Goal: Consume media (video, audio): Watch videos, listen to music or podcasts

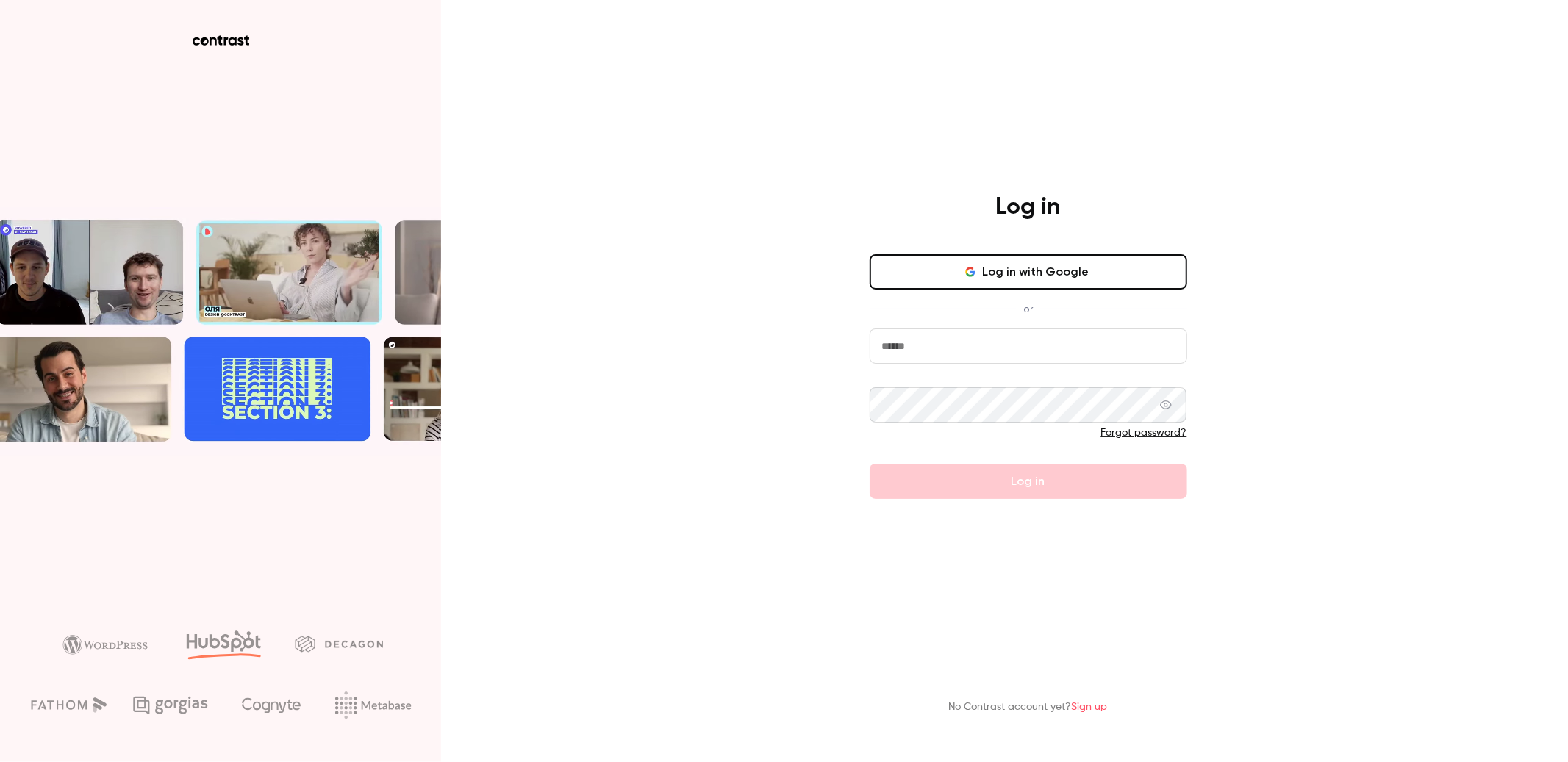
click at [944, 349] on input "email" at bounding box center [1029, 346] width 318 height 36
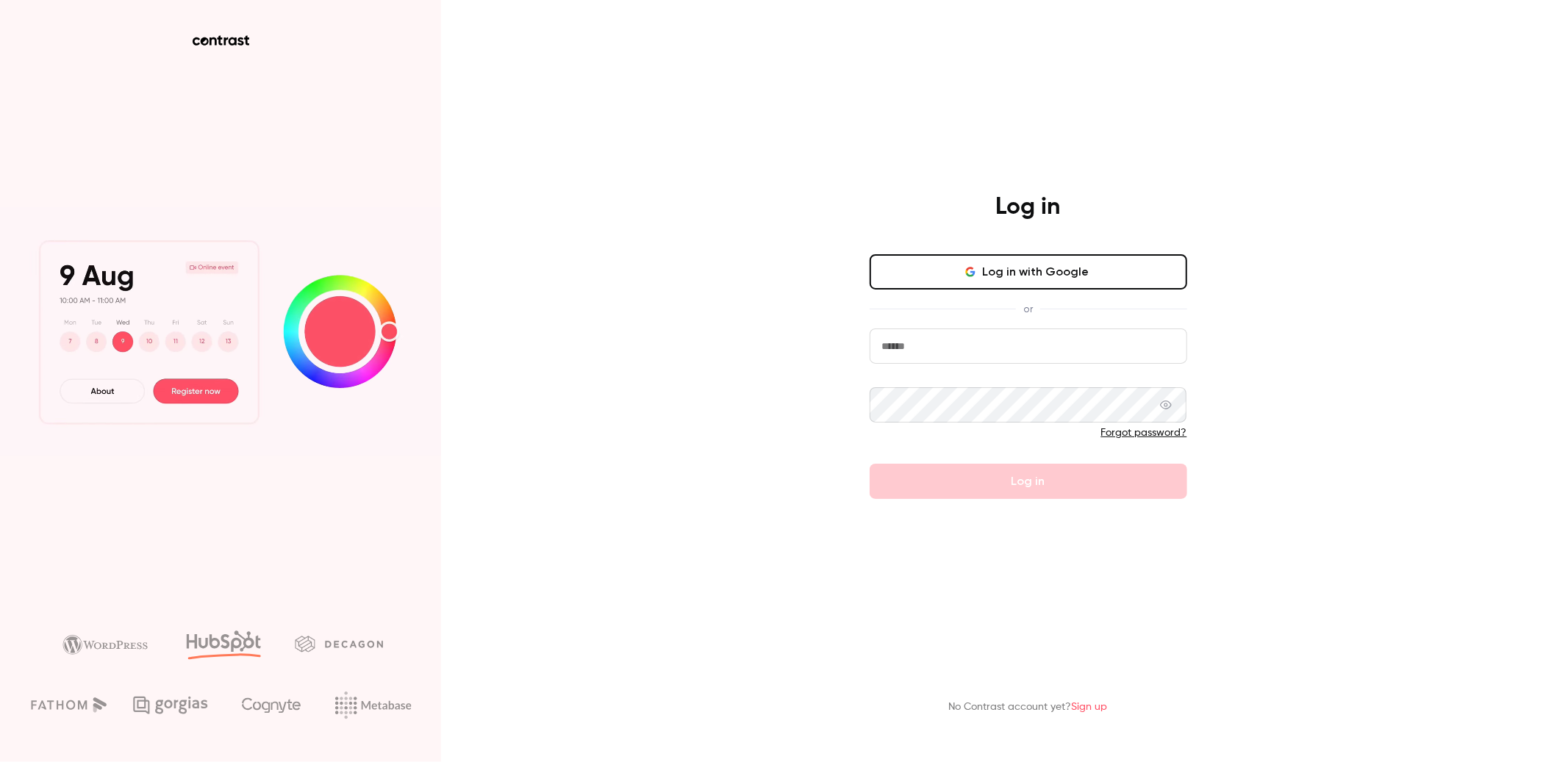
click at [957, 271] on button "Log in with Google" at bounding box center [1029, 272] width 318 height 36
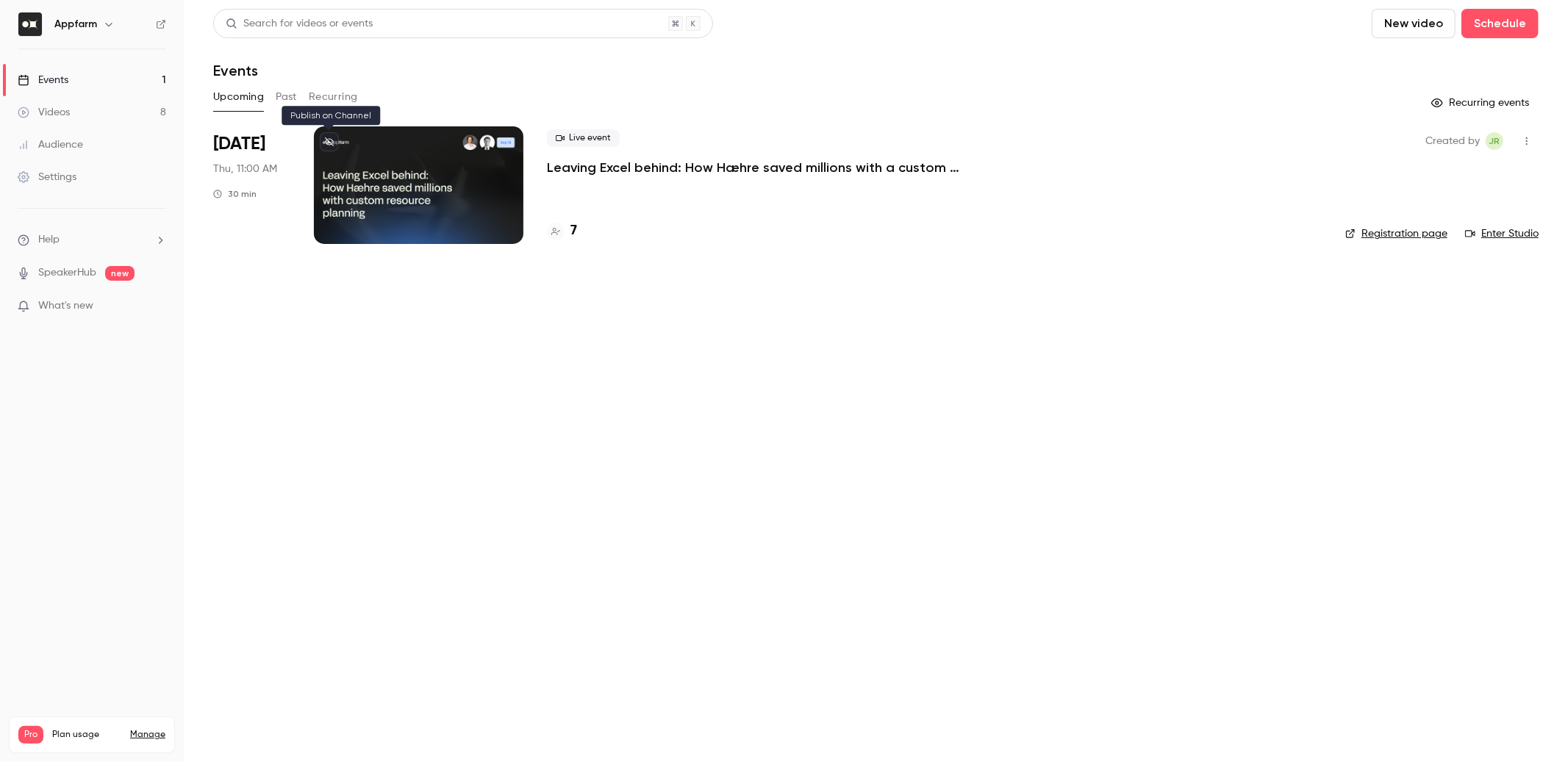
click at [328, 143] on icon at bounding box center [329, 141] width 8 height 8
click at [101, 112] on link "Videos 8" at bounding box center [92, 112] width 184 height 33
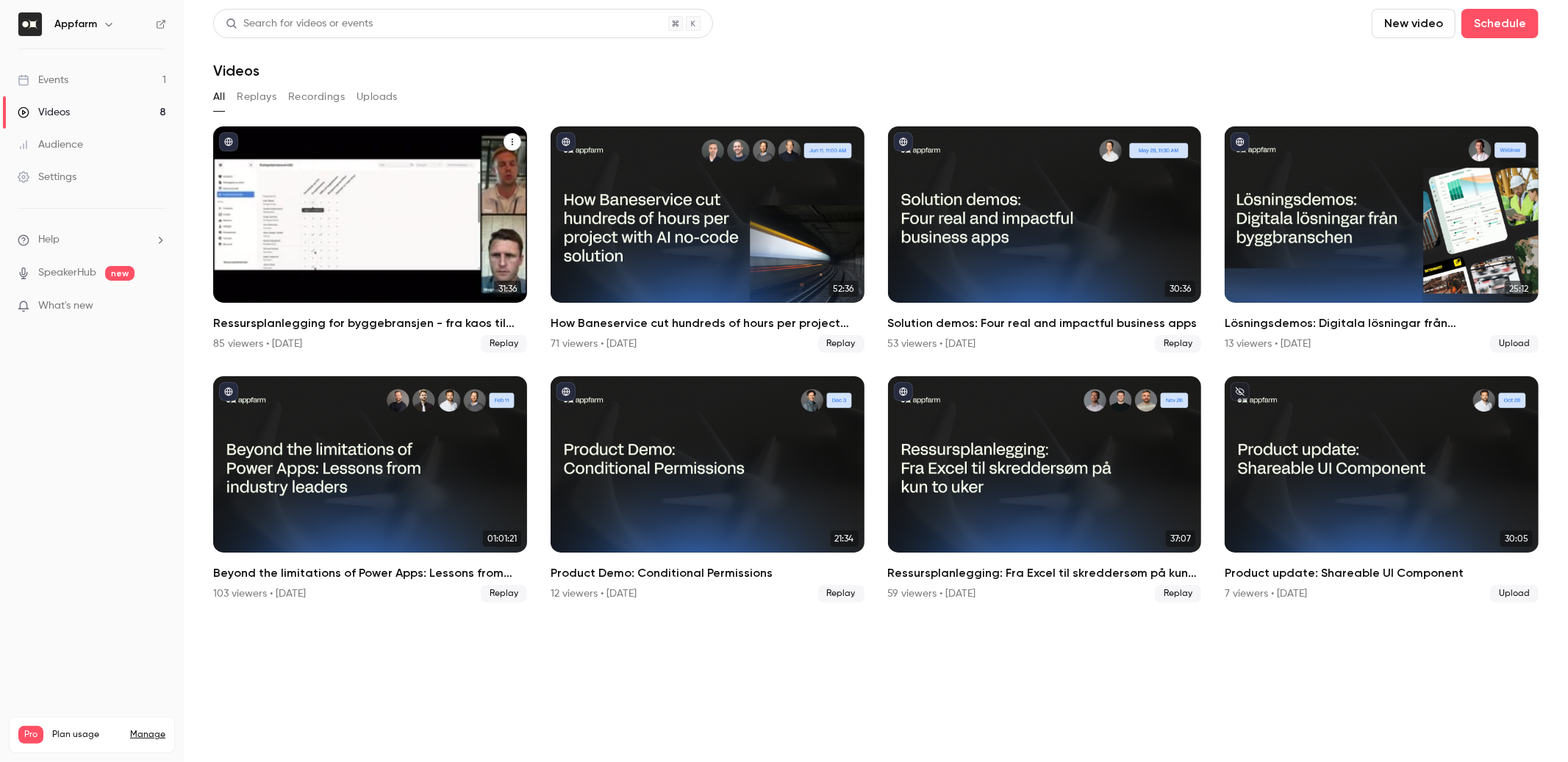
click at [414, 208] on div "Ressursplanlegging for byggebransjen - fra kaos til kontroll på rekordtid" at bounding box center [370, 214] width 314 height 177
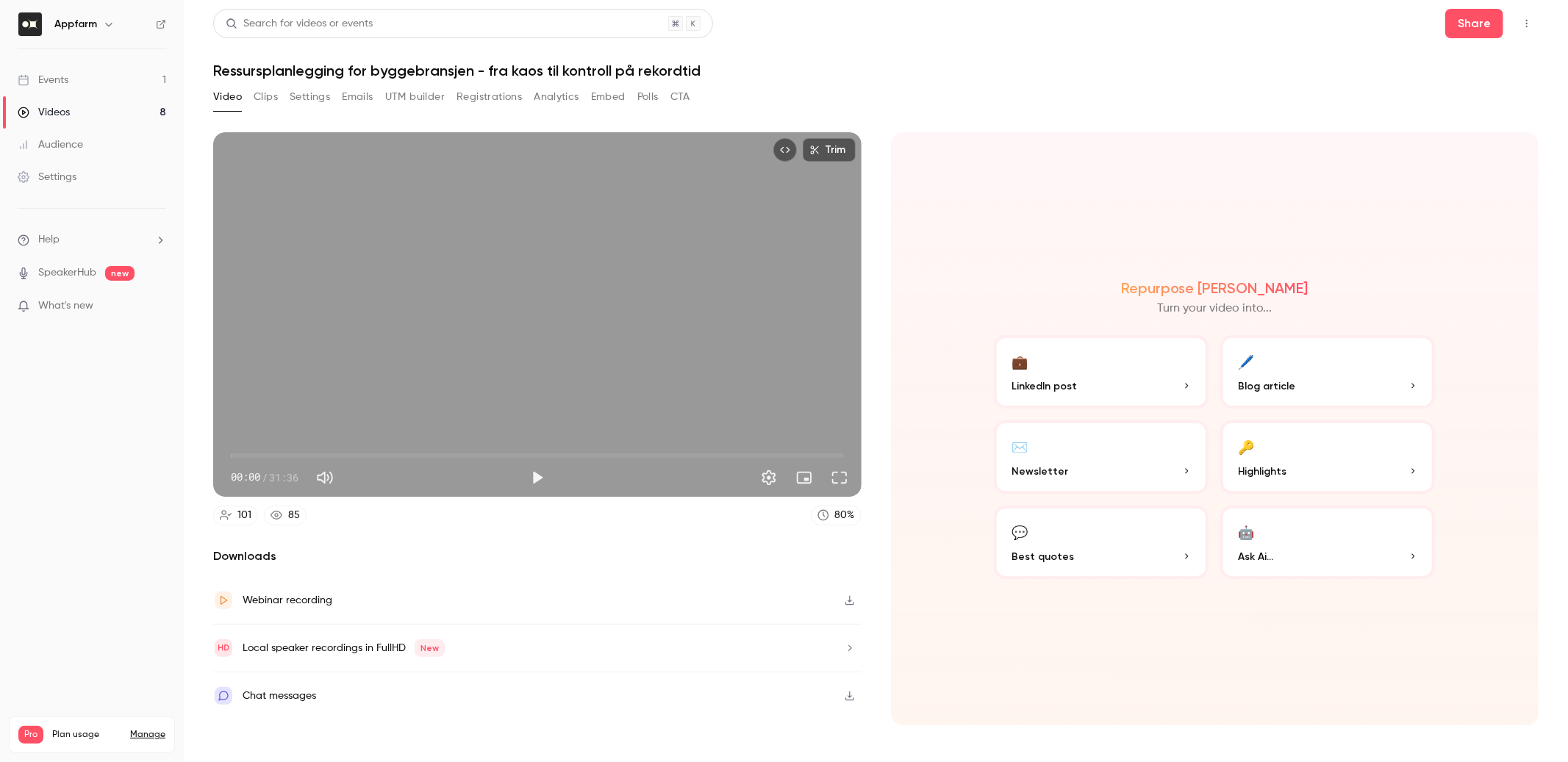
click at [268, 87] on button "Clips" at bounding box center [266, 96] width 24 height 23
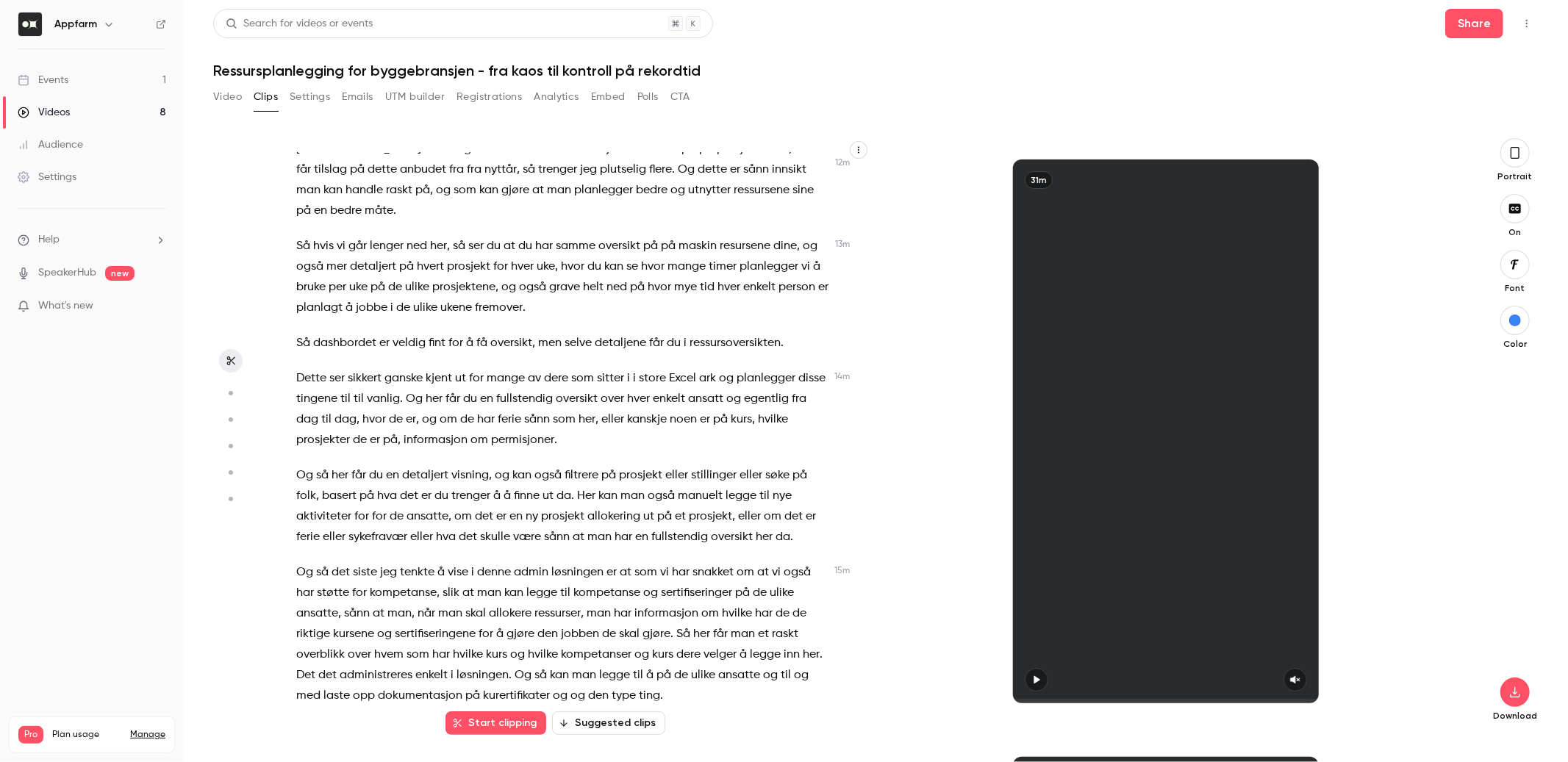
scroll to position [2881, 0]
click at [301, 465] on span "Og" at bounding box center [305, 475] width 17 height 21
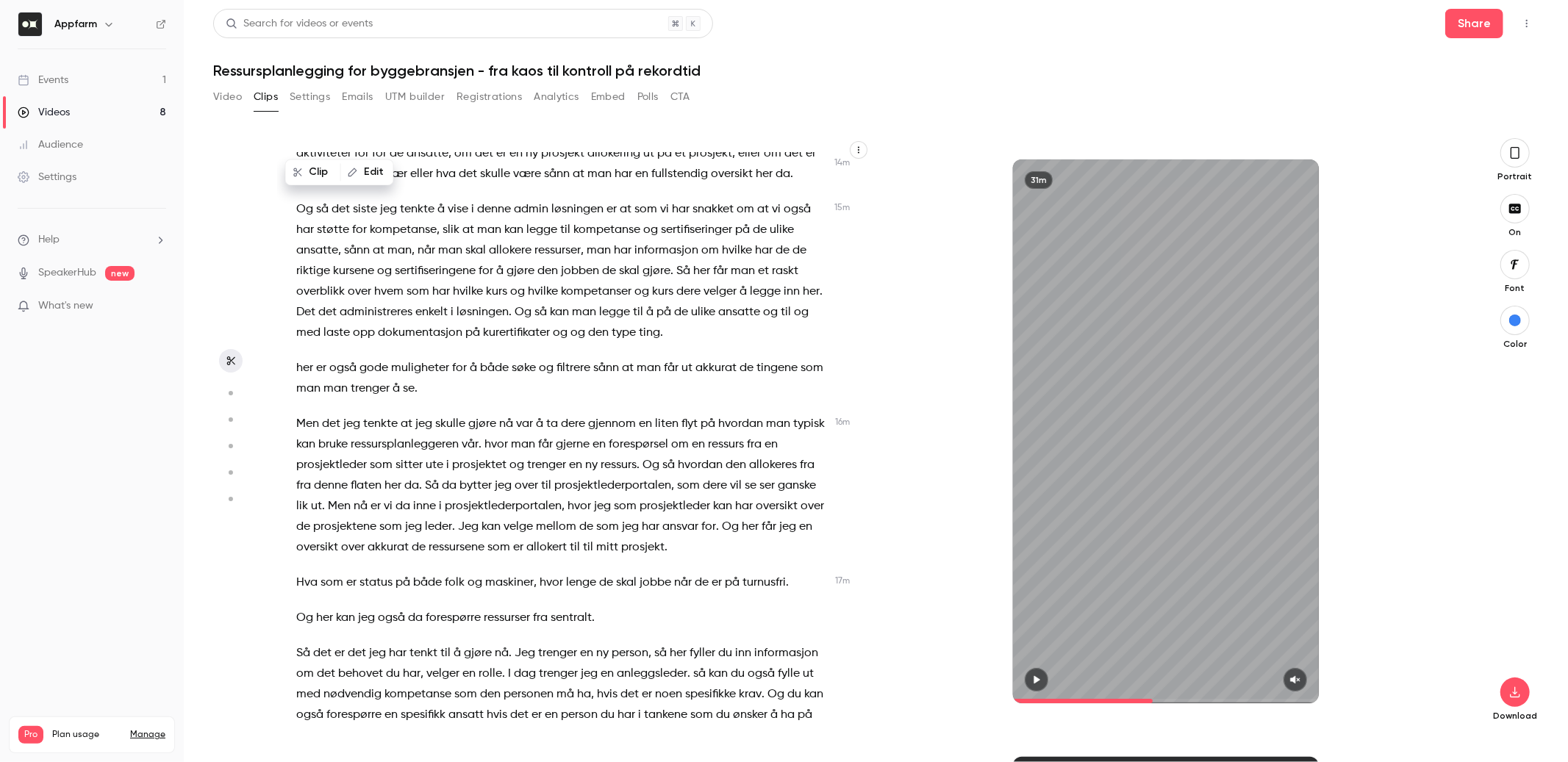
scroll to position [3140, 0]
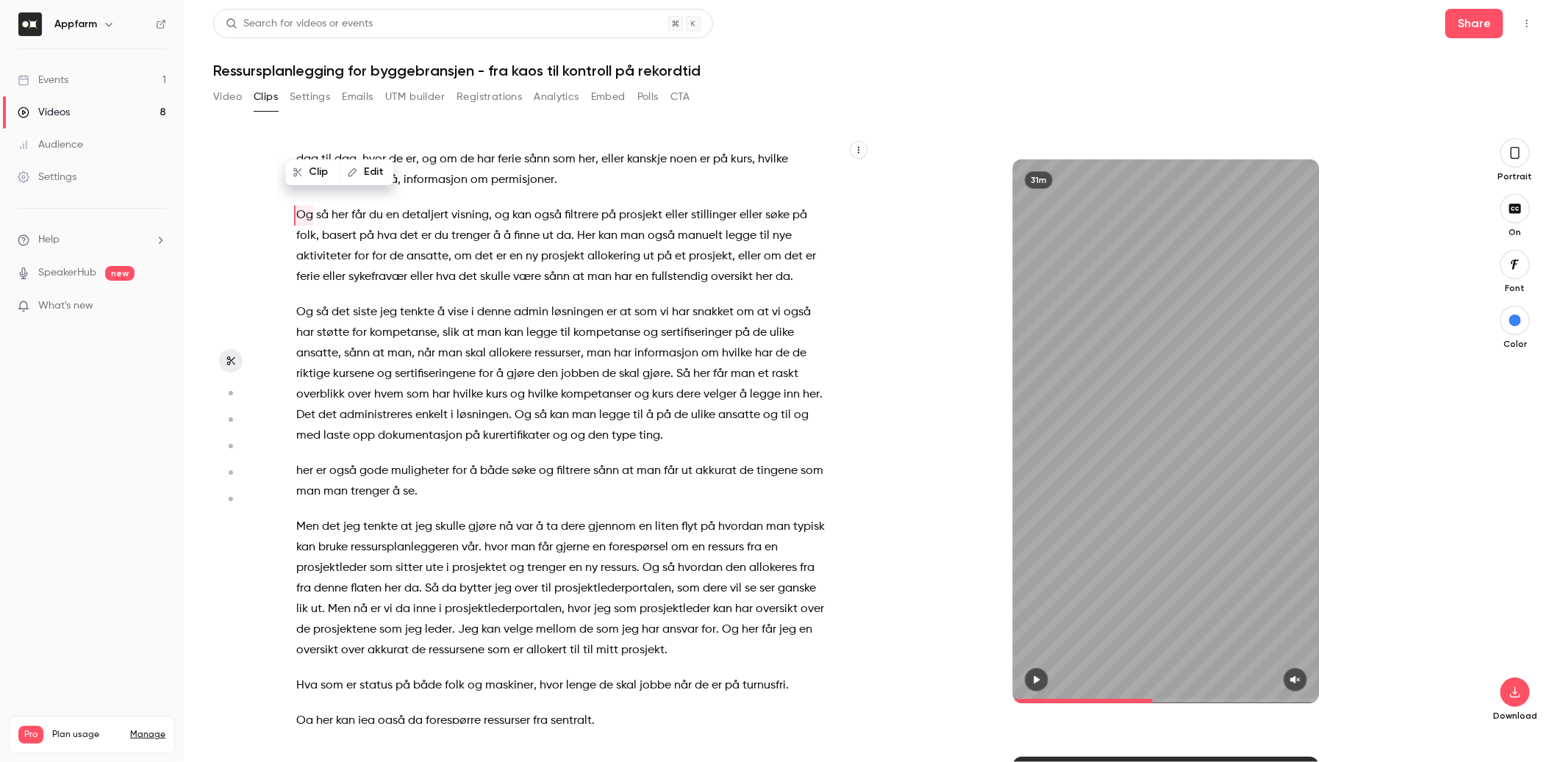
click at [1042, 684] on icon "button" at bounding box center [1036, 680] width 12 height 10
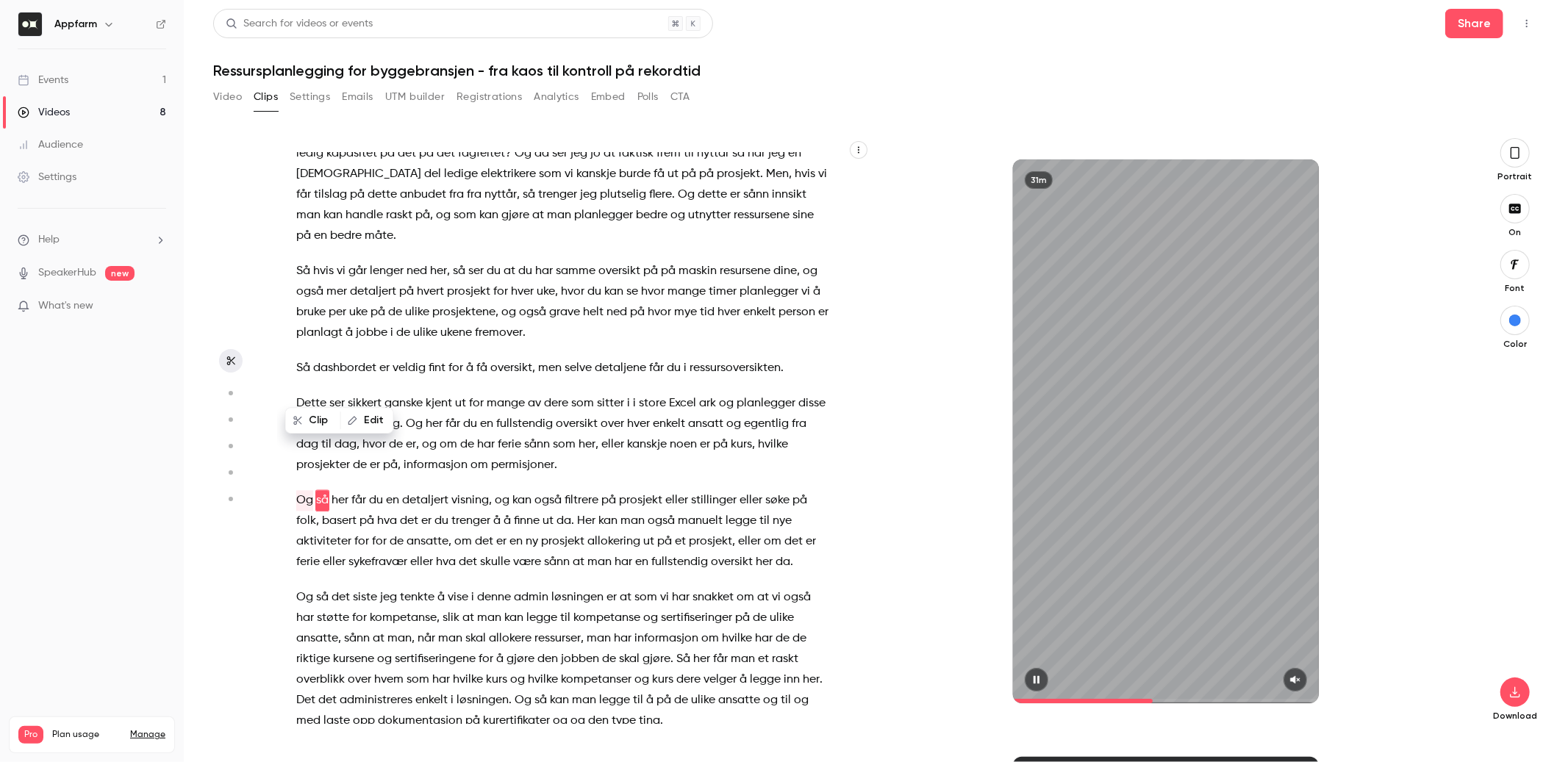
scroll to position [2833, 0]
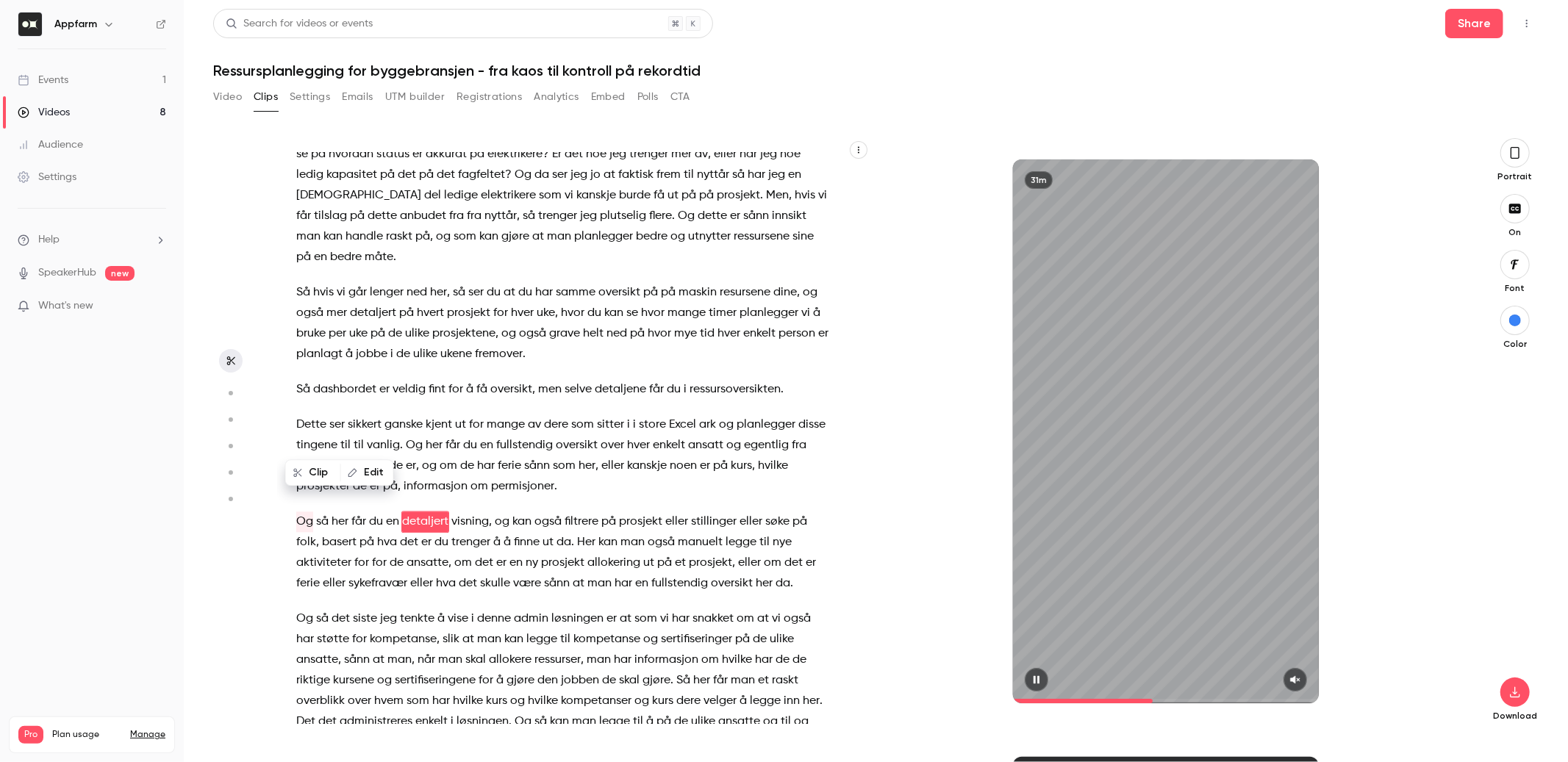
click at [1296, 676] on icon "button" at bounding box center [1295, 680] width 12 height 10
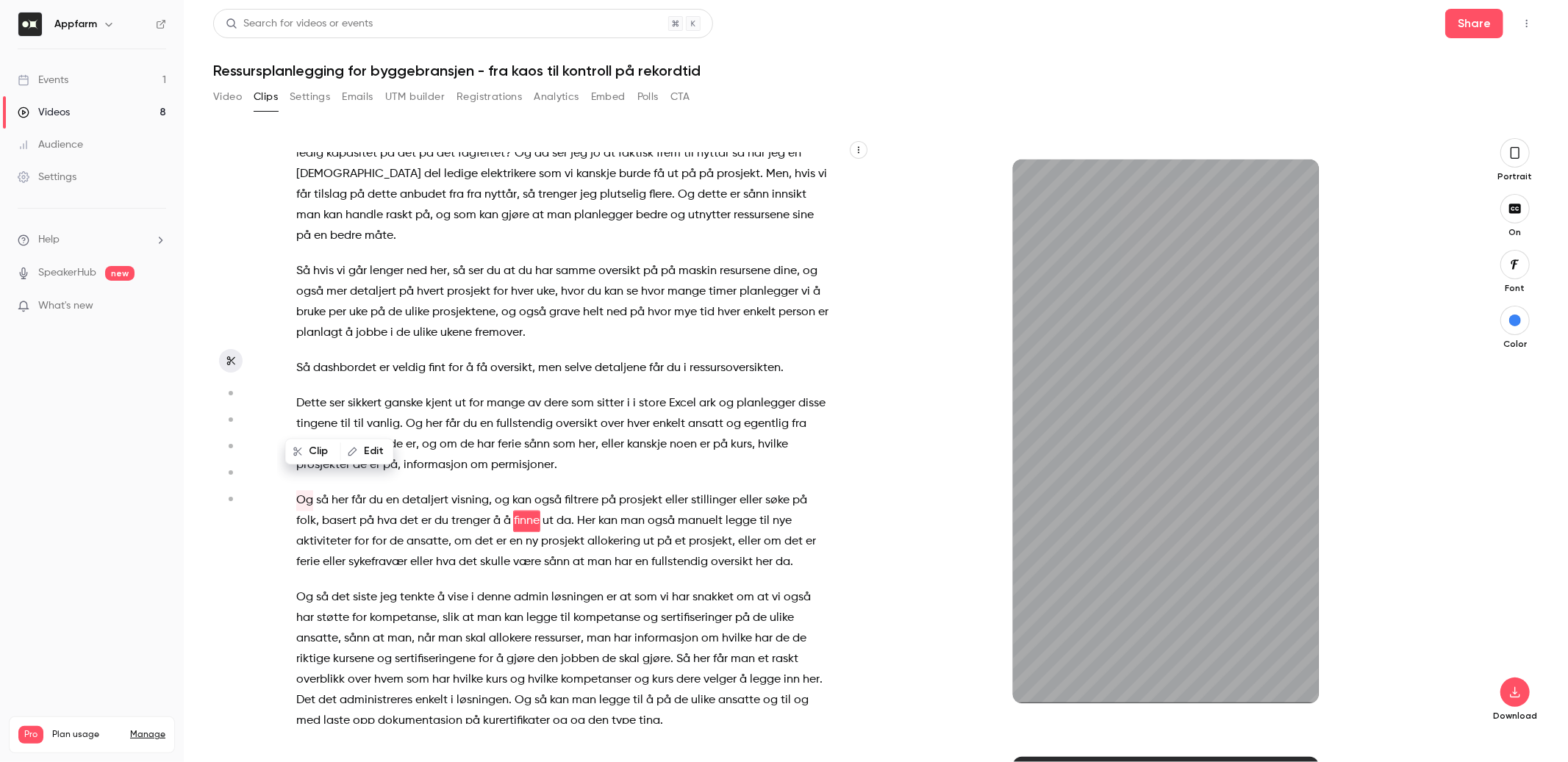
click at [1525, 152] on button "button" at bounding box center [1515, 152] width 29 height 29
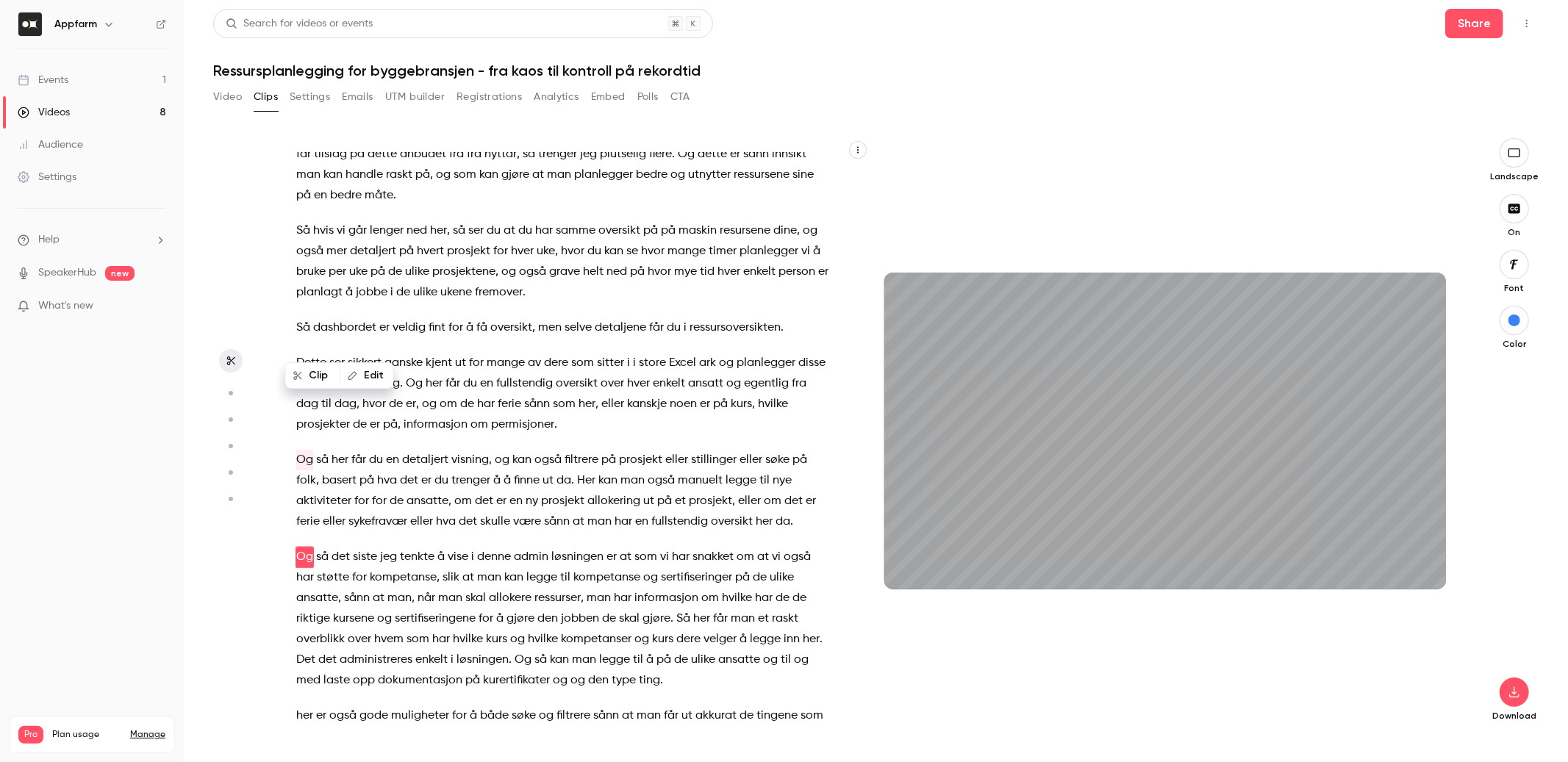
scroll to position [2930, 0]
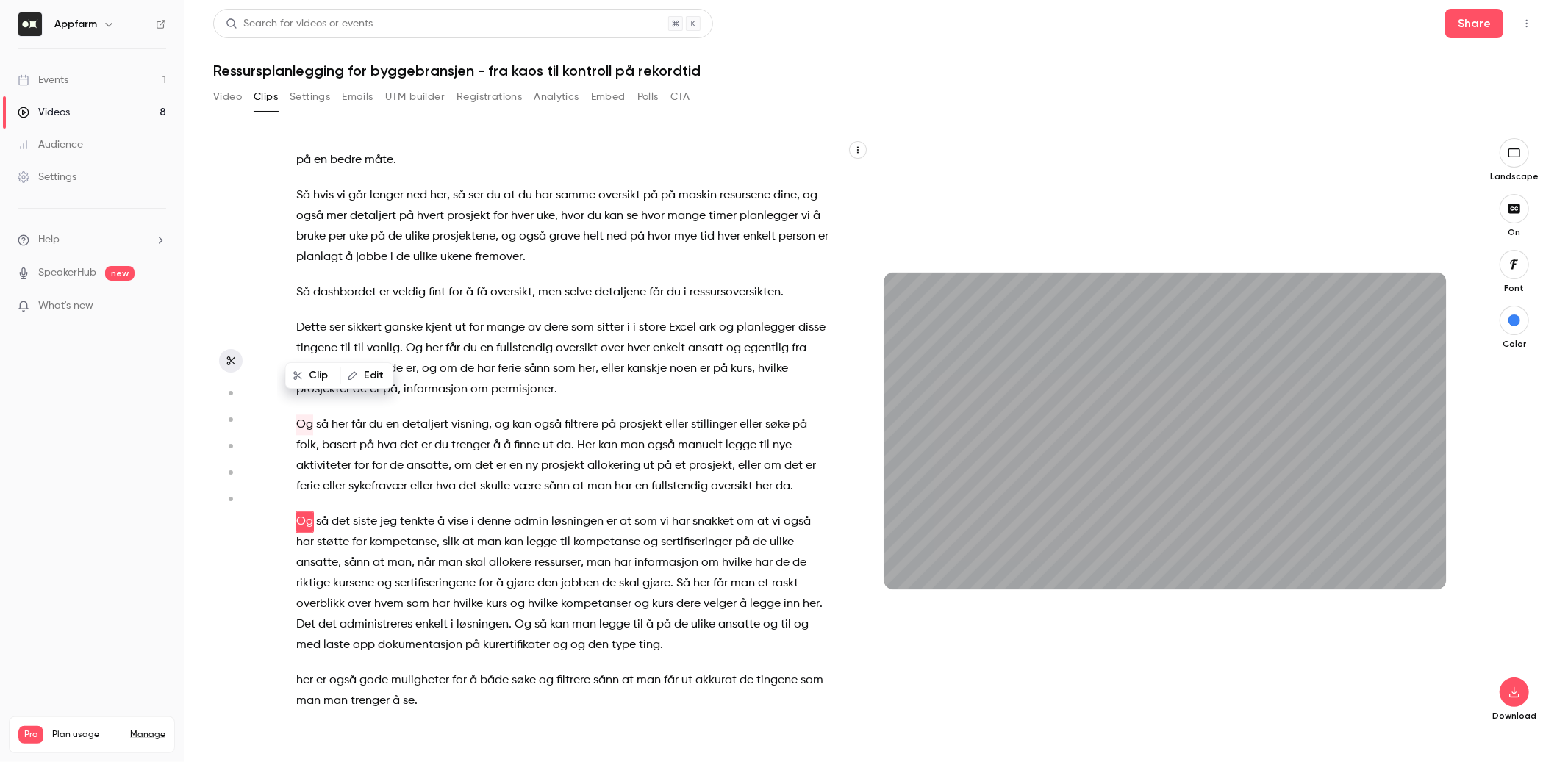
click at [298, 373] on icon "button" at bounding box center [297, 375] width 10 height 10
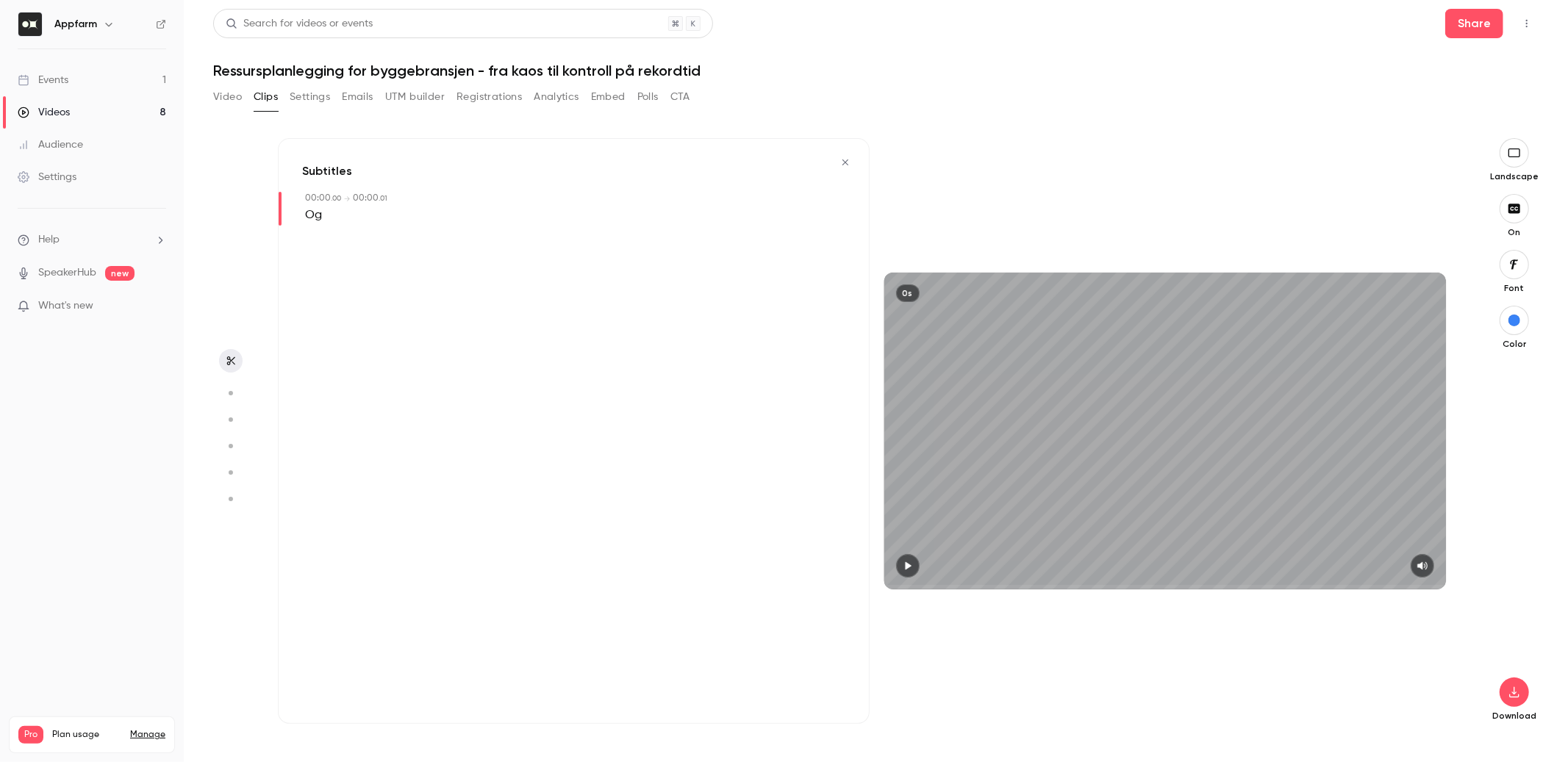
click at [844, 163] on icon "button" at bounding box center [845, 162] width 12 height 10
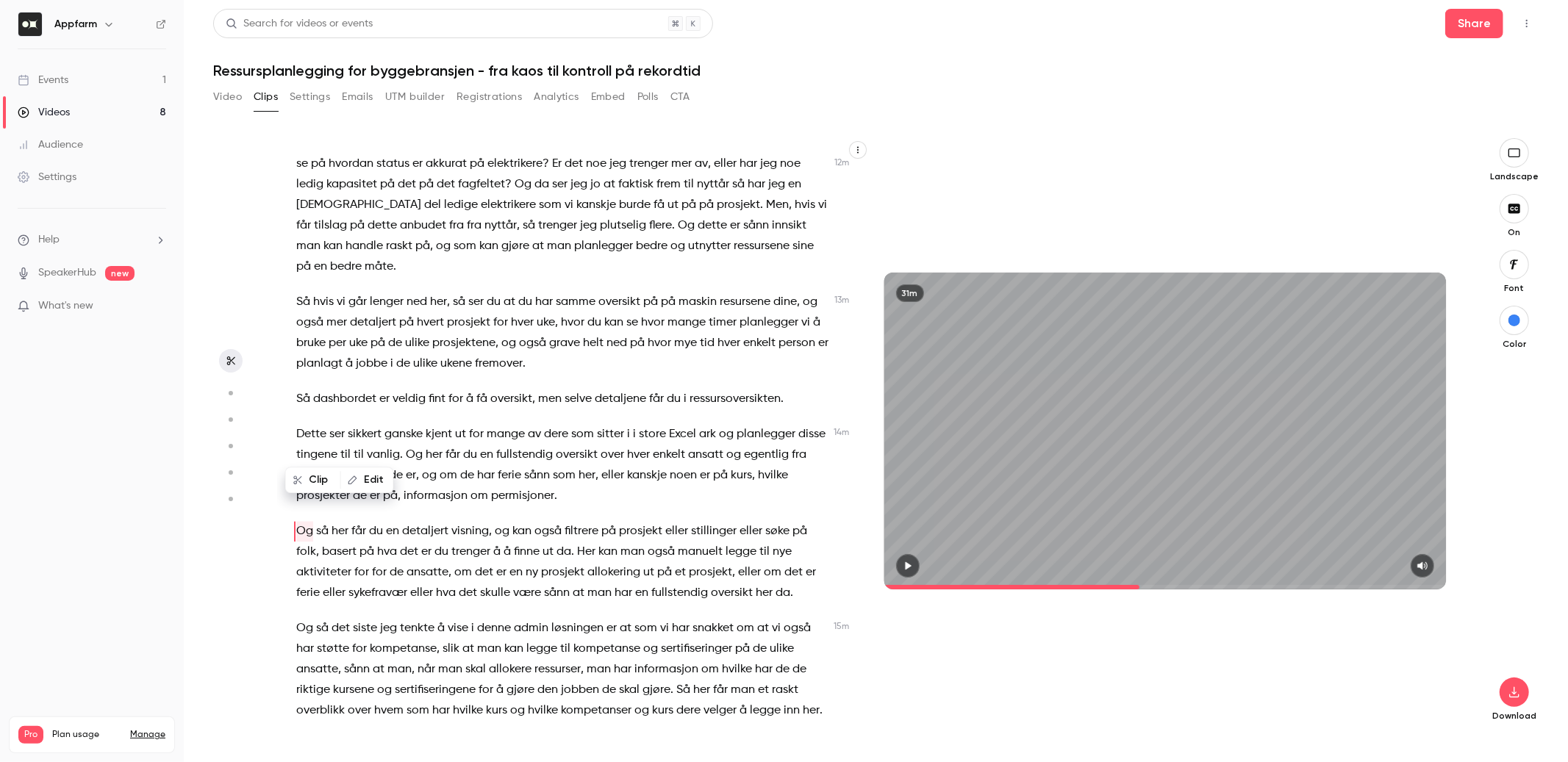
scroll to position [2833, 0]
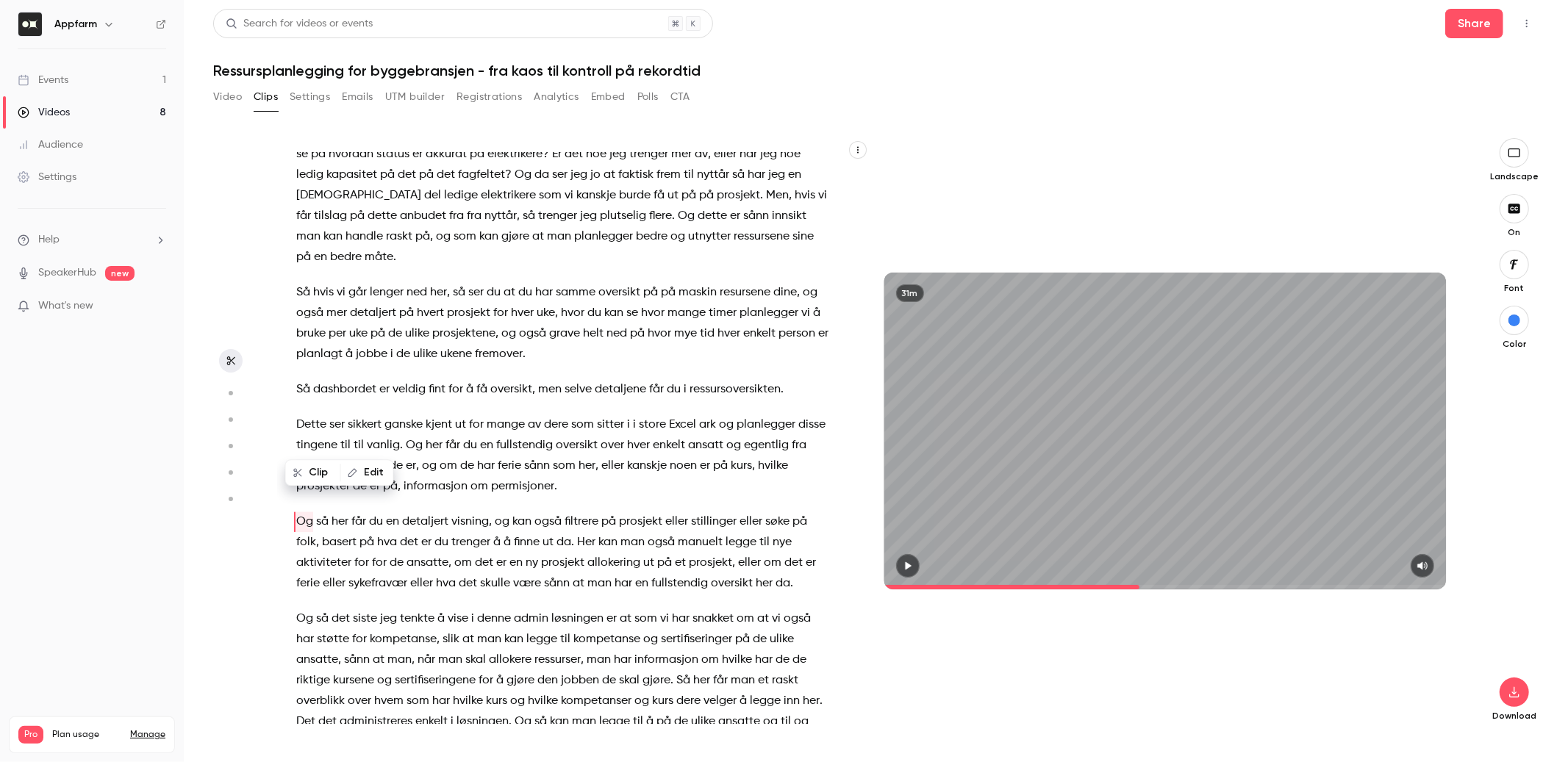
click at [444, 532] on span "du" at bounding box center [441, 542] width 14 height 21
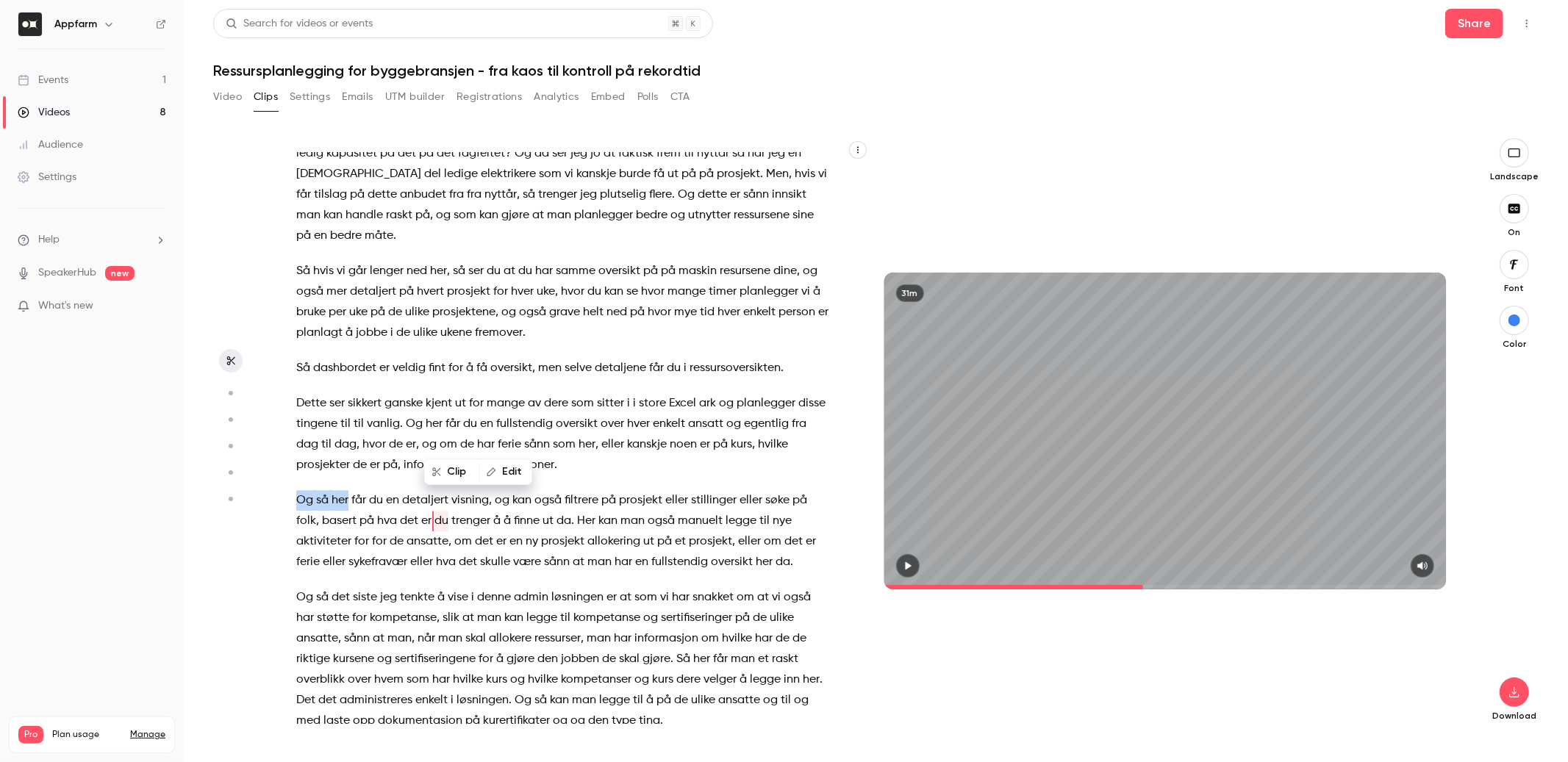
drag, startPoint x: 296, startPoint y: 418, endPoint x: 347, endPoint y: 419, distance: 51.0
click at [347, 490] on p "Og så her får du en detaljert visning , og kan også filtrere på prosjekt eller …" at bounding box center [563, 531] width 533 height 82
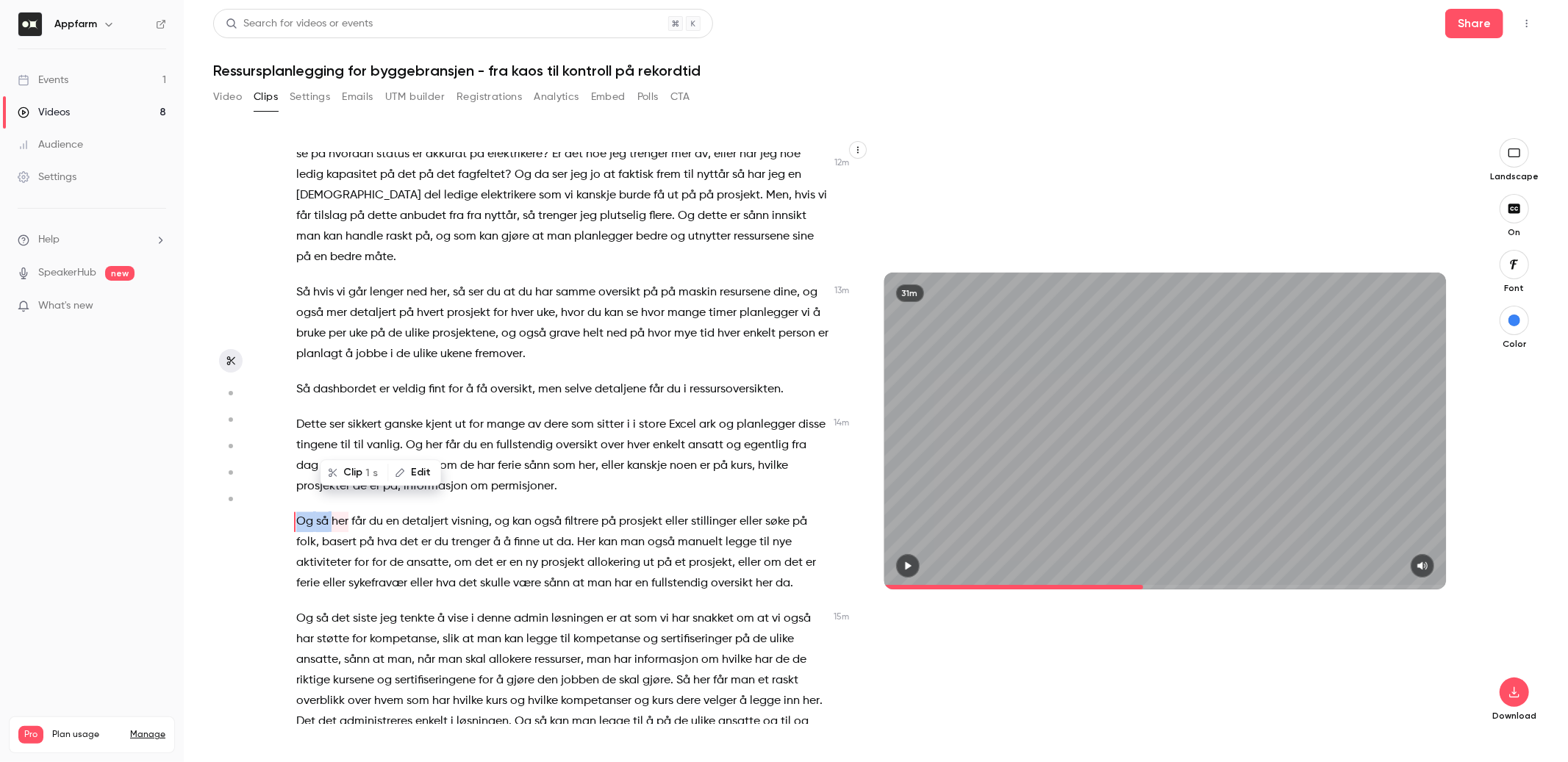
type input "*****"
click at [402, 472] on icon "button" at bounding box center [399, 472] width 10 height 10
type input "***"
click at [493, 483] on button "Replace" at bounding box center [503, 477] width 66 height 29
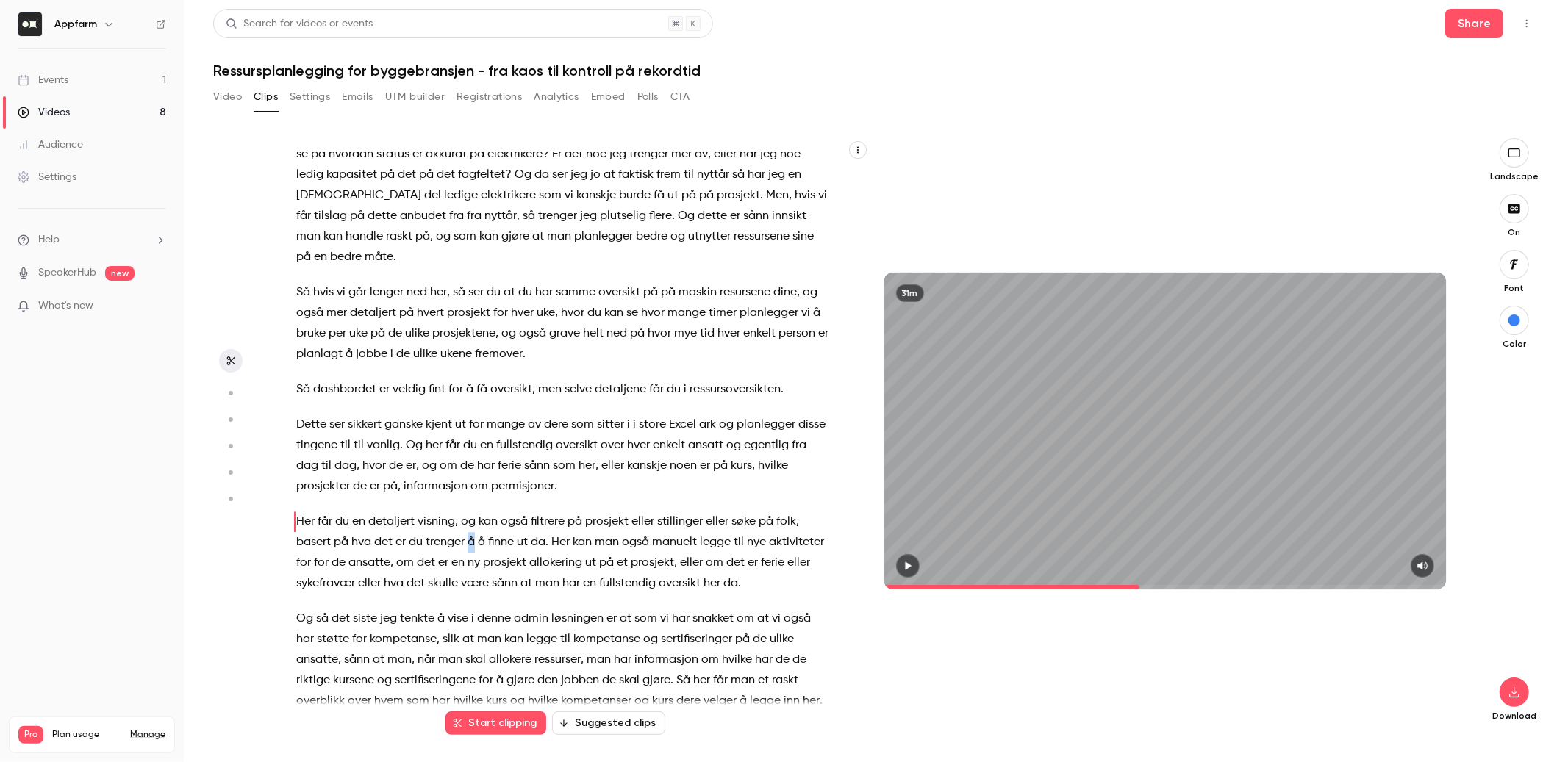
click at [475, 511] on p "Her får du en detaljert visning , og kan også filtrere på prosjekt eller stilli…" at bounding box center [563, 553] width 533 height 82
type input "*****"
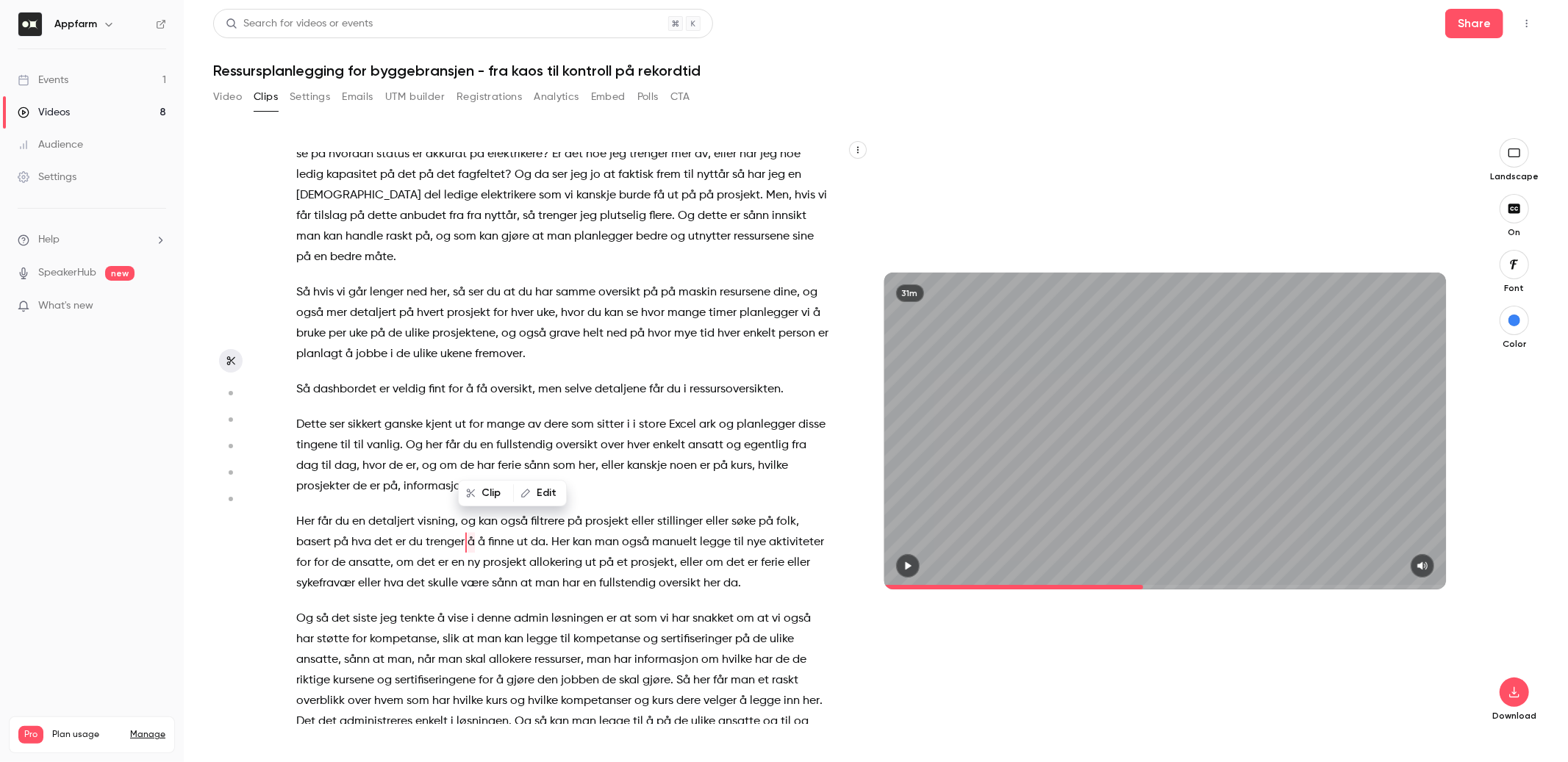
scroll to position [2854, 0]
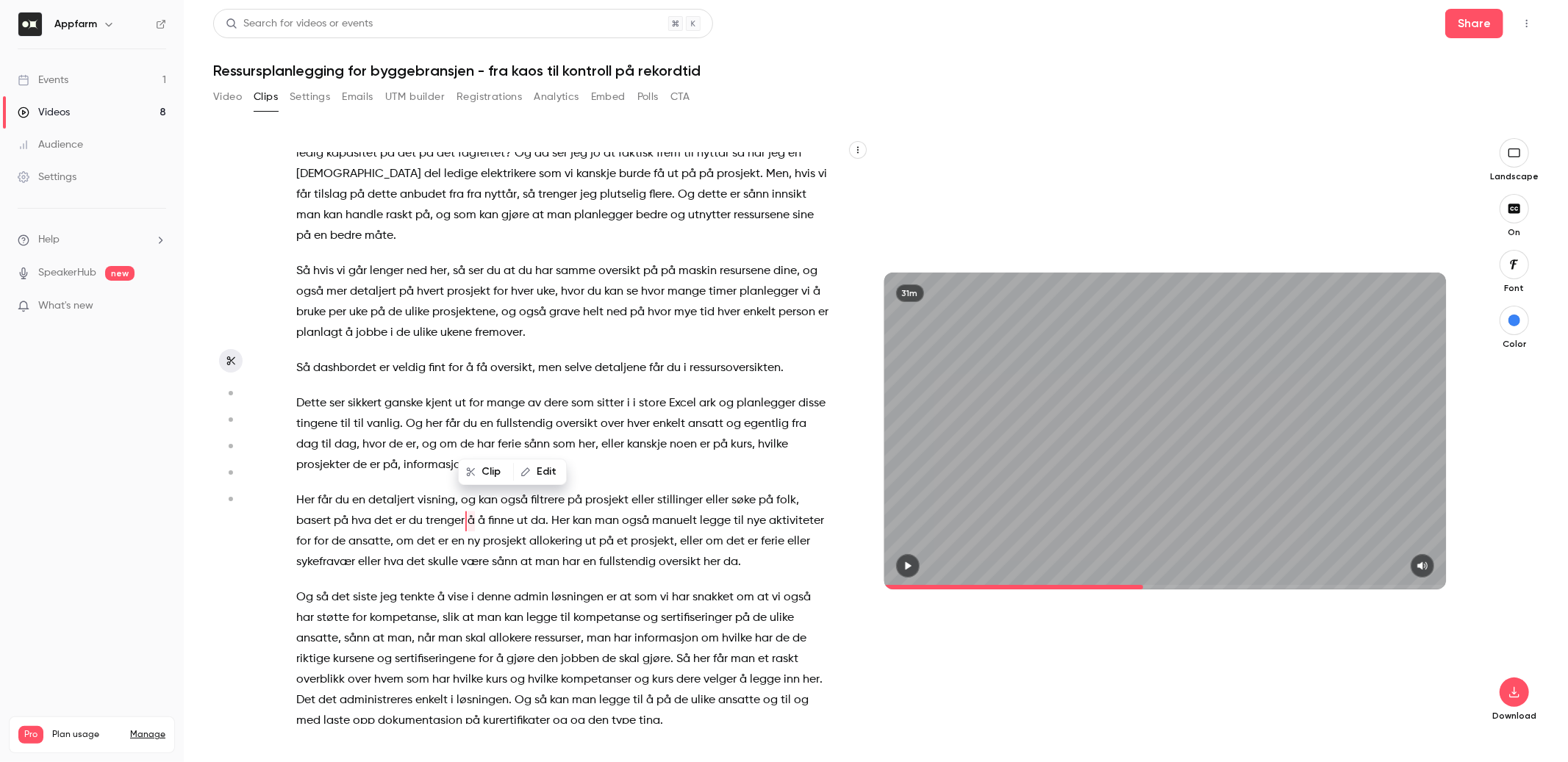
click at [526, 470] on icon "button" at bounding box center [525, 471] width 10 height 10
click at [616, 480] on button "Replace" at bounding box center [641, 477] width 66 height 29
click at [530, 510] on span "da" at bounding box center [528, 521] width 15 height 21
type input "*****"
click at [530, 510] on span "da" at bounding box center [528, 521] width 15 height 21
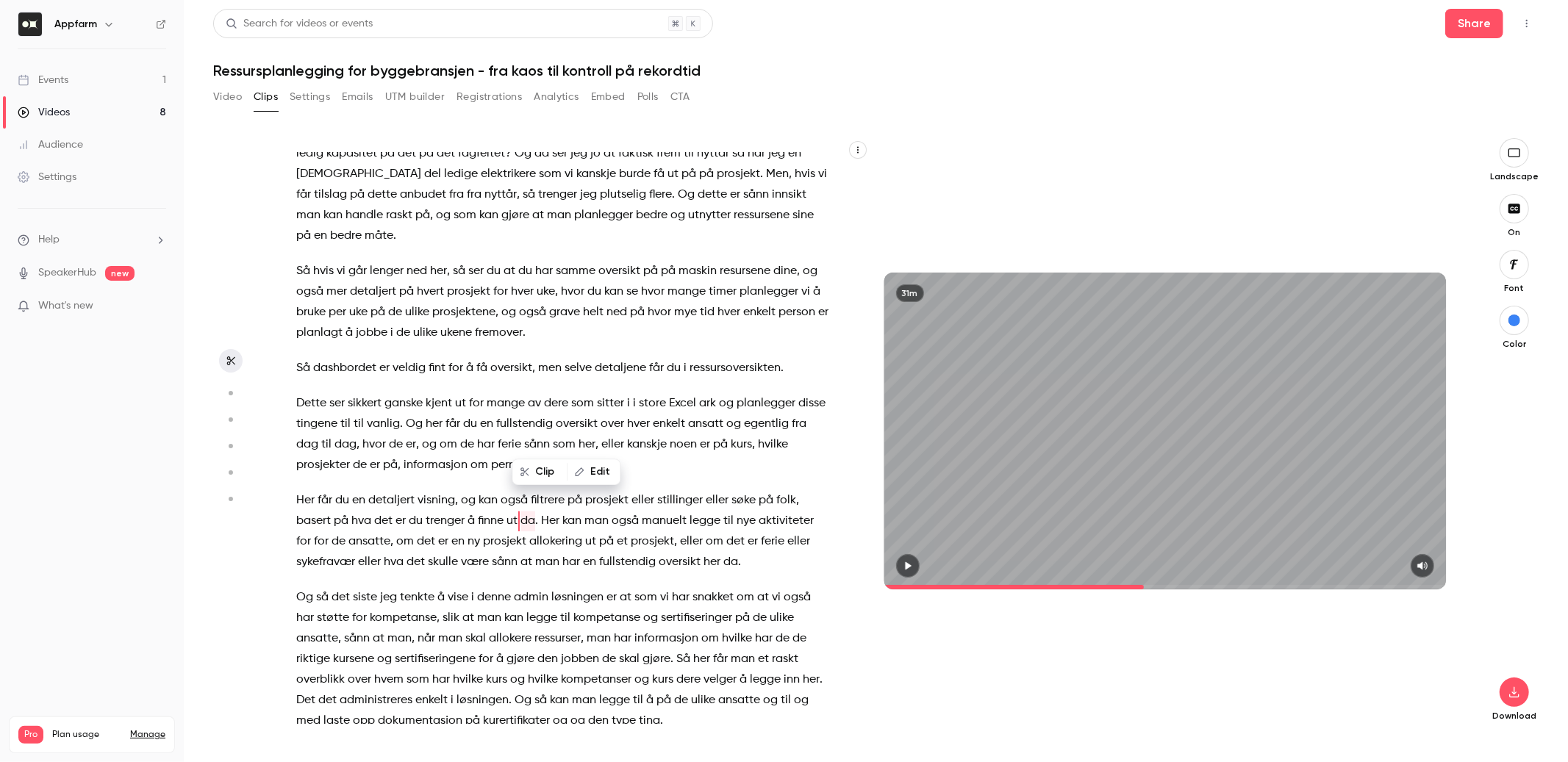
click at [599, 464] on button "Edit" at bounding box center [594, 471] width 50 height 23
click at [700, 481] on button "Replace" at bounding box center [695, 477] width 66 height 29
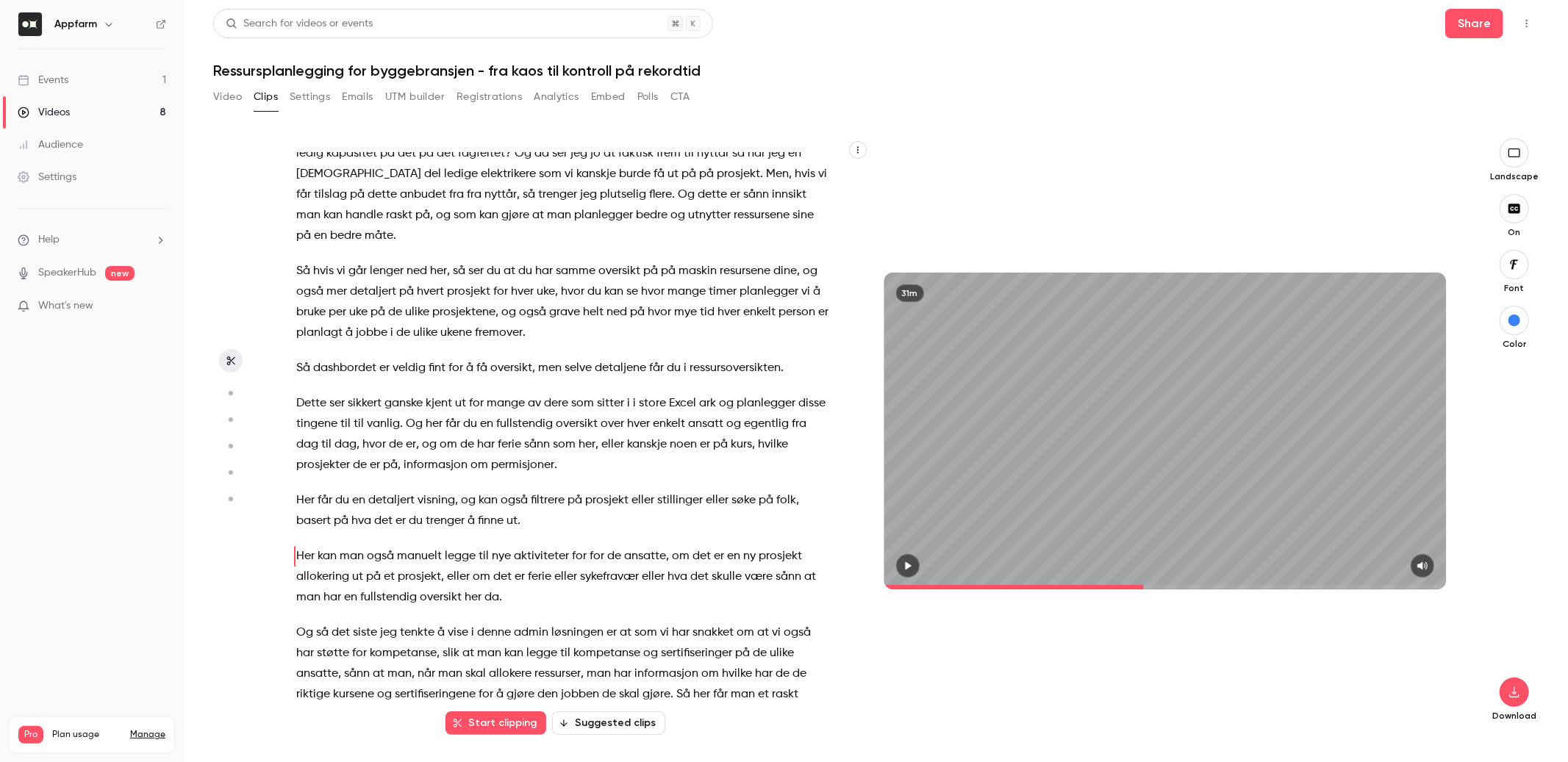
scroll to position [2890, 0]
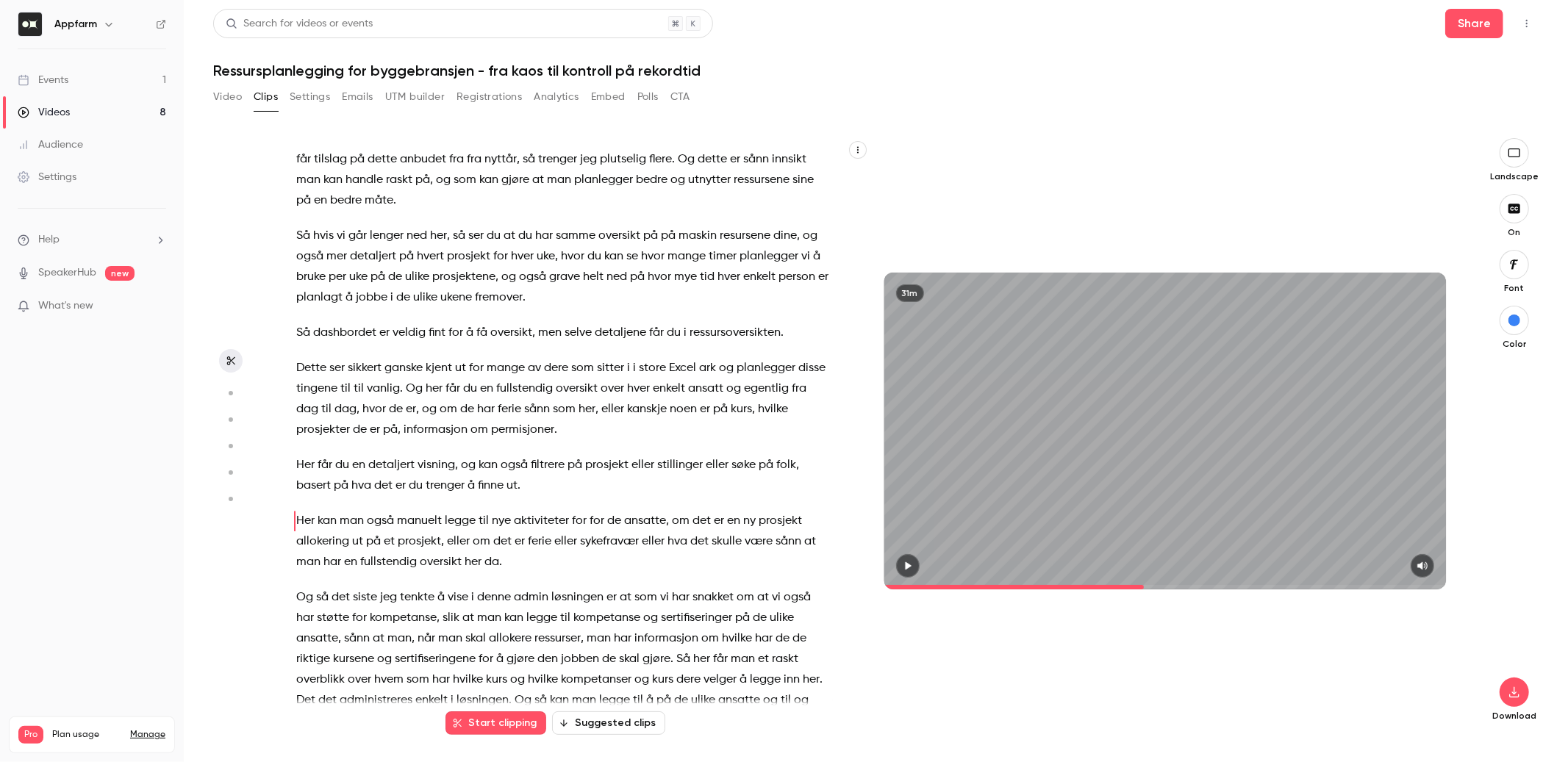
click at [590, 510] on span "for" at bounding box center [597, 521] width 15 height 21
type input "*****"
click at [590, 510] on span "for" at bounding box center [597, 521] width 15 height 21
click at [659, 468] on button "Edit" at bounding box center [659, 471] width 50 height 23
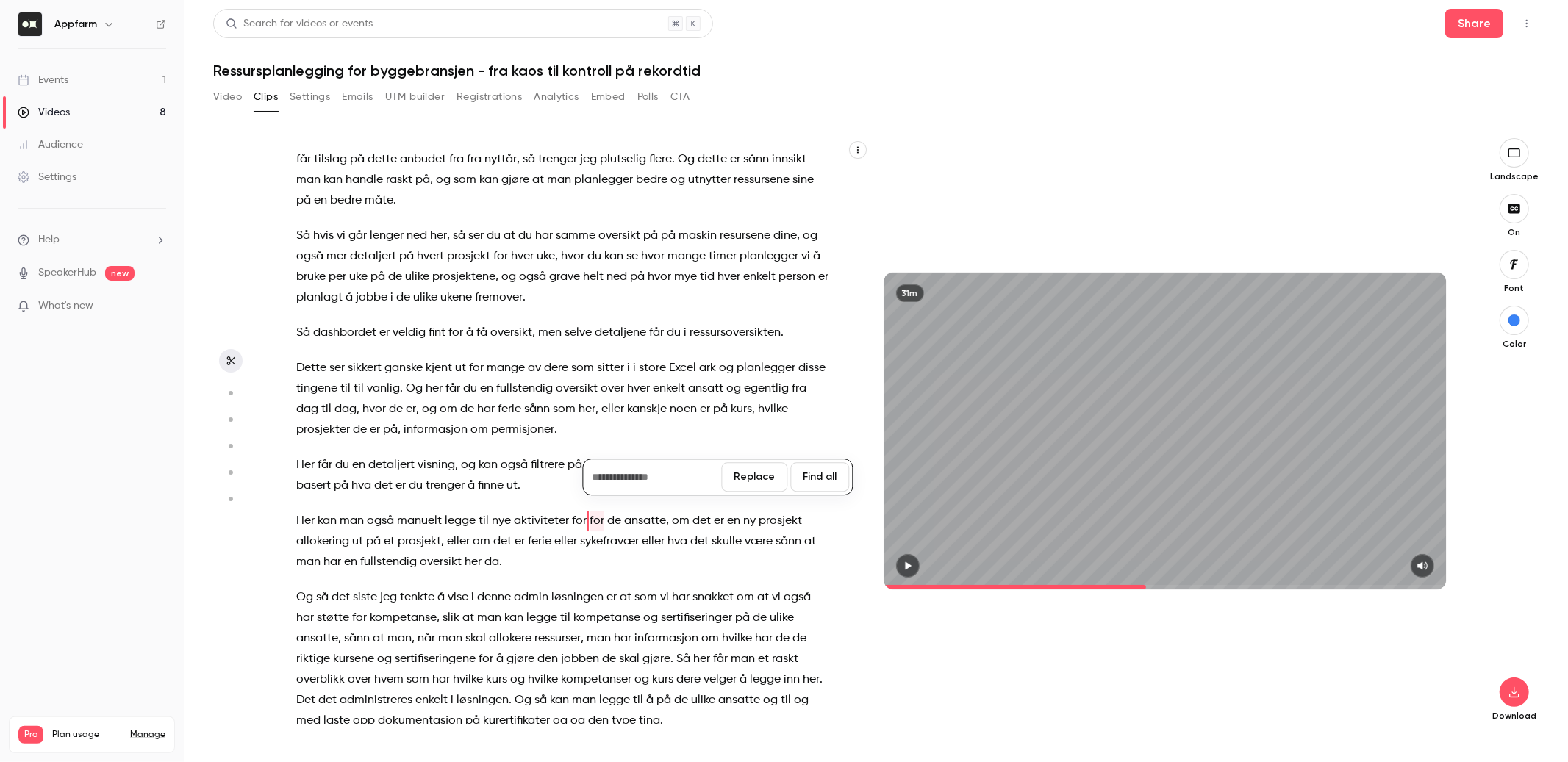
click at [754, 487] on button "Replace" at bounding box center [754, 477] width 66 height 29
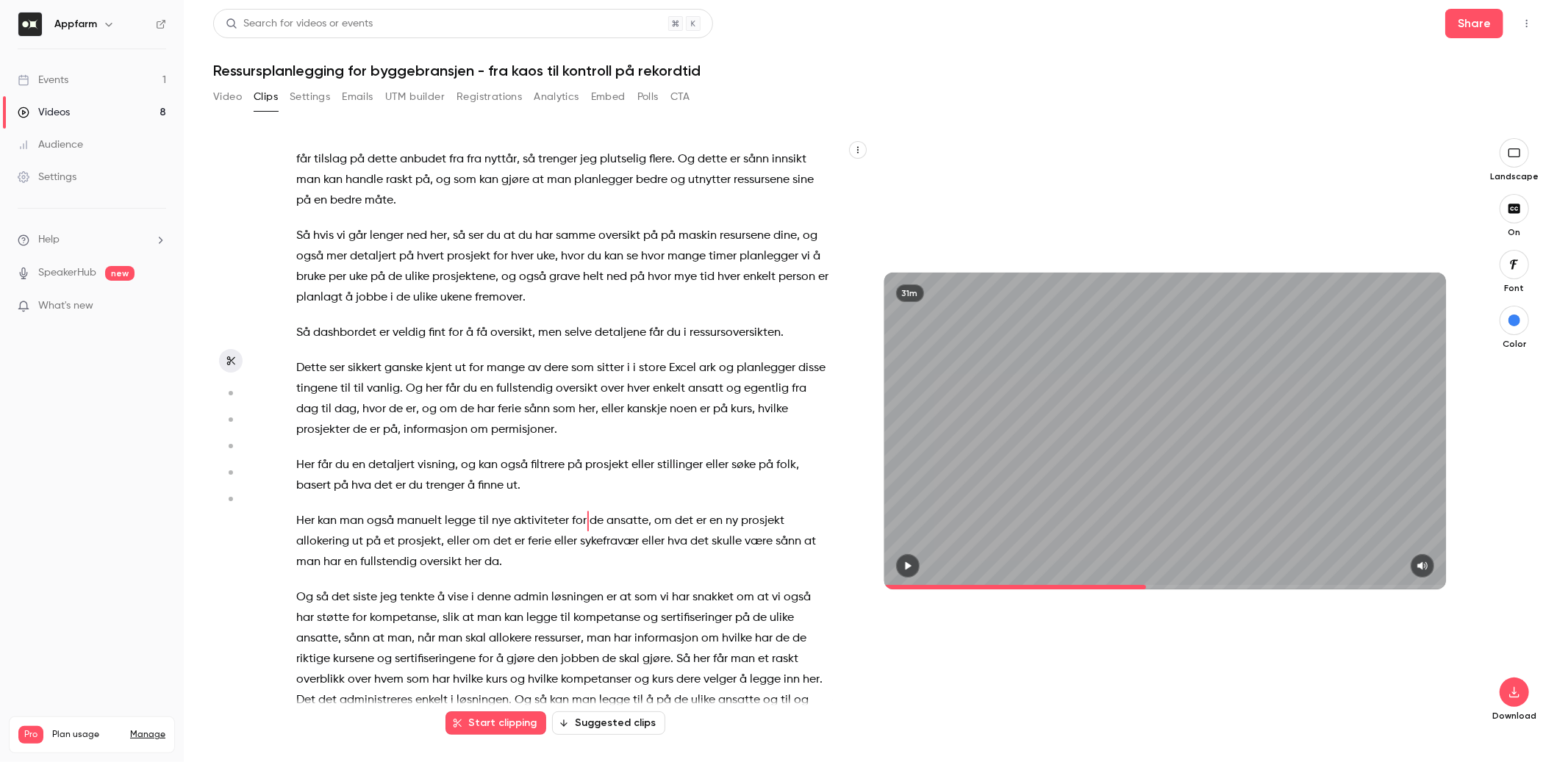
click at [652, 515] on span at bounding box center [653, 521] width 3 height 12
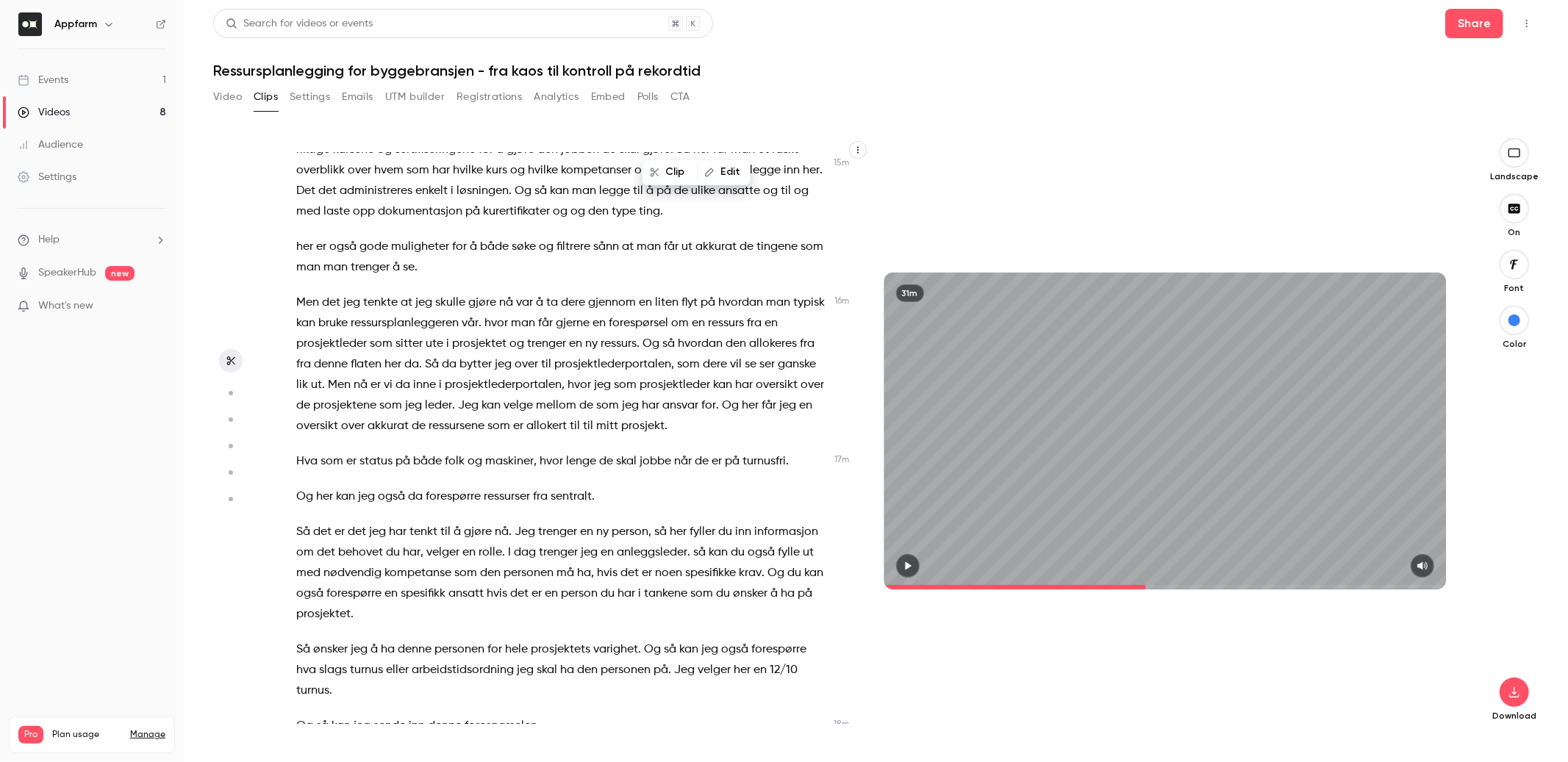
scroll to position [3429, 0]
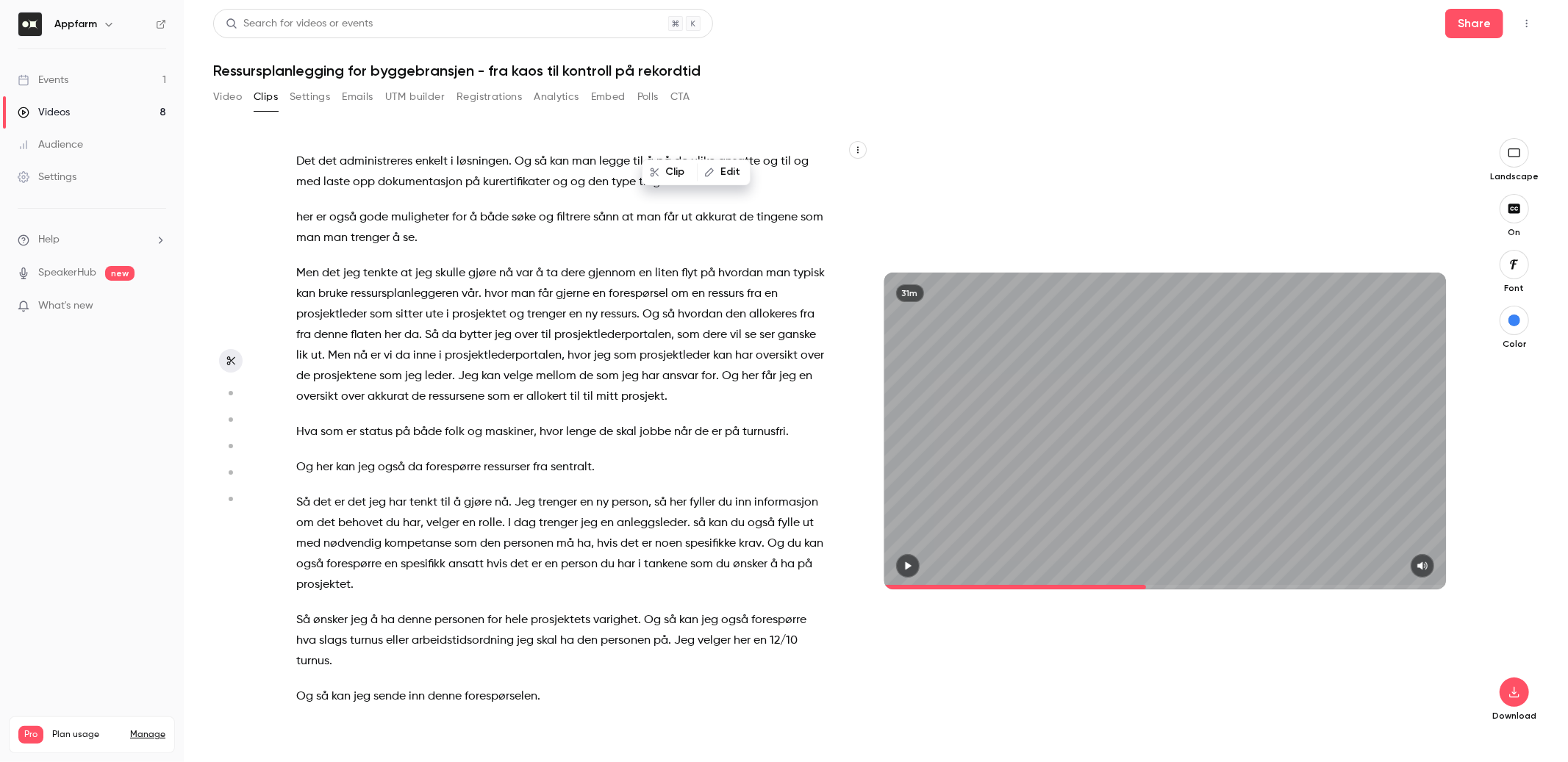
click at [904, 553] on div "31m" at bounding box center [1166, 431] width 563 height 316
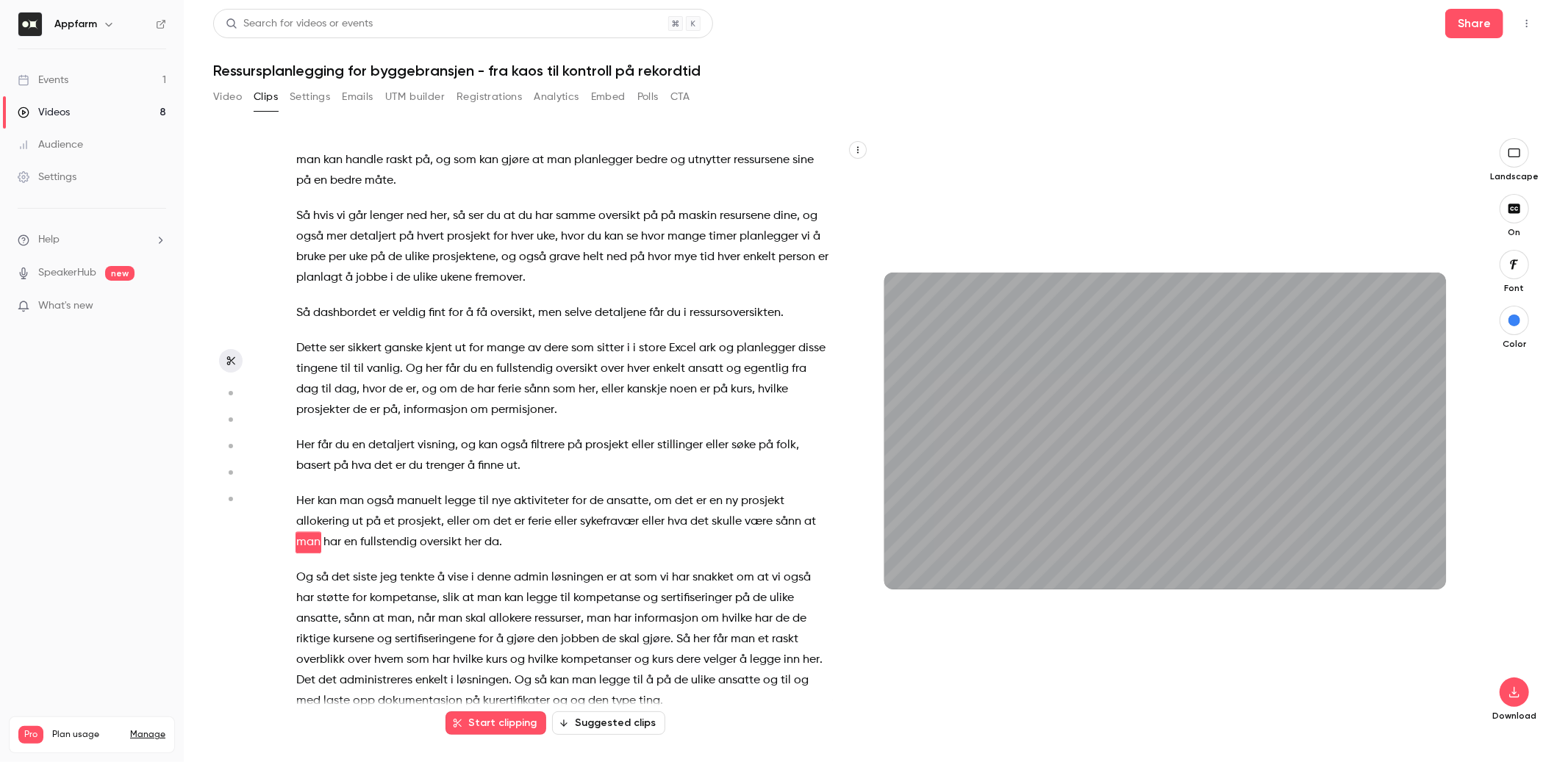
scroll to position [2930, 0]
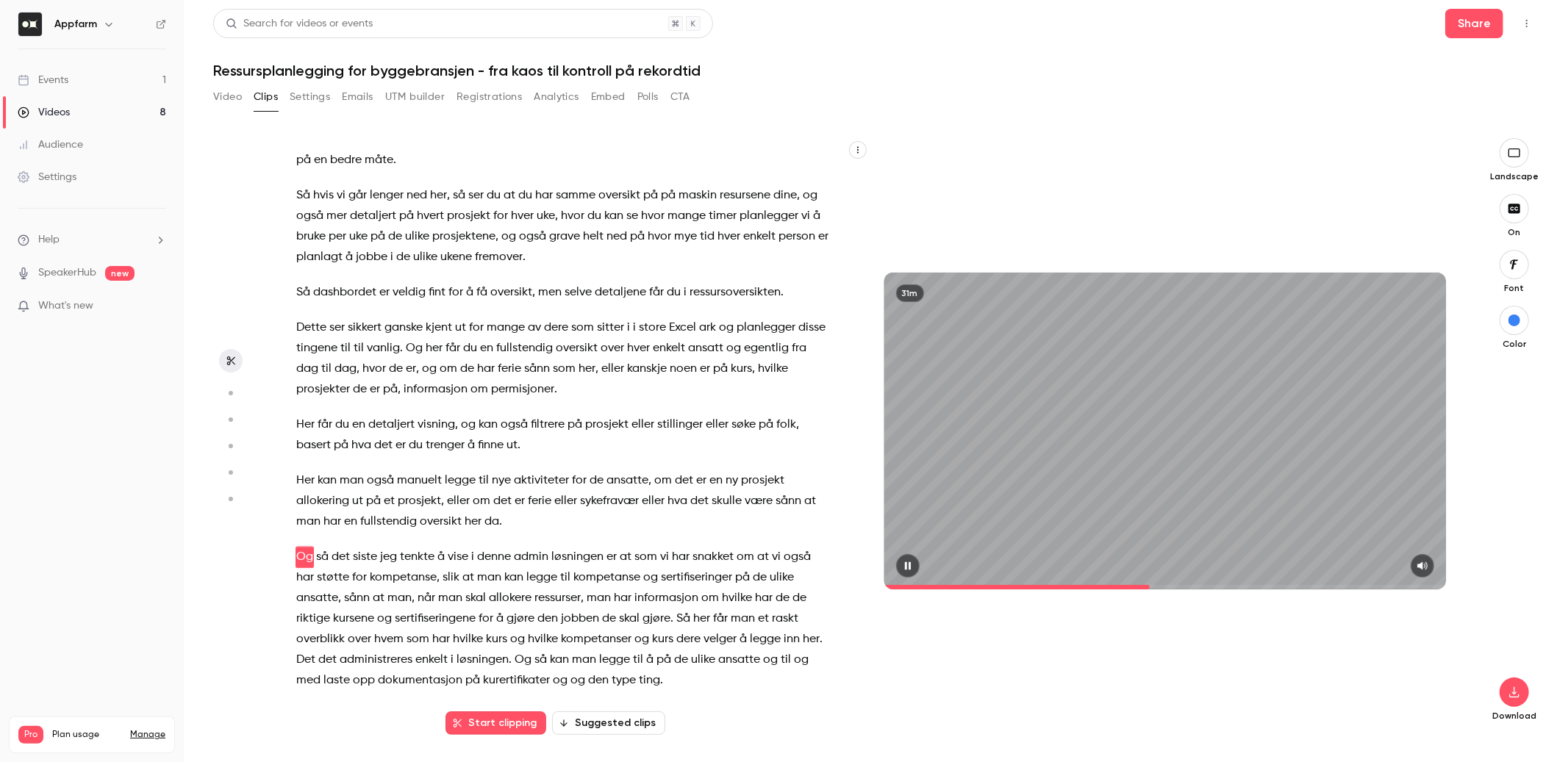
click at [916, 563] on button "button" at bounding box center [908, 566] width 23 height 23
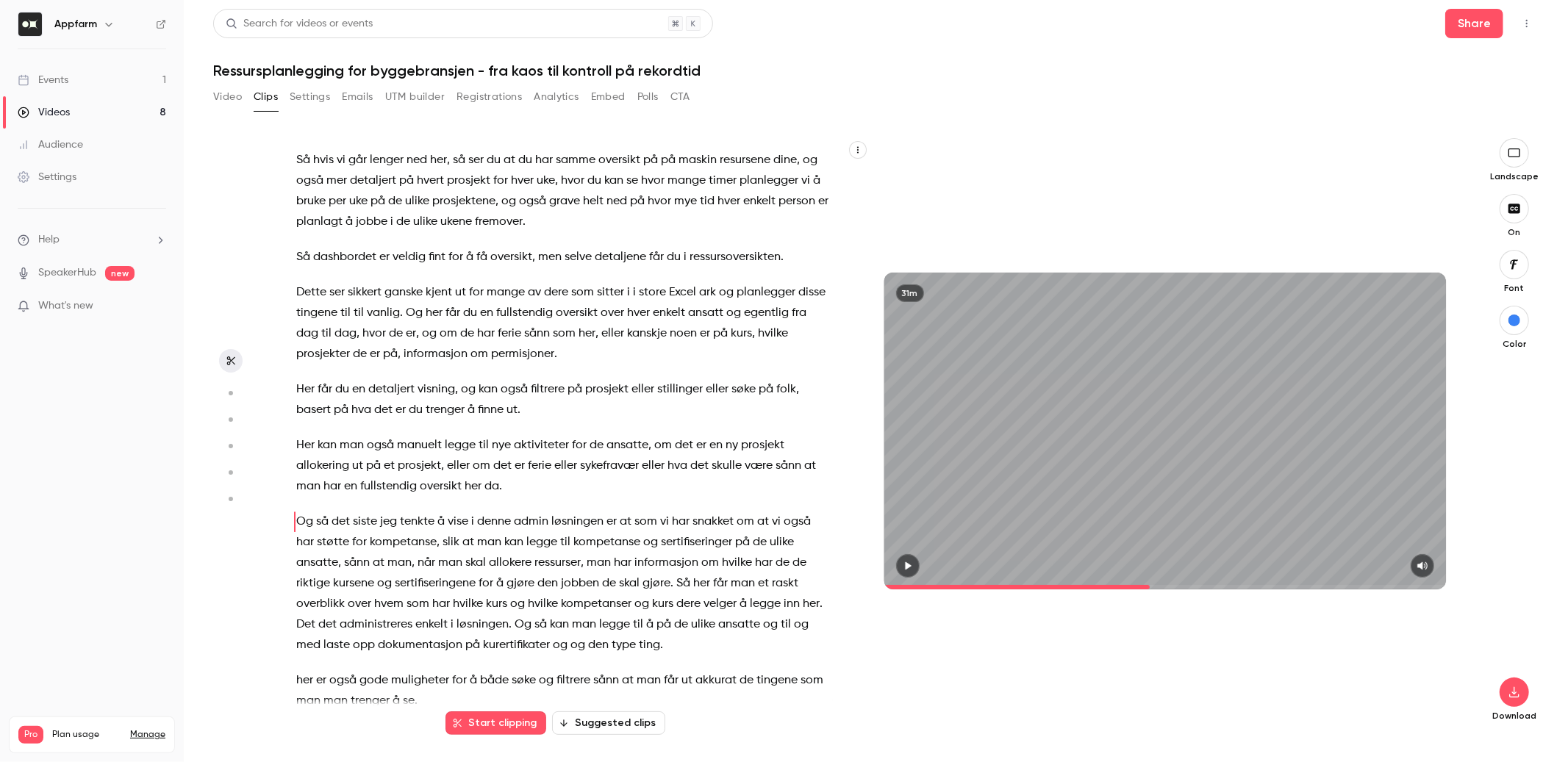
click at [485, 477] on span "da" at bounding box center [492, 487] width 15 height 21
type input "*****"
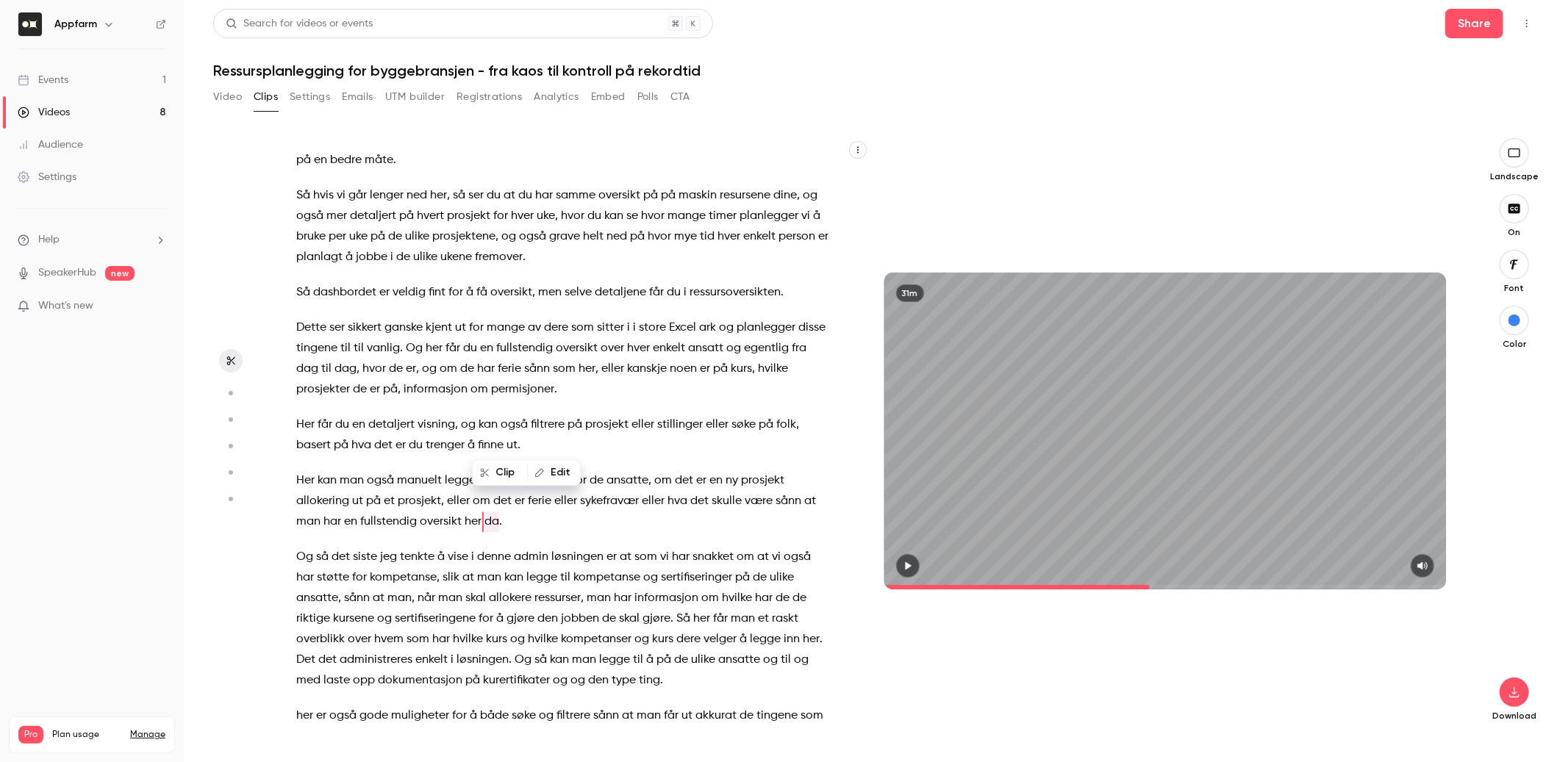
drag, startPoint x: 485, startPoint y: 403, endPoint x: 486, endPoint y: 434, distance: 31.0
click at [486, 511] on span "da" at bounding box center [492, 522] width 15 height 21
click at [559, 473] on button "Edit" at bounding box center [554, 472] width 50 height 23
click at [669, 475] on button "Replace" at bounding box center [655, 477] width 66 height 29
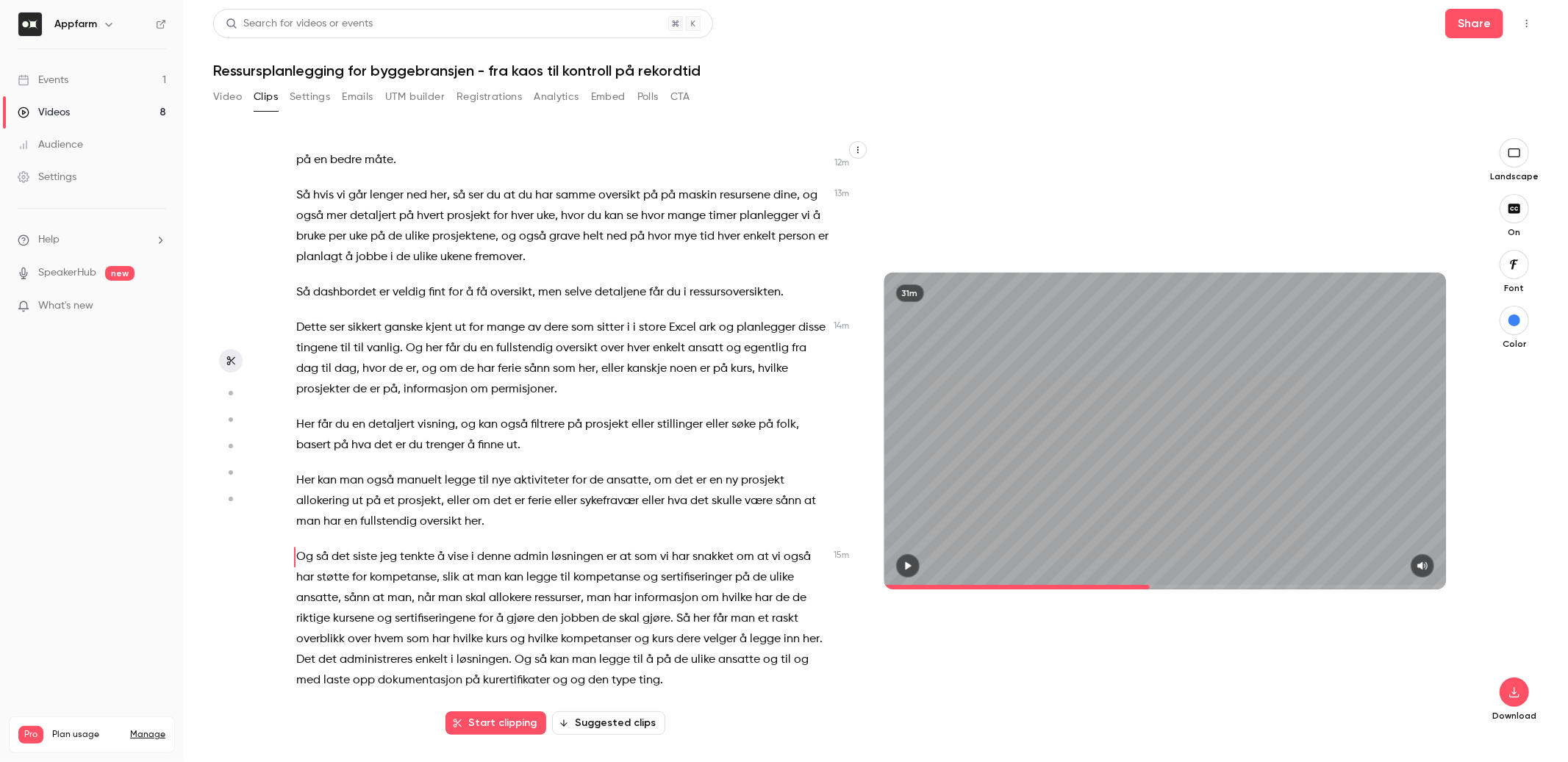
scroll to position [2966, 0]
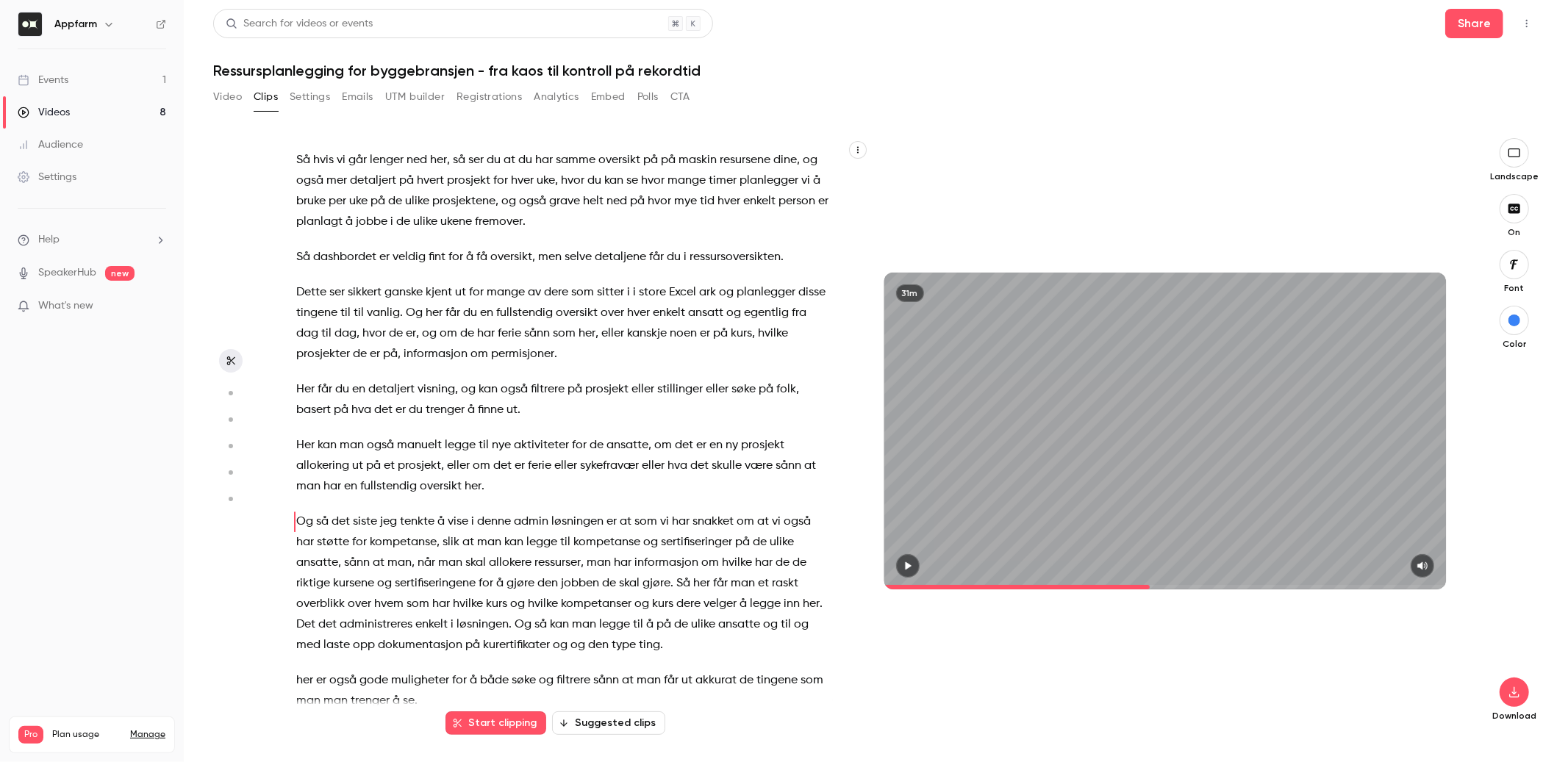
click at [903, 569] on icon "button" at bounding box center [908, 566] width 12 height 10
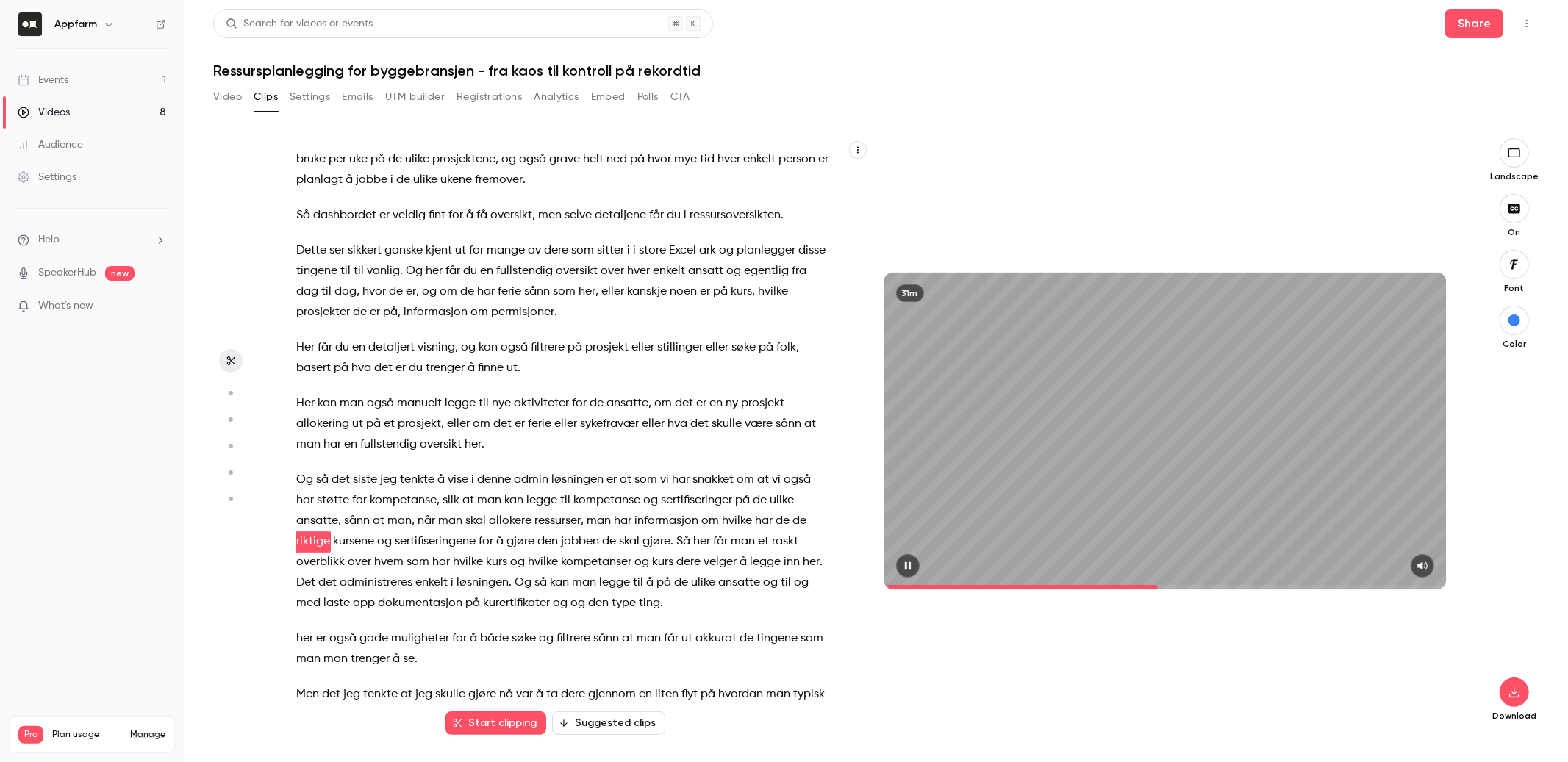
scroll to position [3027, 0]
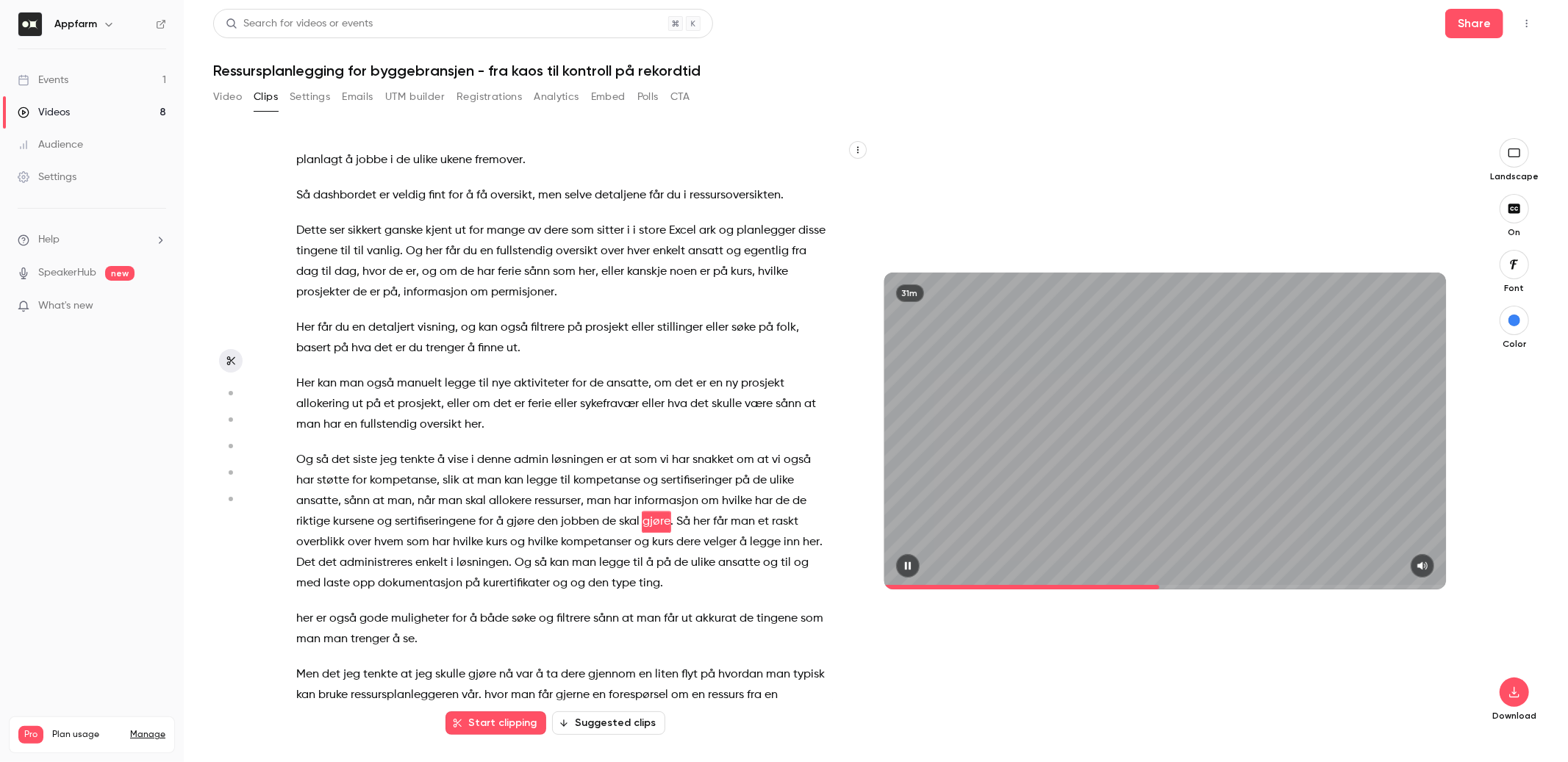
click at [910, 572] on button "button" at bounding box center [908, 566] width 23 height 23
drag, startPoint x: 636, startPoint y: 373, endPoint x: 769, endPoint y: 373, distance: 133.0
click at [769, 450] on p "Og så det siste jeg tenkte å vise i denne admin løsningen er at som vi har snak…" at bounding box center [563, 522] width 533 height 144
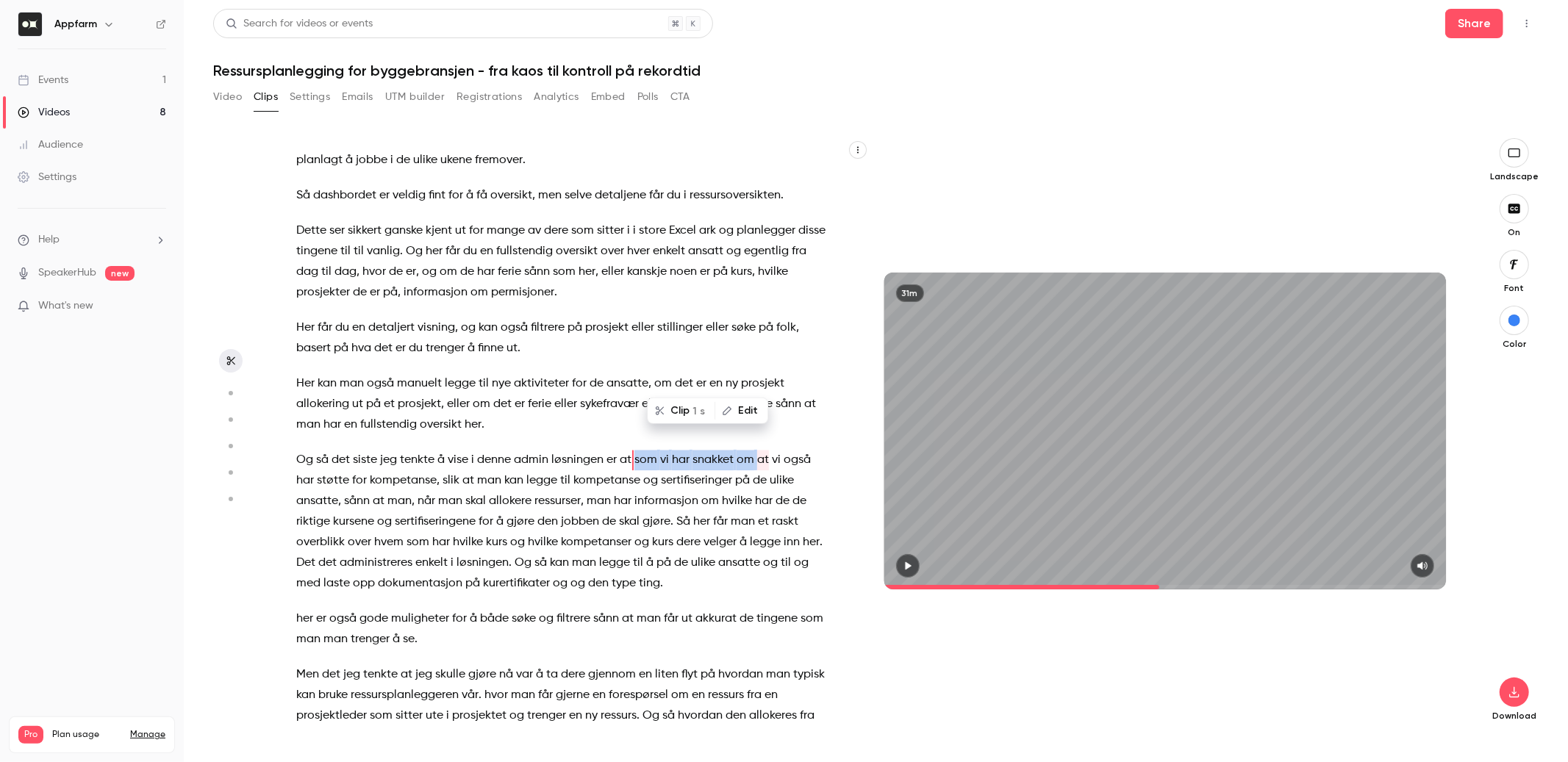
type input "*****"
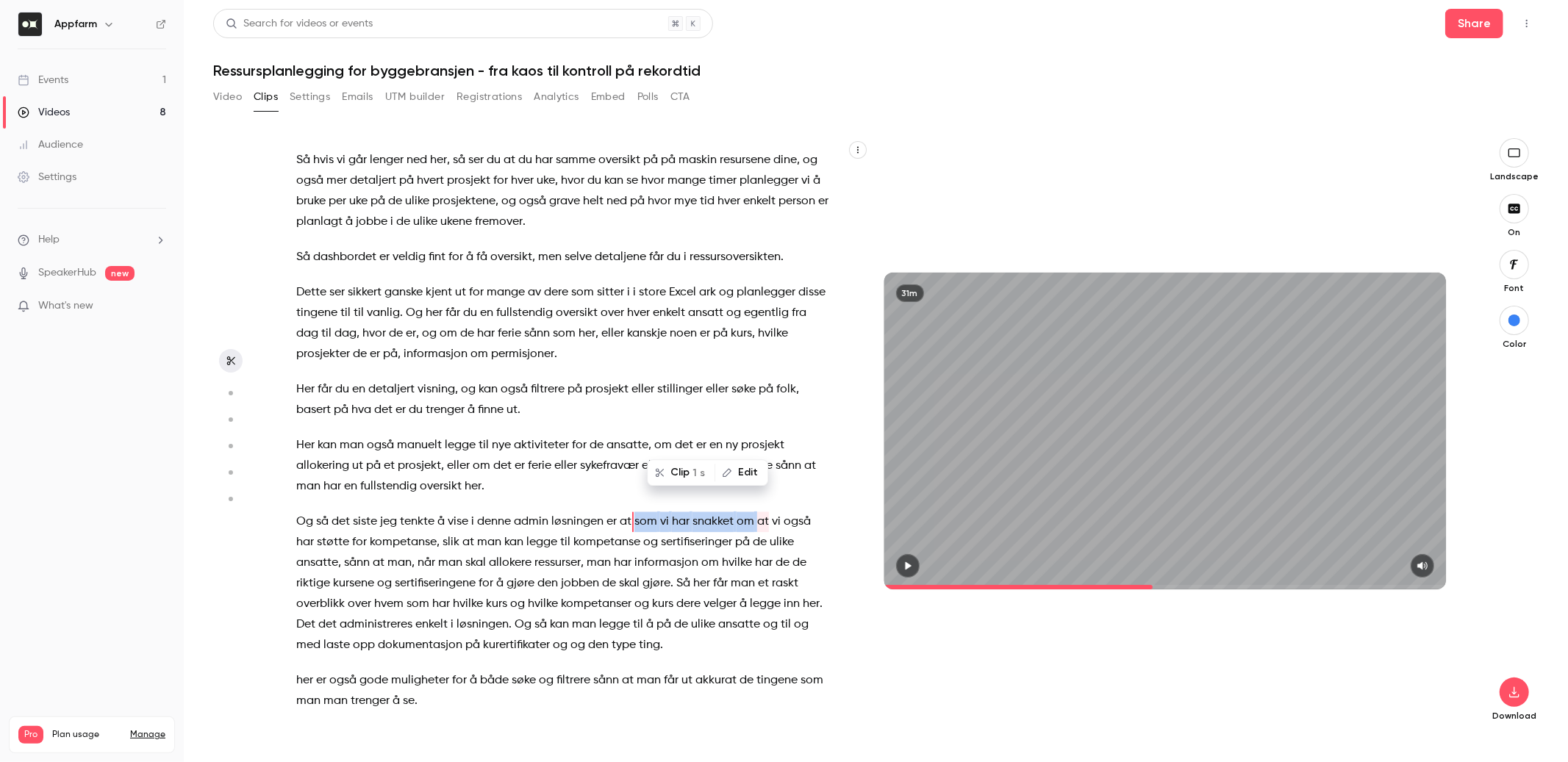
click at [749, 470] on button "Edit" at bounding box center [741, 472] width 50 height 23
click at [685, 473] on button "Replace" at bounding box center [669, 477] width 66 height 29
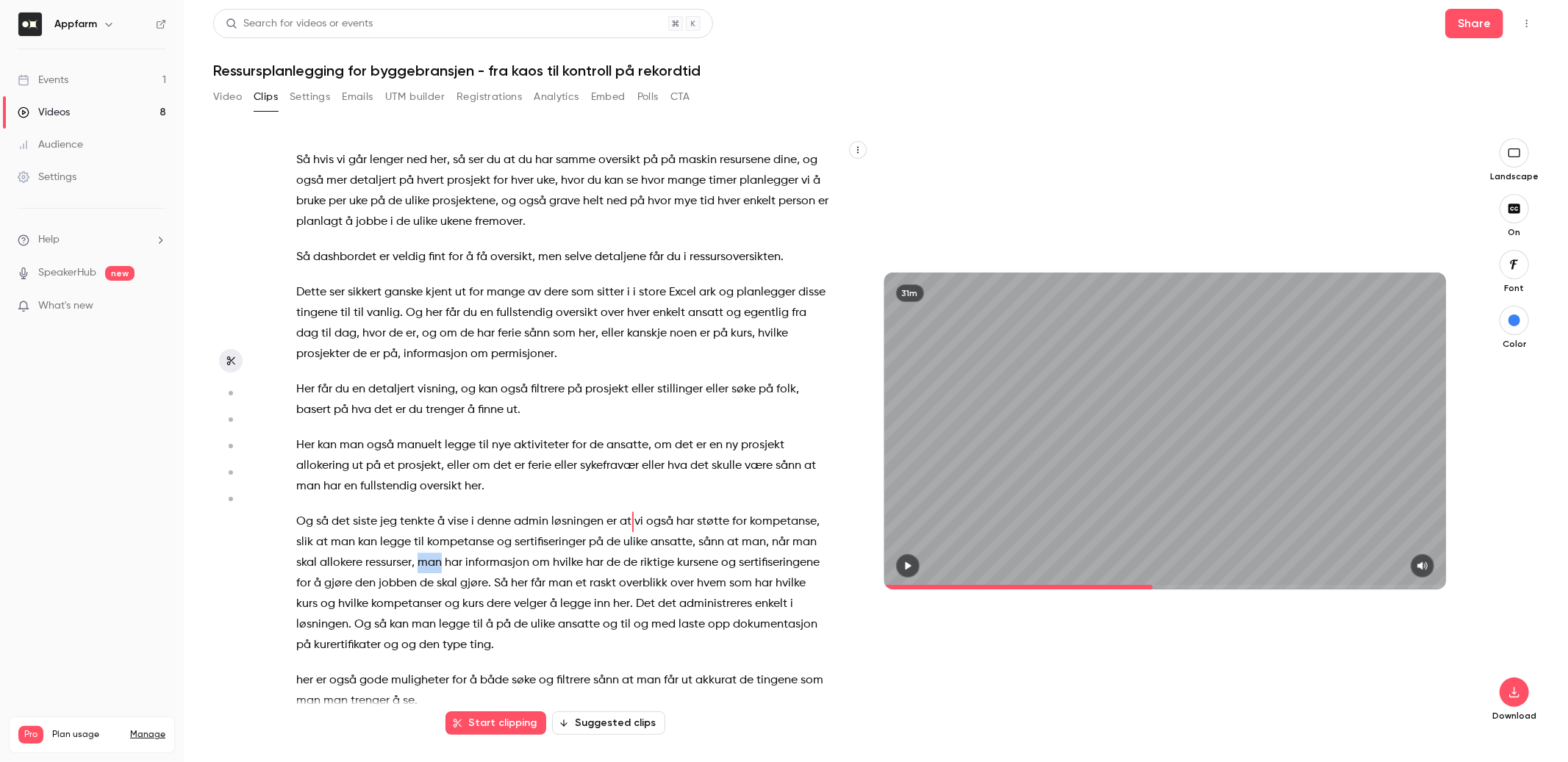
drag, startPoint x: 418, startPoint y: 476, endPoint x: 442, endPoint y: 479, distance: 24.2
click at [442, 511] on p "Og så det siste jeg tenkte å vise i denne admin løsningen er at vi også har stø…" at bounding box center [563, 583] width 533 height 144
type input "*****"
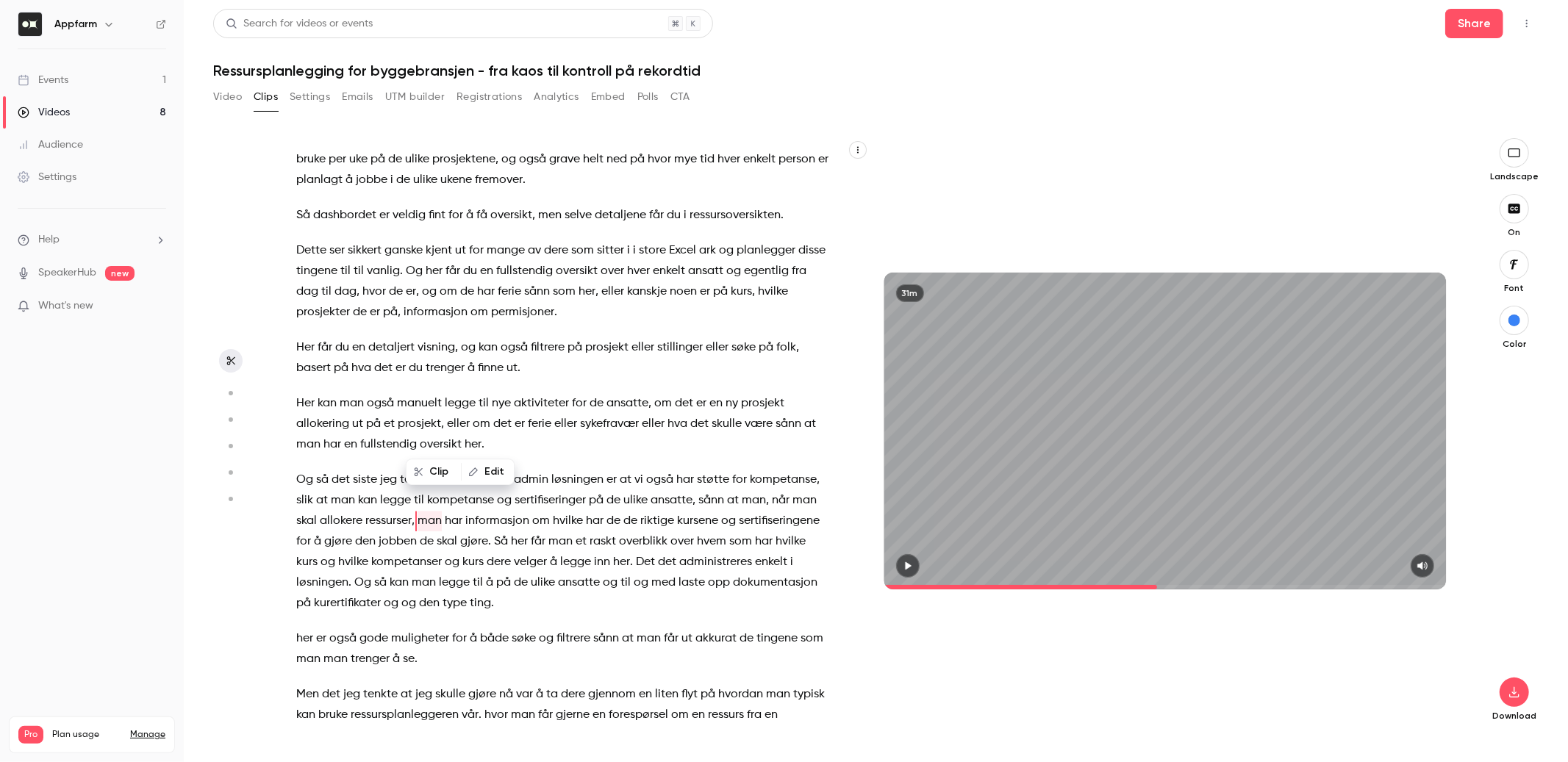
click at [484, 478] on button "Edit" at bounding box center [488, 471] width 50 height 23
click at [601, 471] on button "Replace" at bounding box center [589, 477] width 66 height 29
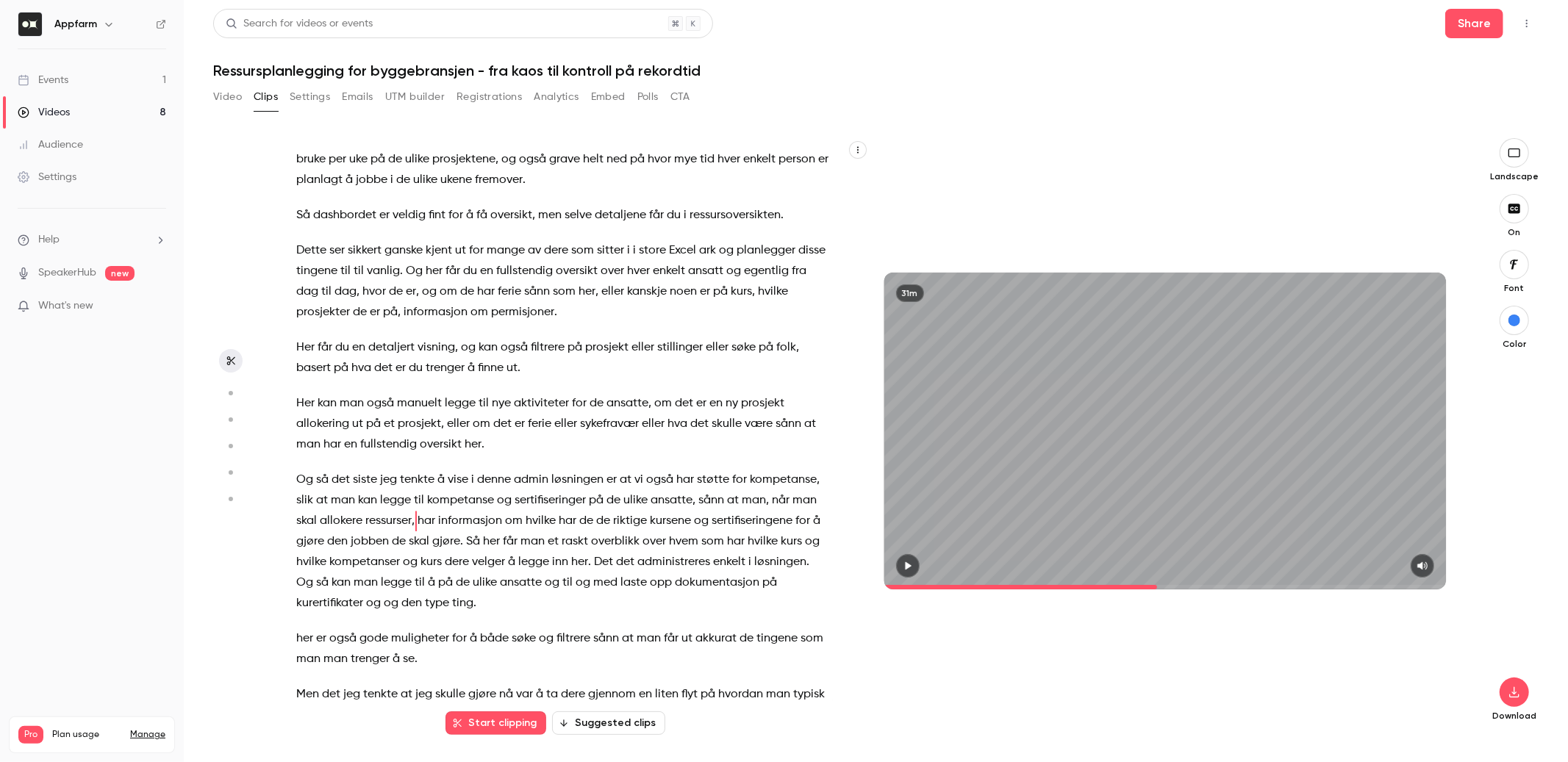
click at [537, 510] on span "hvilke" at bounding box center [540, 521] width 30 height 21
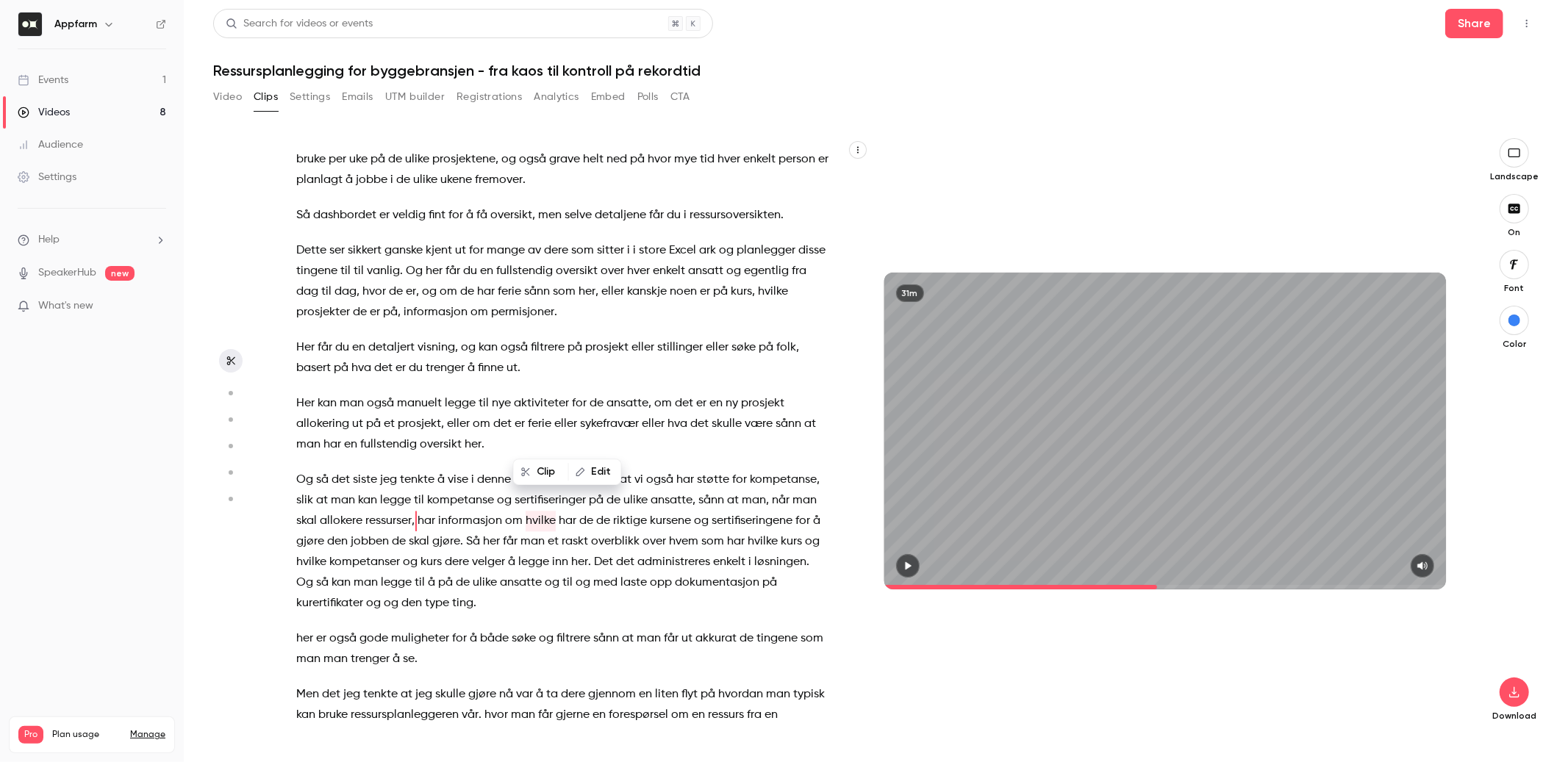
click at [537, 510] on span "hvilke" at bounding box center [540, 521] width 30 height 21
type input "*****"
click at [609, 475] on button "Edit" at bounding box center [595, 471] width 50 height 23
type input "********"
click at [709, 477] on button "Replace" at bounding box center [697, 477] width 66 height 29
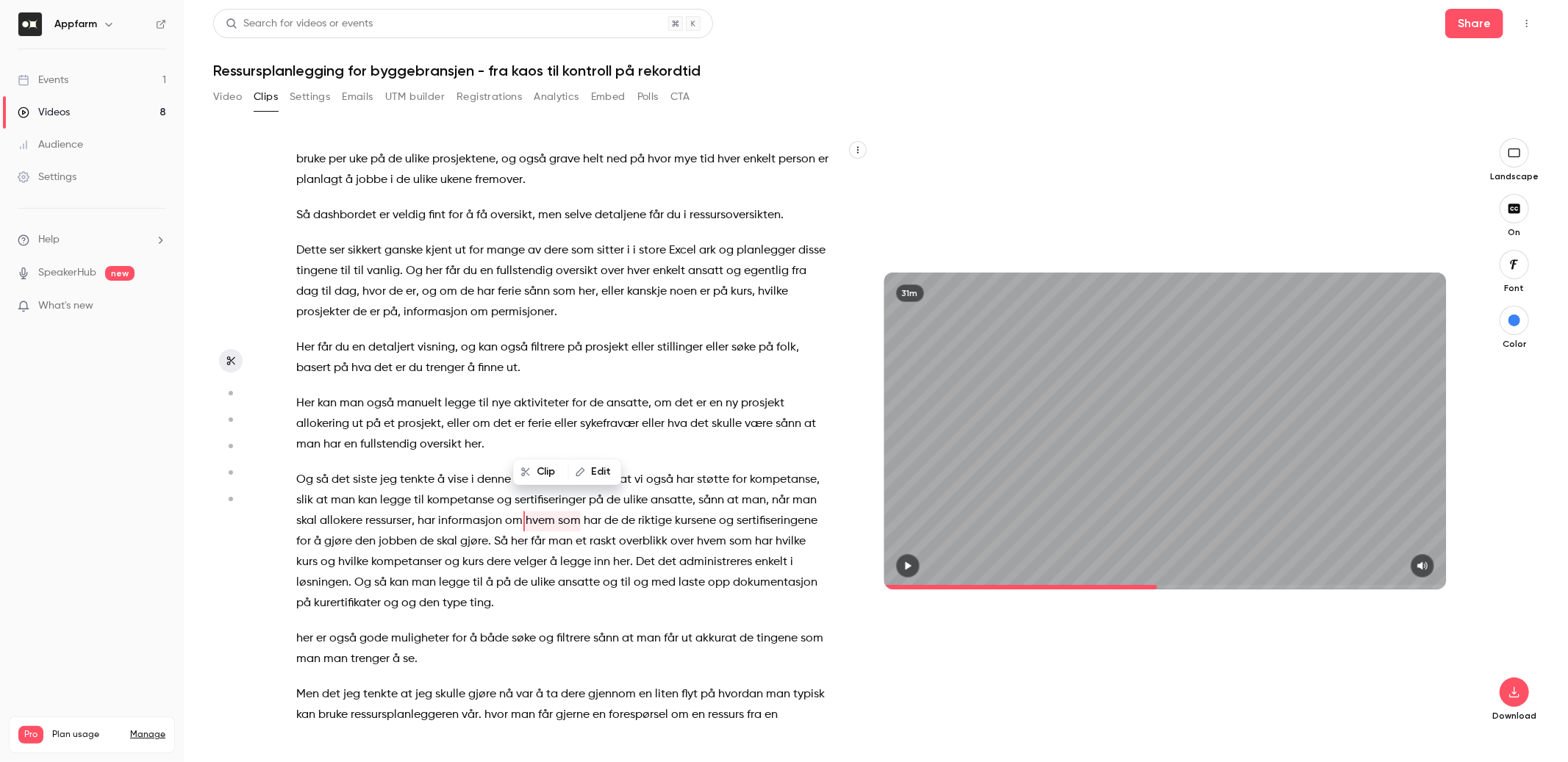
click at [670, 490] on span "ansatte" at bounding box center [671, 500] width 42 height 21
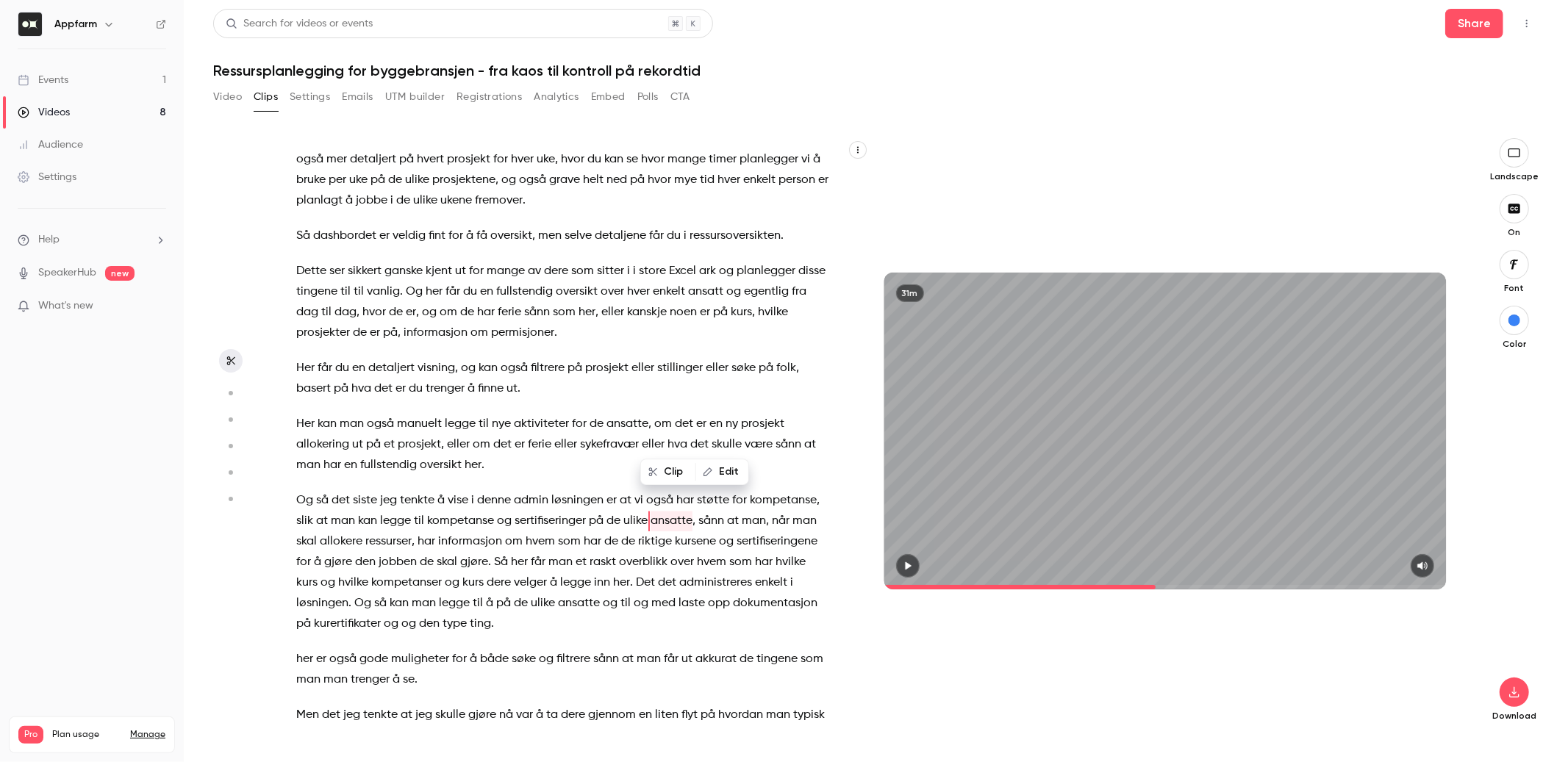
click at [561, 532] on span "hvem som" at bounding box center [553, 542] width 55 height 21
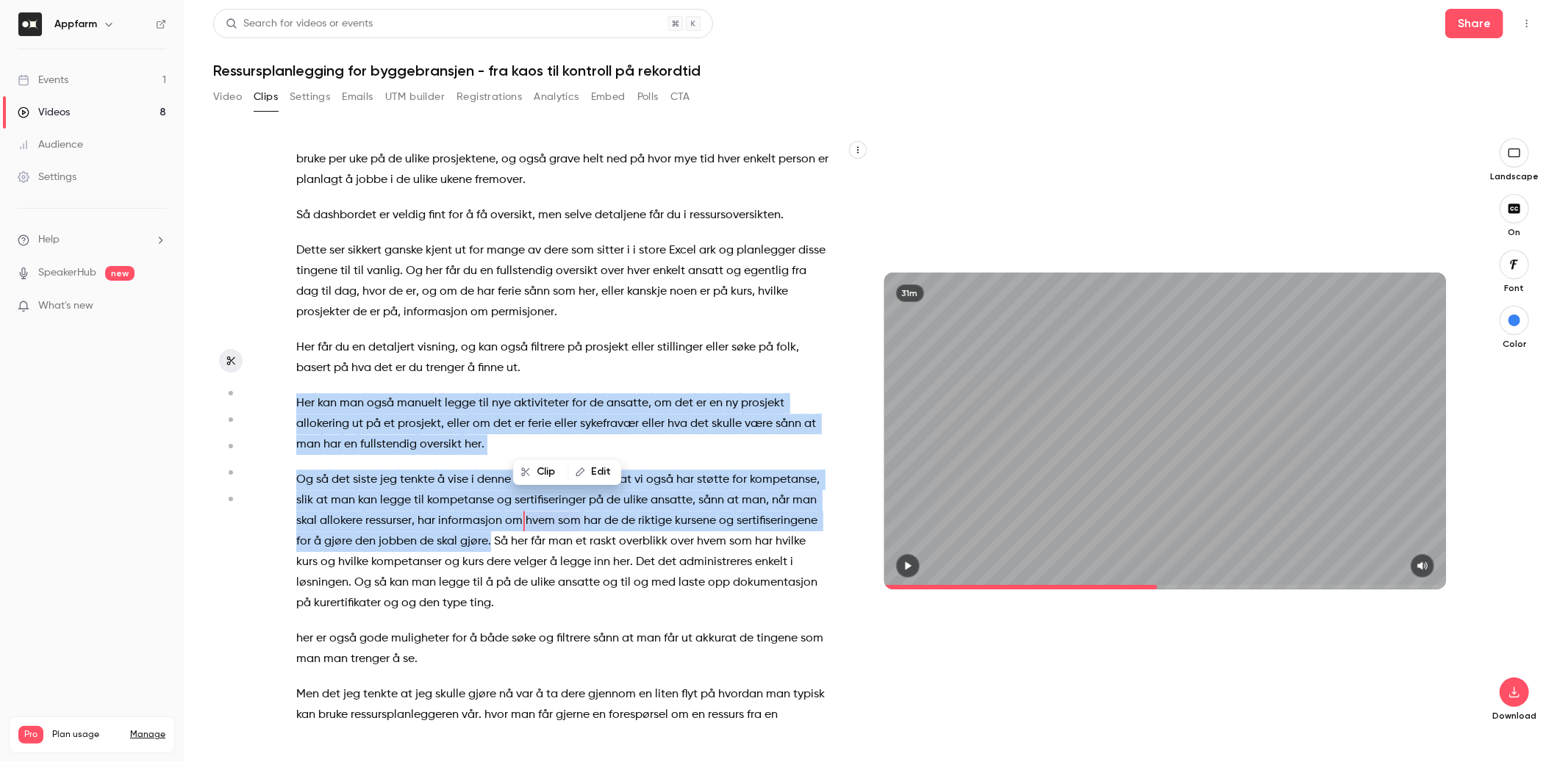
drag, startPoint x: 298, startPoint y: 320, endPoint x: 490, endPoint y: 459, distance: 237.0
click at [490, 459] on div "[PERSON_NAME] . Da er vi live . Velkommen til digitalt webinar om ressursplanle…" at bounding box center [569, 439] width 584 height 571
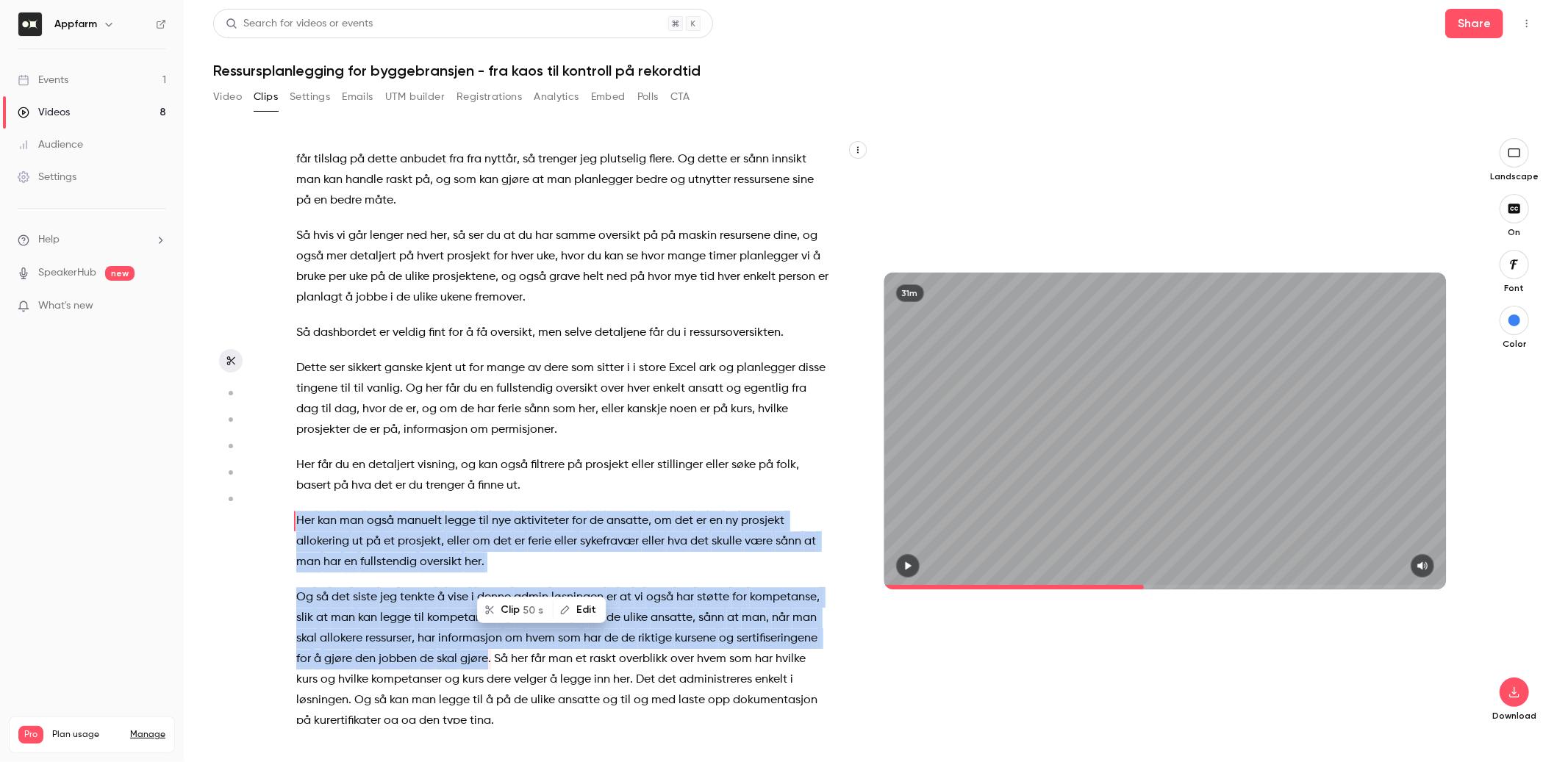
click at [500, 604] on button "Clip 50 s" at bounding box center [515, 610] width 74 height 23
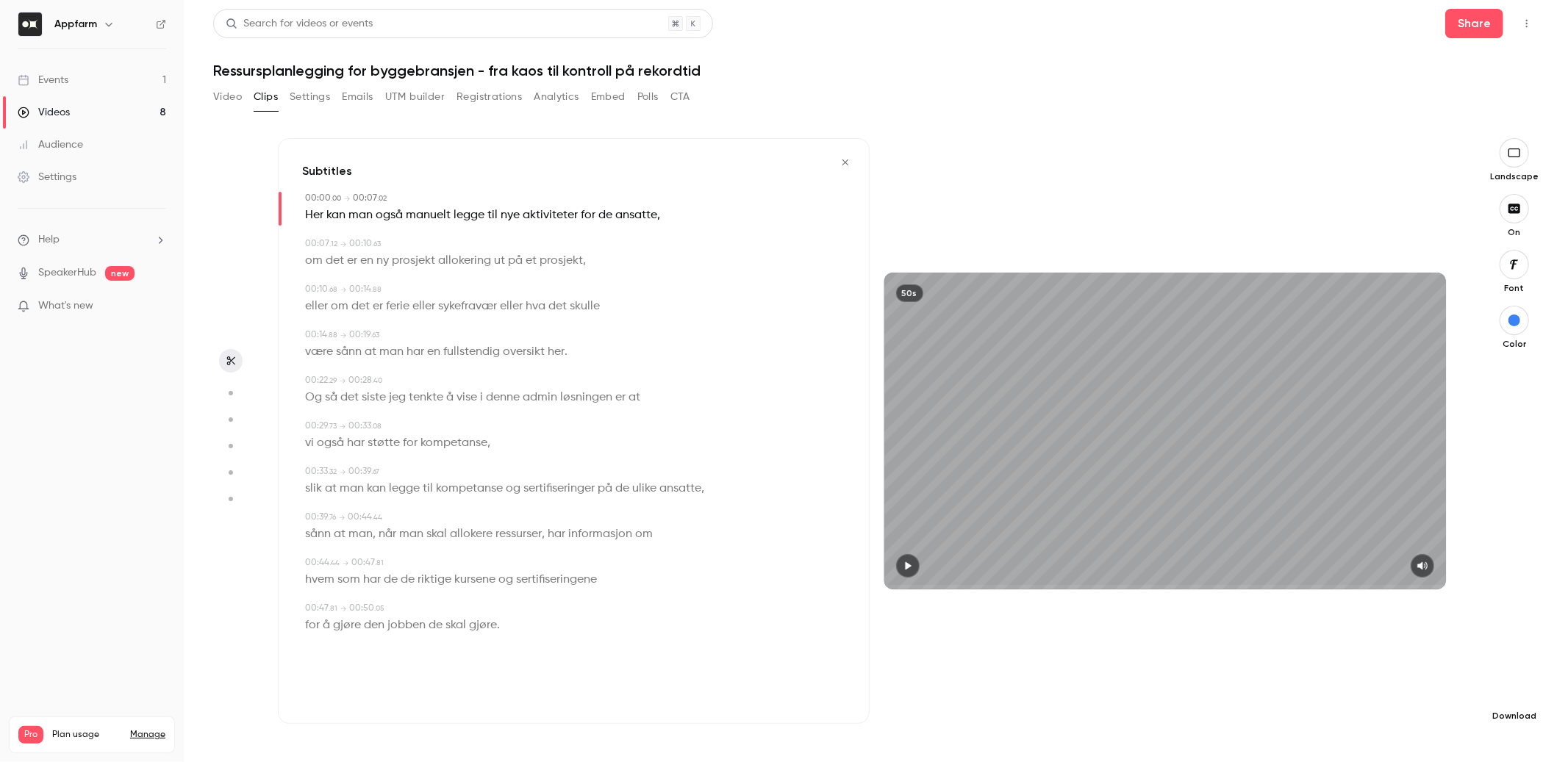
click at [1516, 704] on button "button" at bounding box center [1514, 692] width 29 height 29
click at [1438, 680] on span "High quality requires longer processing" at bounding box center [1403, 680] width 167 height 15
click at [842, 167] on button "button" at bounding box center [845, 162] width 23 height 23
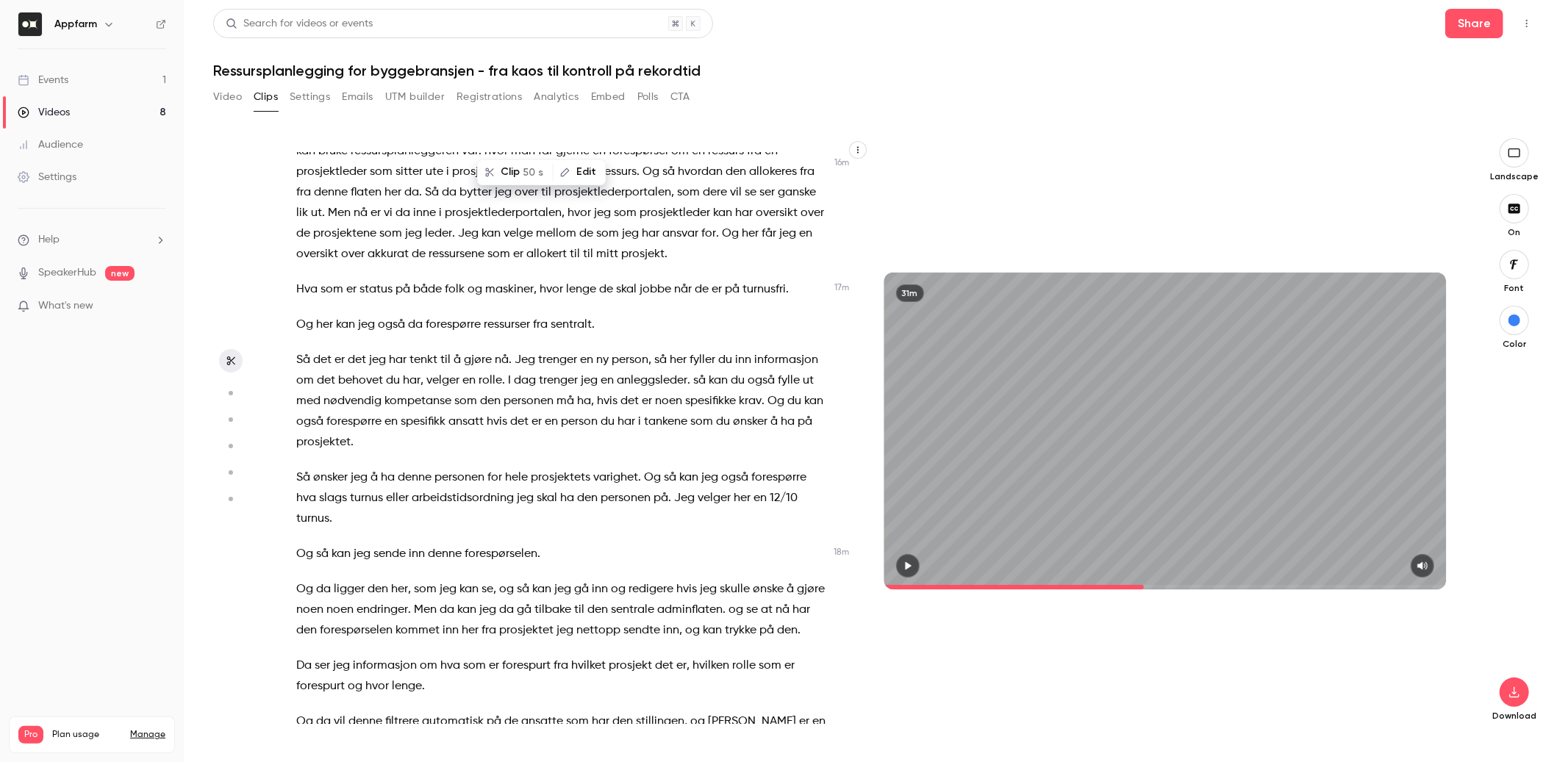
scroll to position [3838, 0]
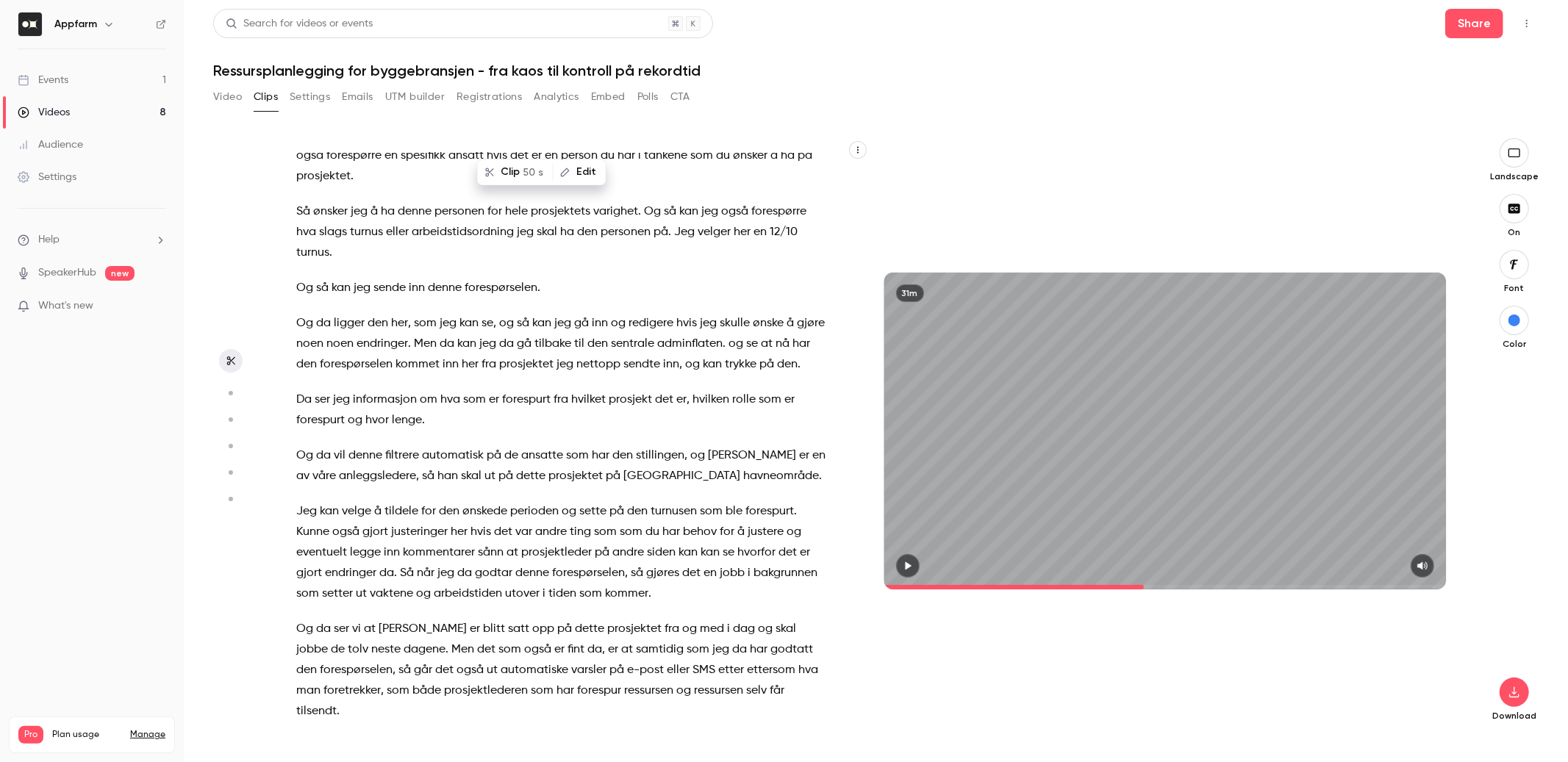
click at [414, 334] on span "Men" at bounding box center [425, 344] width 22 height 21
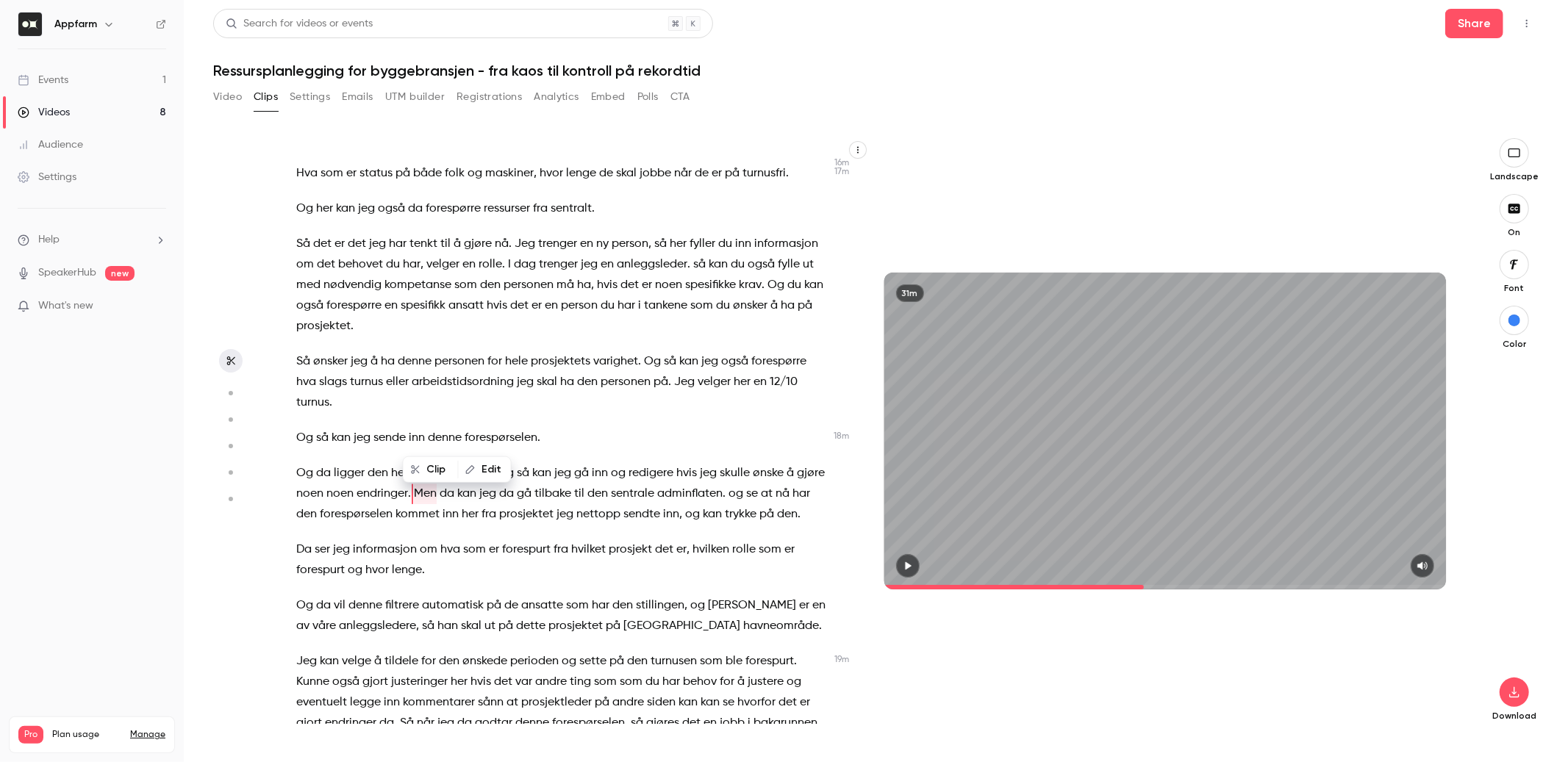
scroll to position [3659, 0]
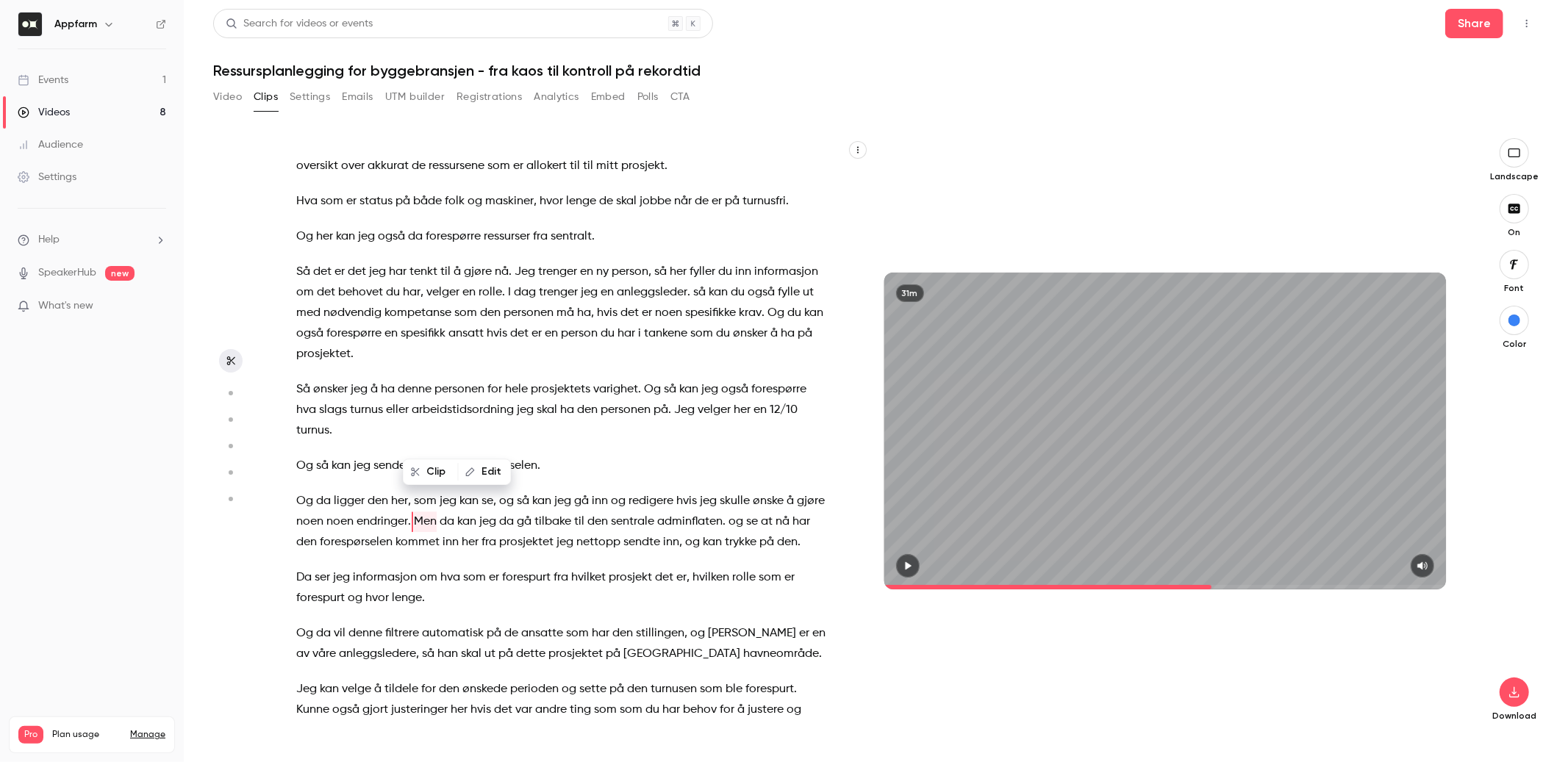
click at [910, 568] on icon "button" at bounding box center [908, 566] width 12 height 10
click at [910, 568] on icon "button" at bounding box center [907, 566] width 6 height 8
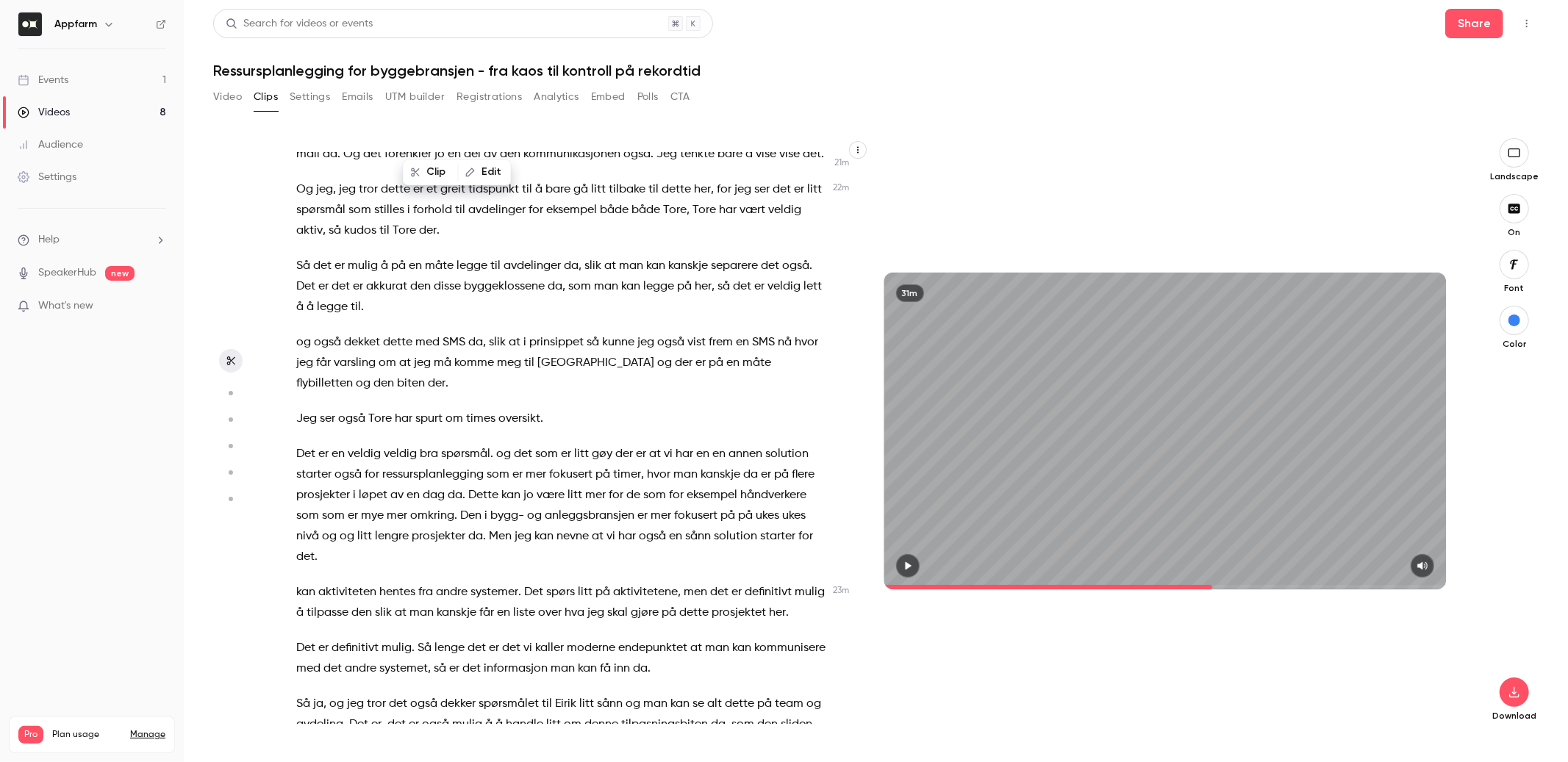
scroll to position [4808, 0]
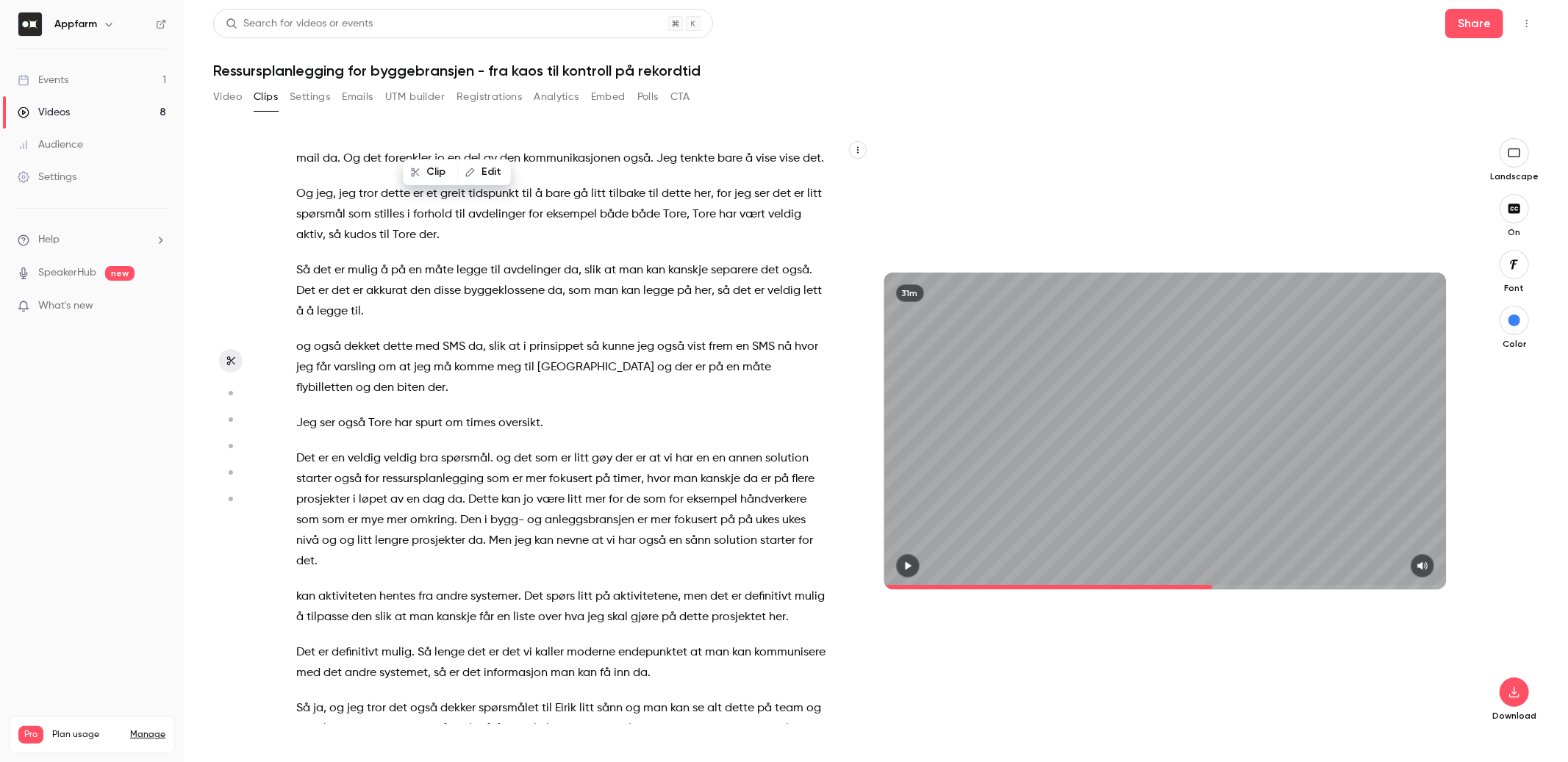
click at [298, 413] on span "Jeg" at bounding box center [307, 424] width 21 height 21
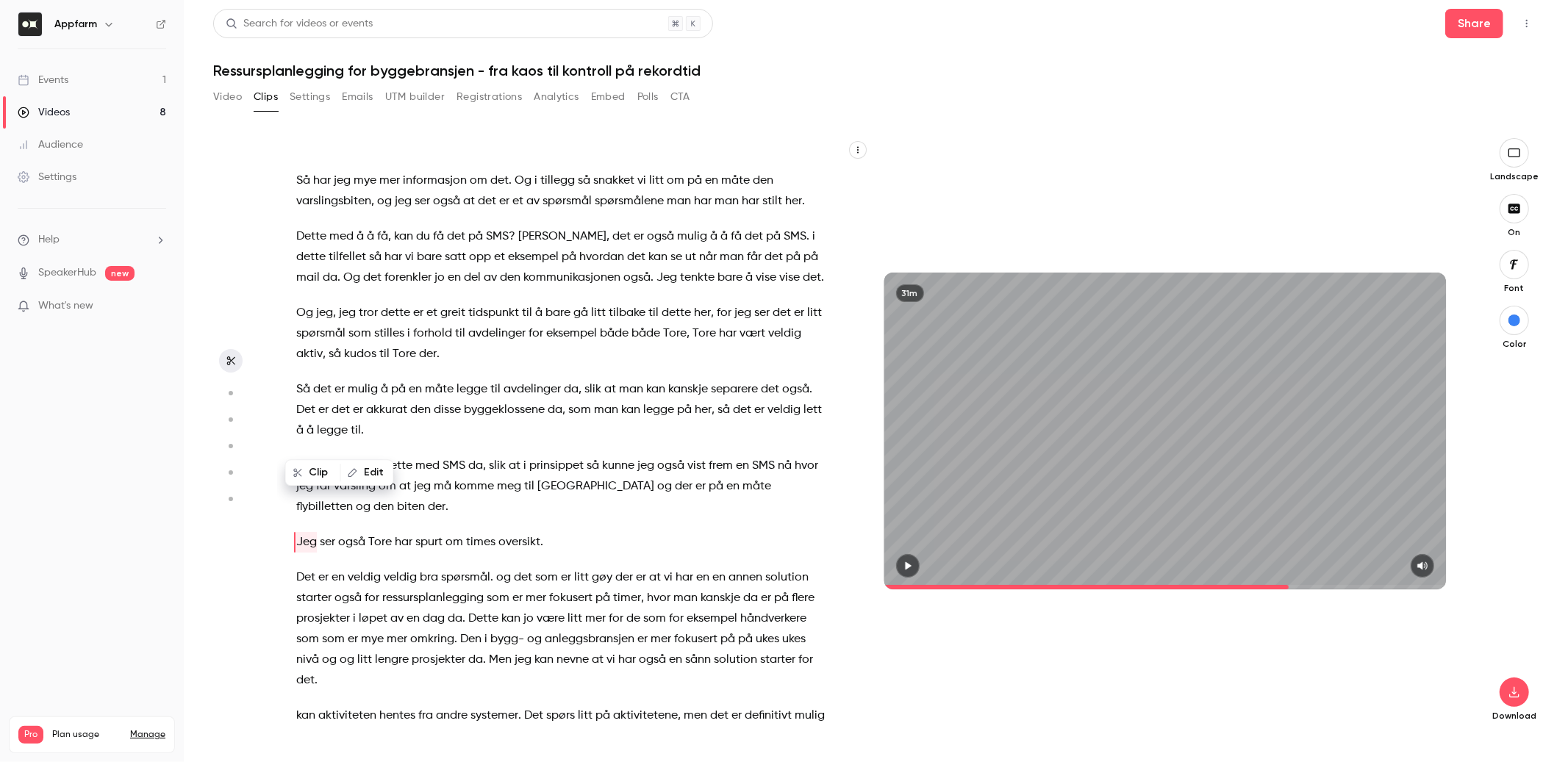
click at [910, 562] on icon "button" at bounding box center [908, 566] width 12 height 10
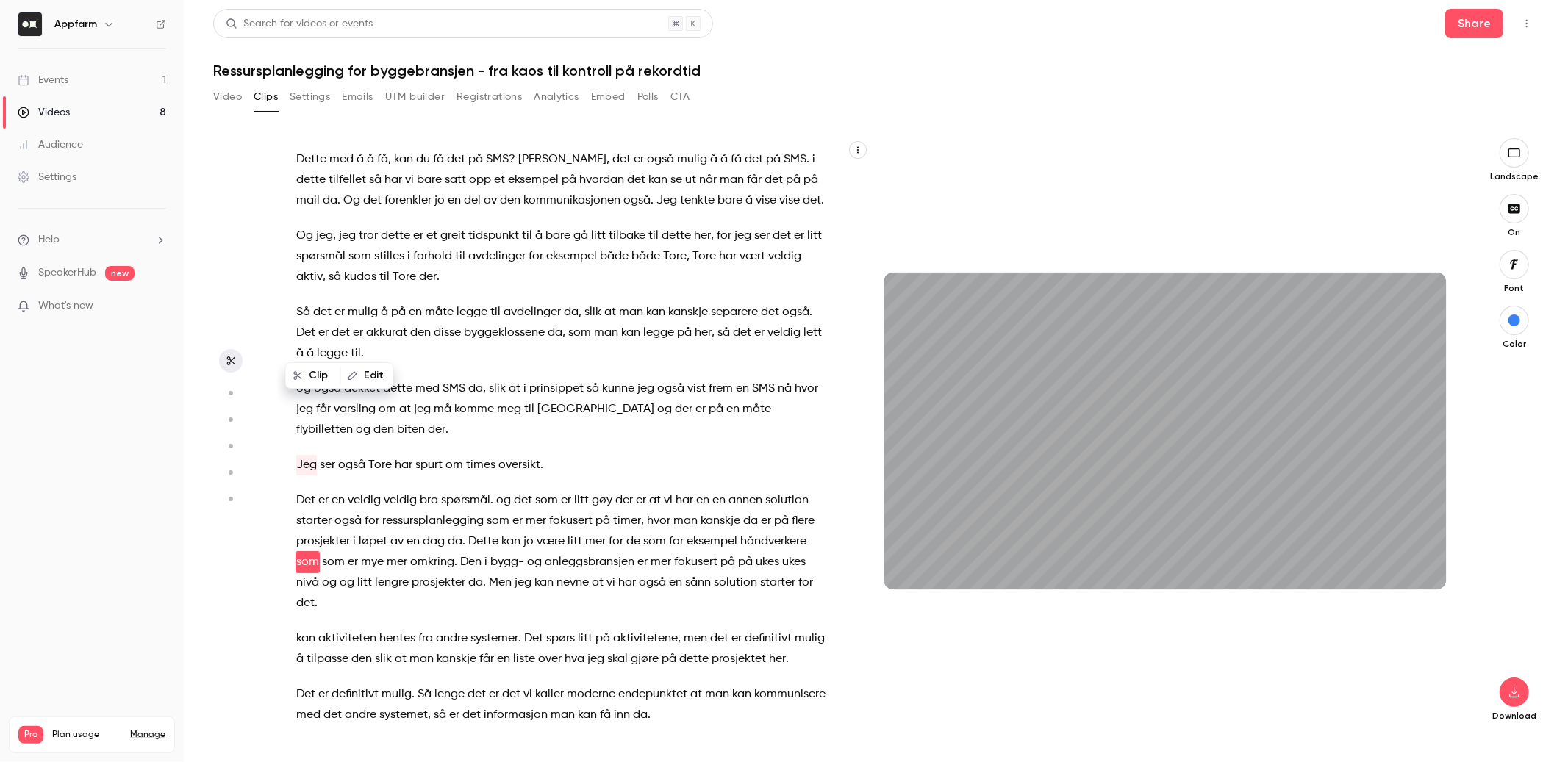
scroll to position [4787, 0]
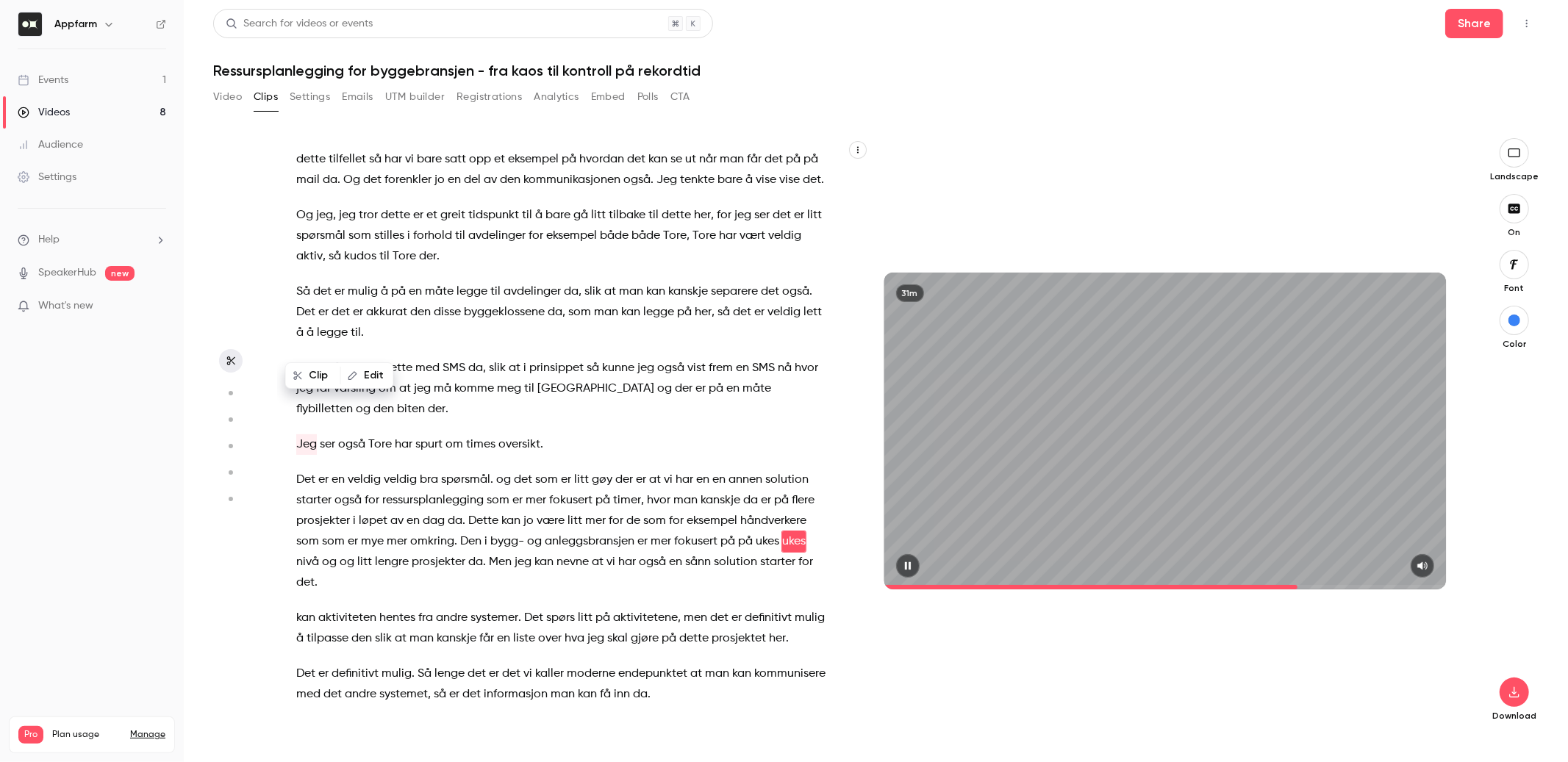
click at [907, 568] on icon "button" at bounding box center [907, 566] width 6 height 8
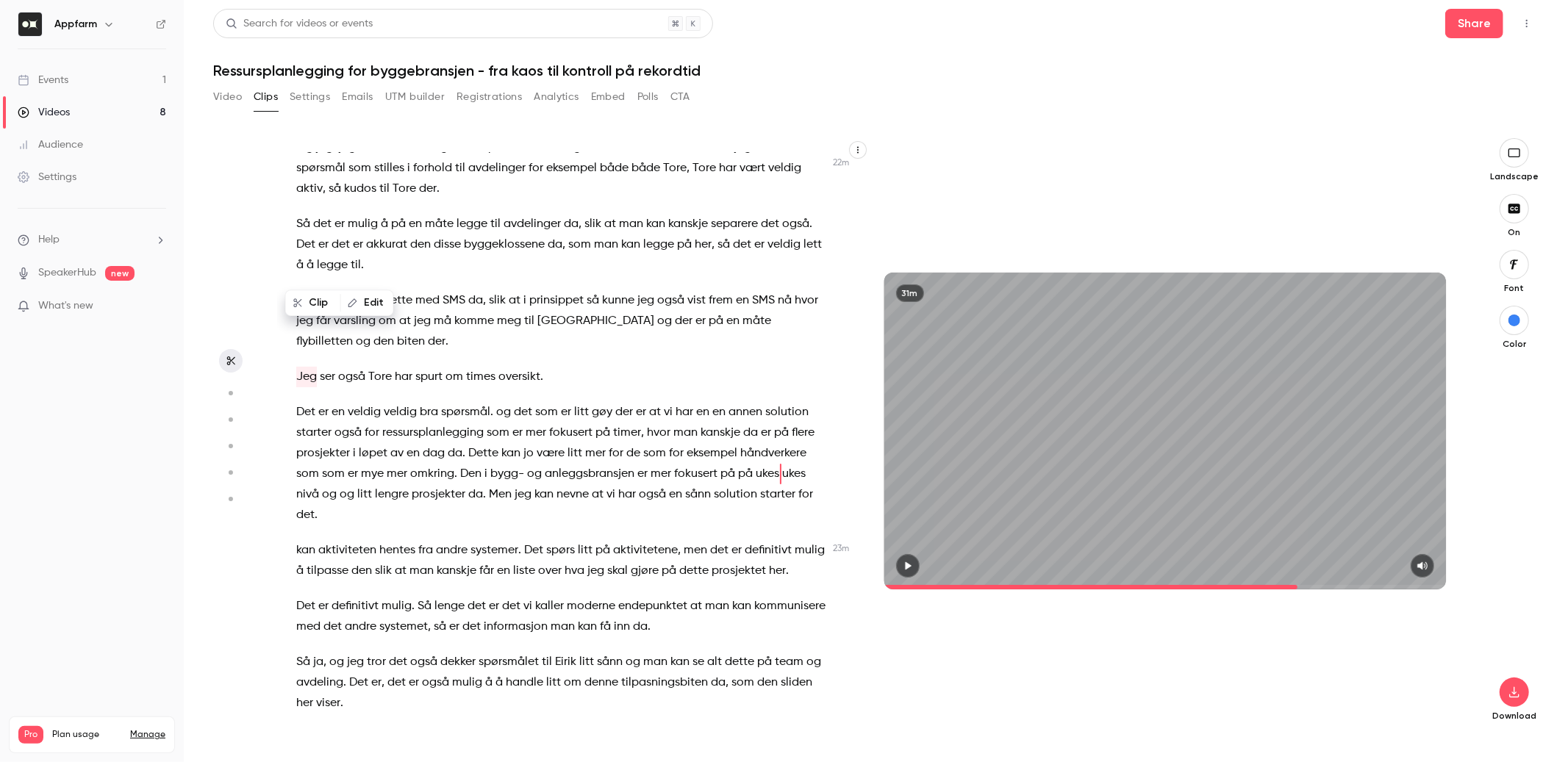
scroll to position [4860, 0]
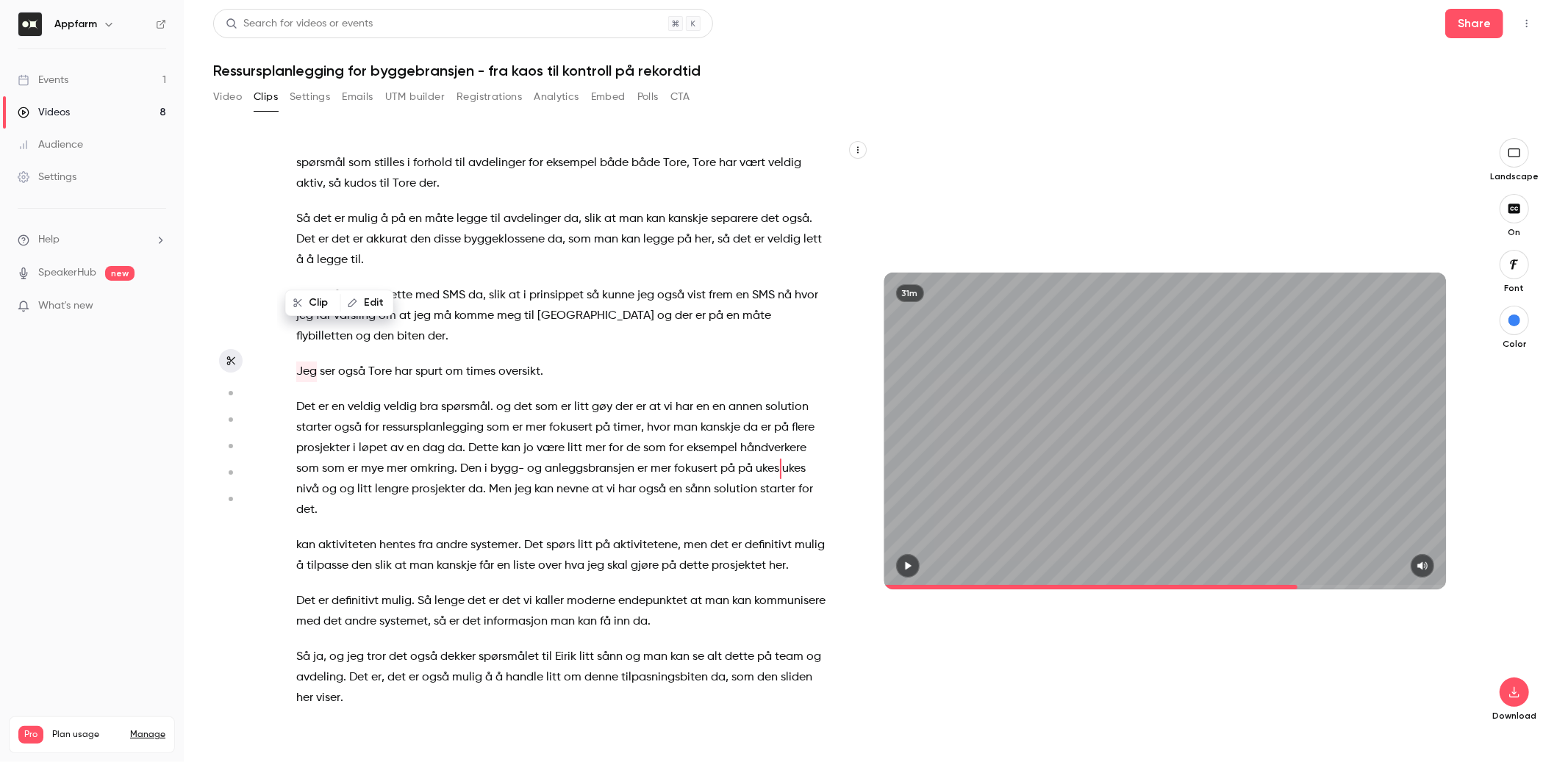
click at [295, 434] on div "[PERSON_NAME] . Da er vi live . Velkommen til digitalt webinar om ressursplanle…" at bounding box center [569, 439] width 584 height 571
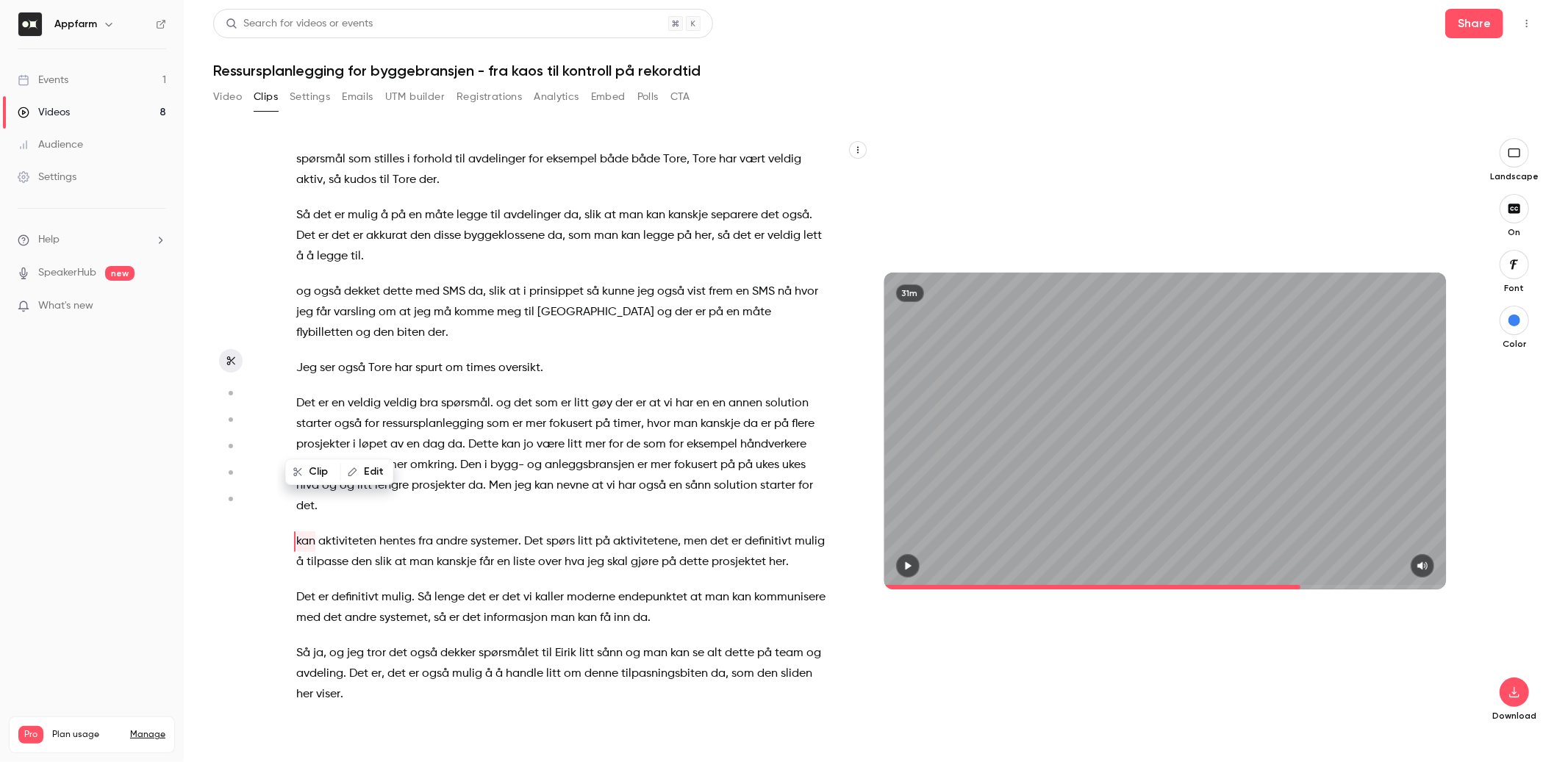
click at [913, 557] on button "button" at bounding box center [908, 566] width 23 height 23
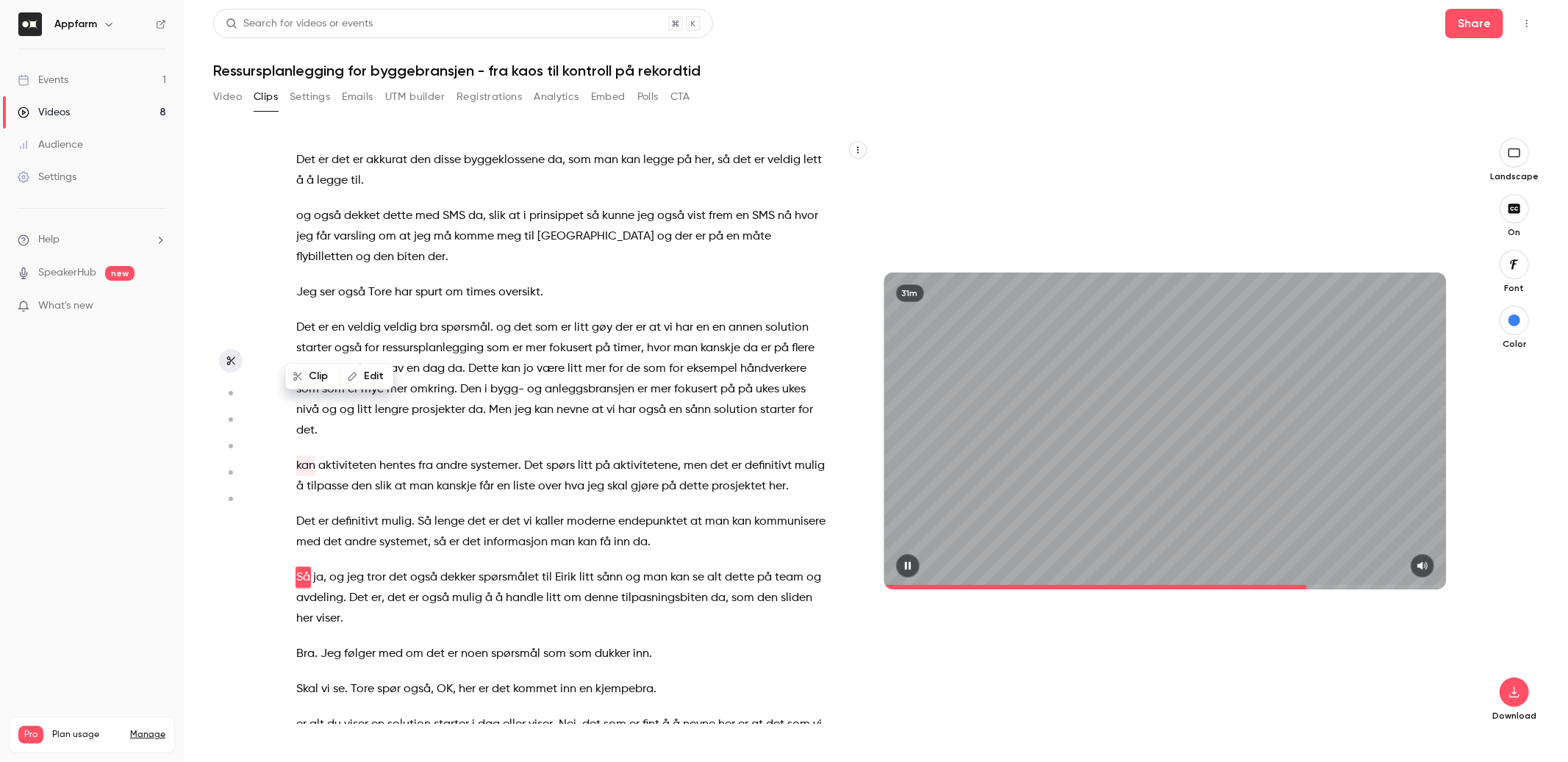
scroll to position [4974, 0]
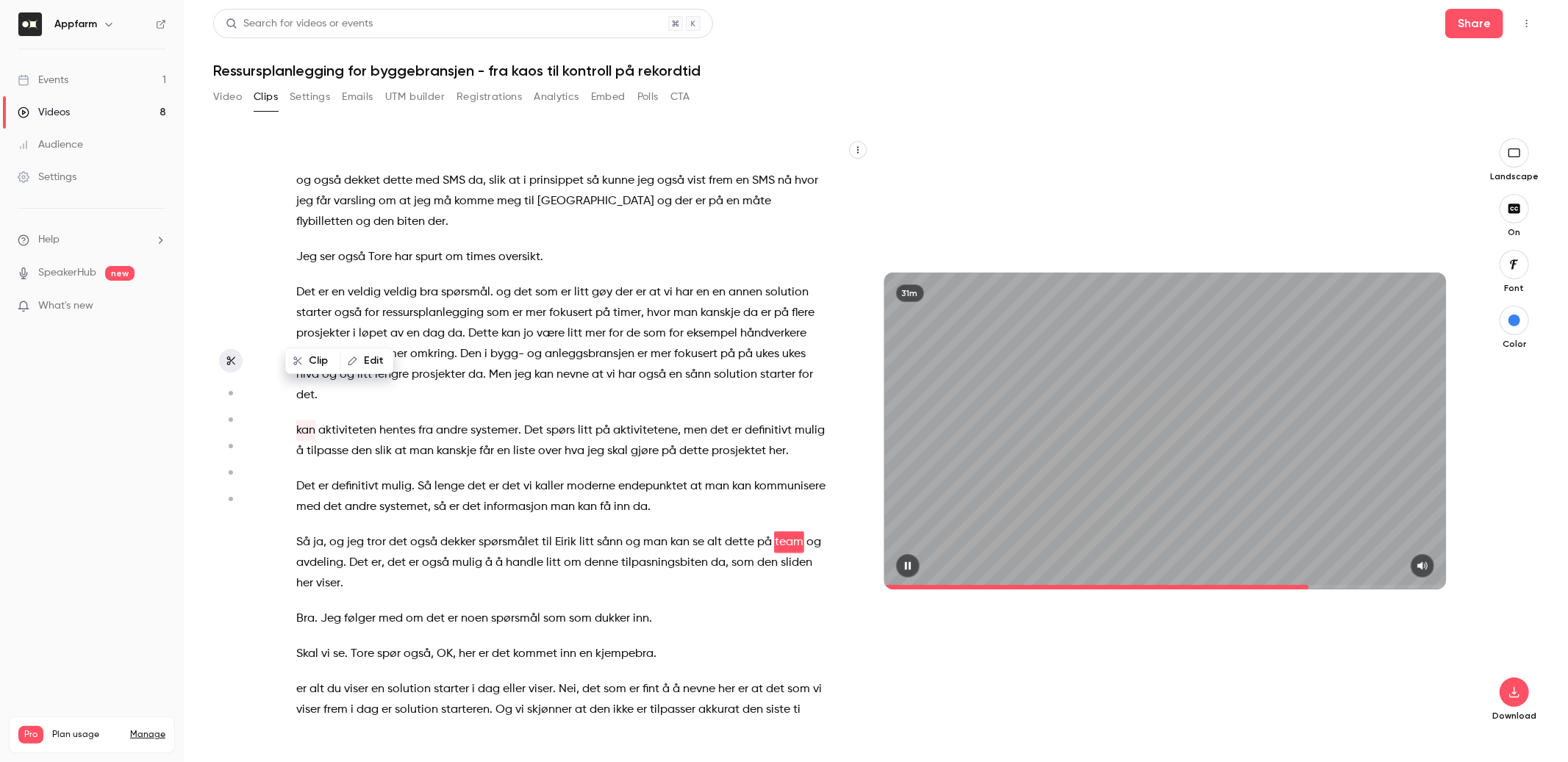
click at [907, 565] on icon "button" at bounding box center [908, 566] width 12 height 10
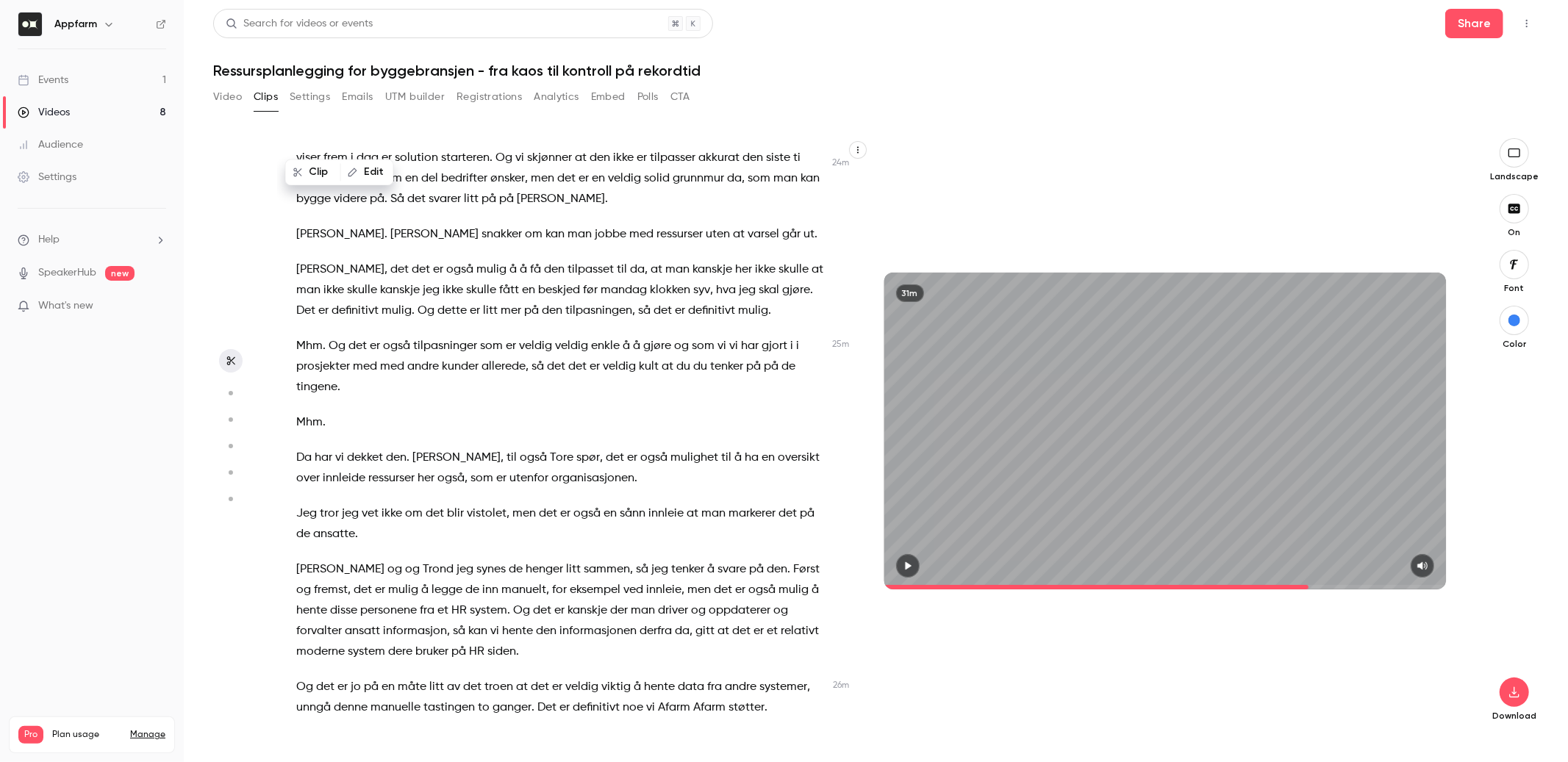
scroll to position [5529, 0]
click at [298, 500] on span "Jeg" at bounding box center [307, 510] width 21 height 21
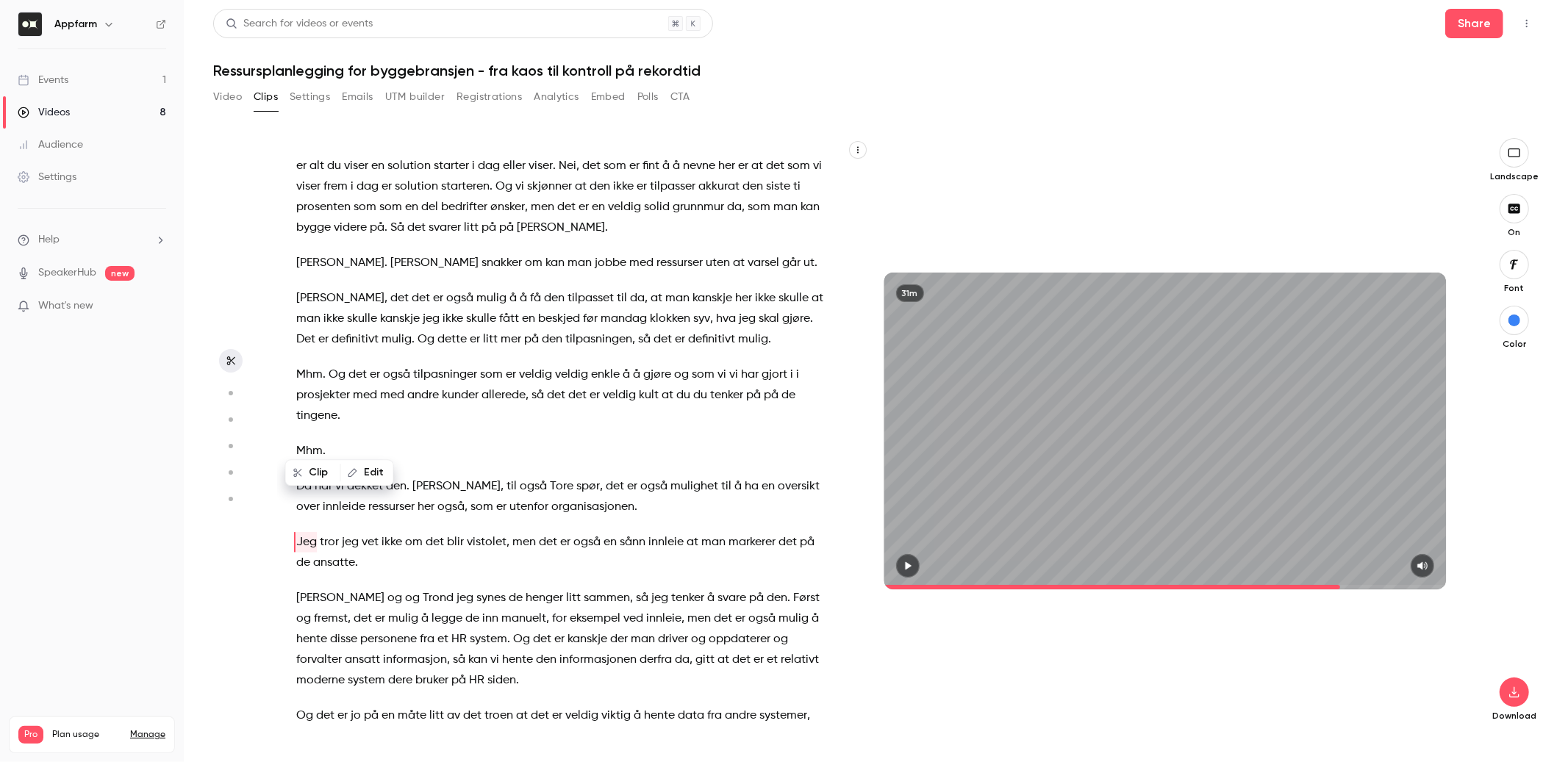
click at [910, 568] on icon "button" at bounding box center [908, 566] width 12 height 10
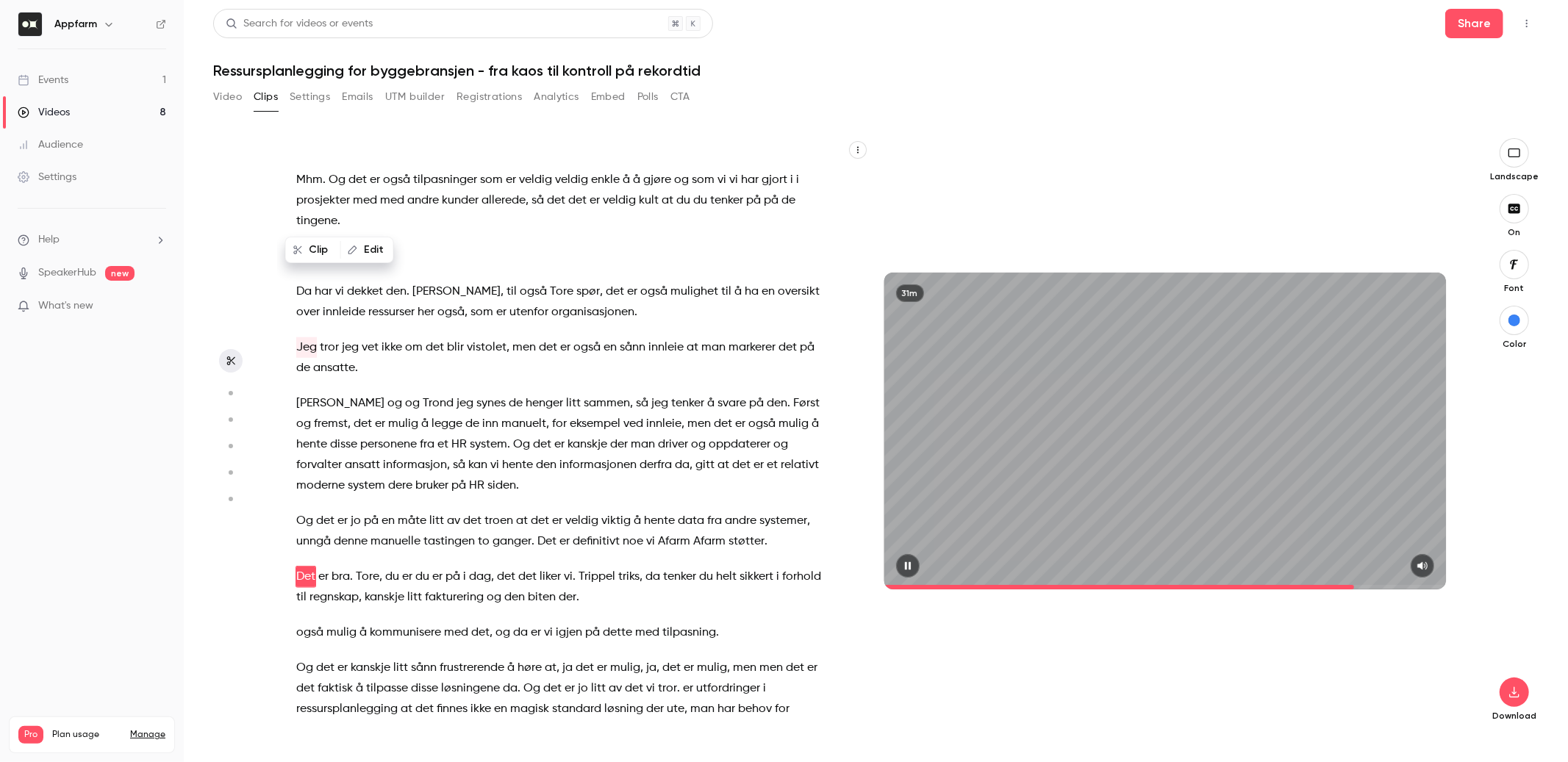
scroll to position [5728, 0]
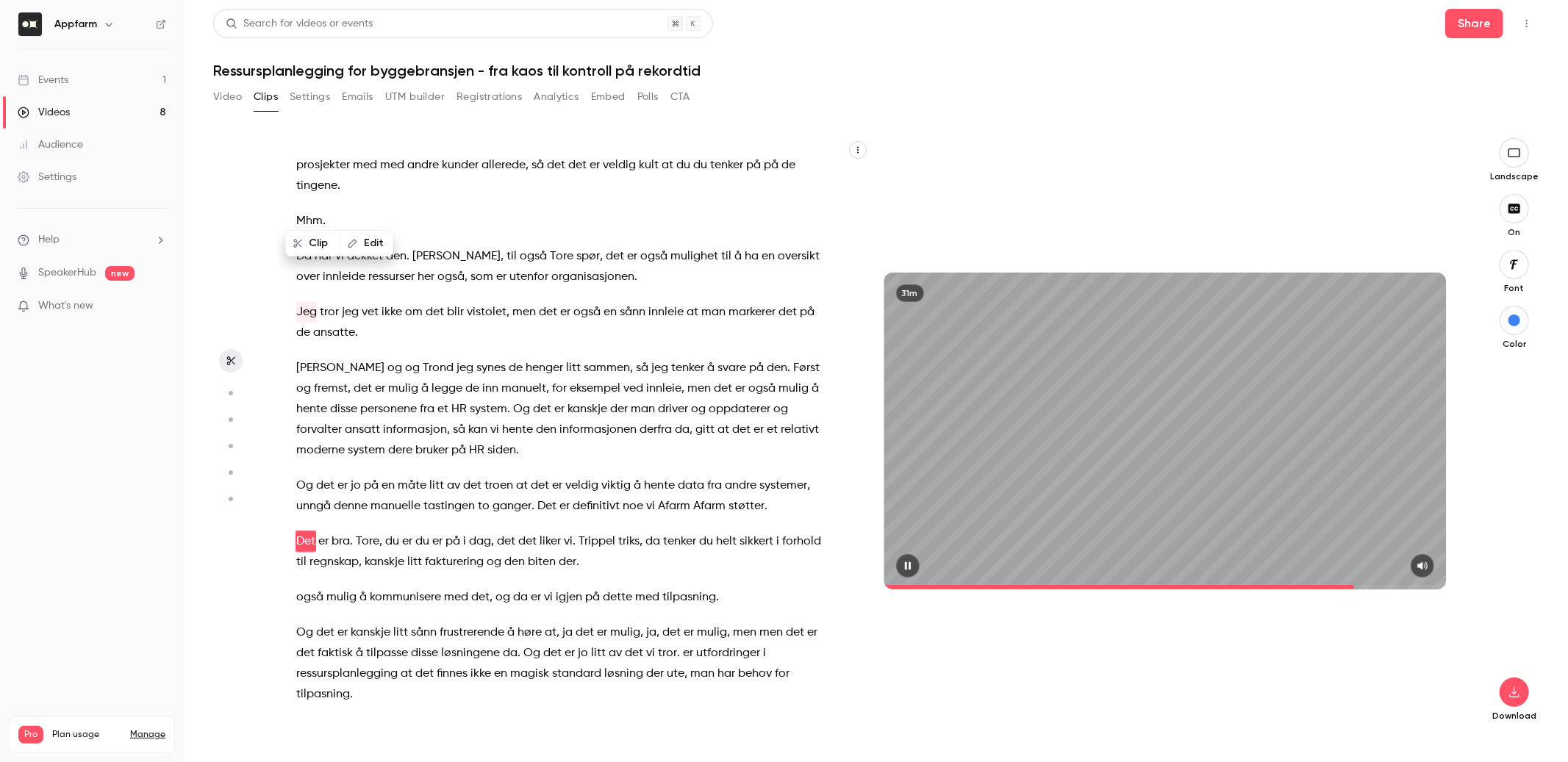
click at [906, 566] on icon "button" at bounding box center [907, 566] width 6 height 8
click at [466, 379] on span "de" at bounding box center [472, 389] width 14 height 21
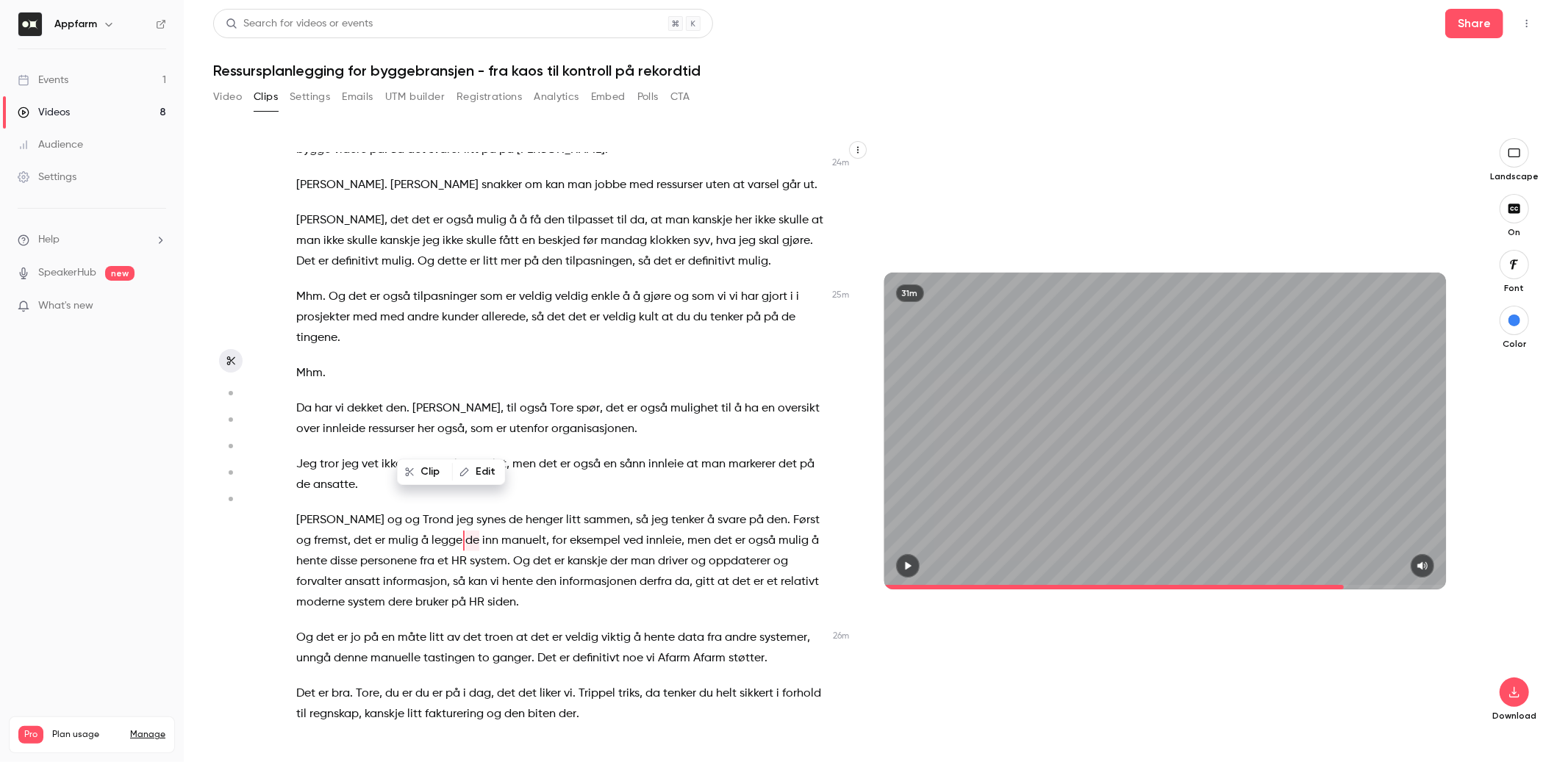
scroll to position [5575, 0]
drag, startPoint x: 408, startPoint y: 438, endPoint x: 437, endPoint y: 438, distance: 29.0
click at [437, 510] on p "[PERSON_NAME] og og [PERSON_NAME] jeg synes de henger litt sammen , så jeg tenk…" at bounding box center [563, 562] width 533 height 103
type input "******"
click at [494, 470] on button "Edit" at bounding box center [496, 471] width 50 height 23
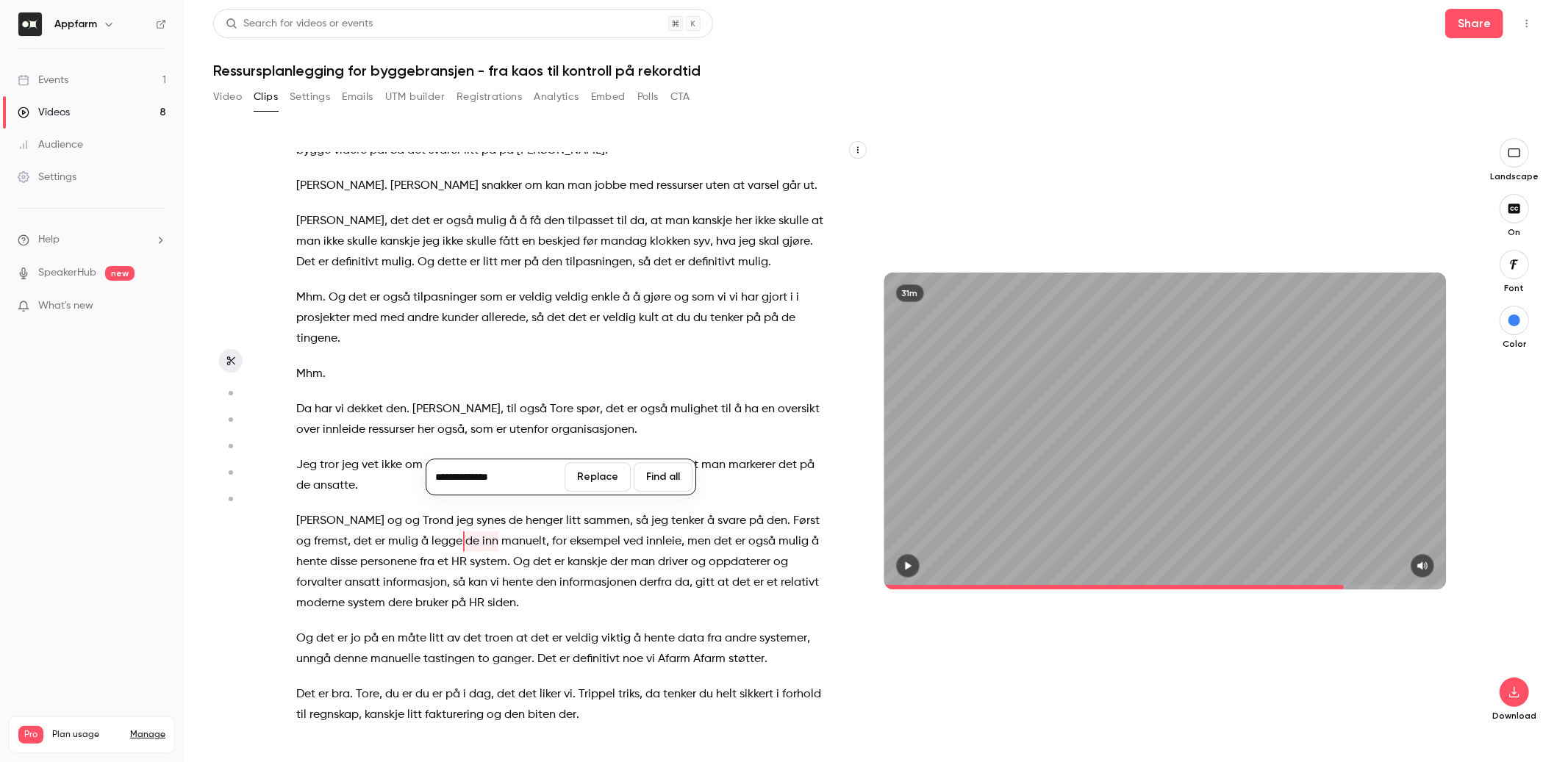
click at [483, 474] on input "**********" at bounding box center [496, 477] width 133 height 29
type input "**********"
click at [607, 474] on button "Replace" at bounding box center [597, 477] width 66 height 29
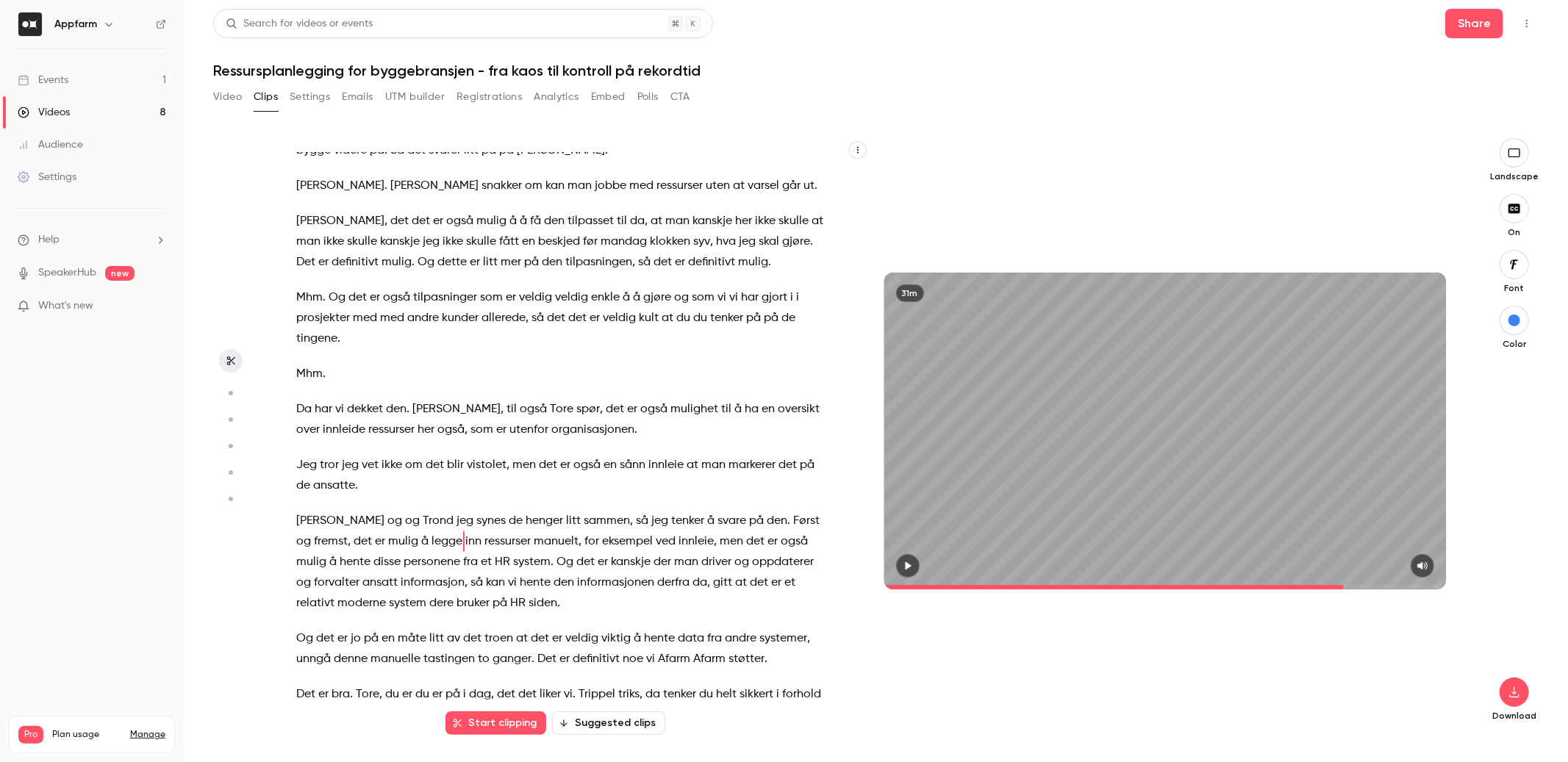
click at [611, 553] on span "kanskje" at bounding box center [630, 563] width 39 height 21
type input "******"
click at [611, 553] on span "kanskje" at bounding box center [630, 563] width 39 height 21
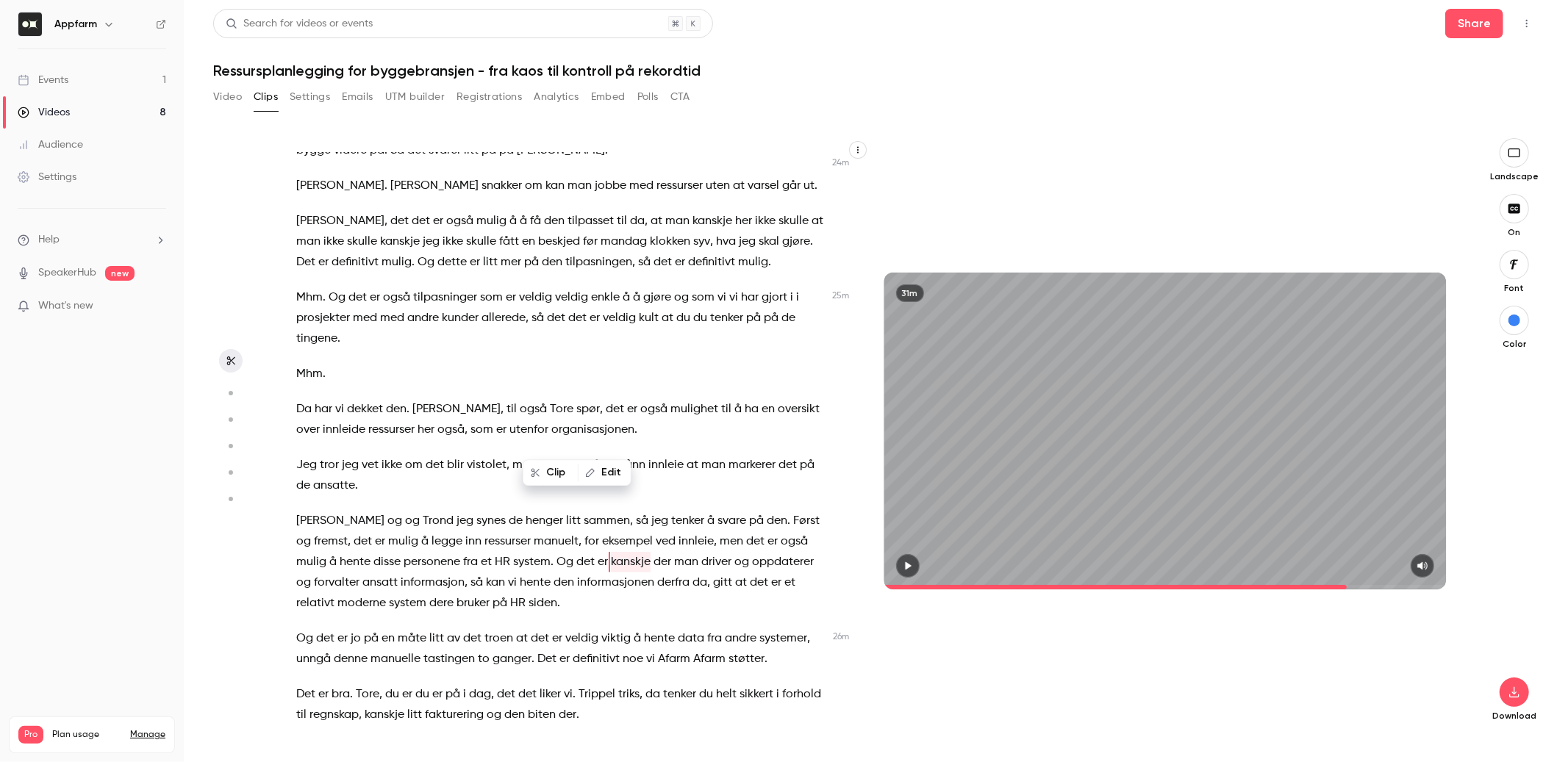
scroll to position [5596, 0]
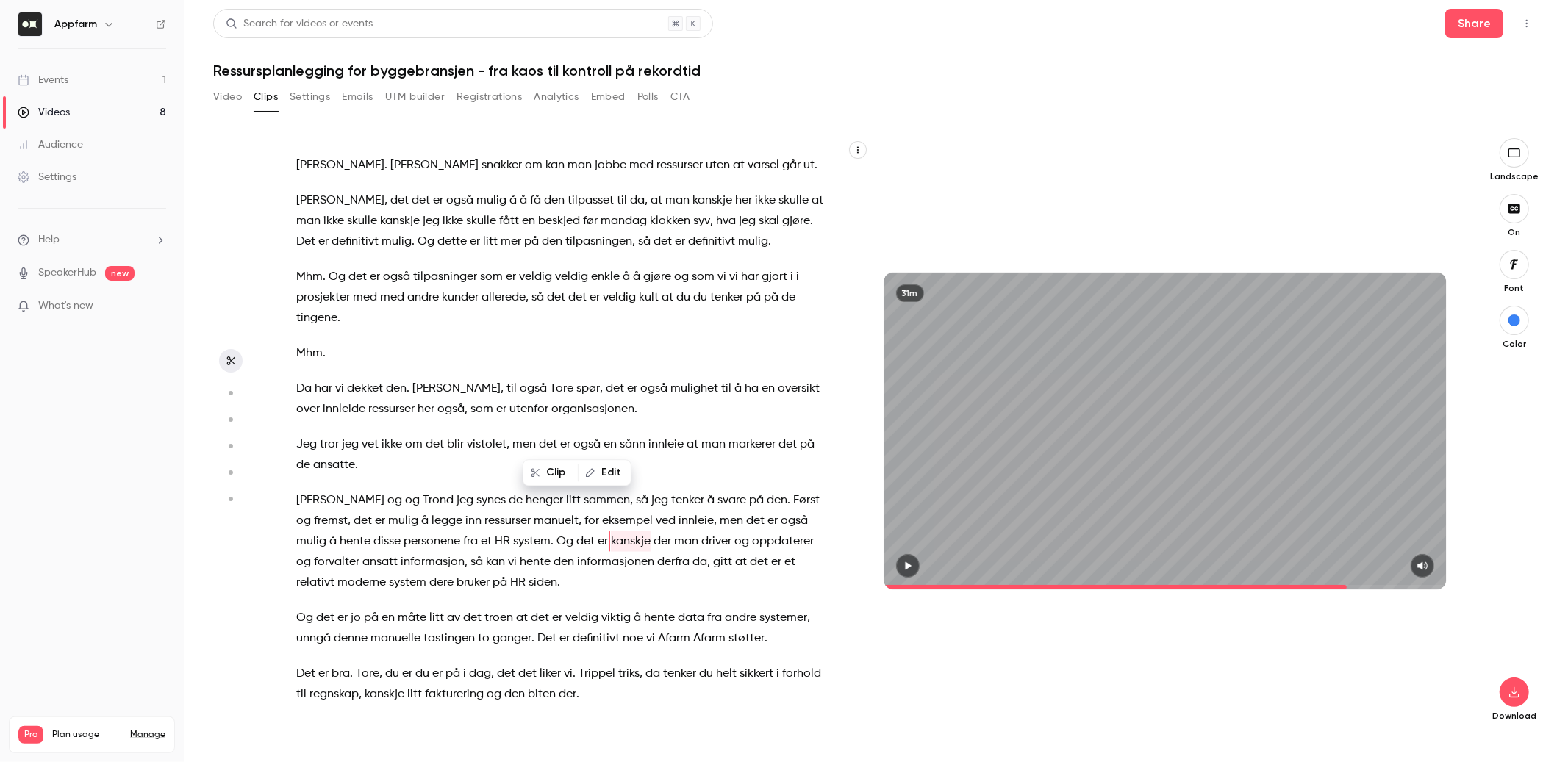
click at [611, 473] on button "Edit" at bounding box center [605, 472] width 50 height 23
type input "******"
click at [700, 483] on button "Replace" at bounding box center [706, 477] width 66 height 29
click at [556, 532] on span "Og" at bounding box center [565, 542] width 17 height 21
drag, startPoint x: 482, startPoint y: 440, endPoint x: 502, endPoint y: 440, distance: 20.0
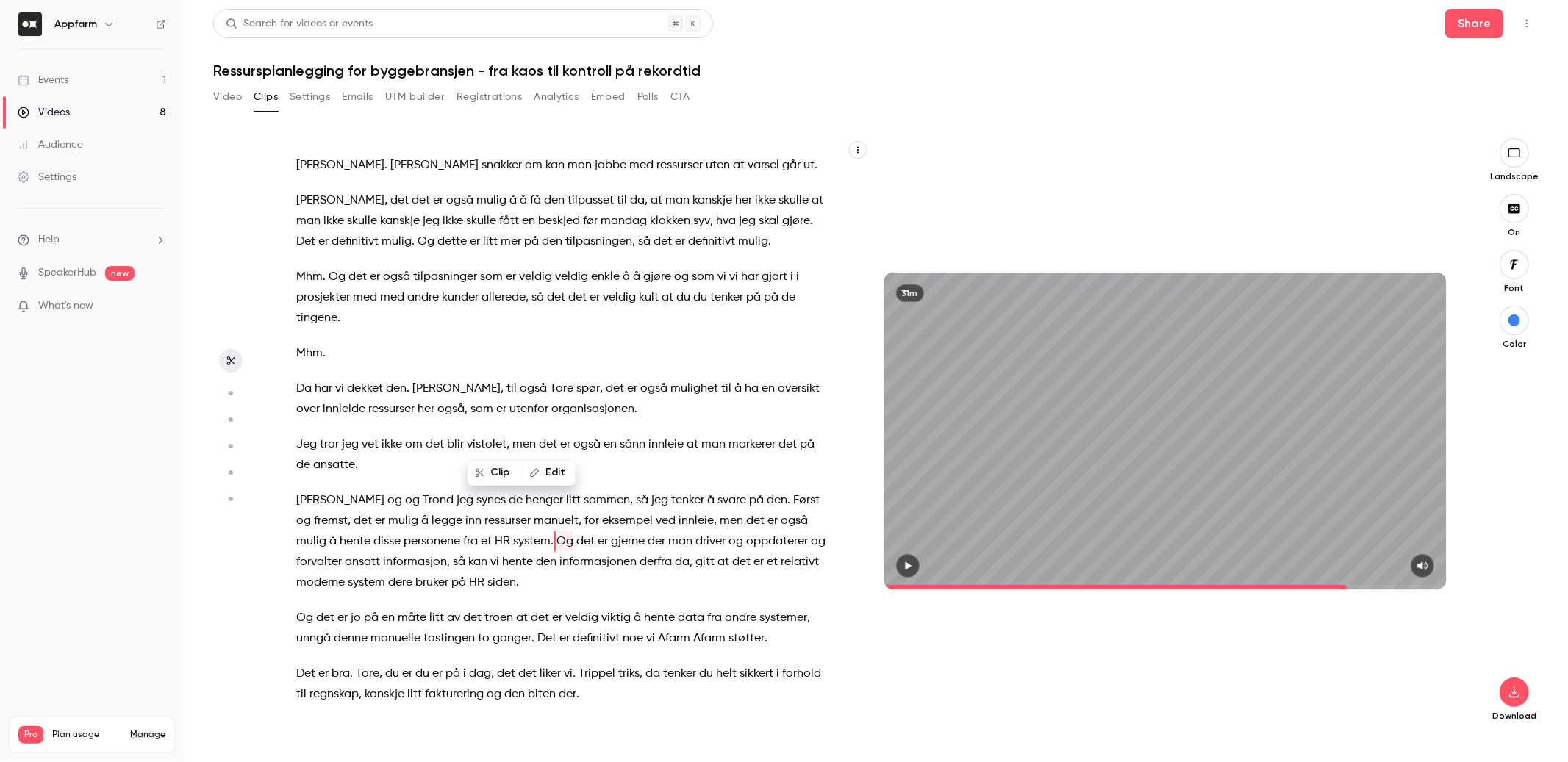
click at [503, 490] on p "[PERSON_NAME] og og [PERSON_NAME] jeg synes de henger litt sammen , så jeg tenk…" at bounding box center [563, 541] width 533 height 103
click at [556, 532] on span "Og" at bounding box center [565, 542] width 17 height 21
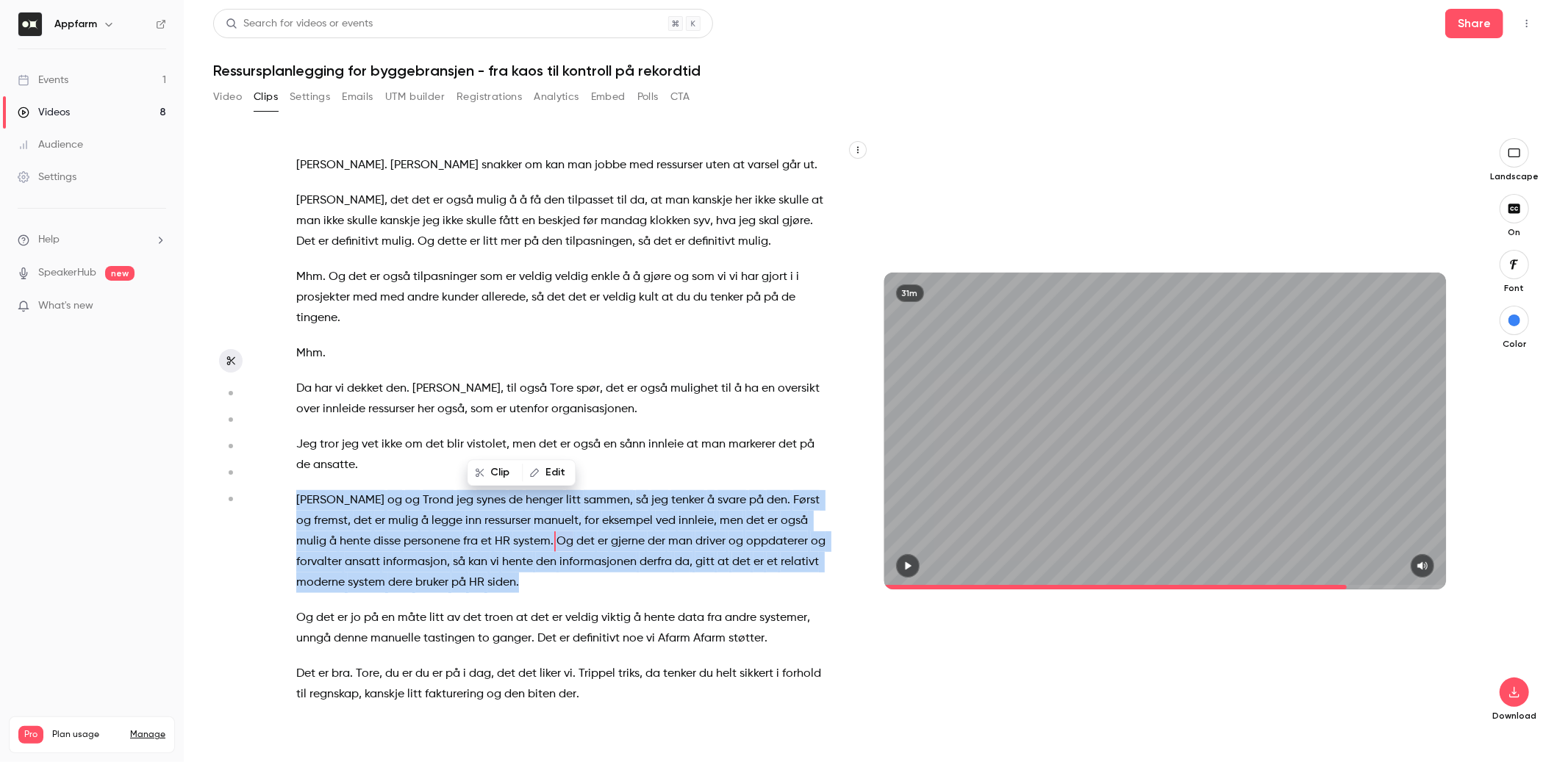
drag, startPoint x: 483, startPoint y: 438, endPoint x: 494, endPoint y: 439, distance: 11.0
click at [556, 532] on span "Og" at bounding box center [565, 542] width 17 height 21
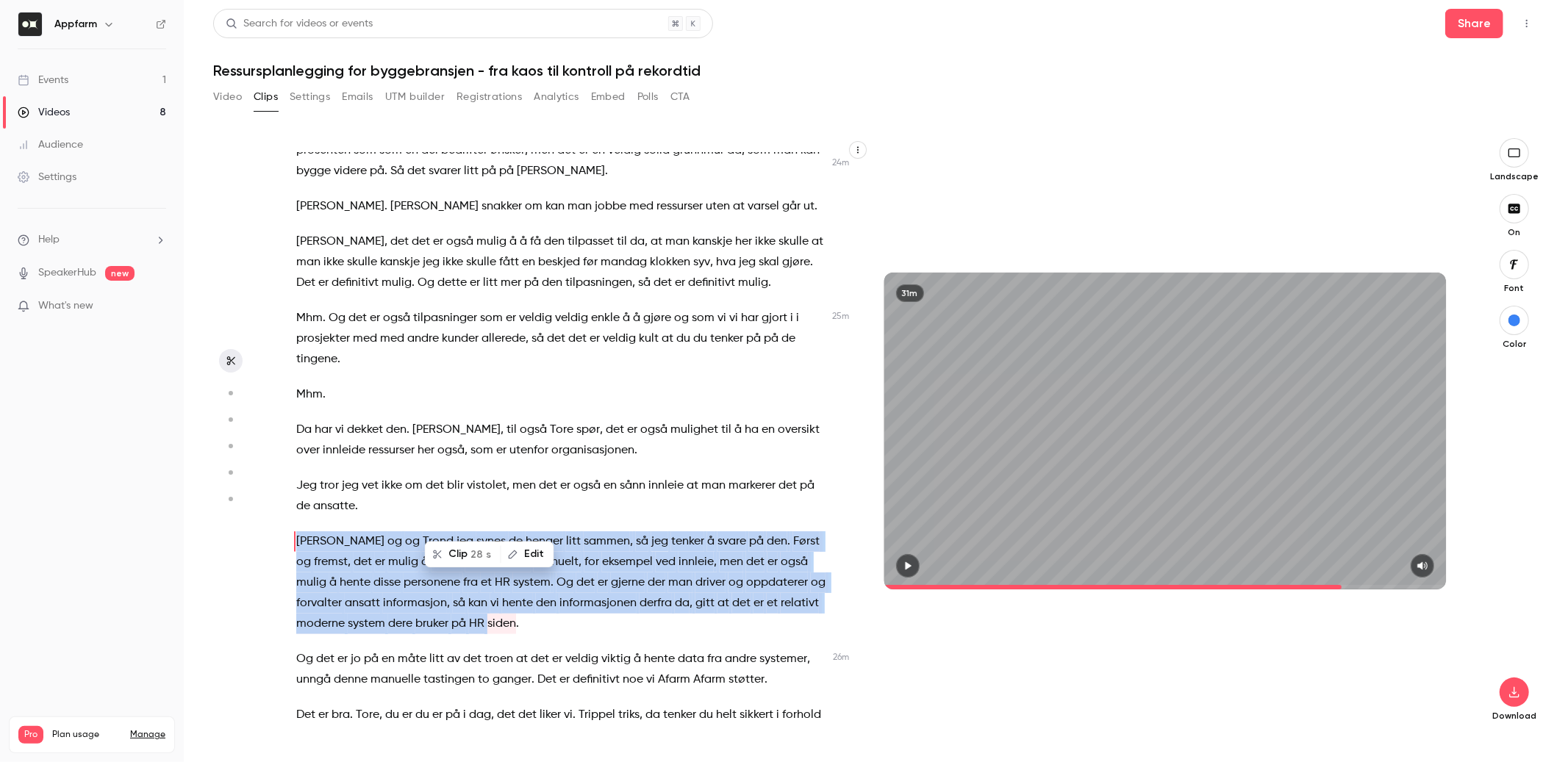
click at [534, 553] on span "manuelt" at bounding box center [556, 563] width 45 height 21
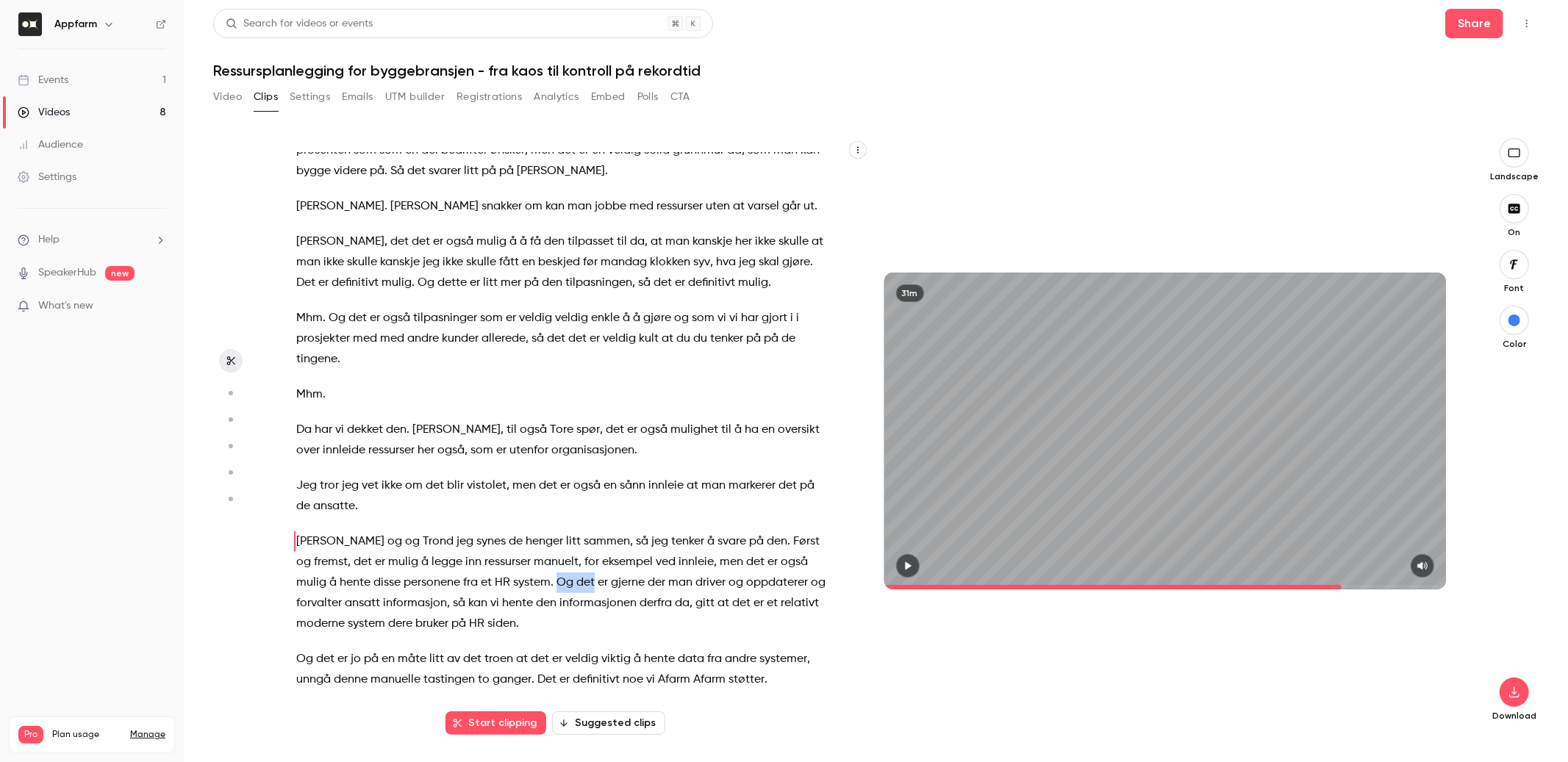
drag, startPoint x: 518, startPoint y: 482, endPoint x: 480, endPoint y: 480, distance: 38.1
click at [480, 532] on p "[PERSON_NAME] og og [PERSON_NAME] jeg synes de henger litt sammen , så jeg tenk…" at bounding box center [563, 583] width 533 height 103
type input "****"
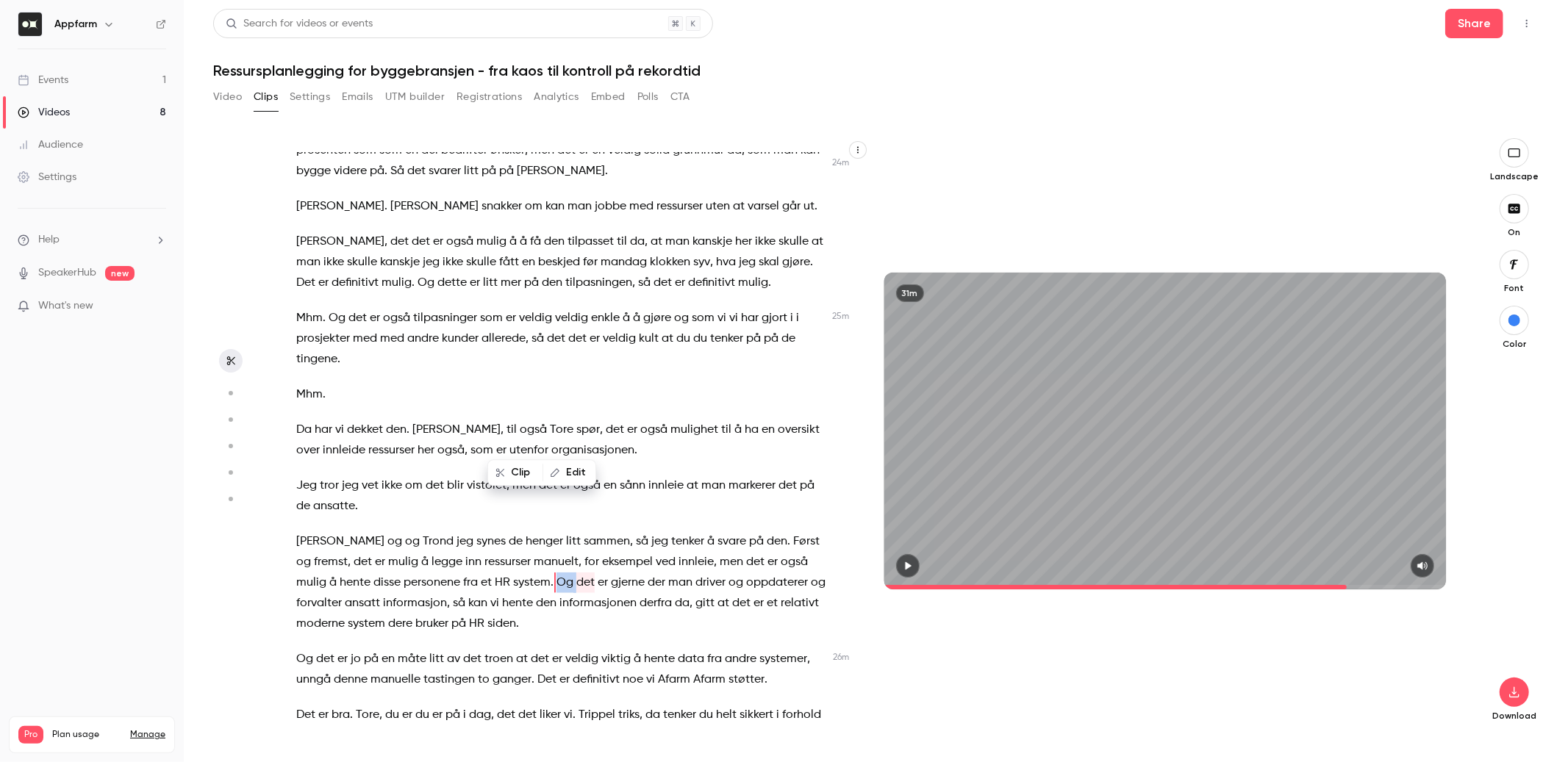
scroll to position [5596, 0]
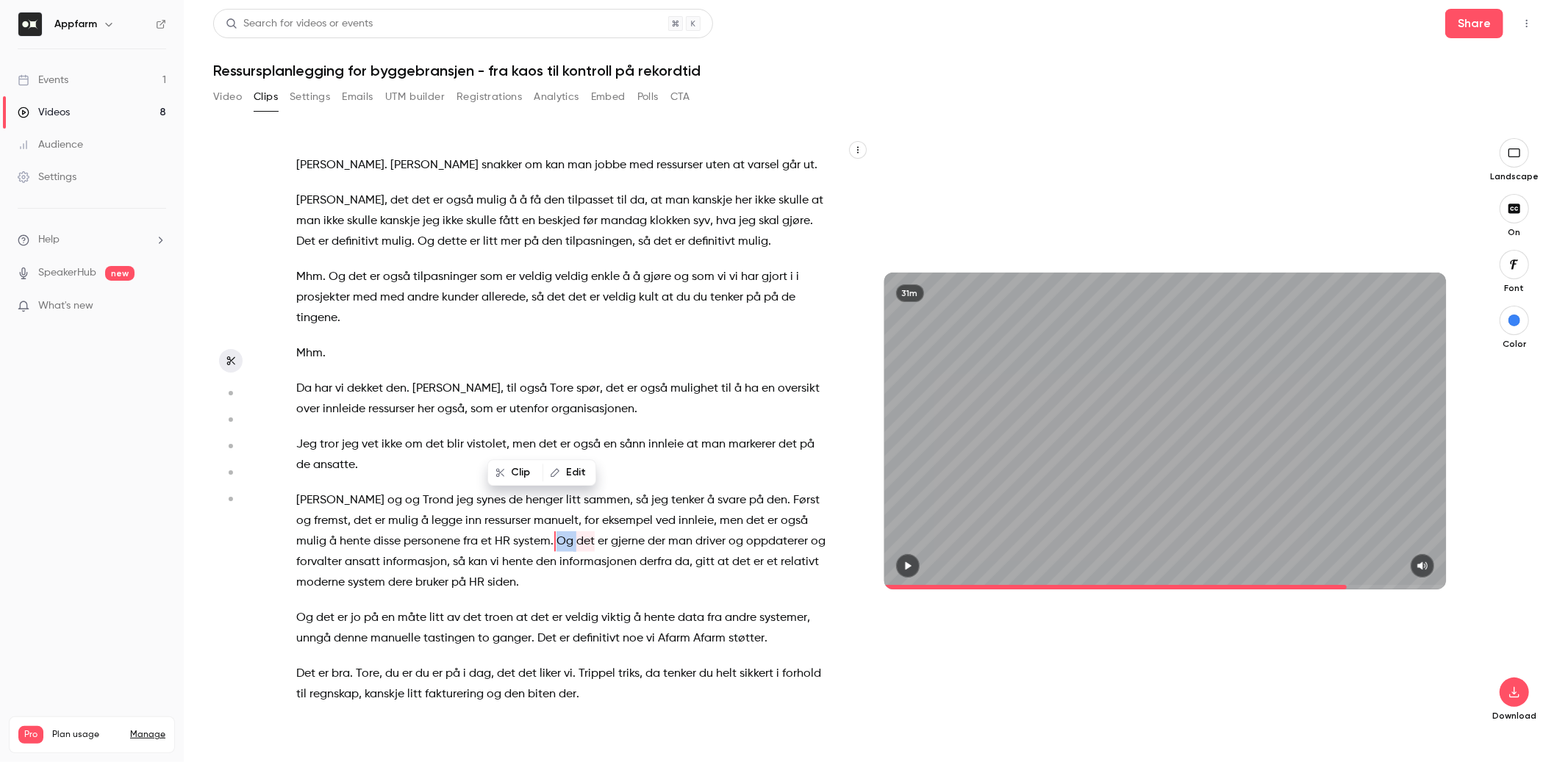
click at [563, 473] on button "Edit" at bounding box center [569, 472] width 50 height 23
type input "***"
click at [669, 477] on button "Replace" at bounding box center [671, 477] width 66 height 29
drag, startPoint x: 604, startPoint y: 438, endPoint x: 635, endPoint y: 439, distance: 31.0
click at [635, 490] on p "[PERSON_NAME] og og [PERSON_NAME] jeg synes de henger litt sammen , så jeg tenk…" at bounding box center [563, 541] width 533 height 103
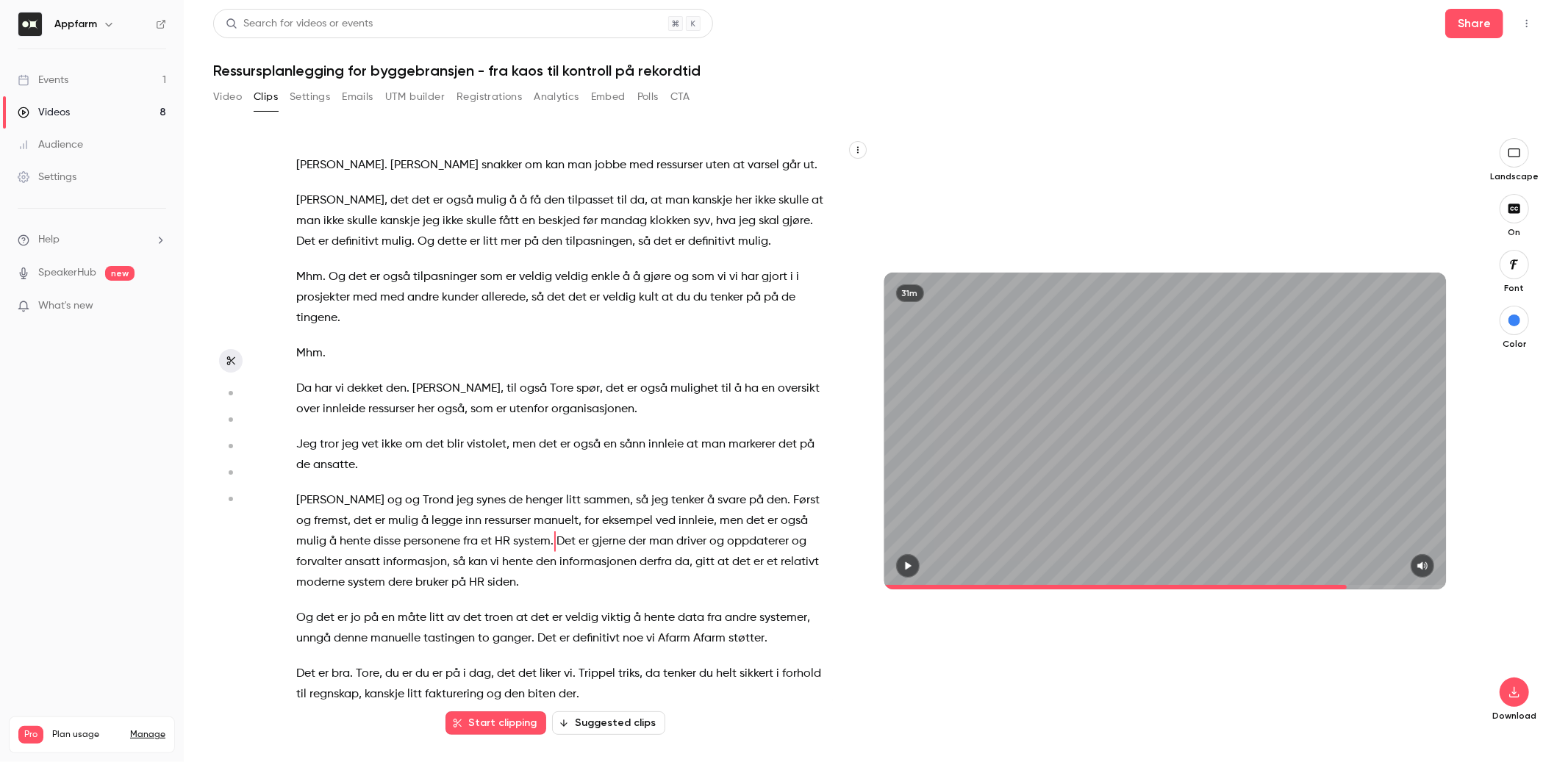
type input "******"
click at [668, 472] on button "Edit" at bounding box center [670, 472] width 50 height 23
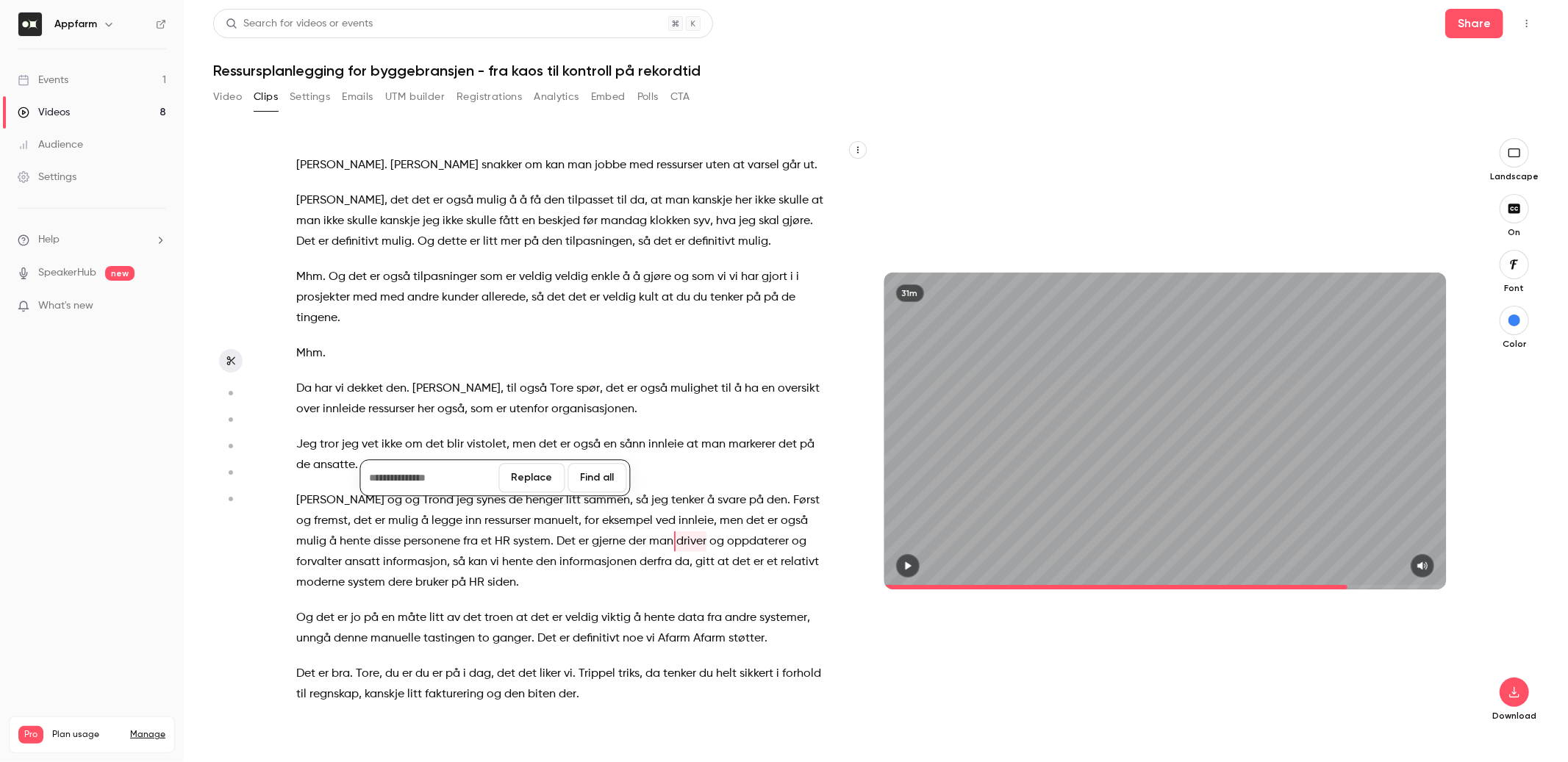
click at [554, 473] on button "Replace" at bounding box center [531, 477] width 66 height 29
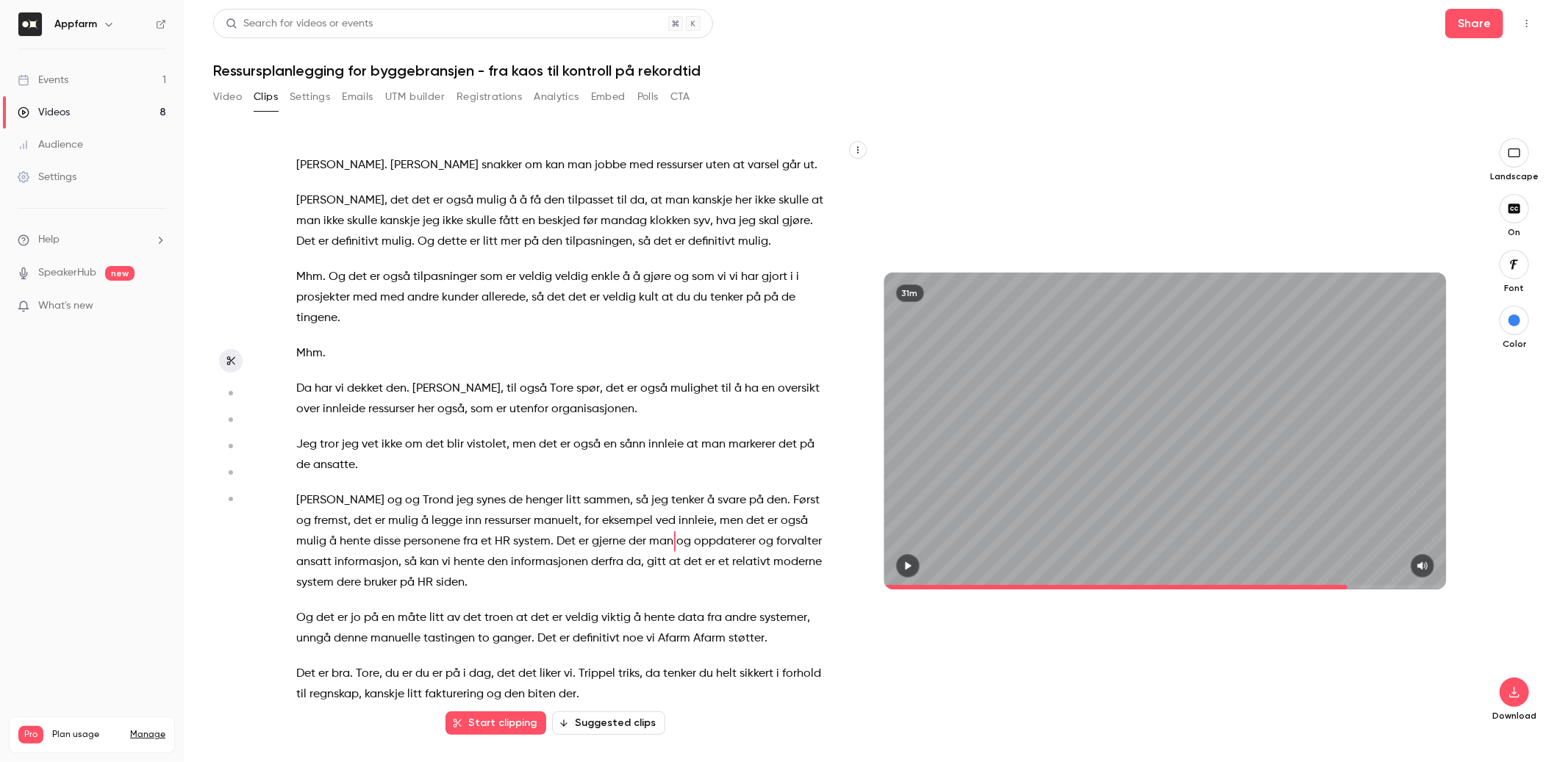
click at [676, 532] on span "og" at bounding box center [683, 542] width 15 height 21
type input "******"
click at [655, 469] on icon "button" at bounding box center [656, 472] width 10 height 10
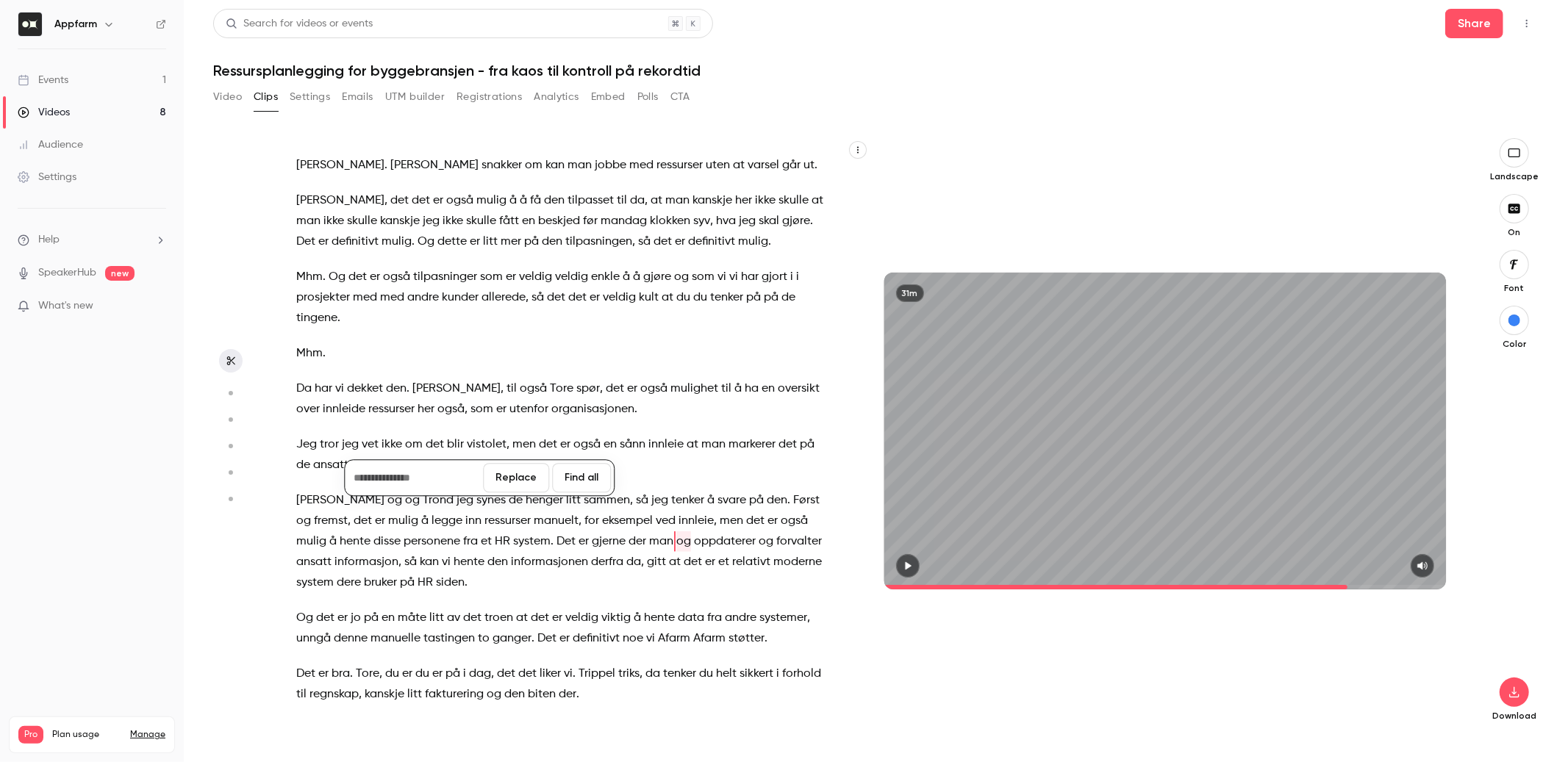
click at [532, 479] on button "Replace" at bounding box center [516, 477] width 66 height 29
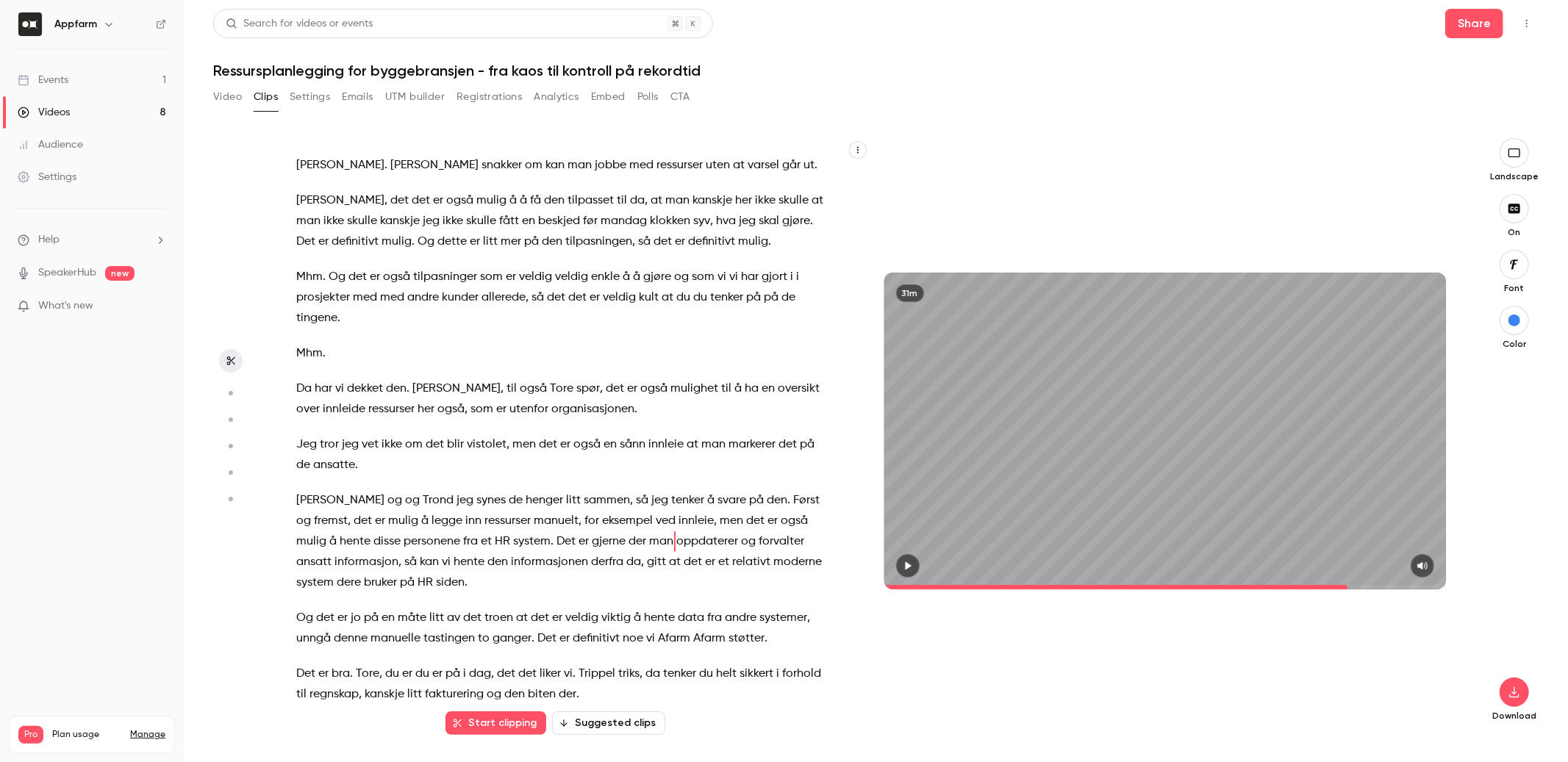
click at [626, 553] on span "da" at bounding box center [634, 563] width 15 height 21
type input "******"
click at [597, 469] on div "Clip Edit" at bounding box center [636, 493] width 97 height 47
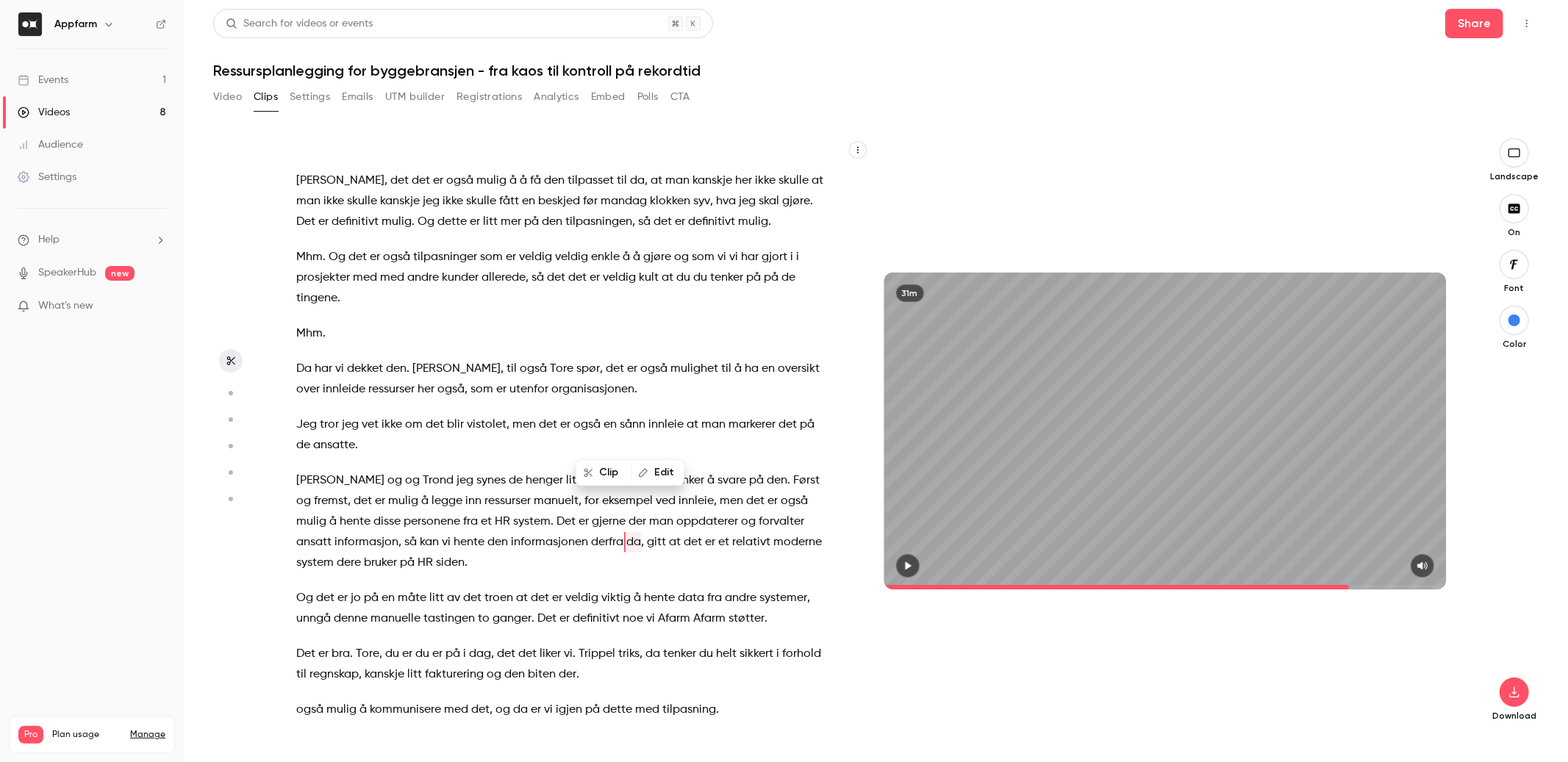
click at [645, 474] on icon "button" at bounding box center [643, 472] width 10 height 10
click at [769, 480] on button "Replace" at bounding box center [754, 477] width 66 height 29
click at [714, 532] on span "relativt" at bounding box center [733, 542] width 38 height 21
type input "******"
click at [714, 532] on span "relativt" at bounding box center [733, 542] width 38 height 21
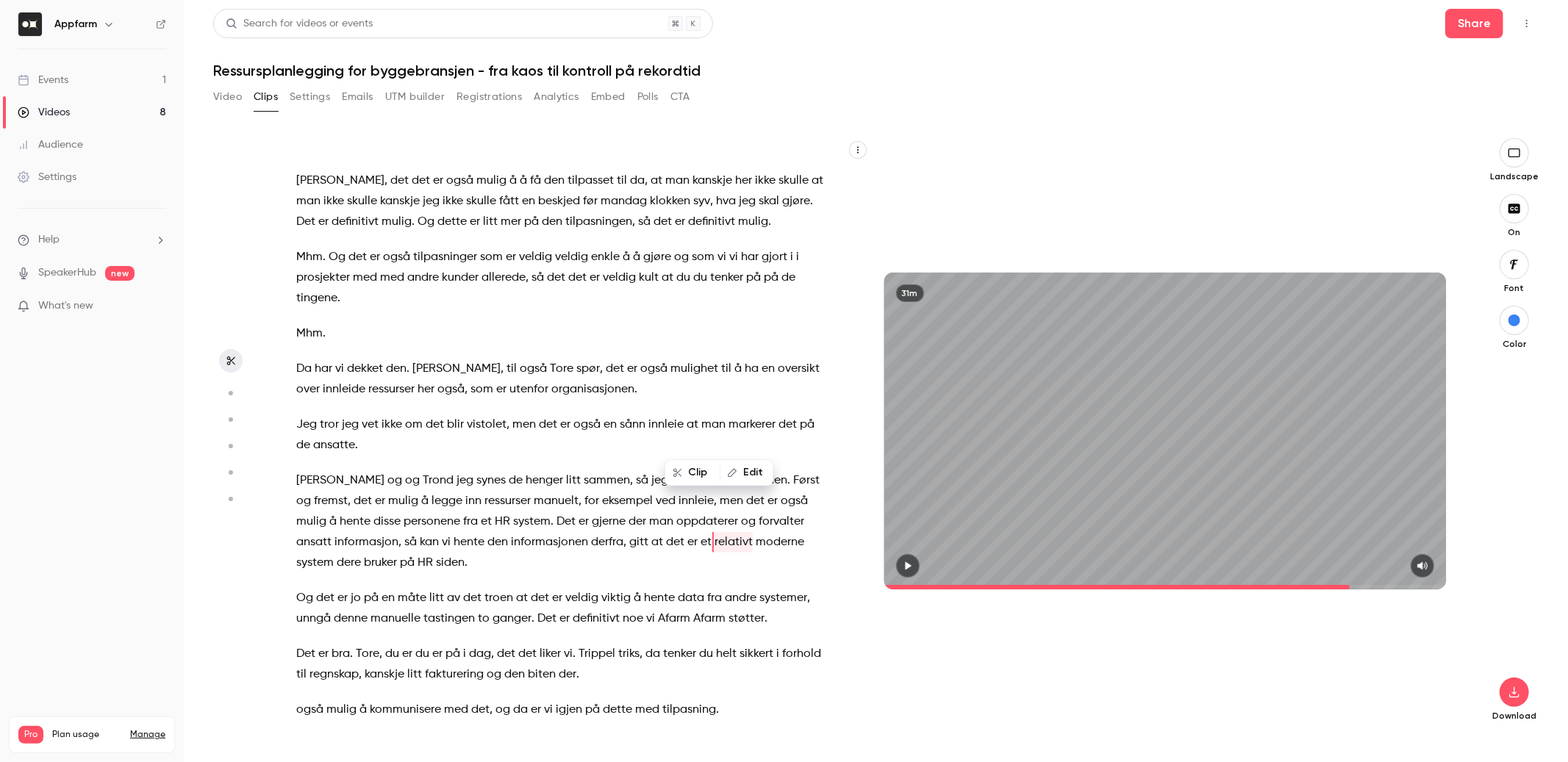
click at [746, 476] on button "Edit" at bounding box center [746, 472] width 50 height 23
type input "********"
click at [615, 487] on button "Replace" at bounding box center [614, 477] width 66 height 29
click at [318, 588] on span "det" at bounding box center [325, 598] width 19 height 21
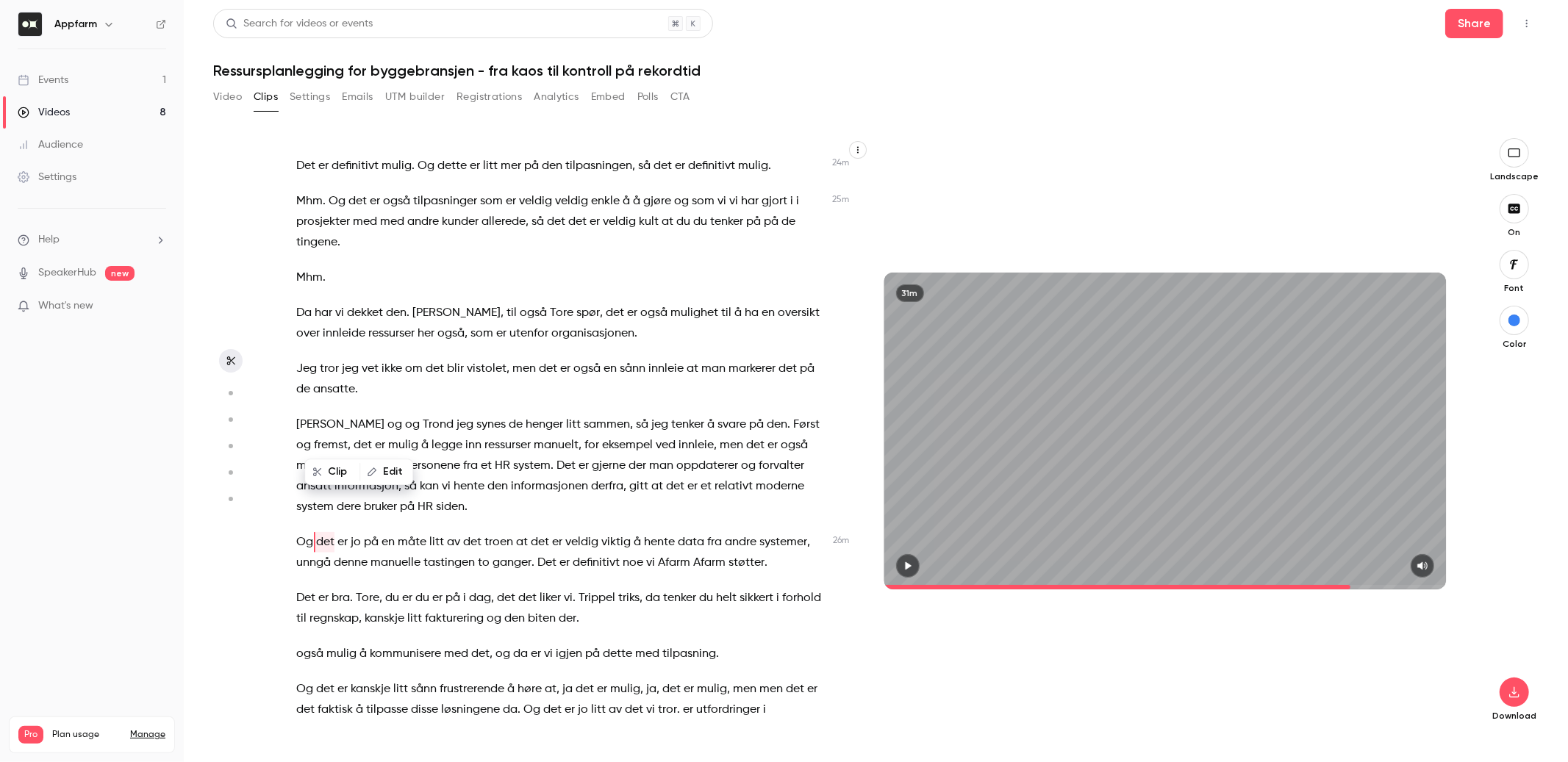
scroll to position [5672, 0]
click at [920, 573] on div at bounding box center [1166, 566] width 563 height 23
click at [909, 568] on icon "button" at bounding box center [908, 566] width 6 height 8
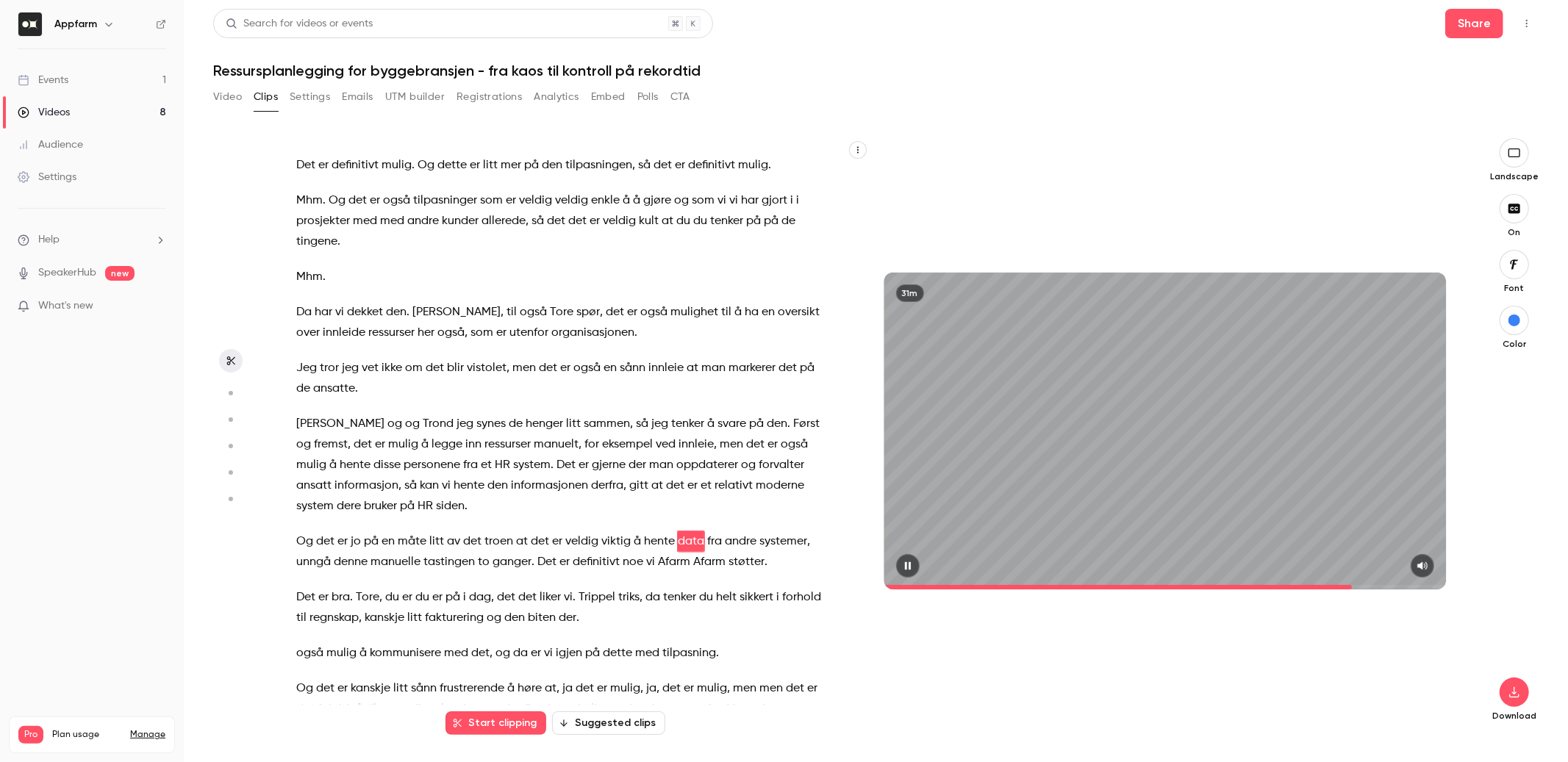
click at [909, 568] on icon "button" at bounding box center [908, 566] width 12 height 10
click at [508, 532] on span "troen" at bounding box center [498, 542] width 29 height 21
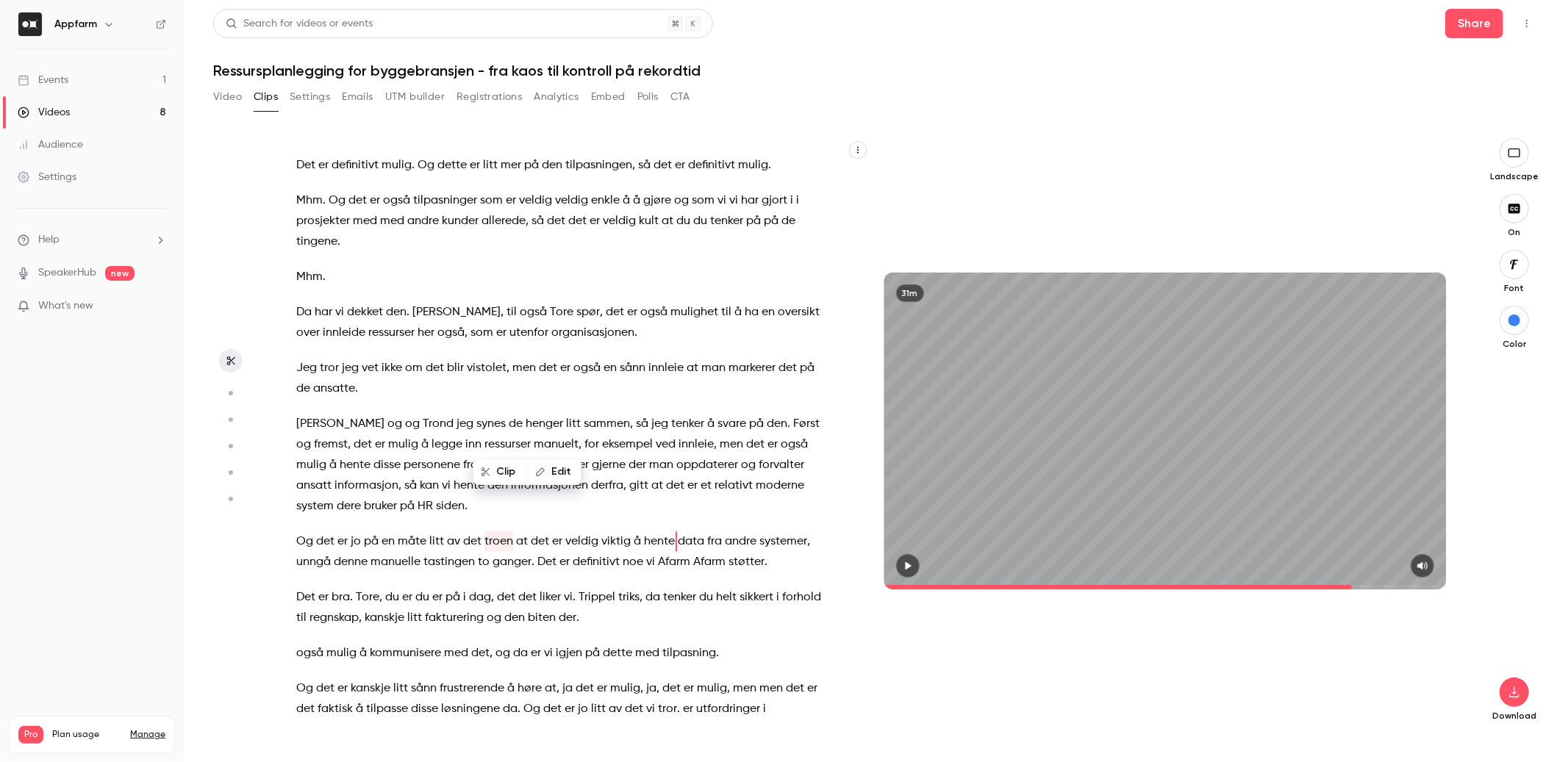
click at [508, 532] on span "troen" at bounding box center [498, 542] width 29 height 21
type input "******"
click at [542, 465] on button "Edit" at bounding box center [554, 471] width 50 height 23
type input "**********"
click at [645, 480] on button "Replace" at bounding box center [656, 477] width 66 height 29
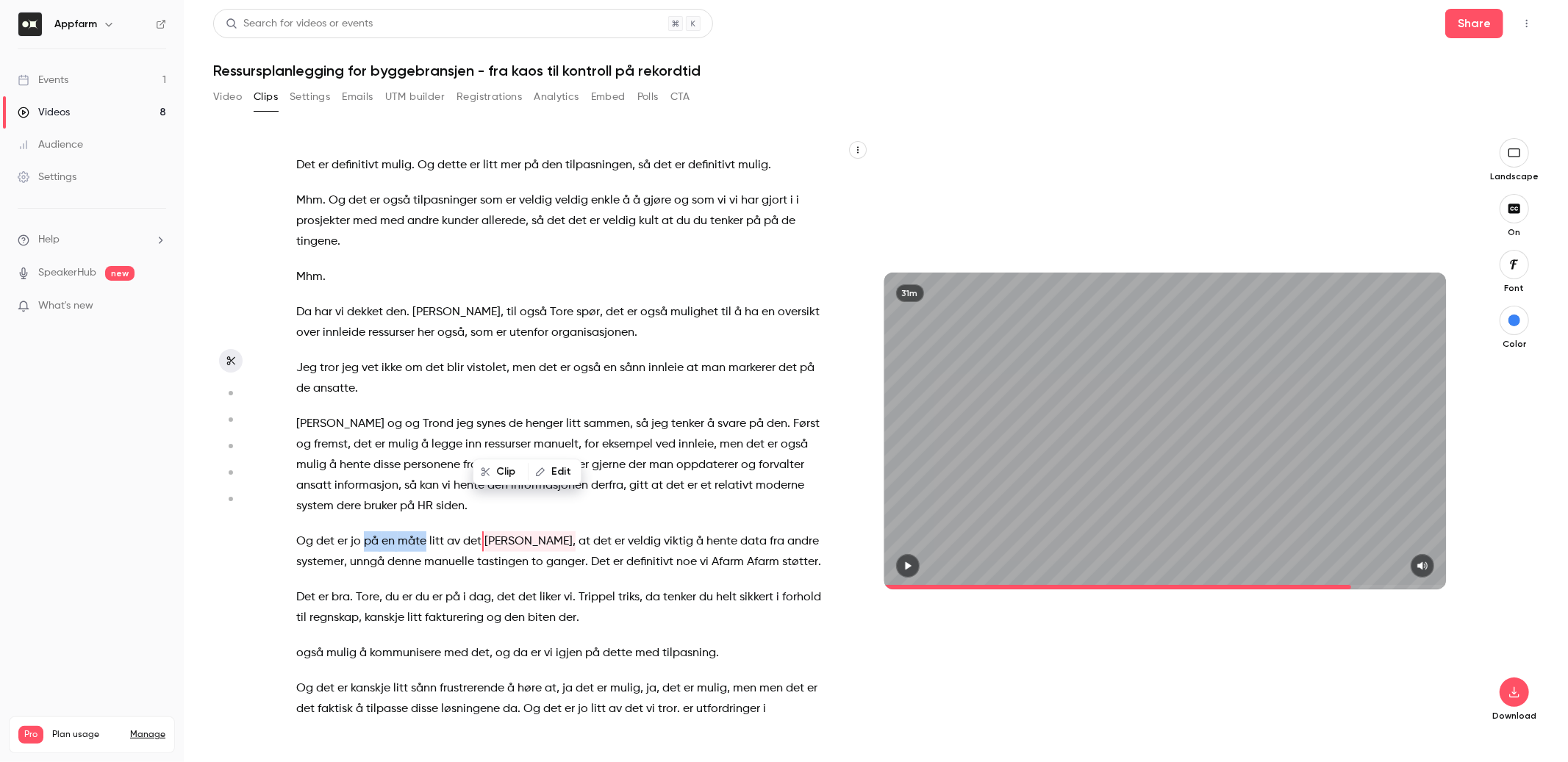
drag, startPoint x: 424, startPoint y: 440, endPoint x: 364, endPoint y: 439, distance: 60.0
click at [364, 532] on p "Og det er jo på en måte litt av det Trond sier, at det er veldig viktig å hente…" at bounding box center [563, 553] width 533 height 41
type input "******"
click at [472, 476] on button "Edit" at bounding box center [468, 471] width 50 height 23
click at [576, 483] on button "Replace" at bounding box center [570, 477] width 66 height 29
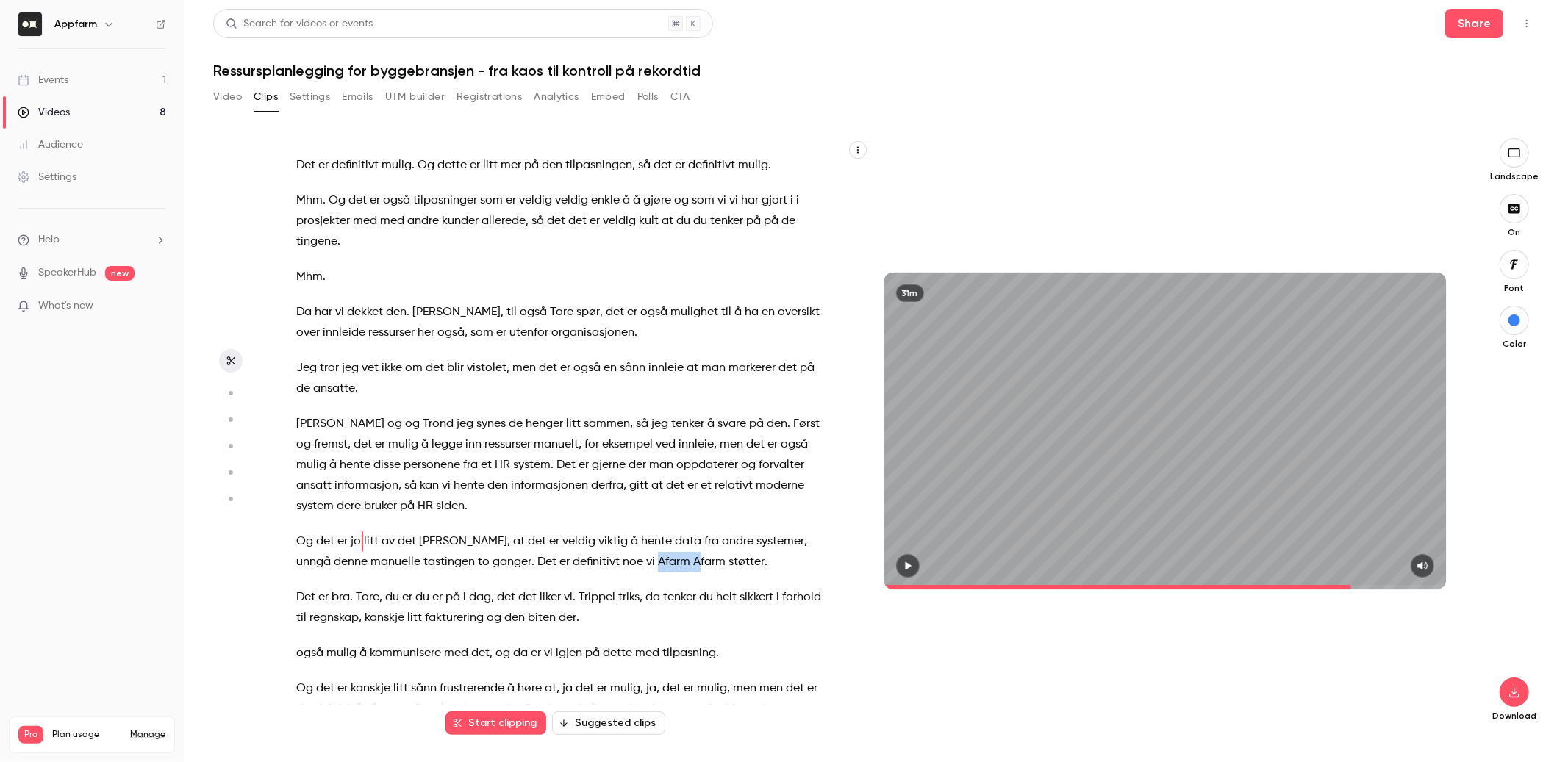
drag, startPoint x: 623, startPoint y: 459, endPoint x: 662, endPoint y: 459, distance: 39.0
click at [662, 532] on p "Og det er jo litt av det Trond sier, at det er veldig viktig å hente data fra a…" at bounding box center [563, 553] width 533 height 41
type input "****"
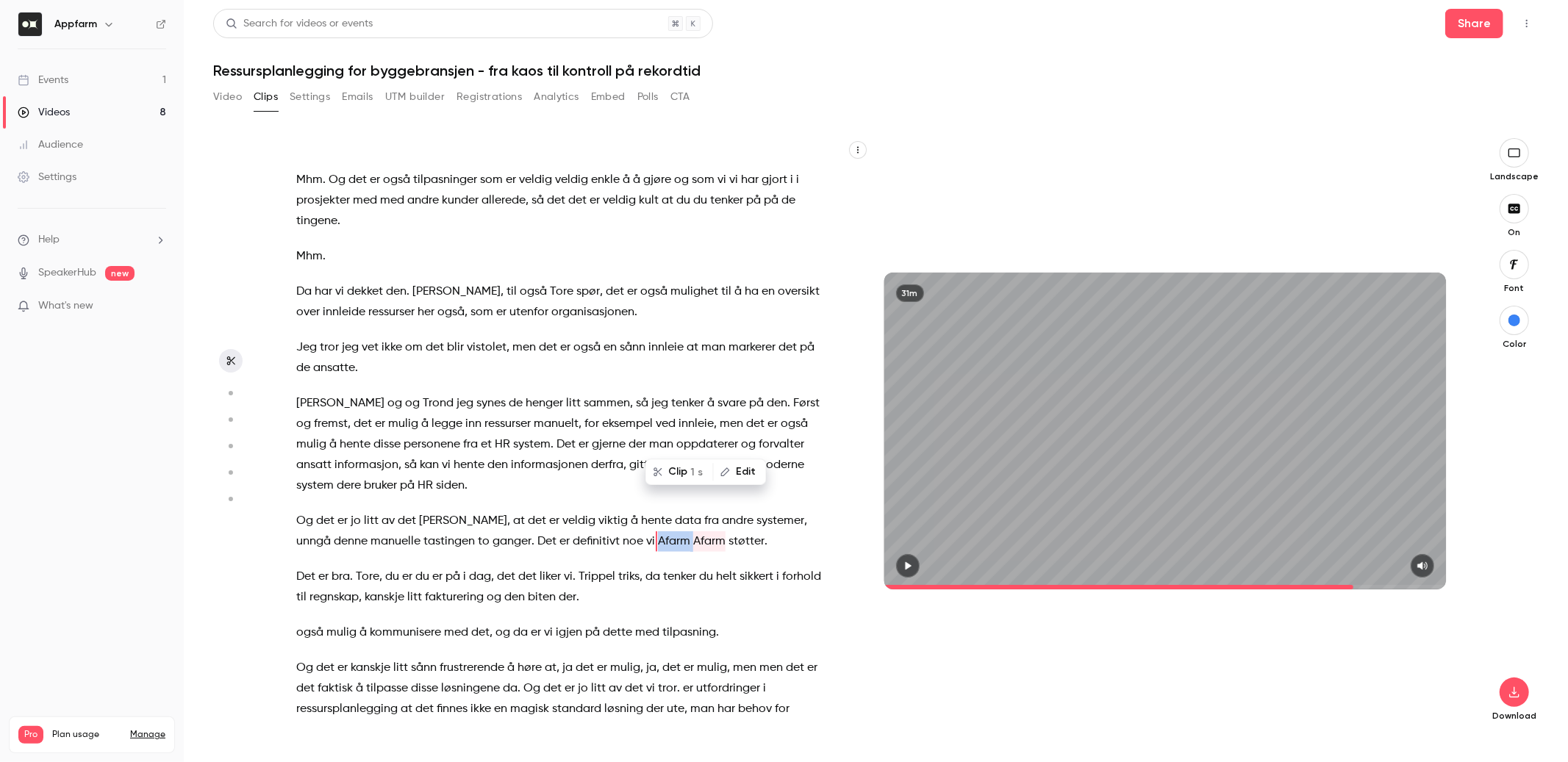
click at [735, 476] on button "Edit" at bounding box center [740, 471] width 50 height 23
type input "*******"
click at [584, 483] on button "Replace" at bounding box center [589, 477] width 66 height 29
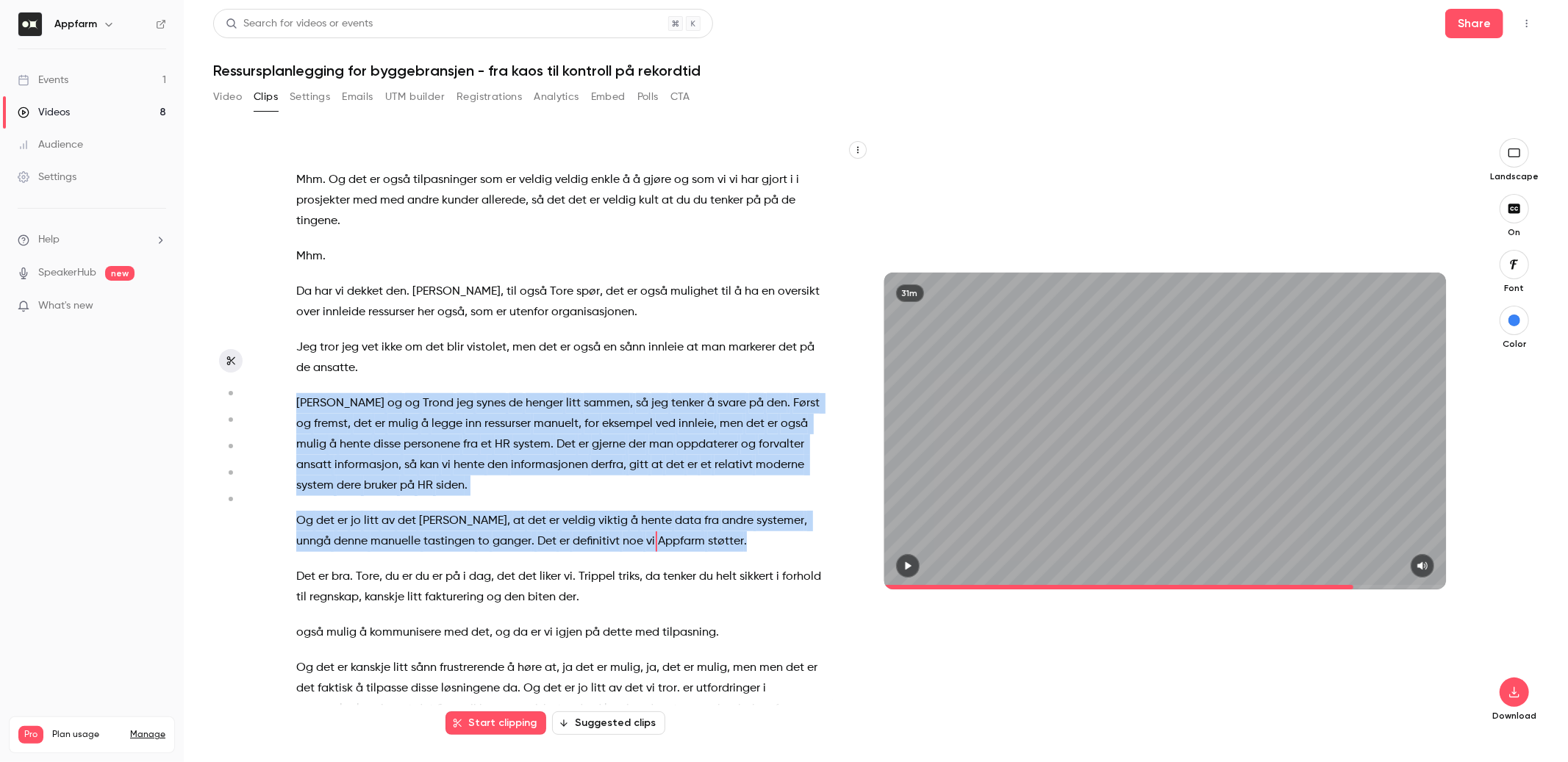
drag, startPoint x: 297, startPoint y: 300, endPoint x: 734, endPoint y: 445, distance: 460.4
click at [734, 445] on div "[PERSON_NAME] . Da er vi live . Velkommen til digitalt webinar om ressursplanle…" at bounding box center [569, 439] width 584 height 571
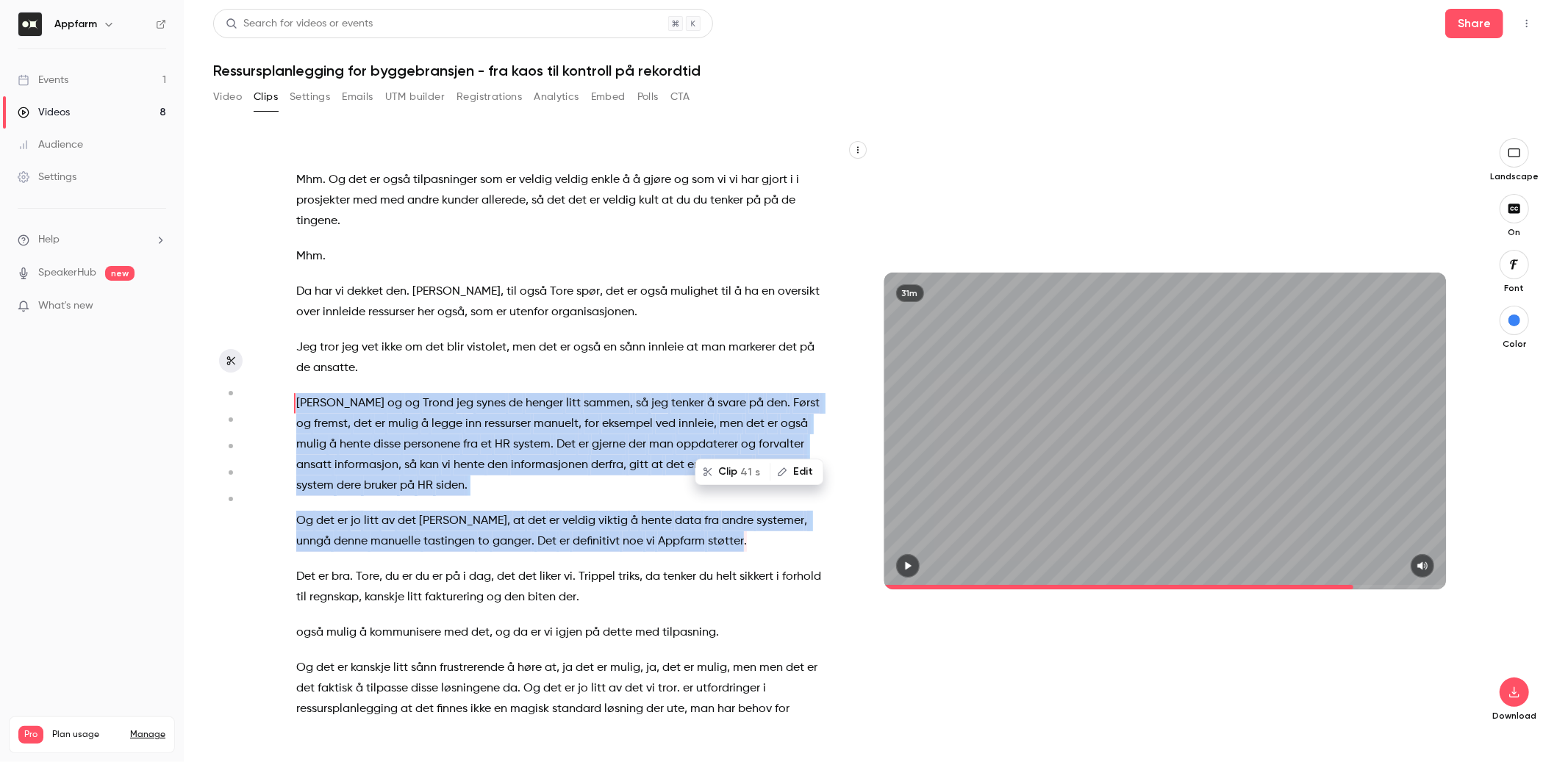
scroll to position [5555, 0]
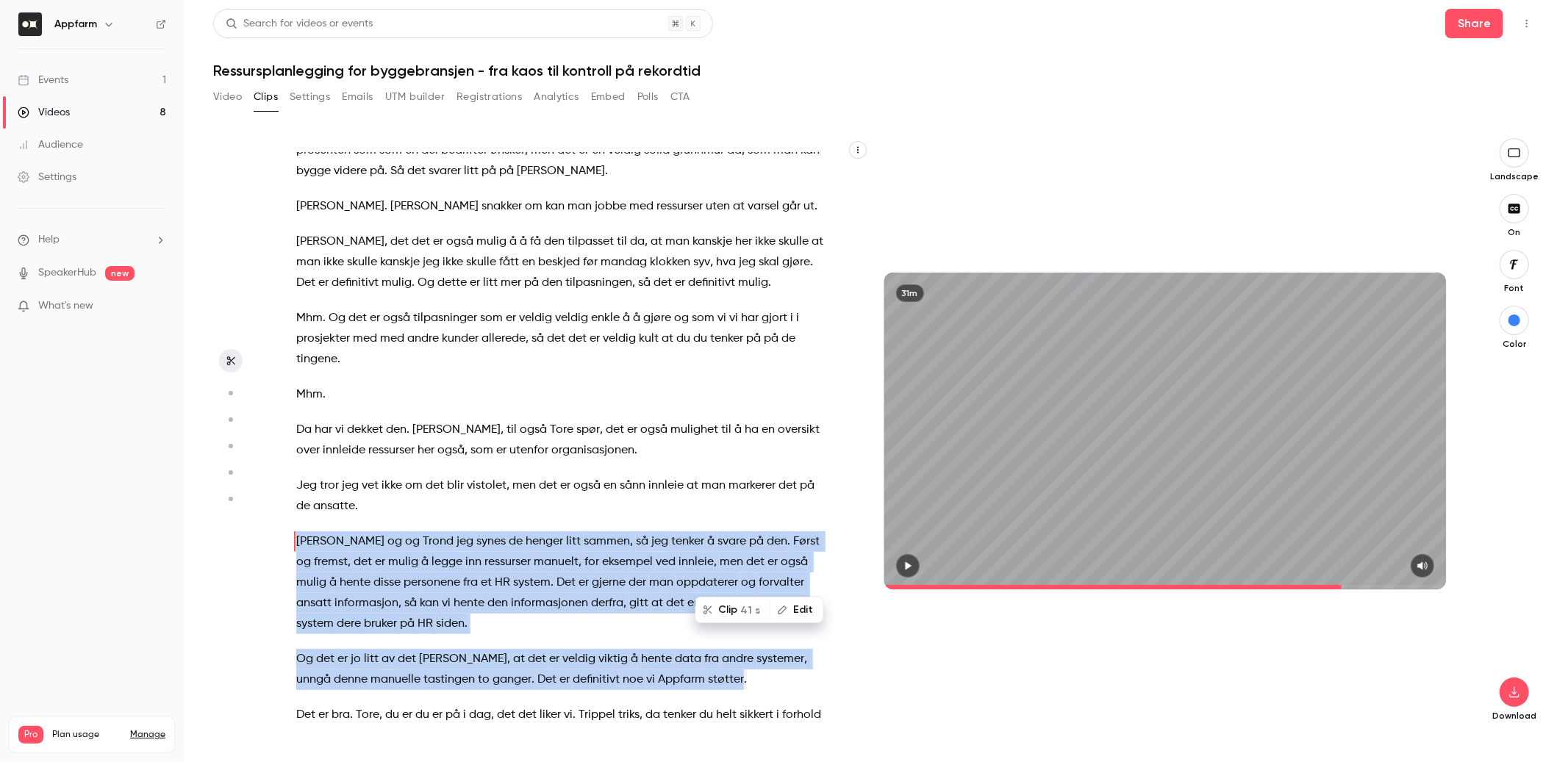
click at [735, 601] on button "Clip 41 s" at bounding box center [733, 610] width 73 height 23
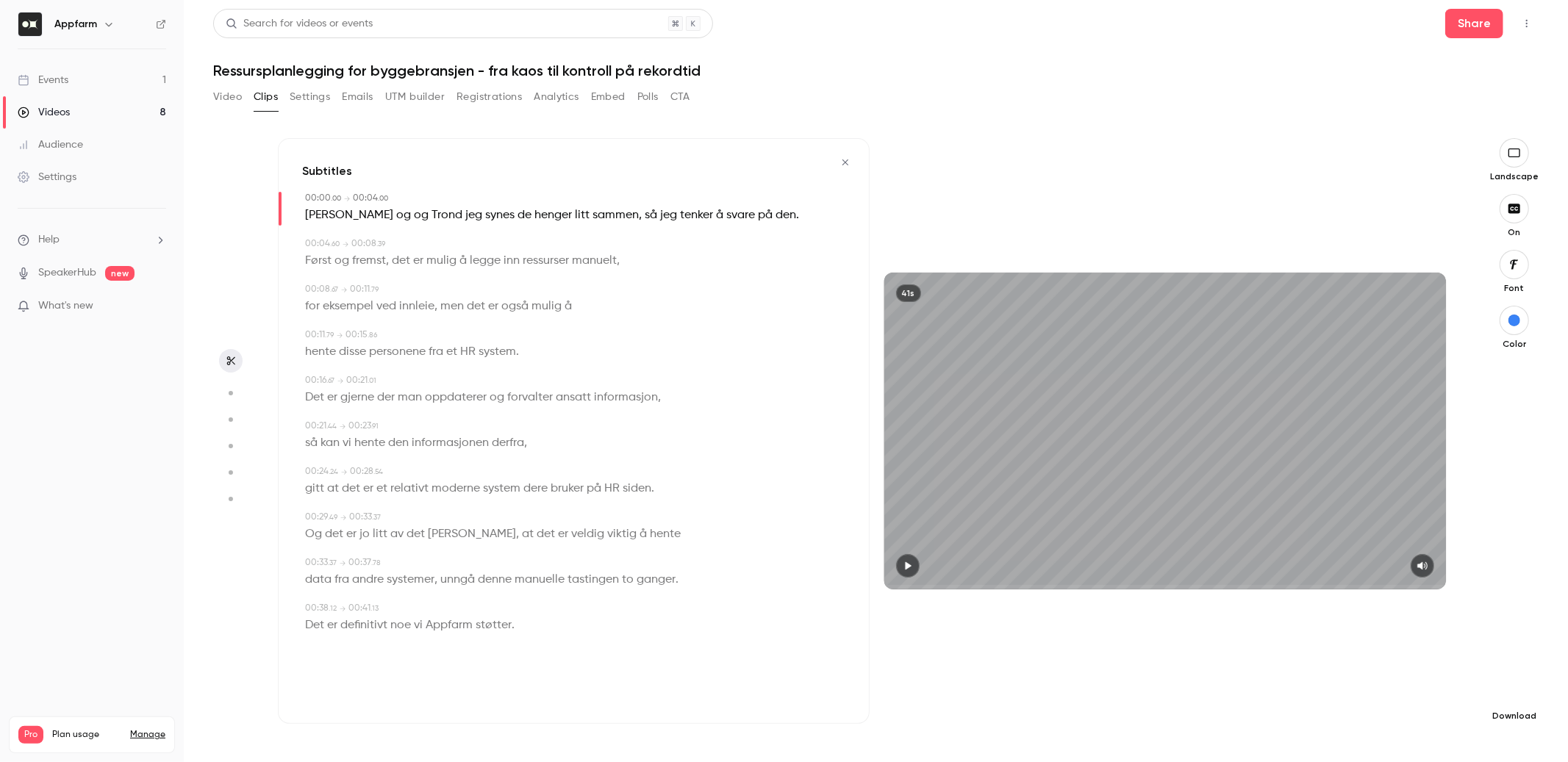
click at [1507, 691] on icon "button" at bounding box center [1514, 692] width 18 height 12
click at [1425, 679] on span "High quality requires longer processing" at bounding box center [1403, 680] width 167 height 15
click at [844, 167] on button "button" at bounding box center [845, 162] width 23 height 23
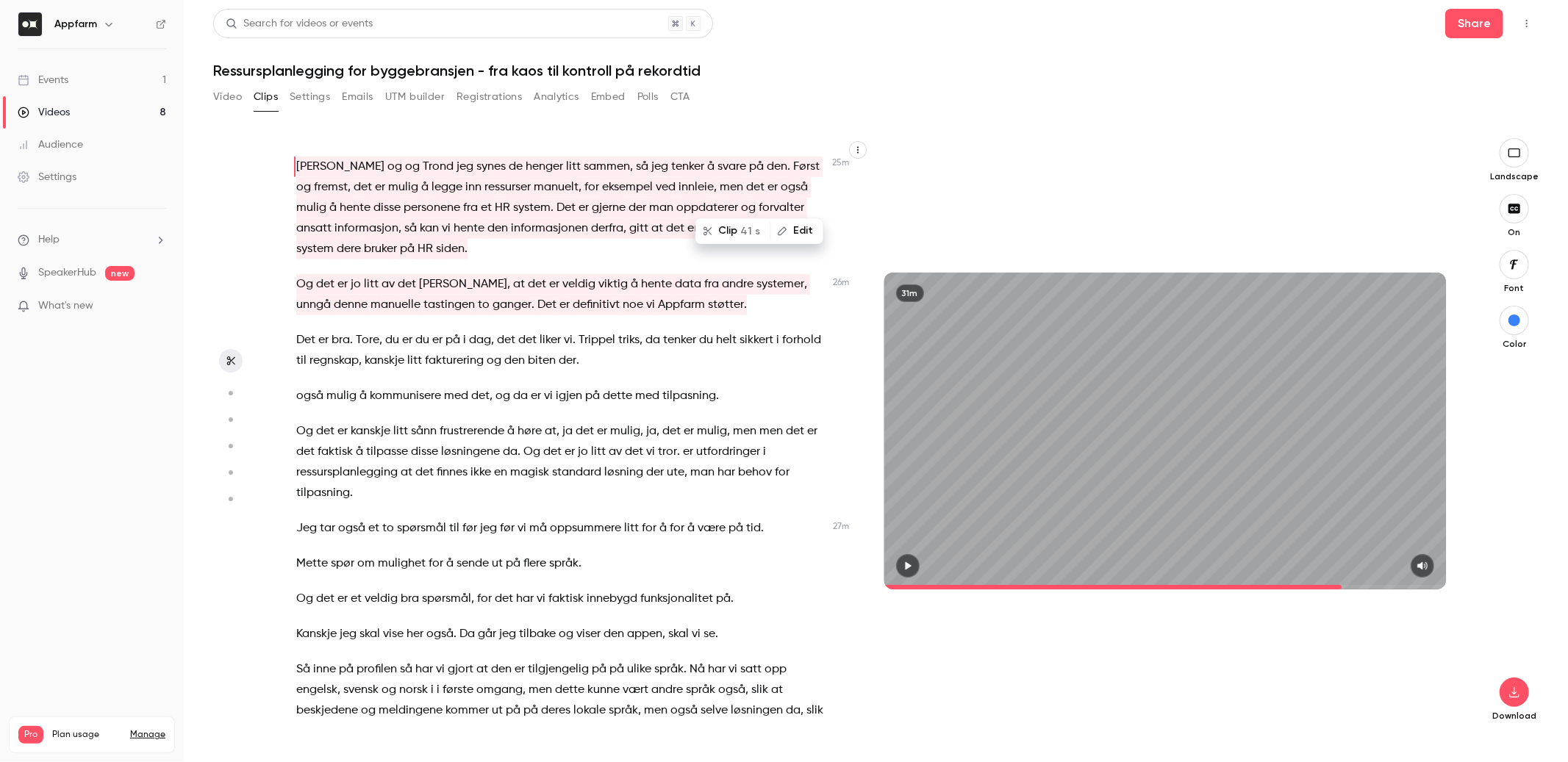
scroll to position [5935, 0]
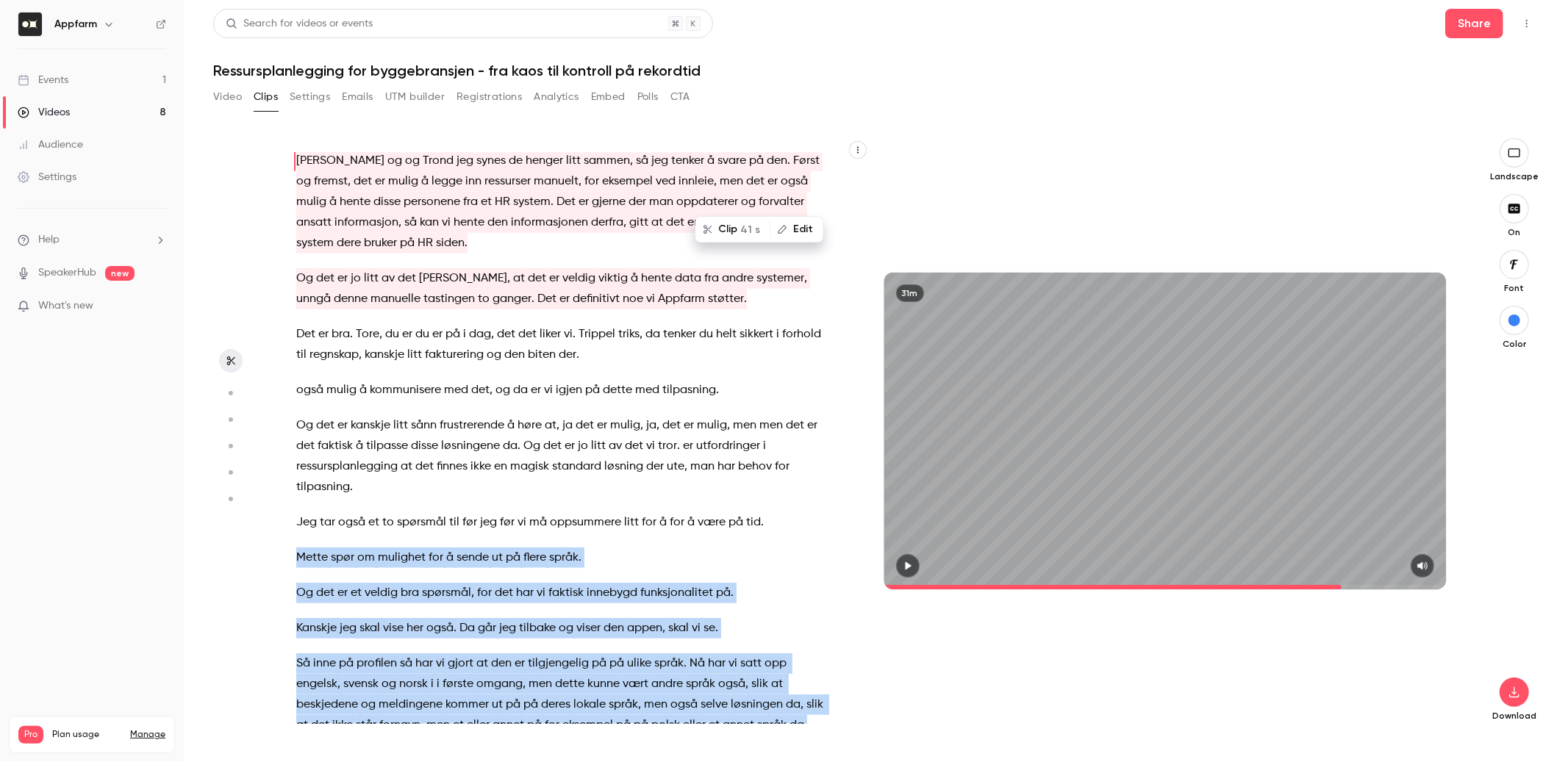
drag, startPoint x: 296, startPoint y: 455, endPoint x: 855, endPoint y: 615, distance: 581.4
click at [855, 615] on div "[PERSON_NAME] . Da er vi live . Velkommen til digitalt webinar om ressursplanle…" at bounding box center [569, 439] width 584 height 571
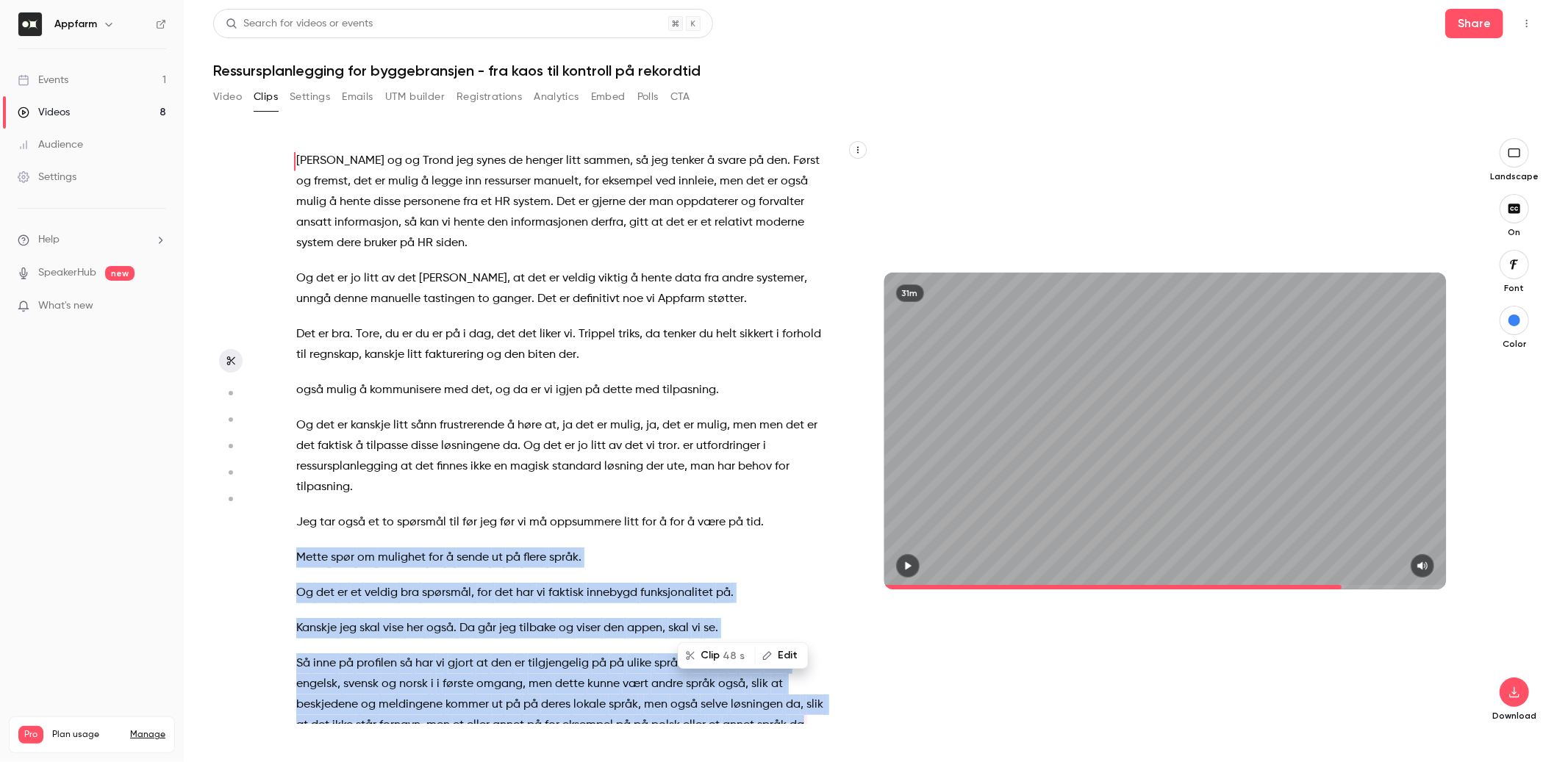
scroll to position [5951, 0]
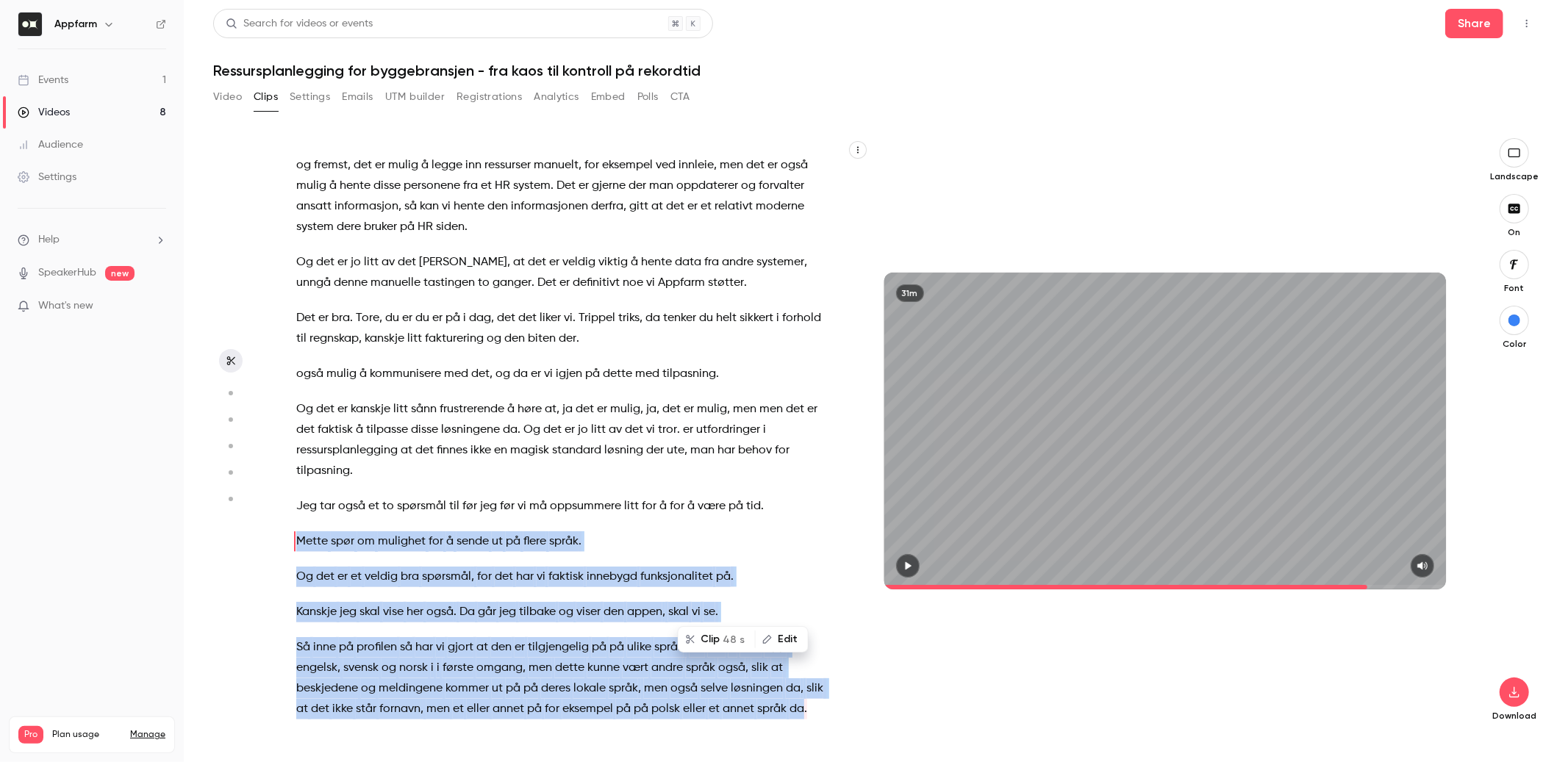
click at [443, 602] on span "også" at bounding box center [439, 612] width 27 height 21
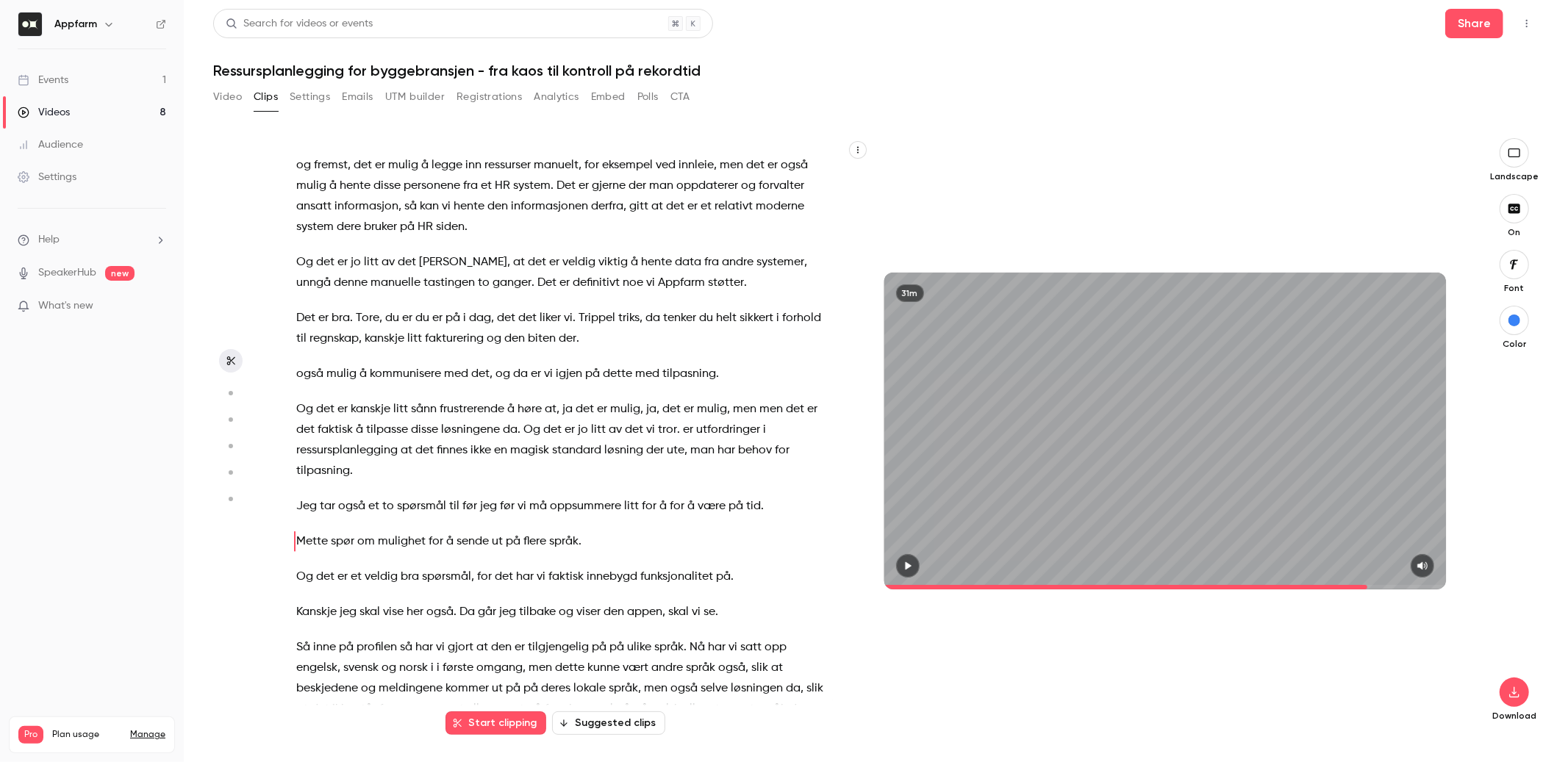
click at [414, 567] on span "bra" at bounding box center [410, 577] width 19 height 21
type input "******"
click at [414, 567] on span "bra" at bounding box center [410, 577] width 19 height 21
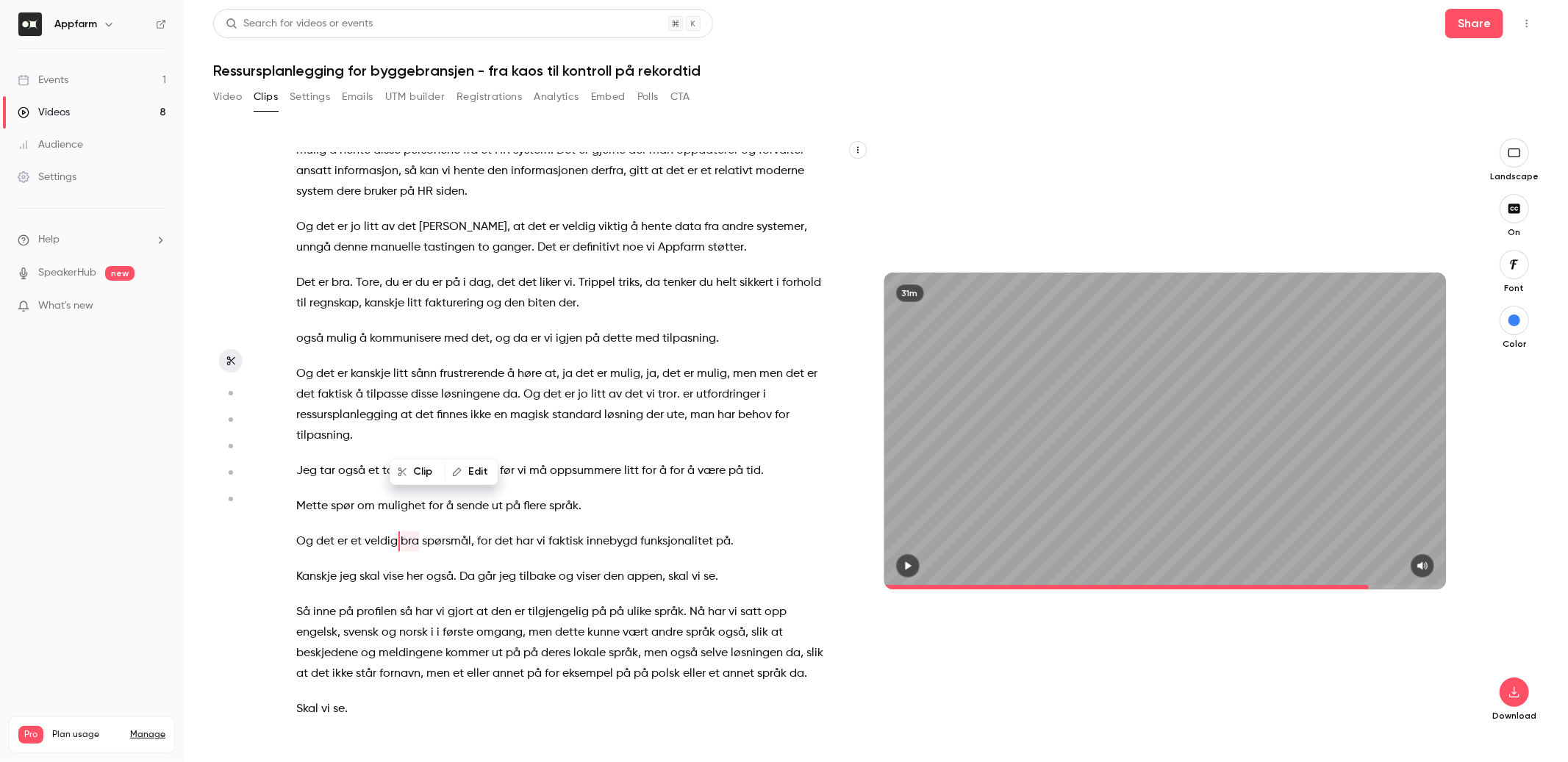
click at [456, 470] on icon "button" at bounding box center [457, 471] width 10 height 10
type input "****"
click at [559, 477] on button "Replace" at bounding box center [573, 477] width 66 height 29
click at [611, 485] on div "[PERSON_NAME] . Da er vi live . Velkommen til digitalt webinar om ressursplanle…" at bounding box center [569, 439] width 584 height 571
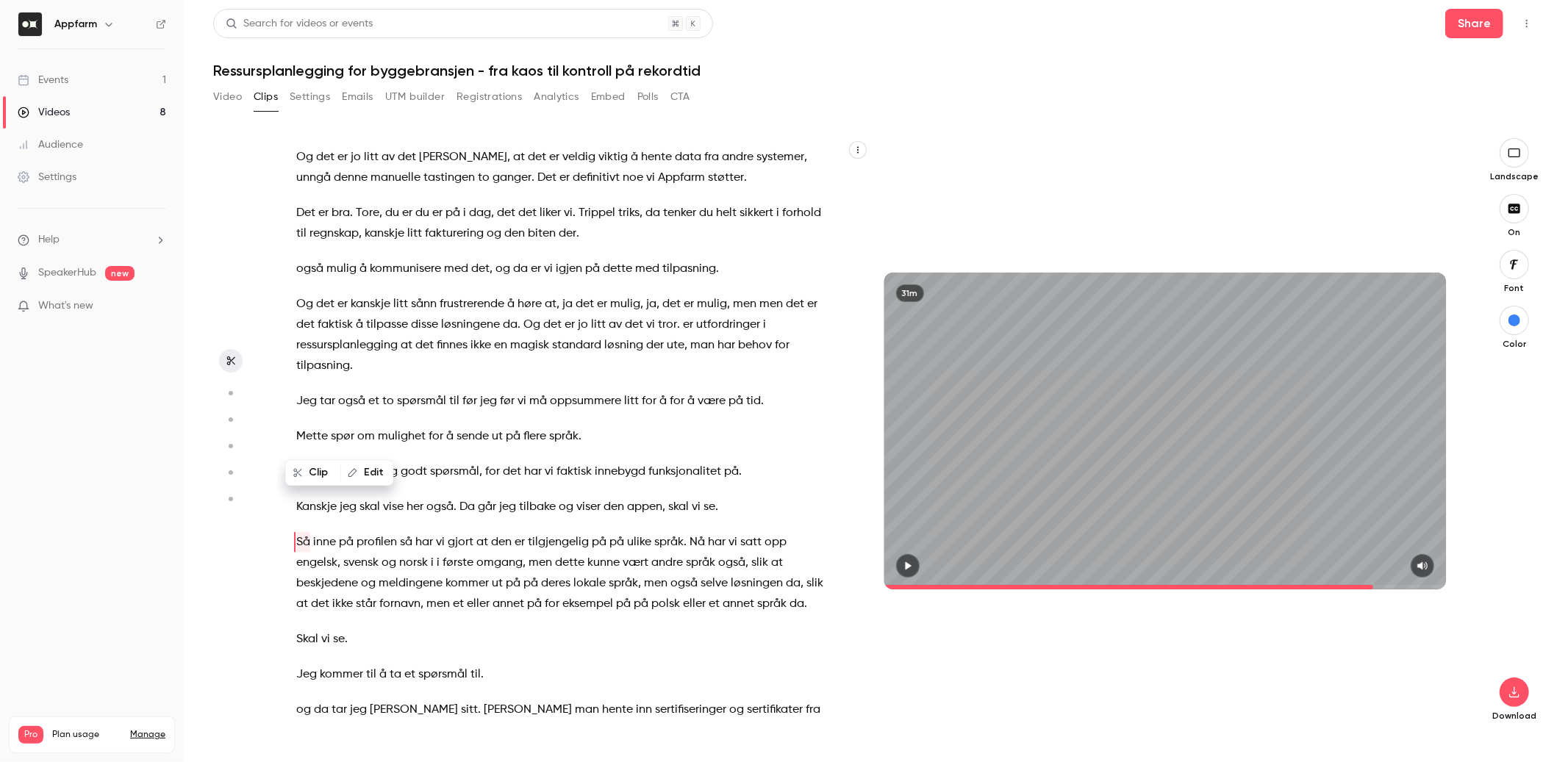
click at [371, 497] on span "skal" at bounding box center [370, 508] width 21 height 21
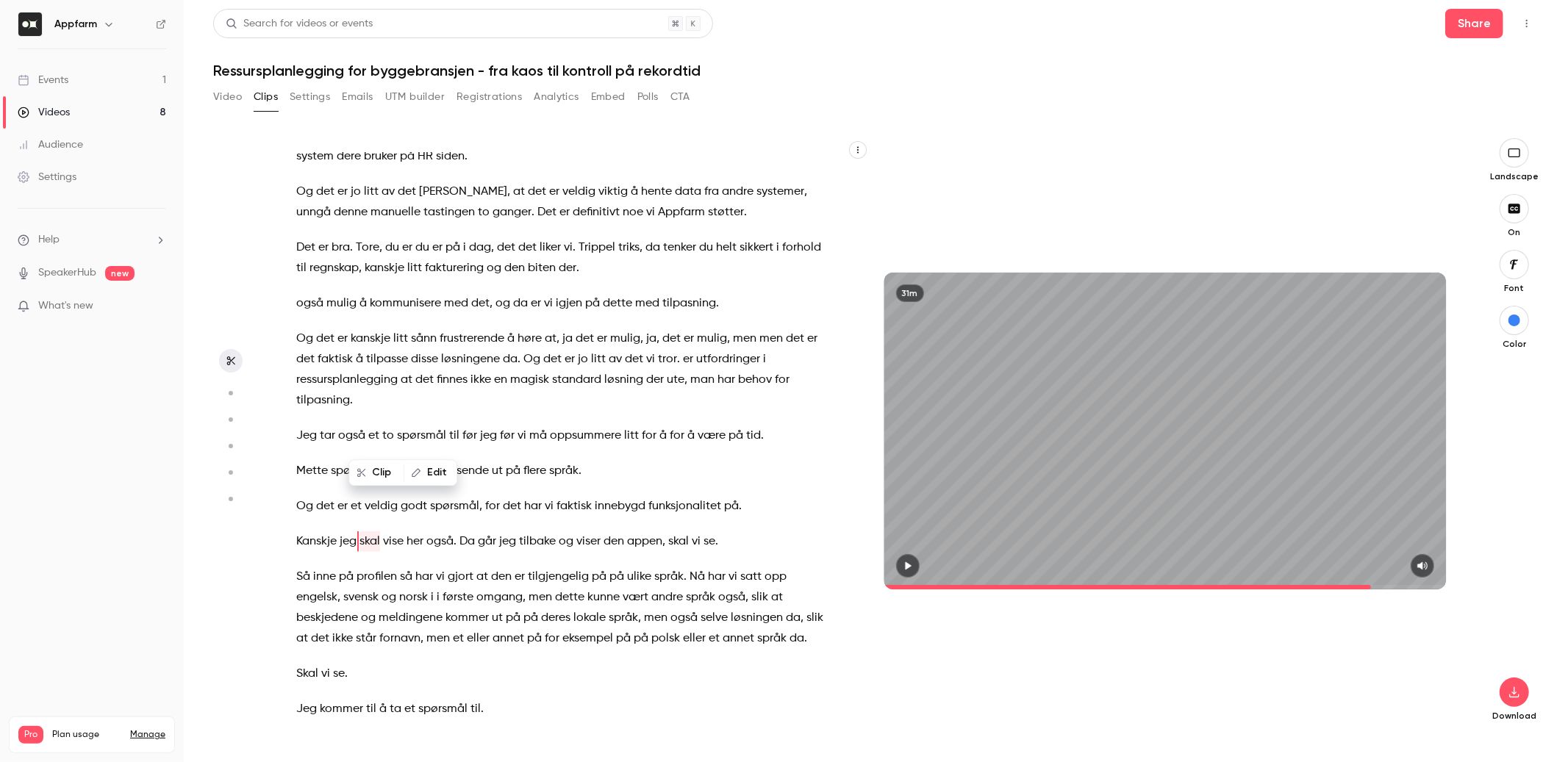
click at [413, 532] on span "her" at bounding box center [415, 542] width 17 height 21
click at [637, 532] on span "appen" at bounding box center [645, 542] width 36 height 21
type input "******"
click at [700, 467] on button "Edit" at bounding box center [701, 472] width 50 height 23
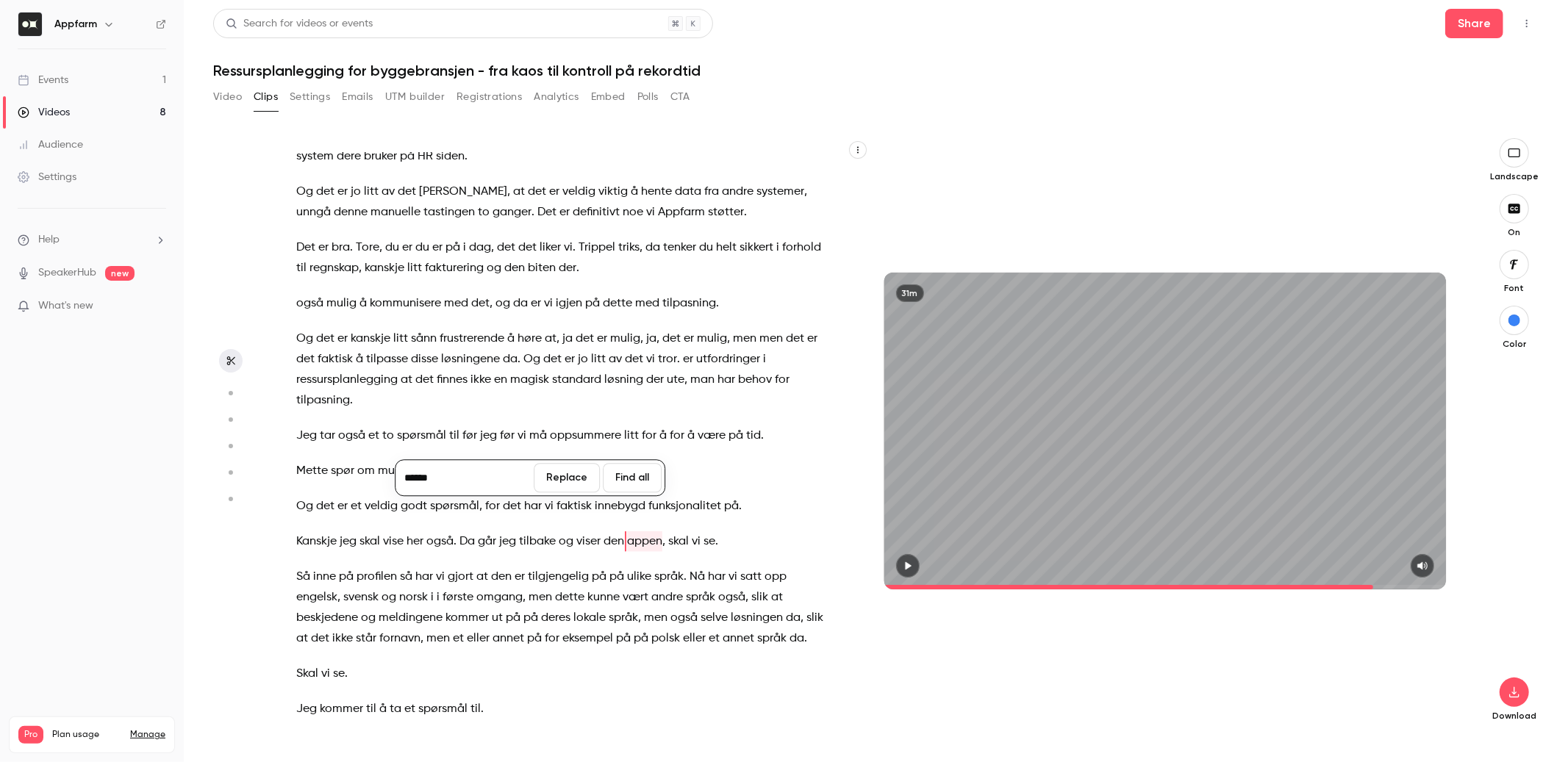
type input "*******"
click at [575, 471] on button "Replace" at bounding box center [567, 477] width 66 height 29
drag, startPoint x: 725, startPoint y: 438, endPoint x: 683, endPoint y: 438, distance: 42.0
click at [683, 532] on p "Kanskje jeg skal vise her også . Da går jeg tilbake og viser den i appen , skal…" at bounding box center [563, 542] width 533 height 21
type input "******"
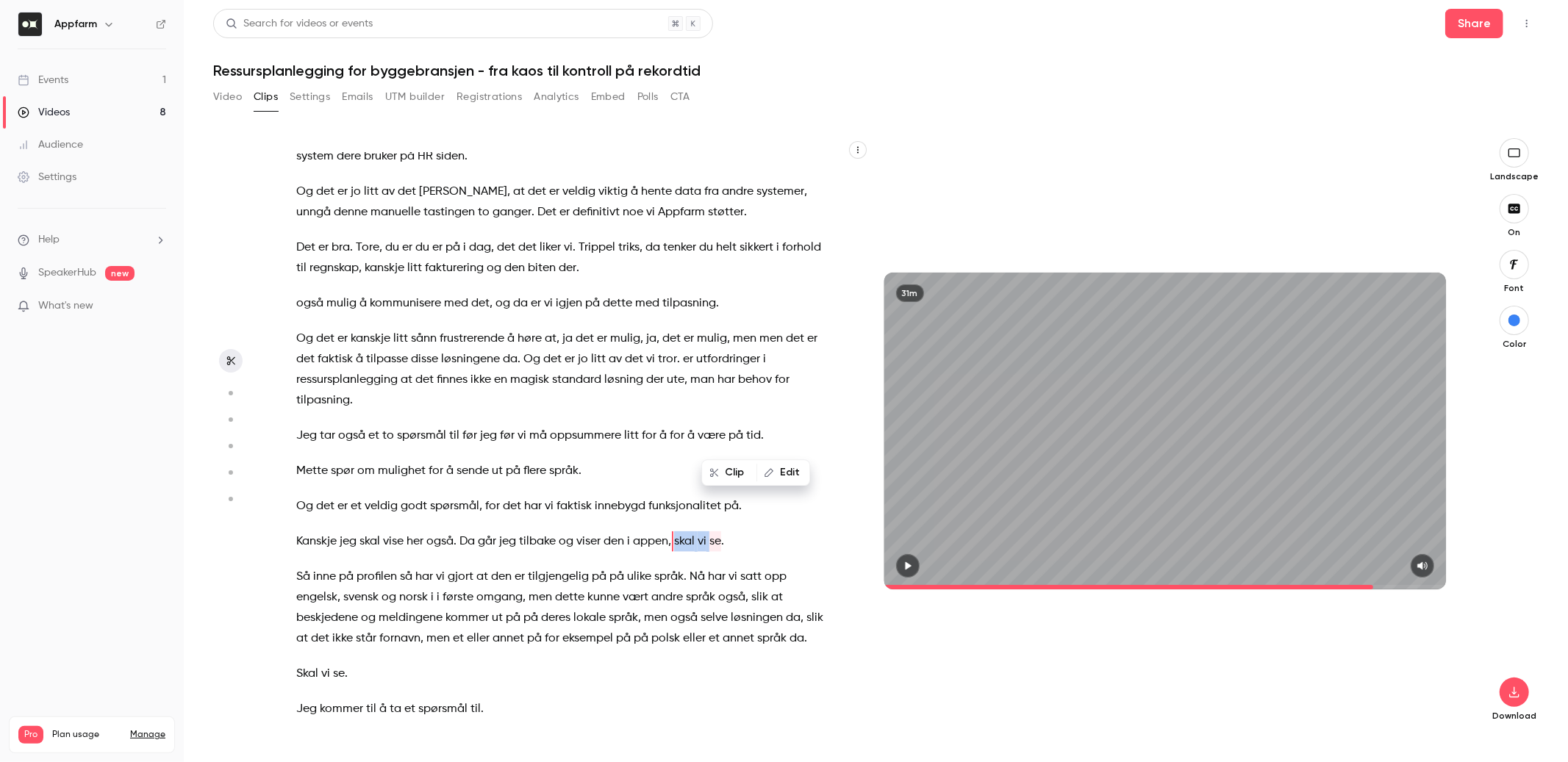
click at [784, 473] on button "Edit" at bounding box center [784, 472] width 50 height 23
click at [635, 476] on button "Replace" at bounding box center [626, 477] width 66 height 29
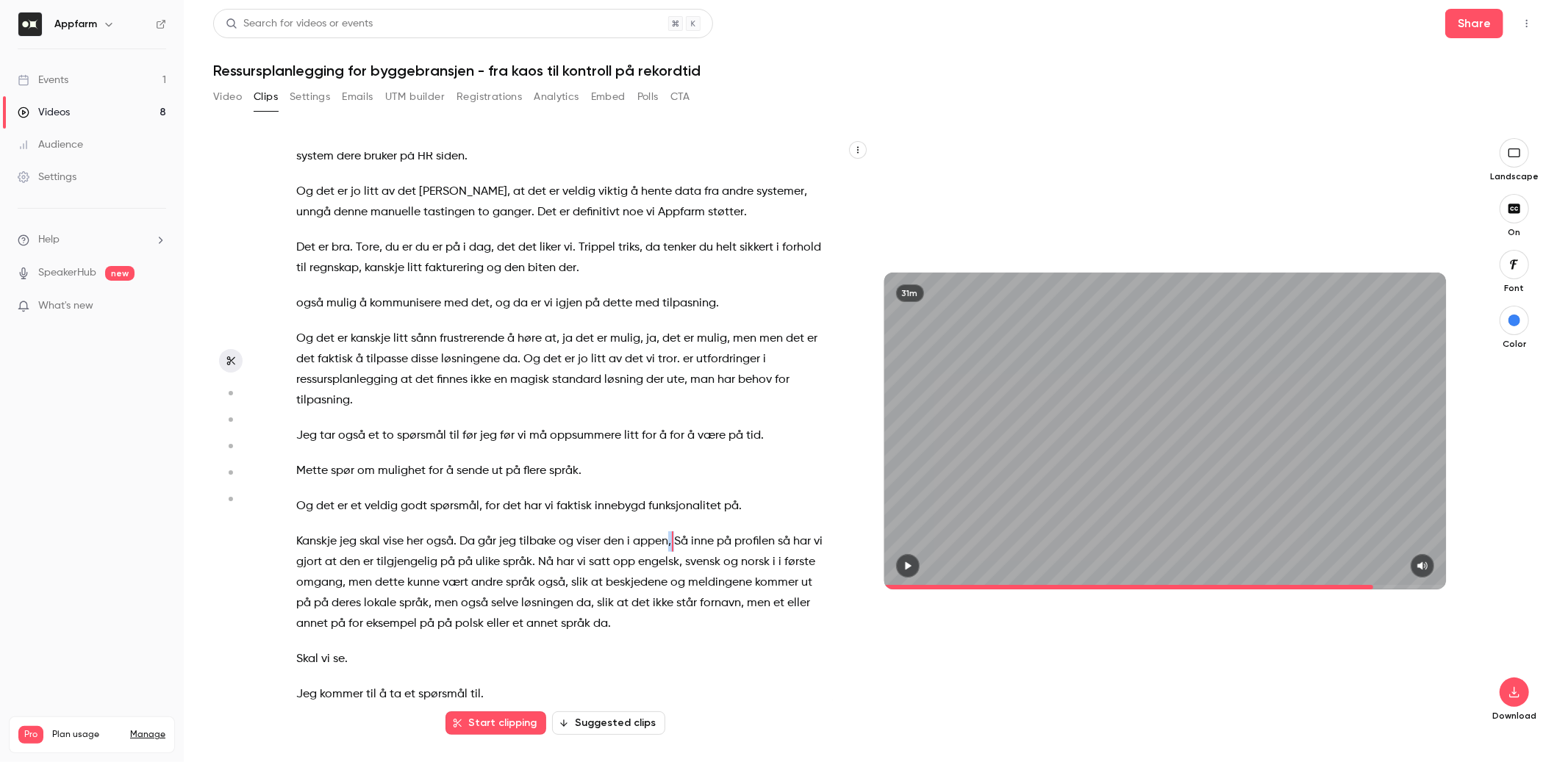
drag, startPoint x: 672, startPoint y: 440, endPoint x: 681, endPoint y: 440, distance: 9.0
click at [681, 532] on p "Kanskje jeg skal vise her også . Da går jeg tilbake og viser den i appen , Så i…" at bounding box center [563, 583] width 533 height 103
drag, startPoint x: 663, startPoint y: 437, endPoint x: 674, endPoint y: 437, distance: 11.0
click at [674, 532] on p "Kanskje jeg skal vise her også . Da går jeg tilbake og viser den i appen , Så i…" at bounding box center [563, 583] width 533 height 103
type input "******"
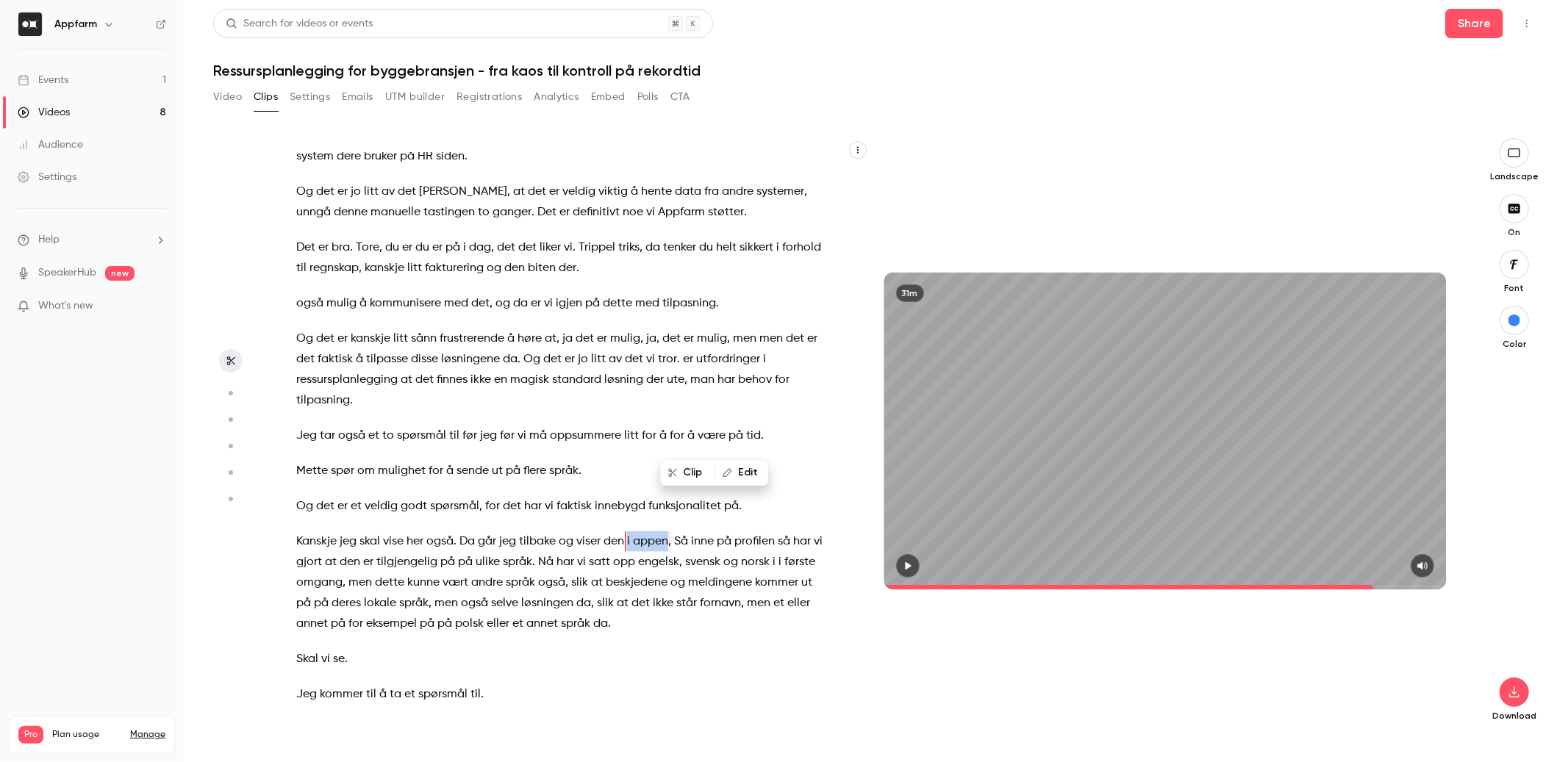
click at [745, 464] on button "Edit" at bounding box center [742, 472] width 50 height 23
type input "********"
click at [607, 485] on button "Replace" at bounding box center [575, 477] width 66 height 29
click at [790, 553] on span "første" at bounding box center [799, 563] width 31 height 21
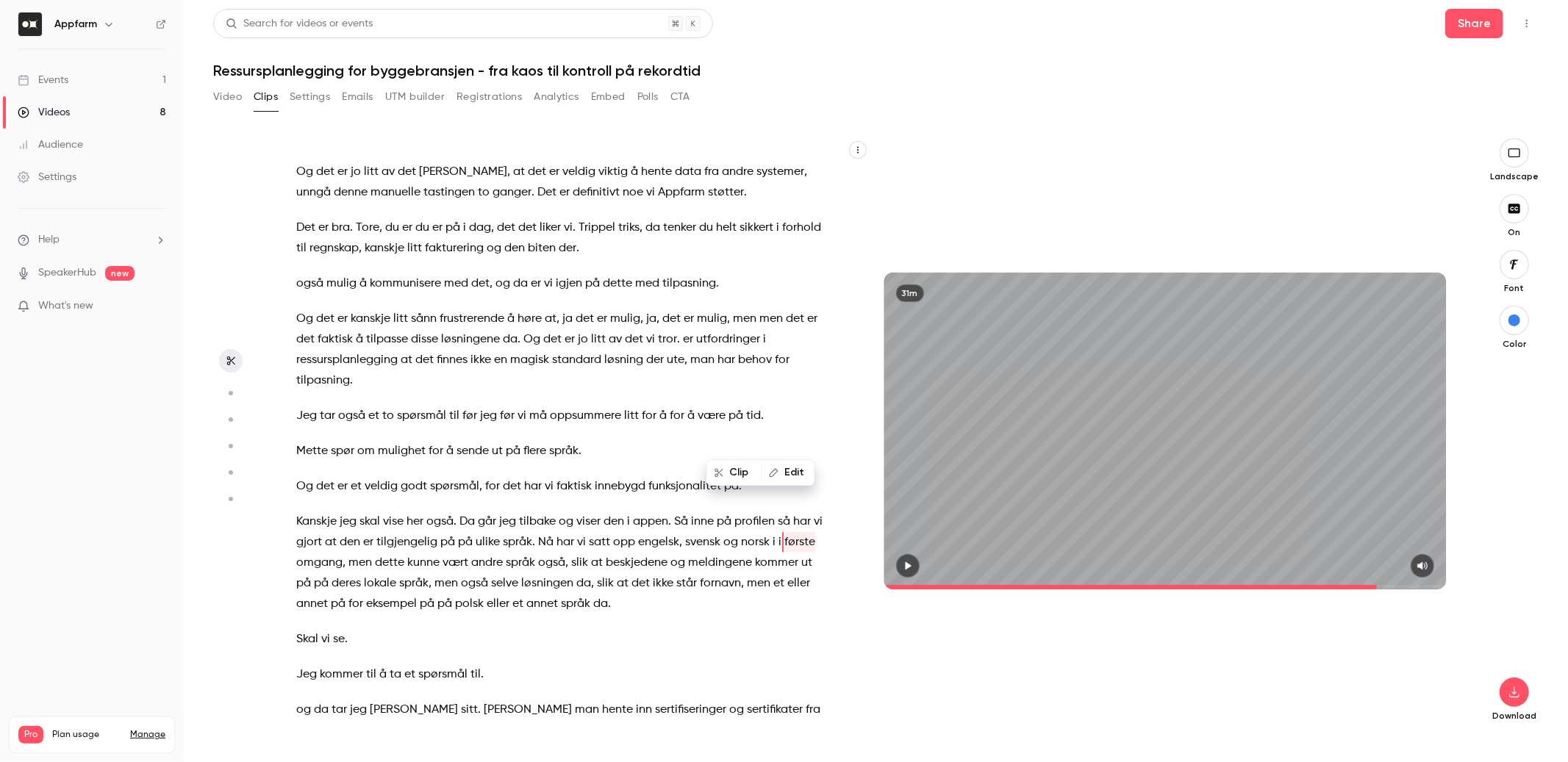
click at [468, 532] on span "på" at bounding box center [466, 542] width 15 height 21
type input "******"
click at [519, 466] on button "Edit" at bounding box center [529, 472] width 50 height 23
click at [639, 479] on button "Replace" at bounding box center [630, 477] width 66 height 29
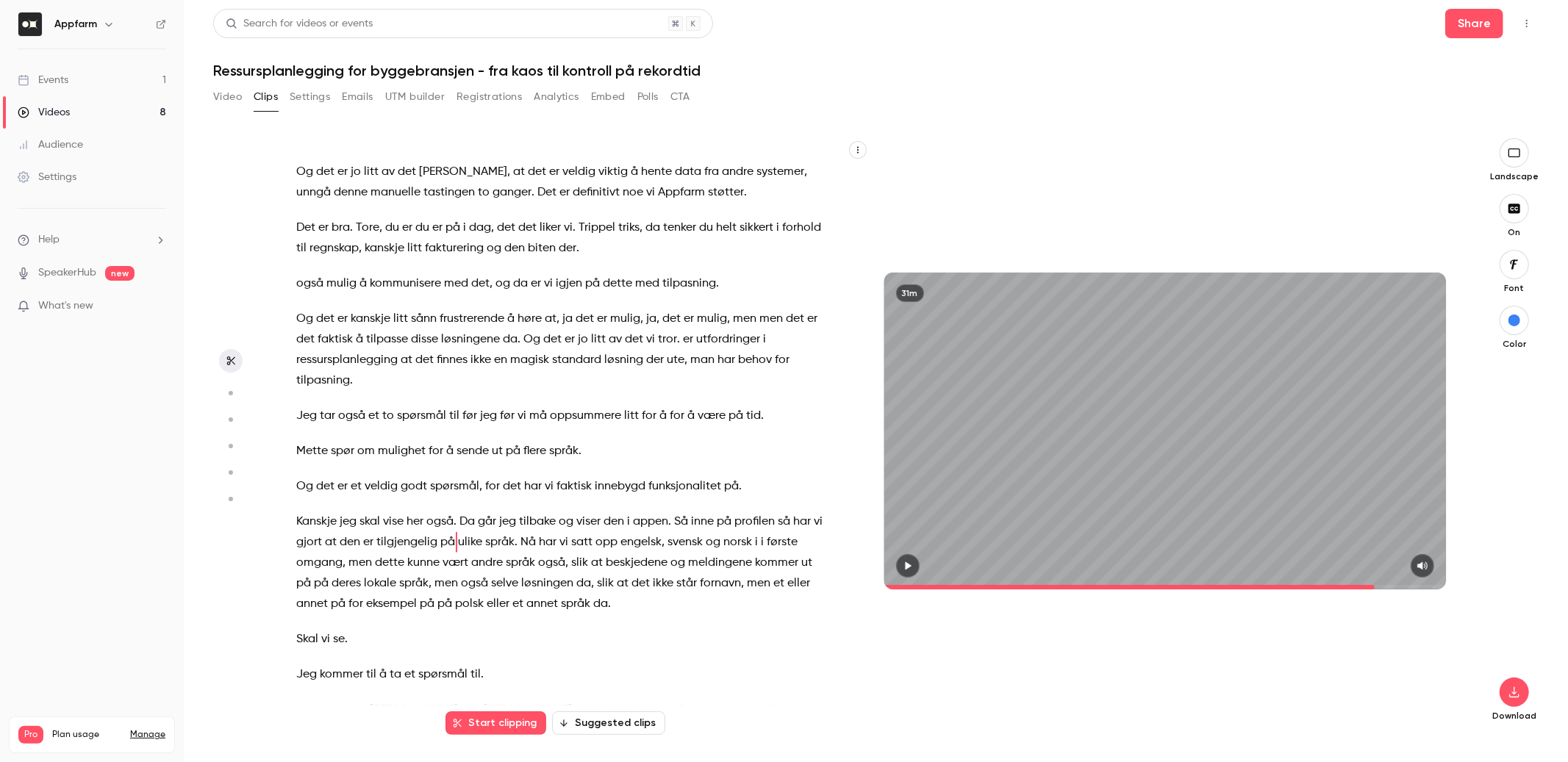
click at [301, 573] on span "på" at bounding box center [304, 583] width 15 height 21
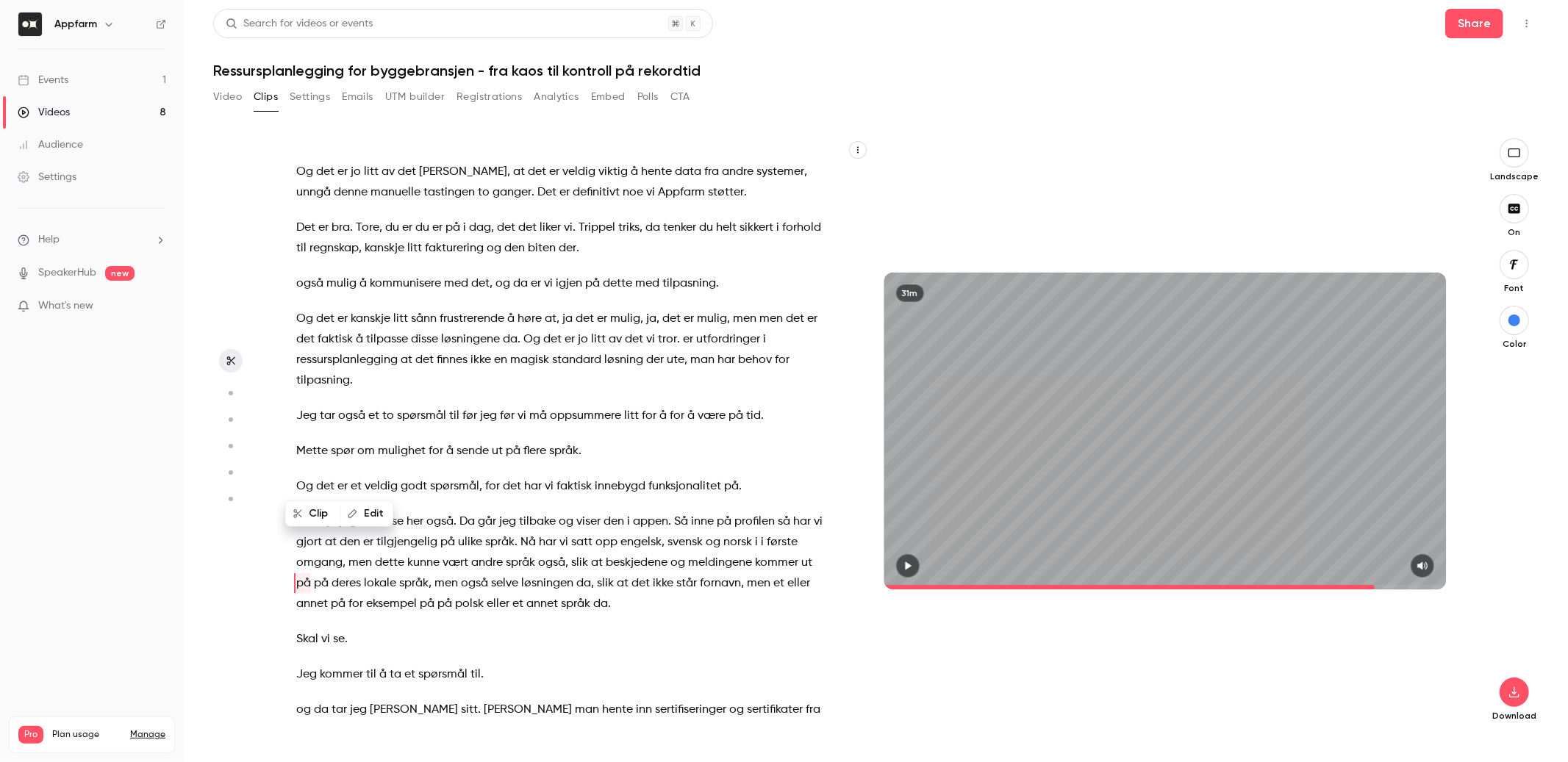
click at [301, 573] on span "på" at bounding box center [304, 583] width 15 height 21
type input "******"
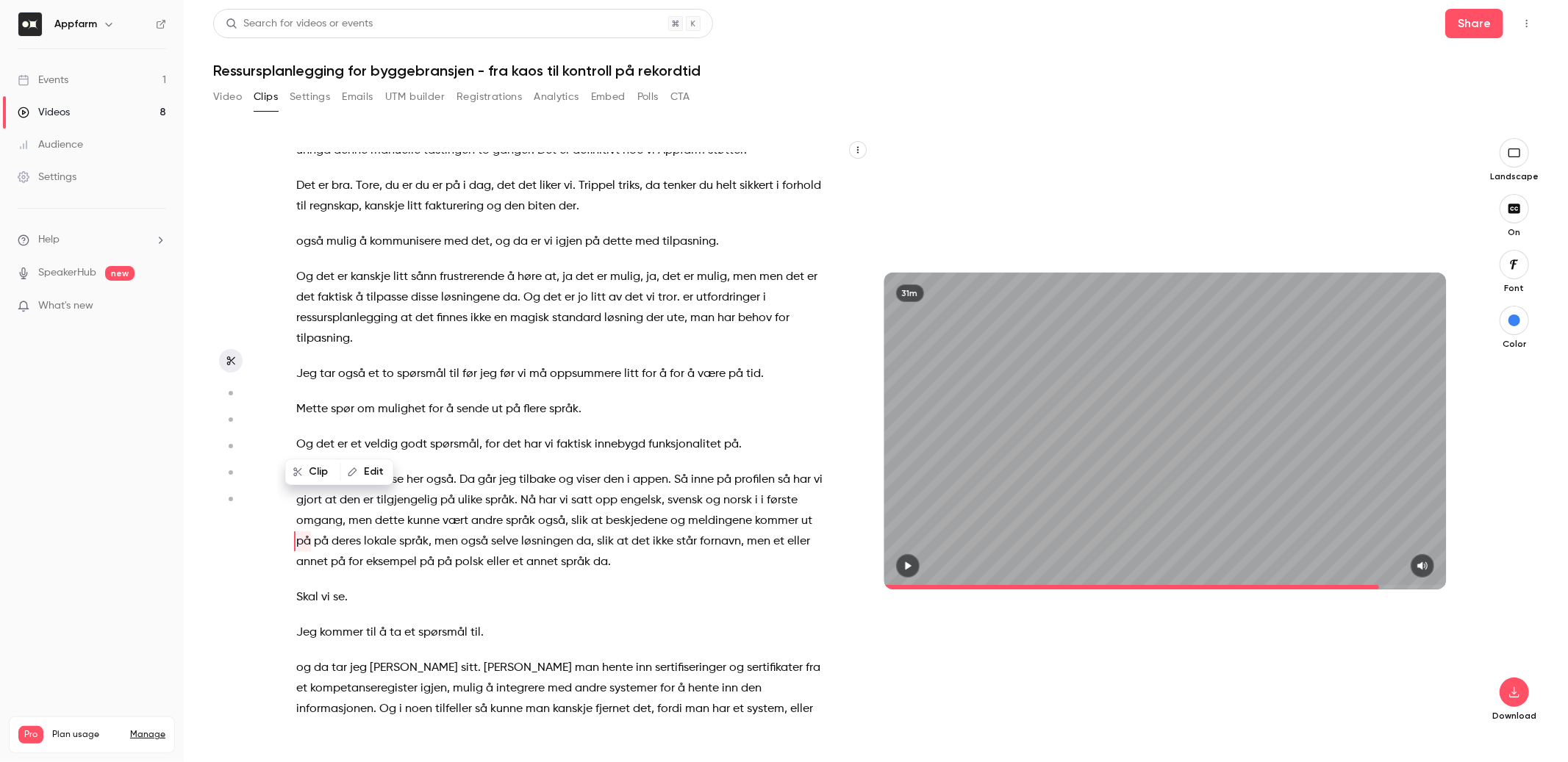
click at [362, 472] on button "Edit" at bounding box center [367, 471] width 50 height 23
click at [466, 479] on button "Replace" at bounding box center [468, 477] width 66 height 29
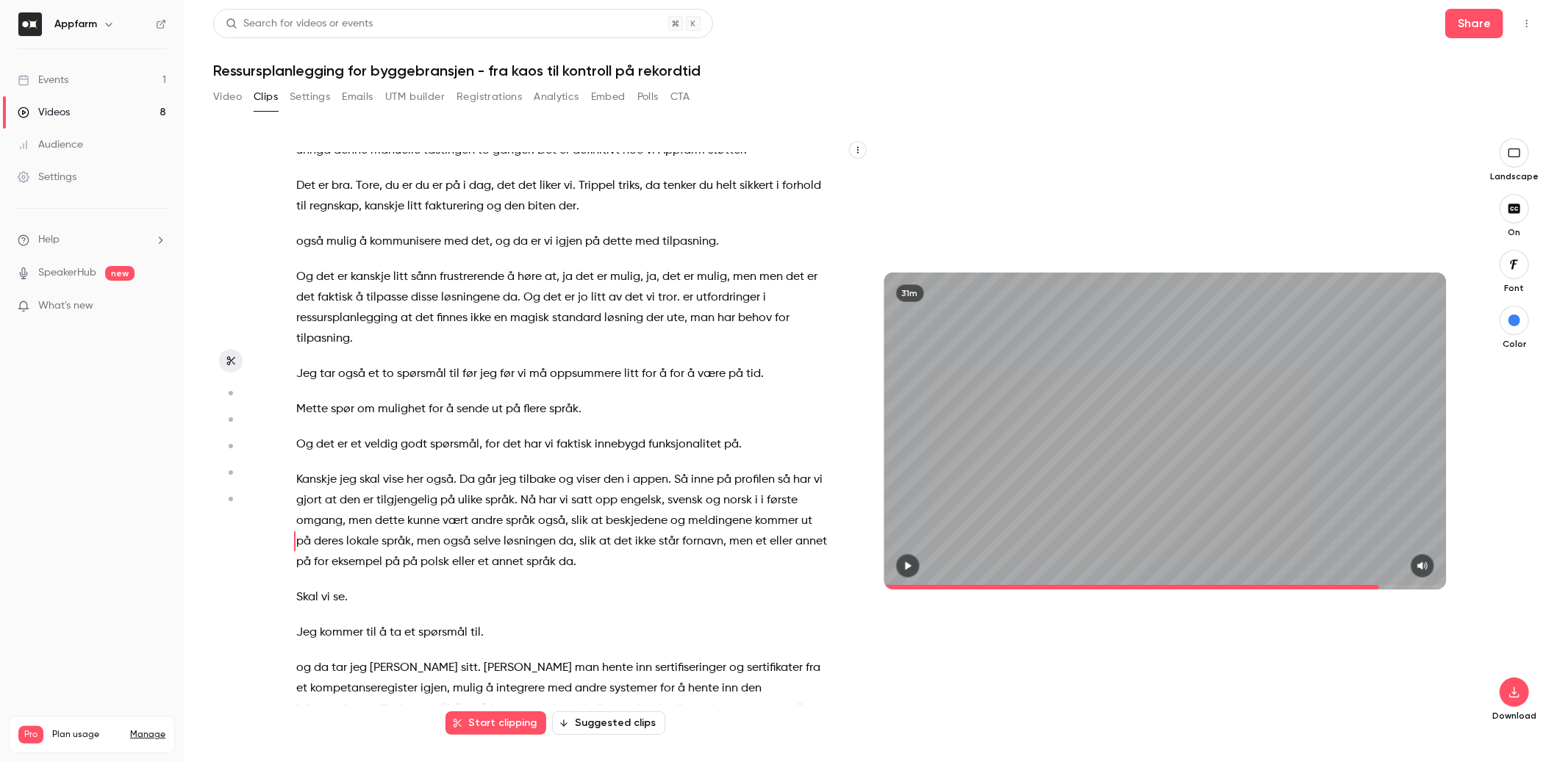
click at [314, 532] on span "deres" at bounding box center [328, 542] width 29 height 21
type input "******"
click at [379, 468] on button "Edit" at bounding box center [384, 471] width 50 height 23
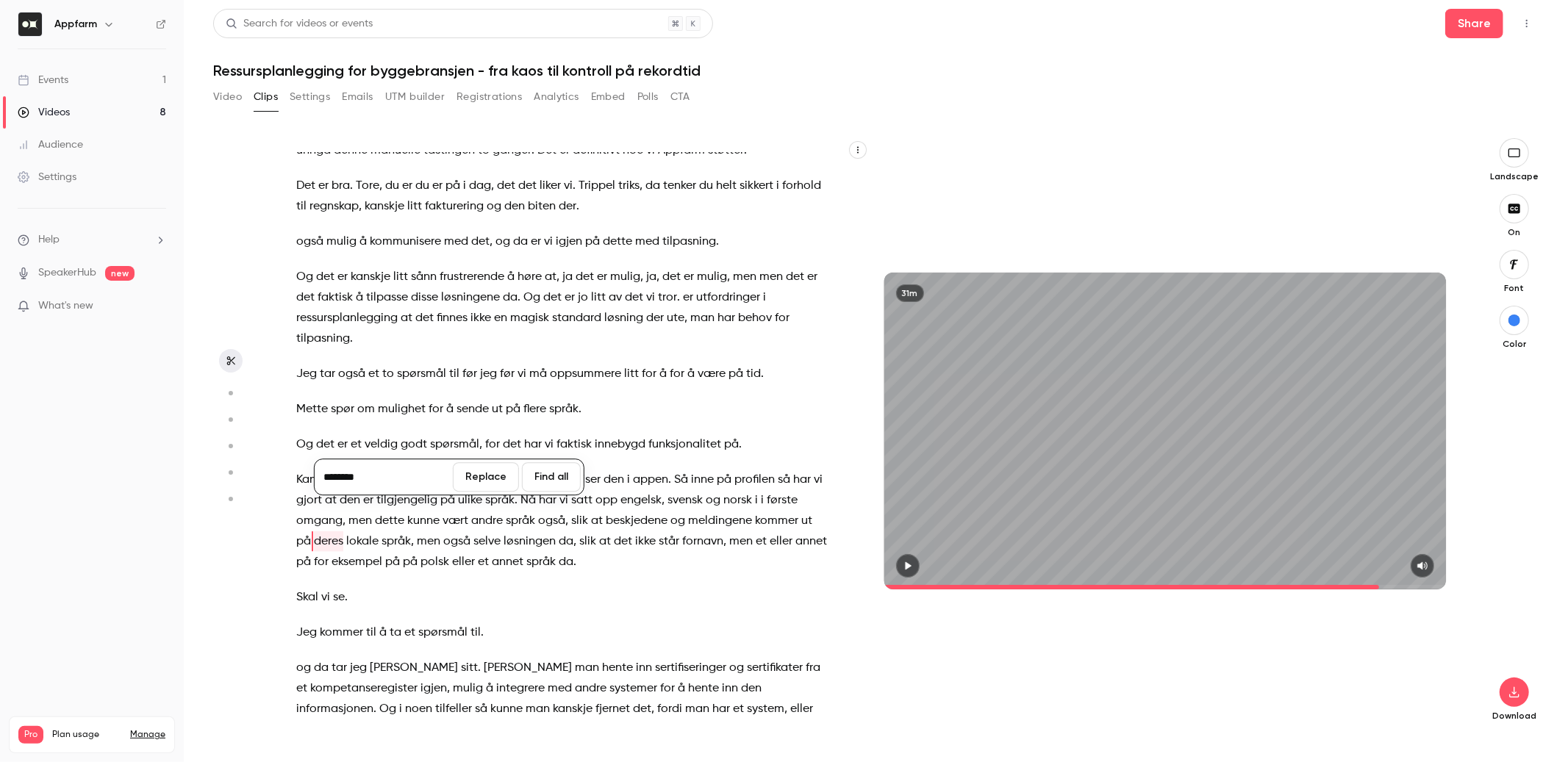
type input "*********"
click at [477, 482] on button "Replace" at bounding box center [485, 477] width 66 height 29
click at [640, 469] on p "Kanskje jeg skal vise her også . Da går jeg tilbake og viser den i appen. Så in…" at bounding box center [563, 521] width 533 height 103
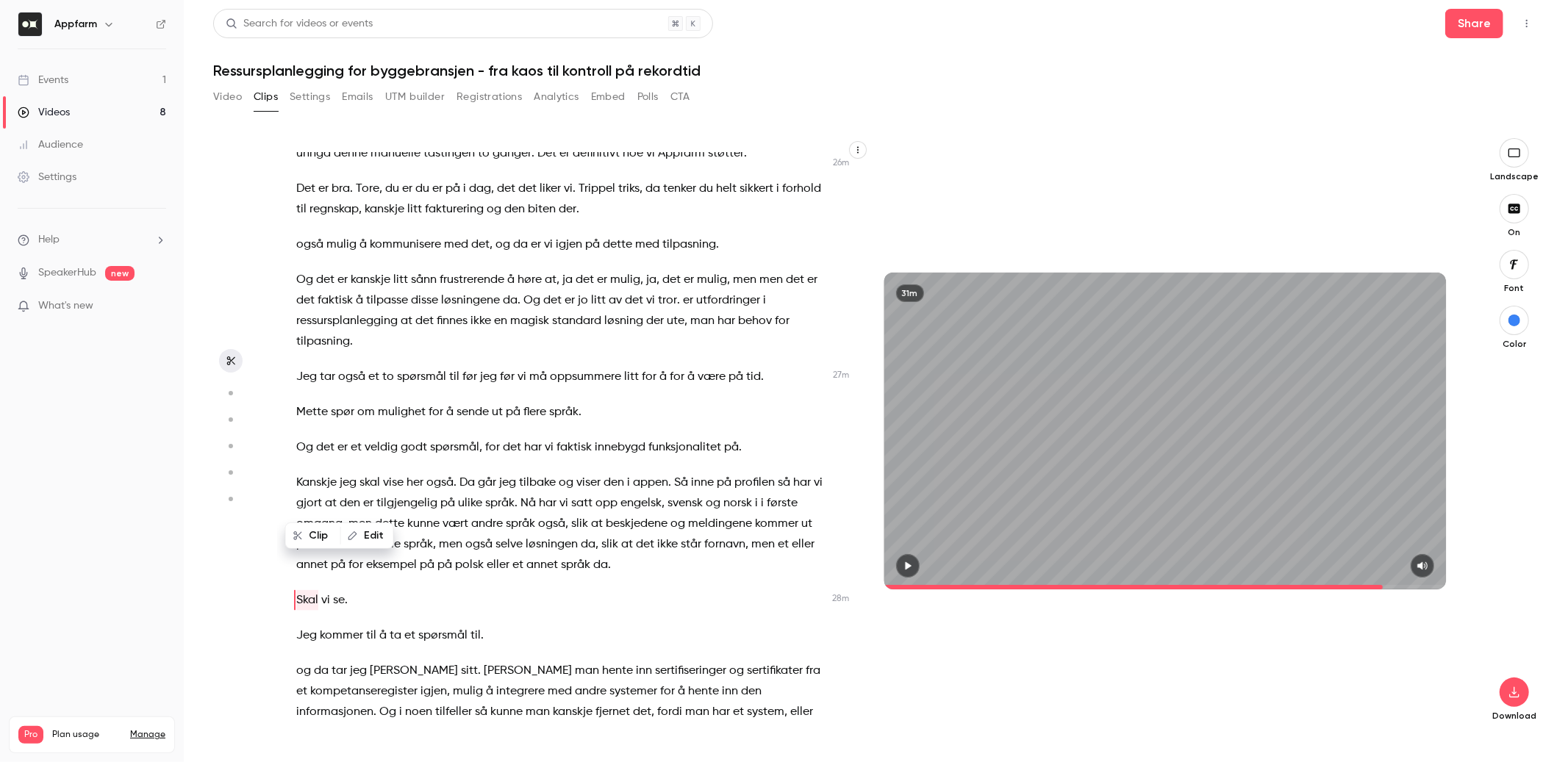
scroll to position [6076, 0]
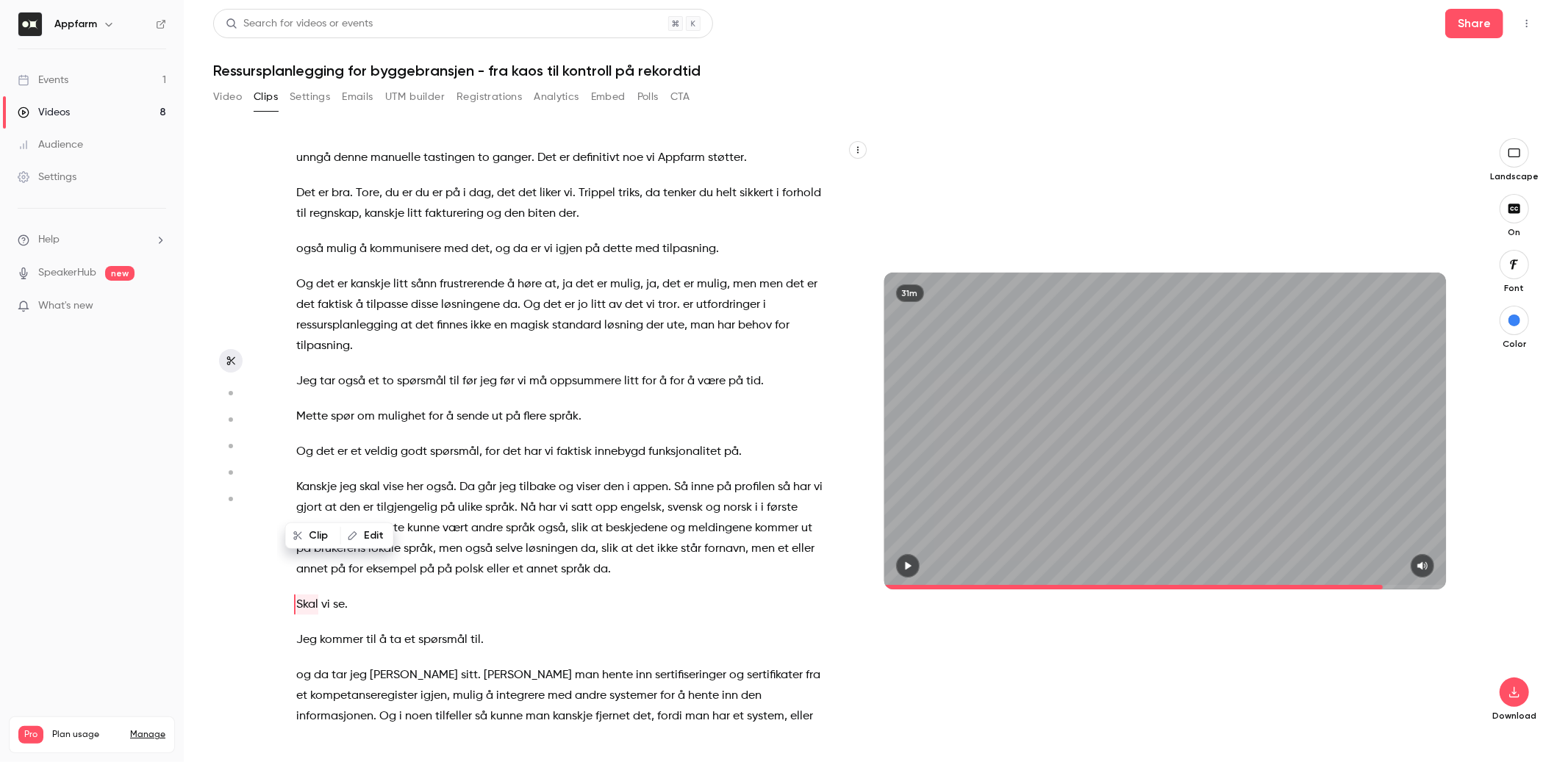
click at [588, 539] on span "da" at bounding box center [588, 549] width 15 height 21
type input "******"
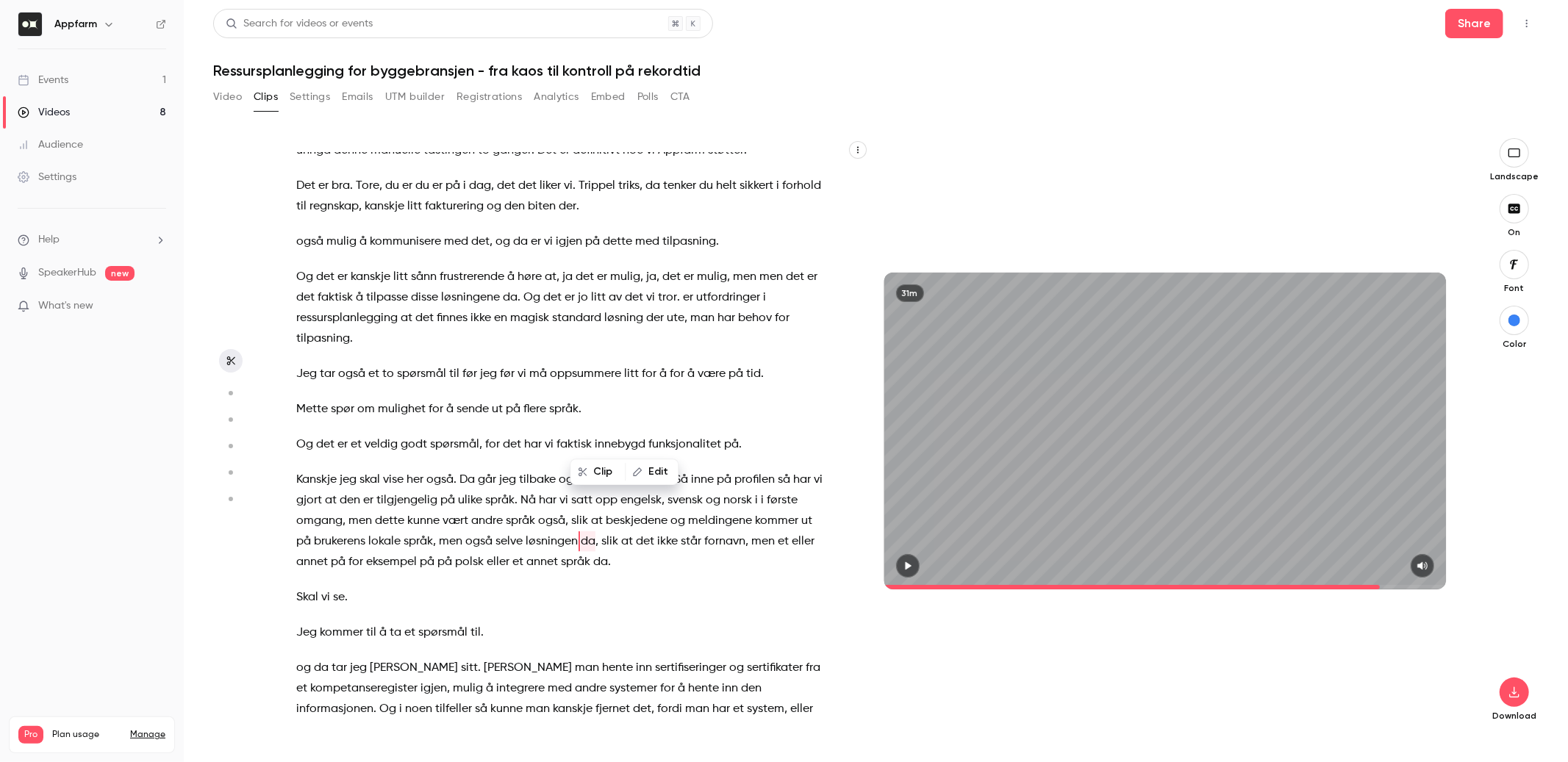
click at [639, 468] on icon "button" at bounding box center [637, 471] width 8 height 8
click at [761, 477] on button "Replace" at bounding box center [754, 477] width 66 height 29
click at [688, 532] on span "fornavn" at bounding box center [707, 542] width 41 height 21
type input "******"
click at [688, 532] on span "fornavn" at bounding box center [707, 542] width 41 height 21
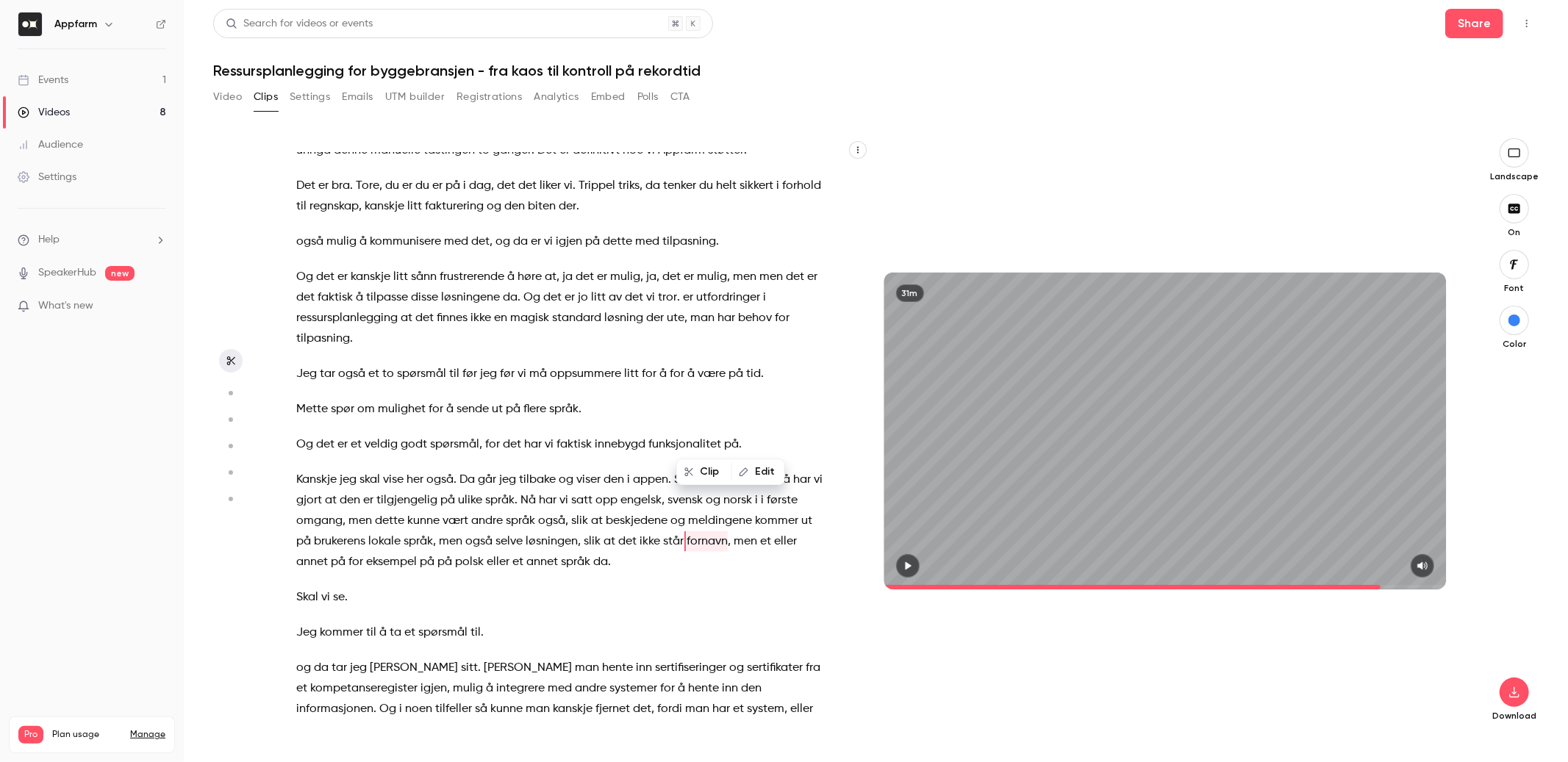
click at [761, 467] on button "Edit" at bounding box center [758, 471] width 50 height 23
type input "*********"
click at [625, 480] on button "Replace" at bounding box center [629, 477] width 66 height 29
click at [428, 553] on span "på" at bounding box center [427, 563] width 15 height 21
type input "******"
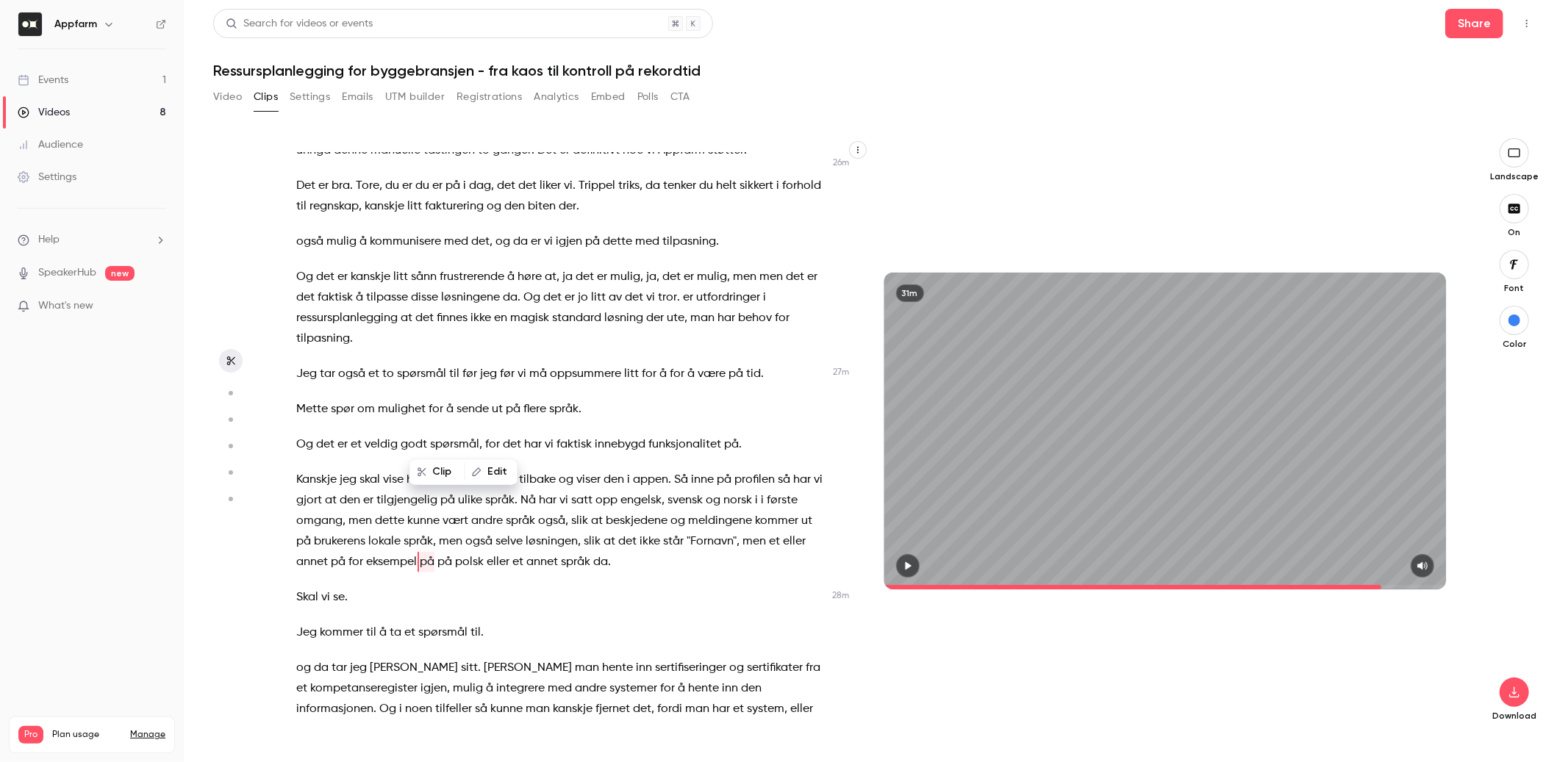
scroll to position [6104, 0]
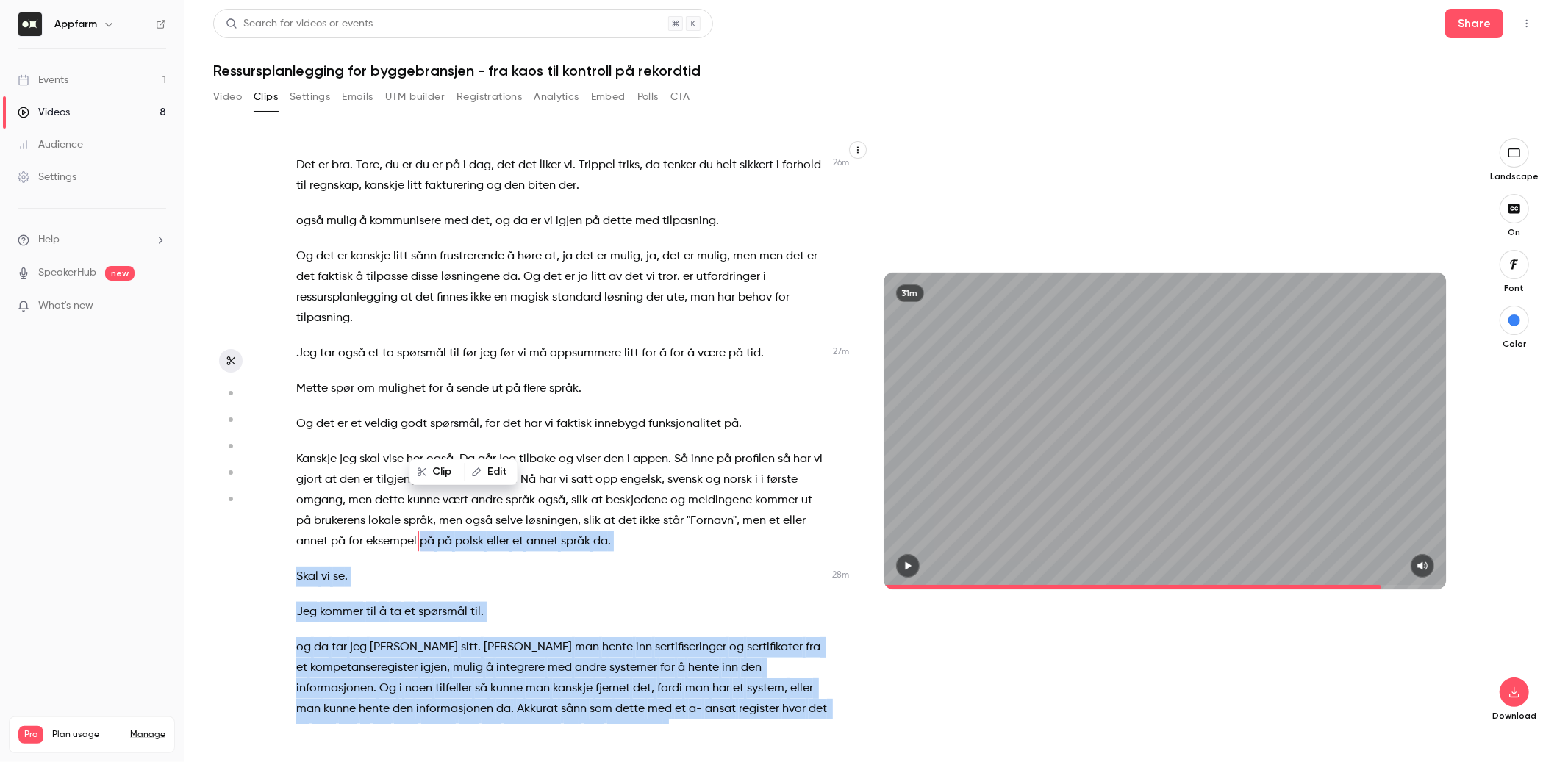
click at [435, 457] on div "[PERSON_NAME] . Da er vi live . Velkommen til digitalt webinar om ressursplanle…" at bounding box center [573, 431] width 592 height 586
click at [431, 532] on span "på" at bounding box center [427, 542] width 15 height 21
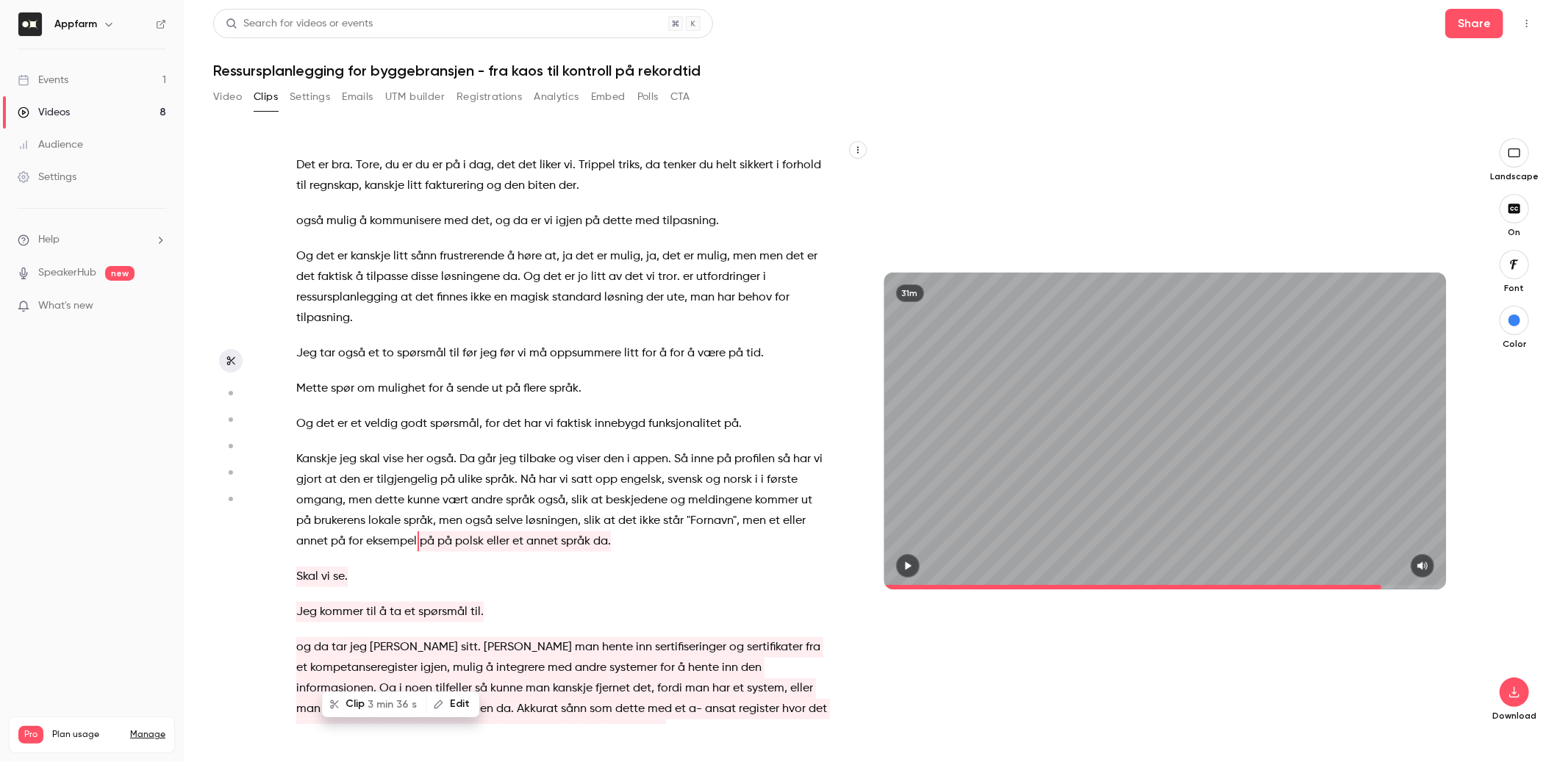
click at [431, 532] on span "på" at bounding box center [427, 542] width 15 height 21
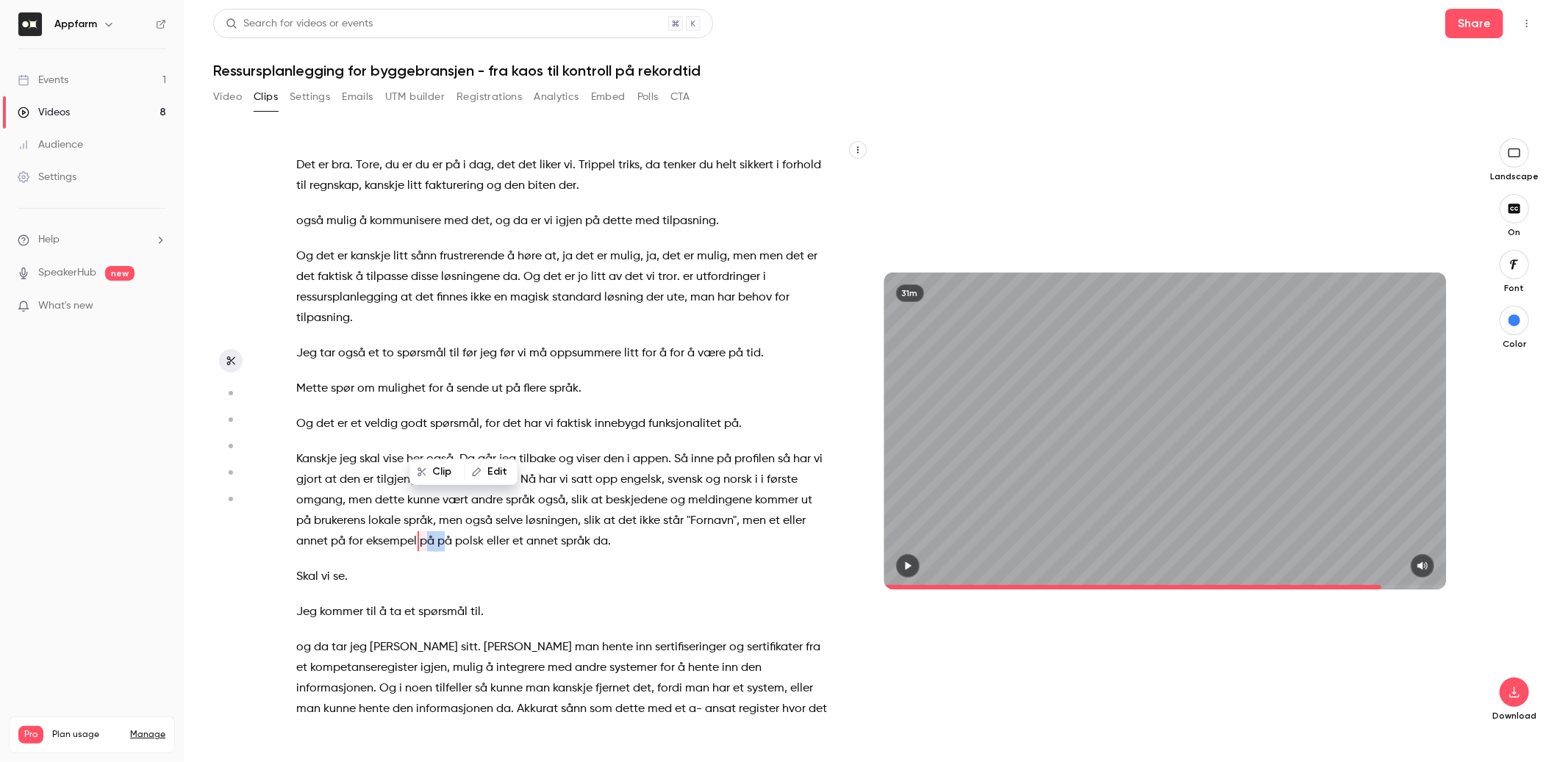
drag, startPoint x: 449, startPoint y: 435, endPoint x: 430, endPoint y: 435, distance: 19.0
click at [430, 449] on p "Kanskje jeg skal vise her også . Da går jeg tilbake og viser den i appen. Så in…" at bounding box center [563, 500] width 533 height 103
click at [510, 467] on button "Edit" at bounding box center [509, 471] width 50 height 23
click at [596, 483] on button "Replace" at bounding box center [610, 477] width 66 height 29
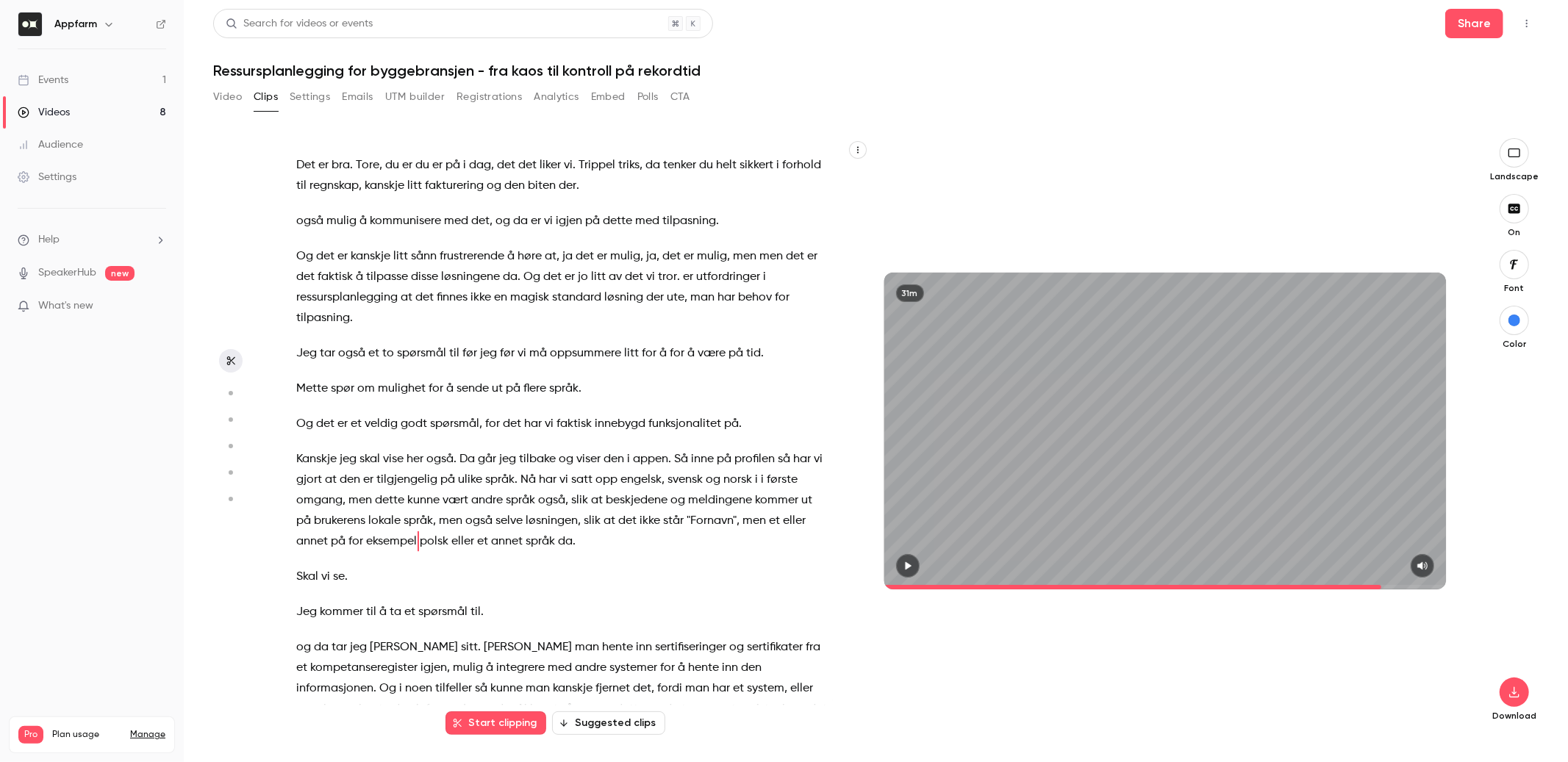
click at [566, 532] on span "da" at bounding box center [566, 542] width 15 height 21
type input "******"
click at [566, 532] on span "da" at bounding box center [566, 542] width 15 height 21
click at [625, 475] on button "Edit" at bounding box center [629, 471] width 50 height 23
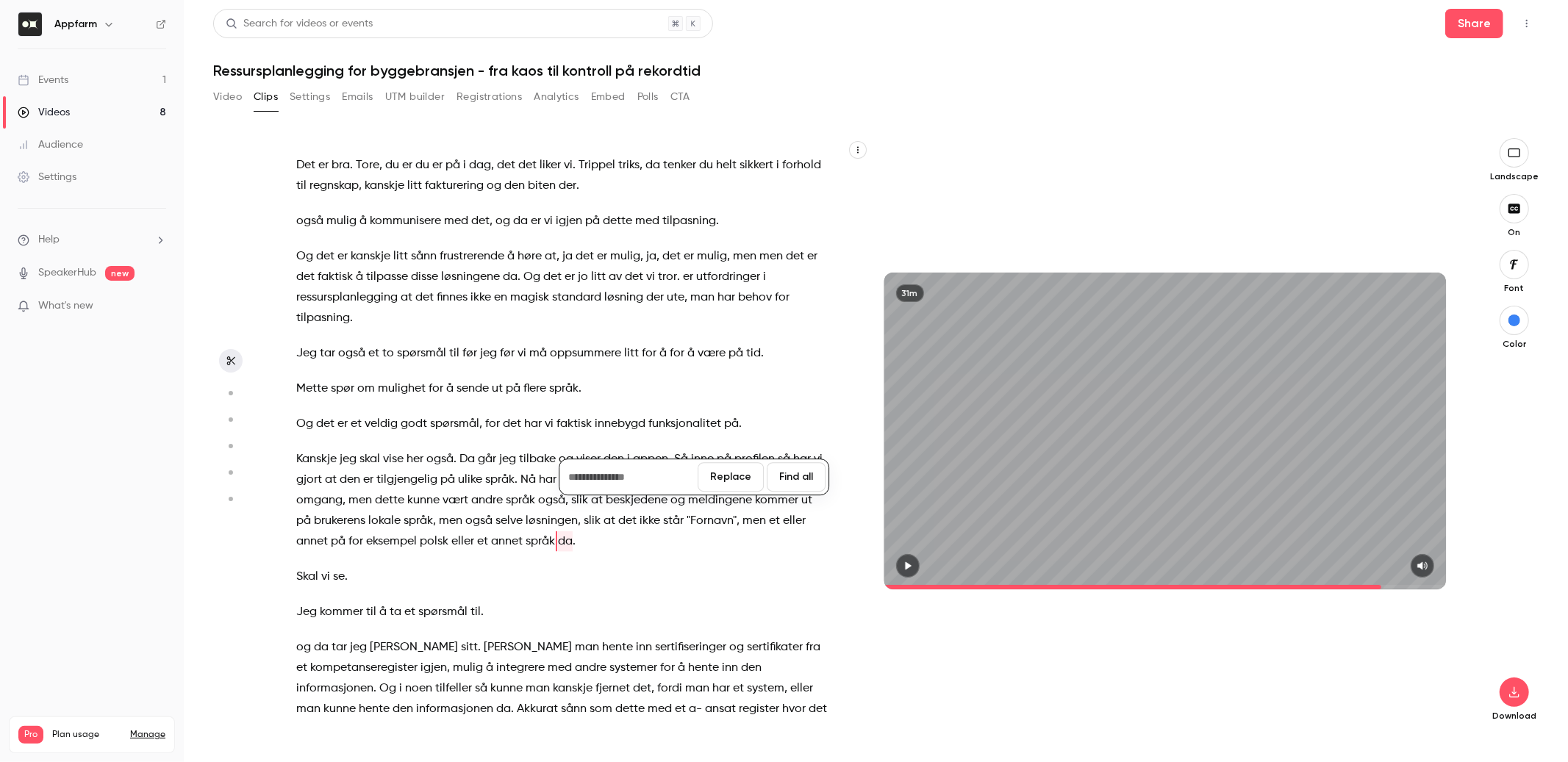
click at [739, 474] on button "Replace" at bounding box center [730, 477] width 66 height 29
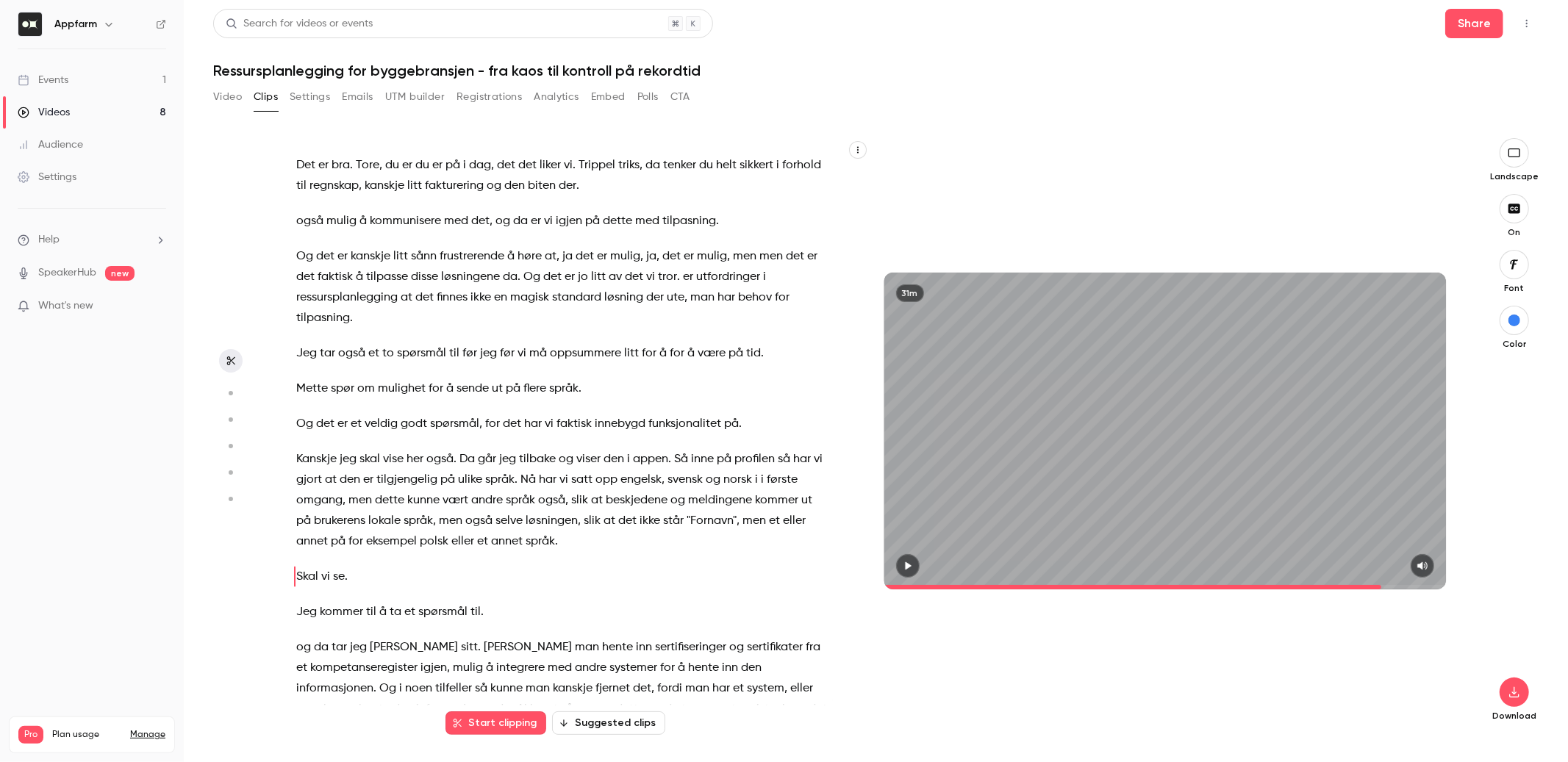
scroll to position [6139, 0]
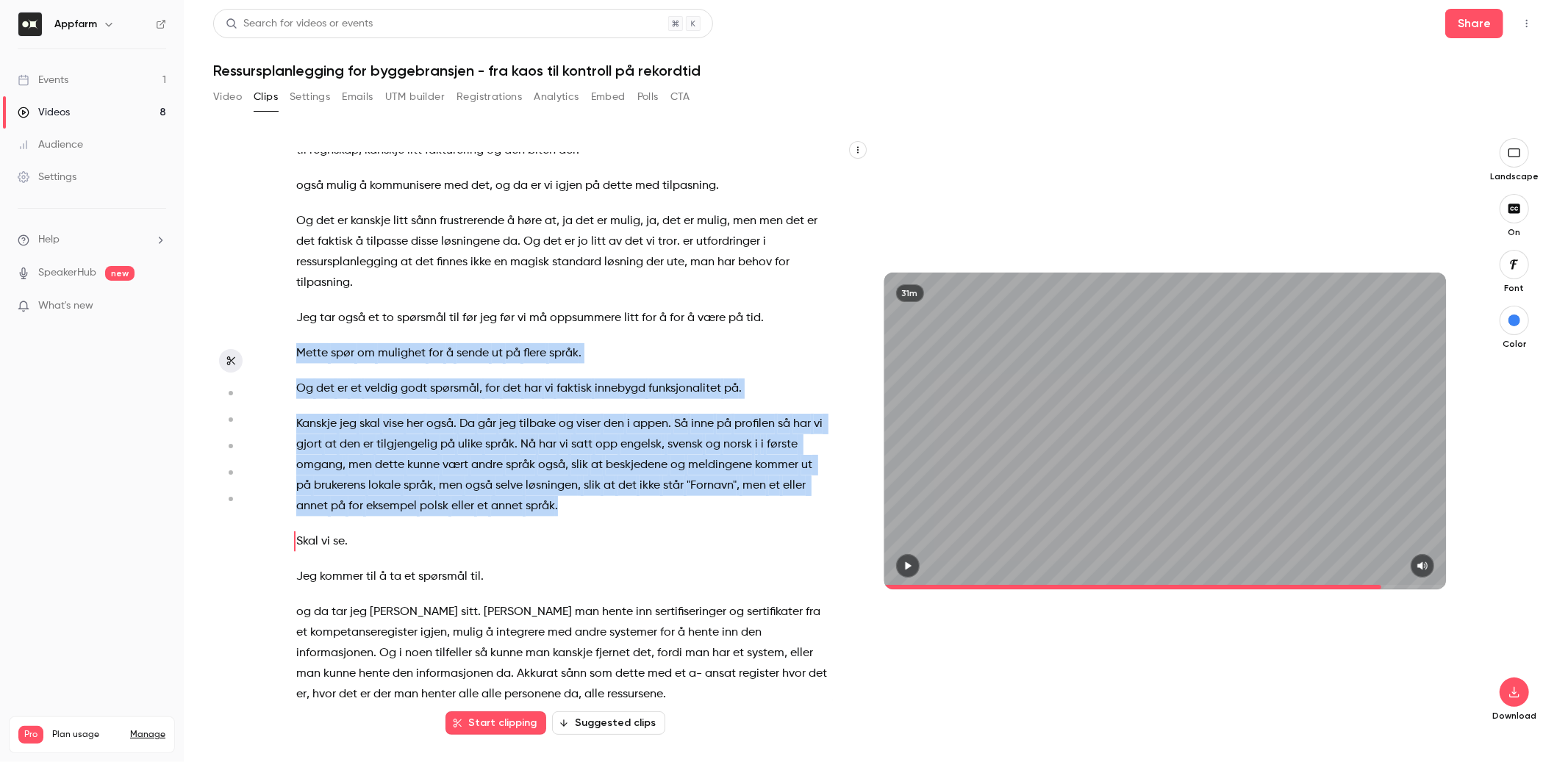
drag, startPoint x: 295, startPoint y: 247, endPoint x: 577, endPoint y: 405, distance: 323.2
click at [577, 405] on div "[PERSON_NAME] . Da er vi live . Velkommen til digitalt webinar om ressursplanle…" at bounding box center [569, 439] width 584 height 571
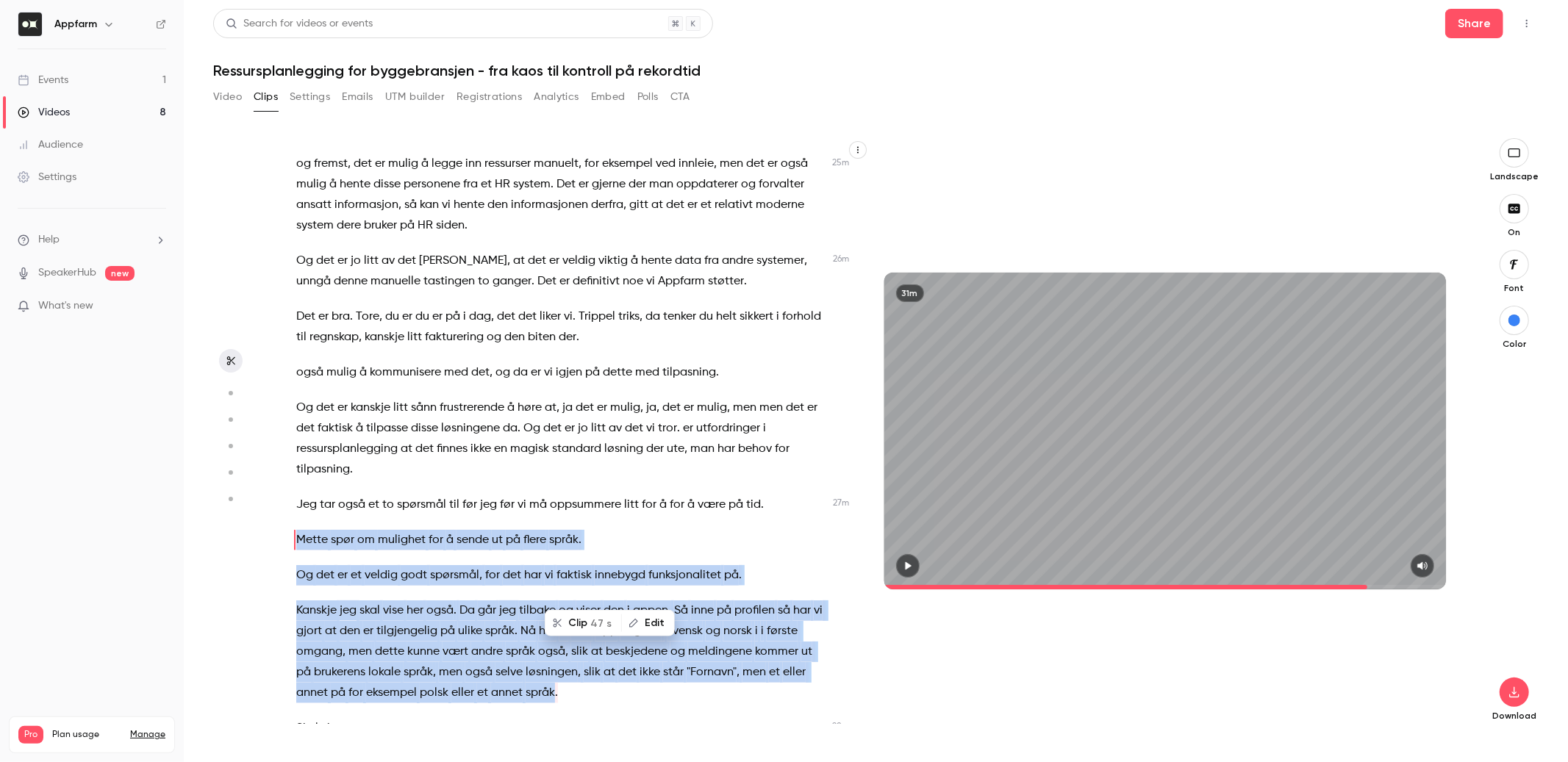
scroll to position [5951, 0]
click at [570, 619] on button "Clip 47 s" at bounding box center [583, 625] width 74 height 23
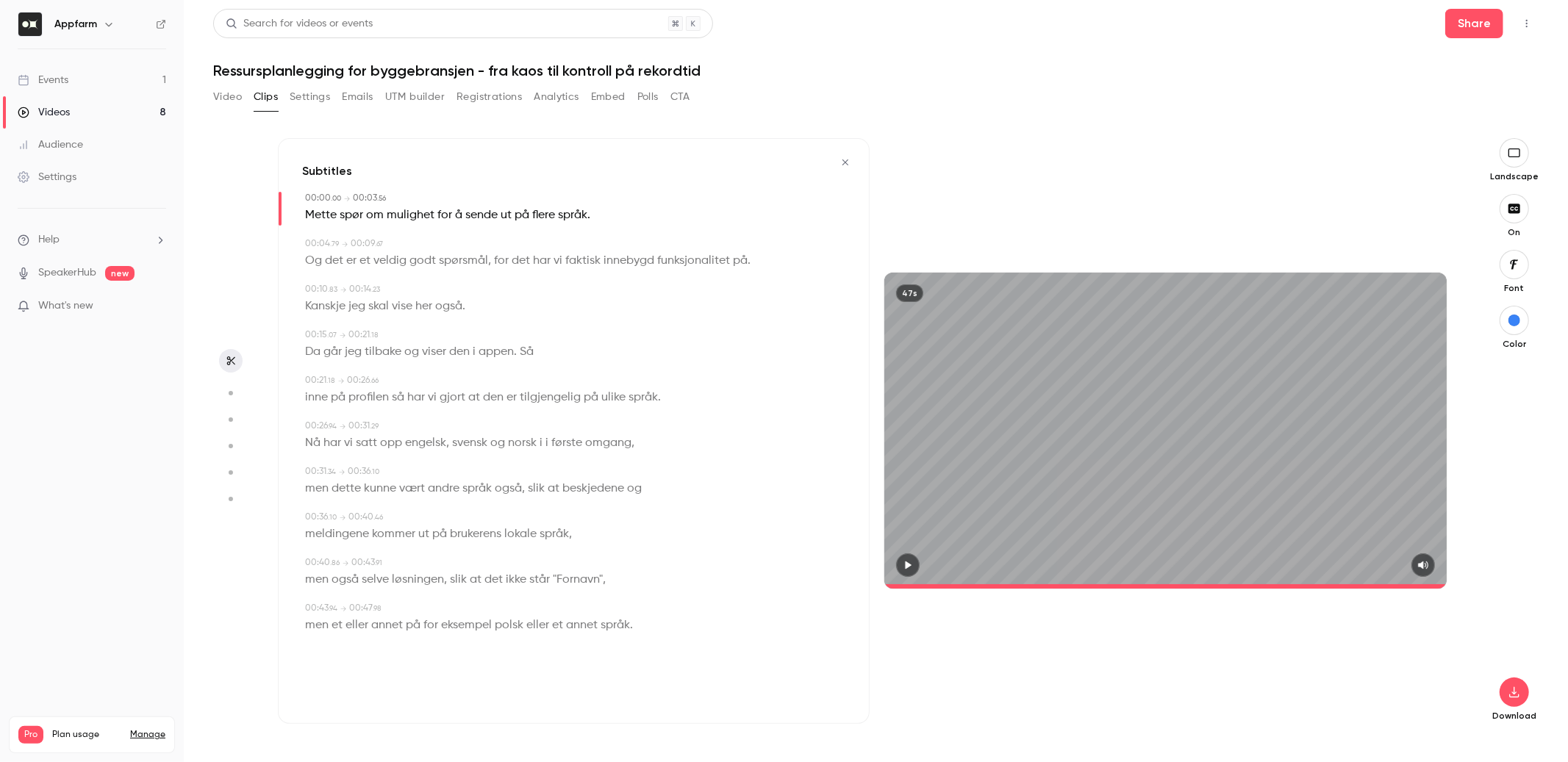
type input "*"
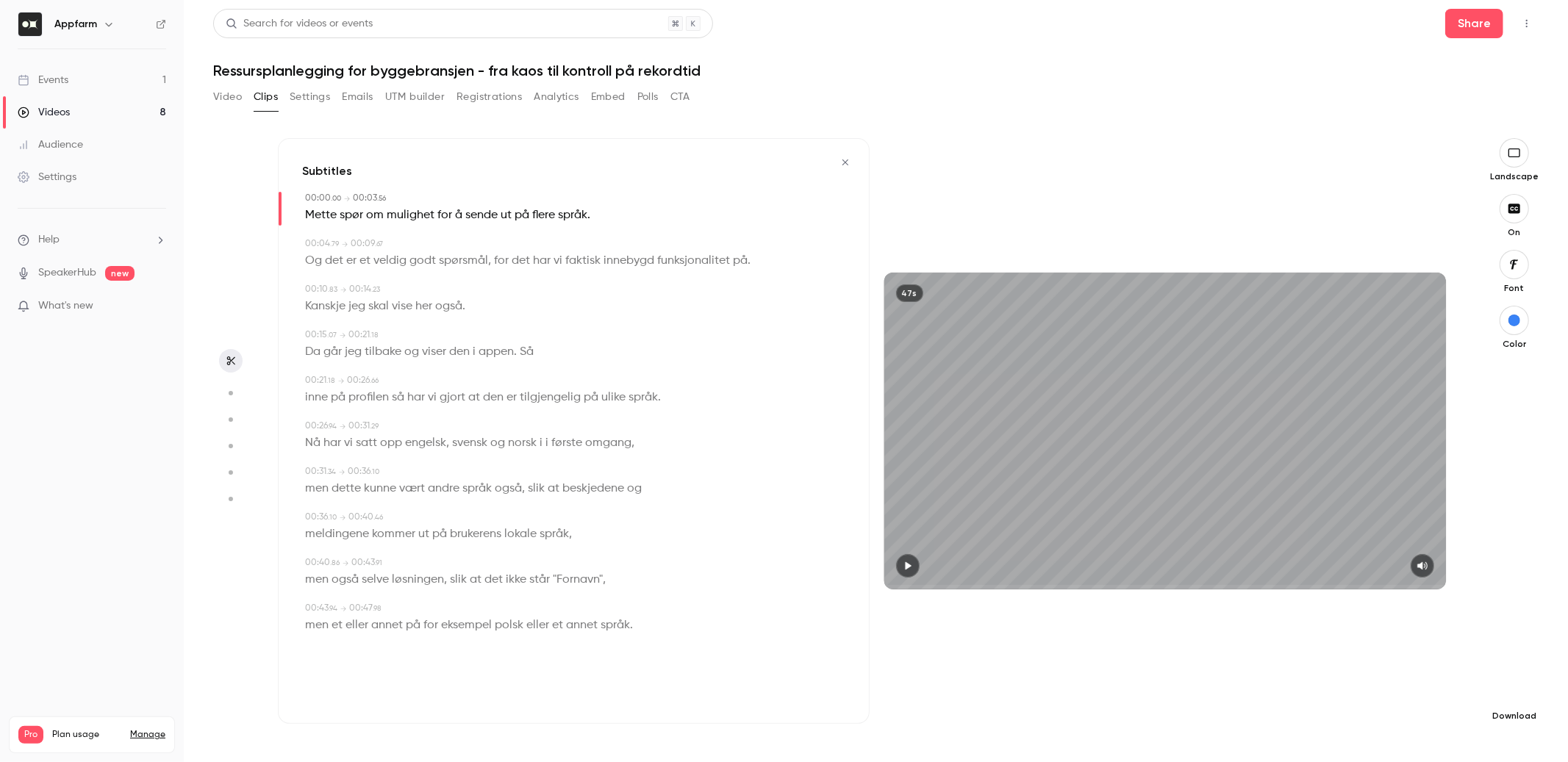
click at [1505, 700] on button "button" at bounding box center [1514, 692] width 29 height 29
click at [1424, 680] on span "High quality requires longer processing" at bounding box center [1403, 680] width 167 height 15
